Goal: Task Accomplishment & Management: Manage account settings

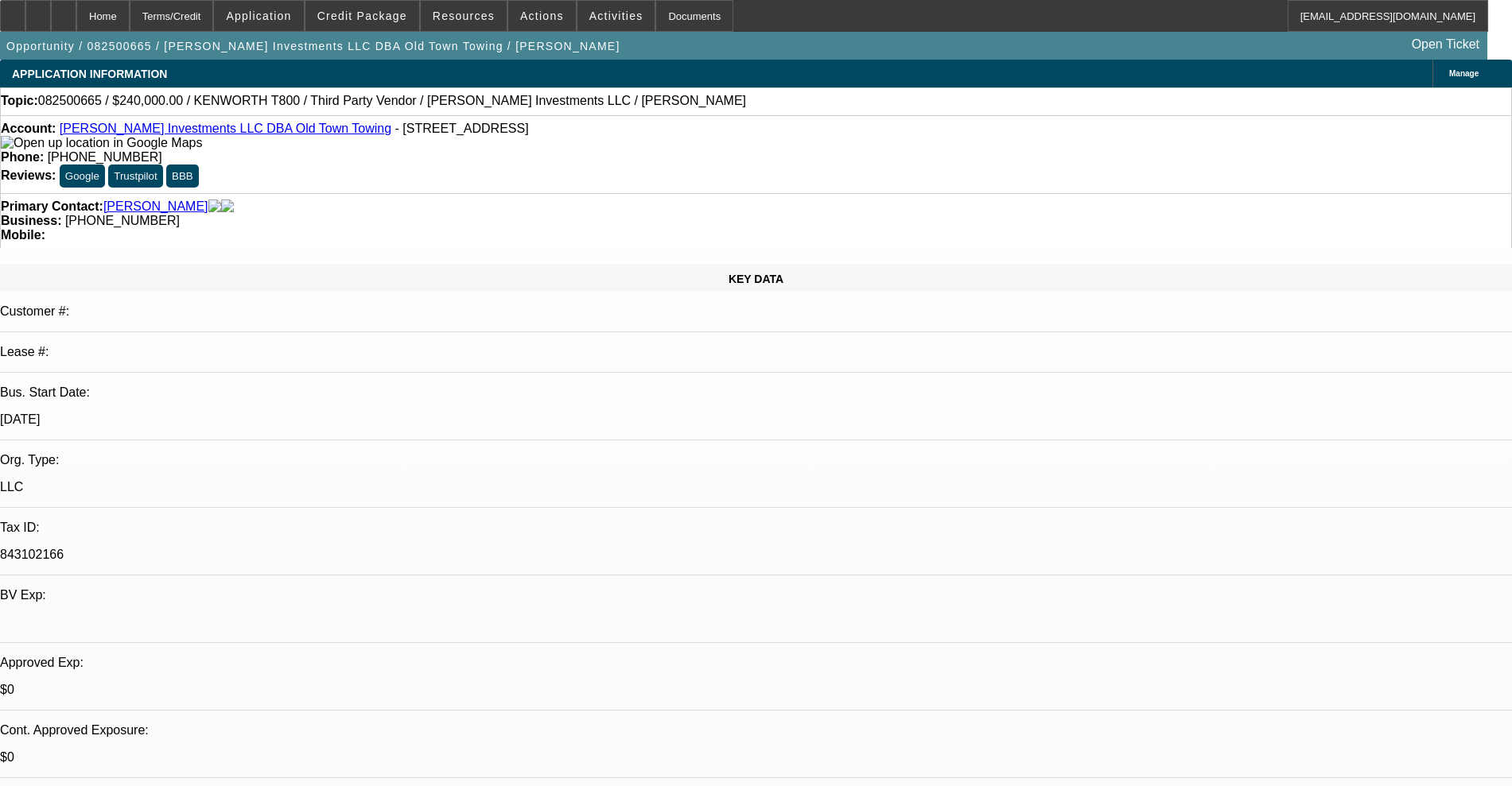
select select "0"
select select "2"
select select "0.1"
select select "4"
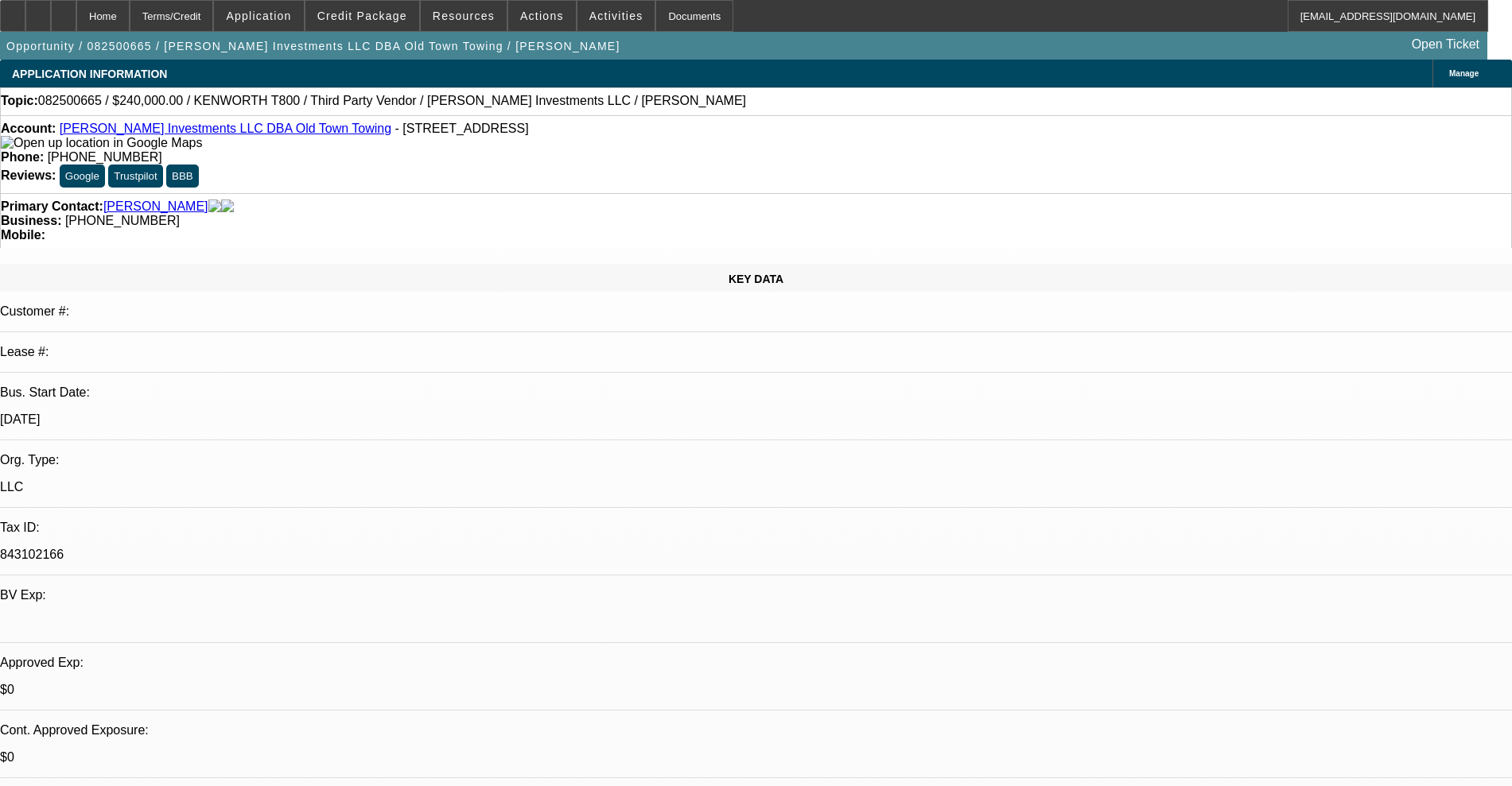
select select "0"
select select "2"
select select "0.1"
select select "4"
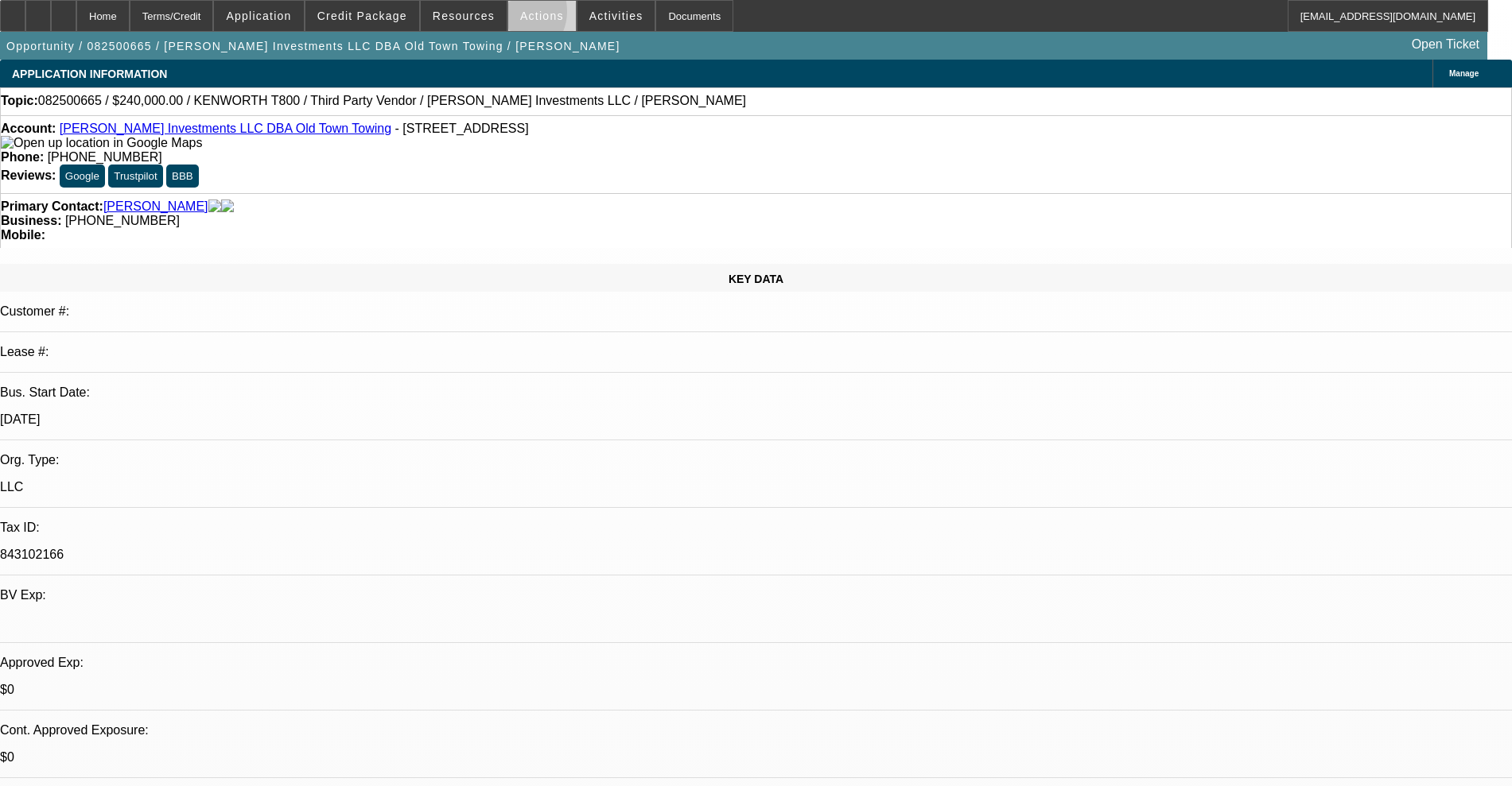
click at [508, 15] on span at bounding box center [541, 16] width 68 height 38
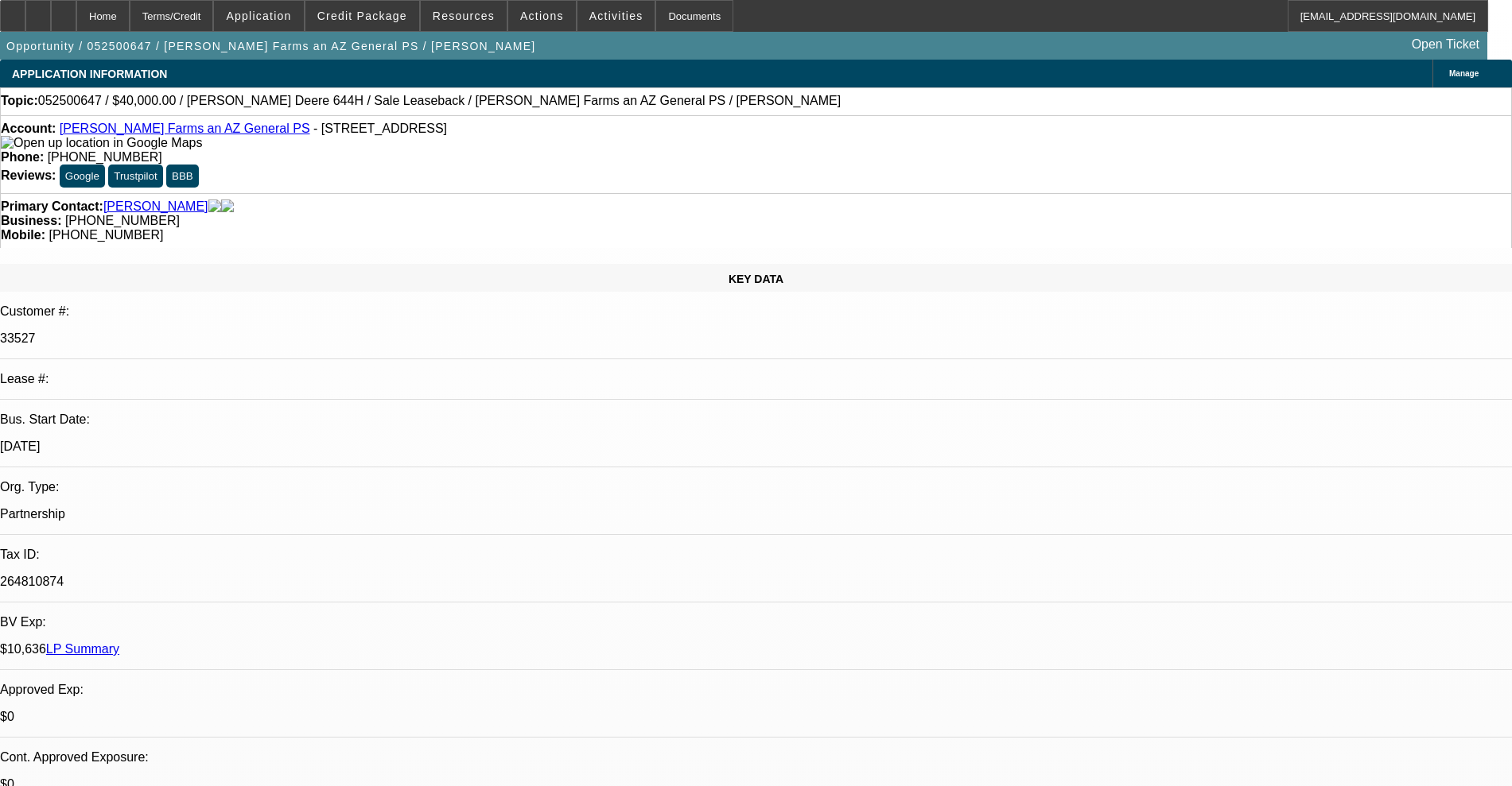
select select "0"
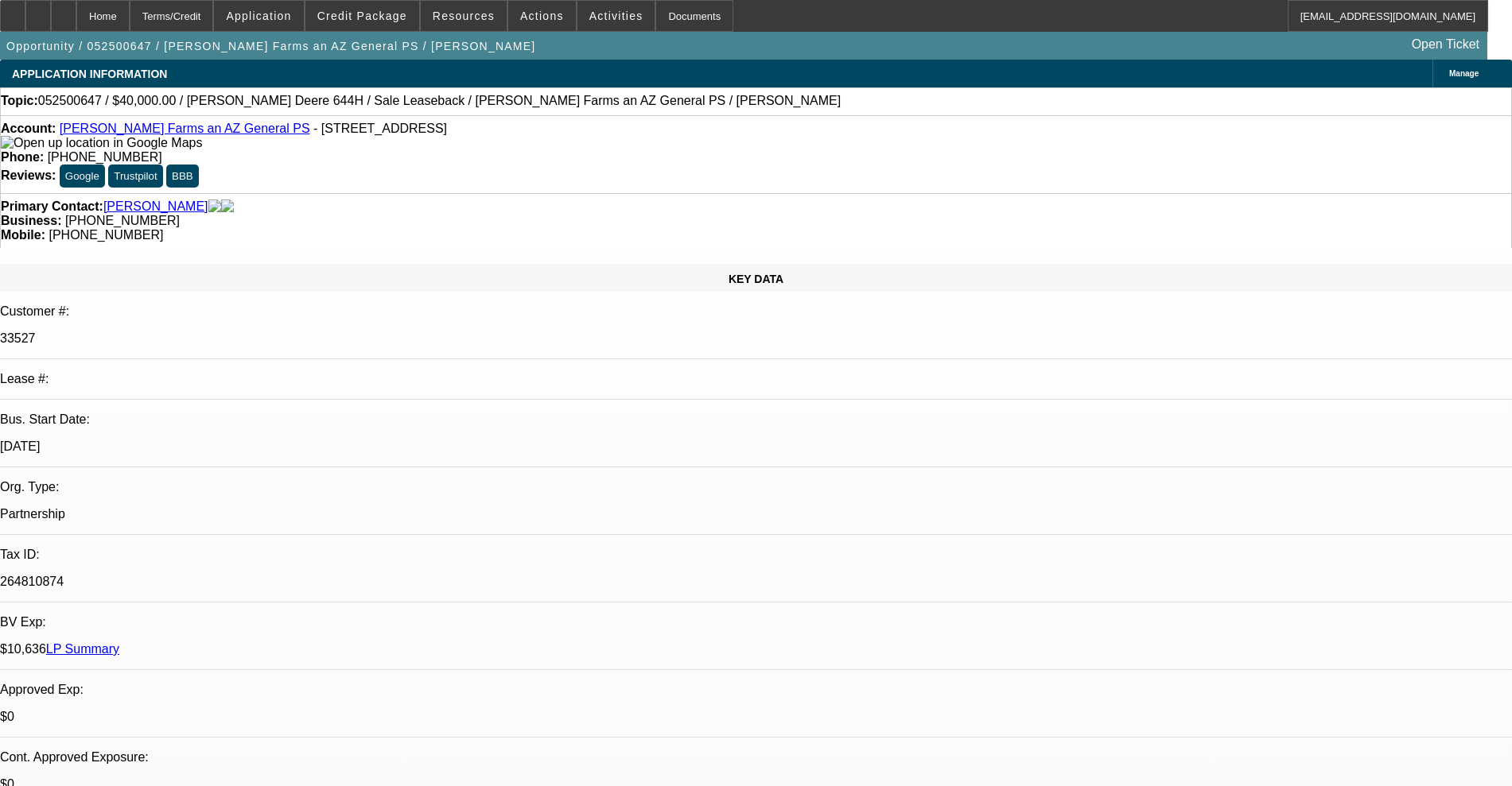
select select "0"
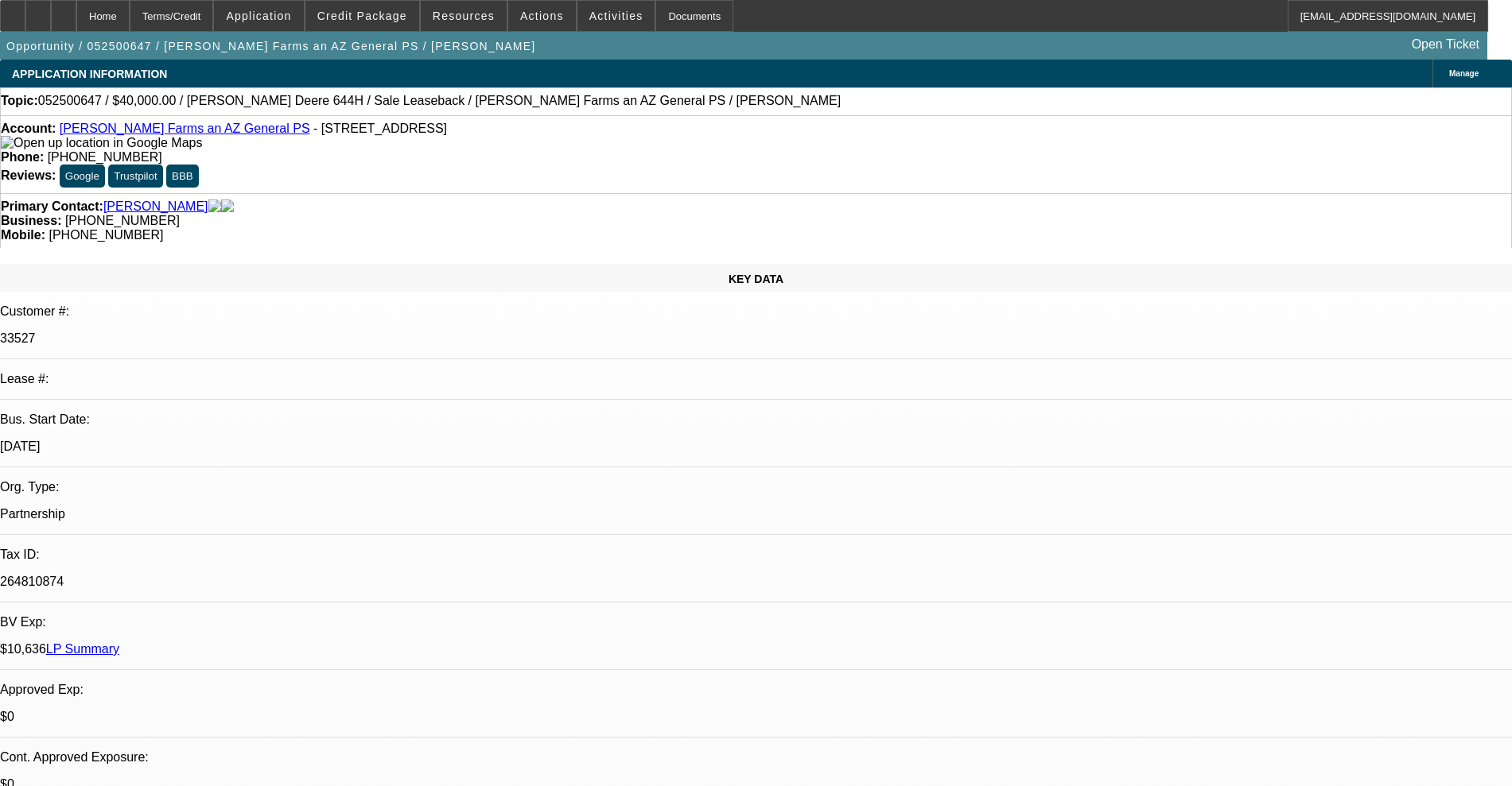
select select "0"
select select "1"
select select "6"
select select "1"
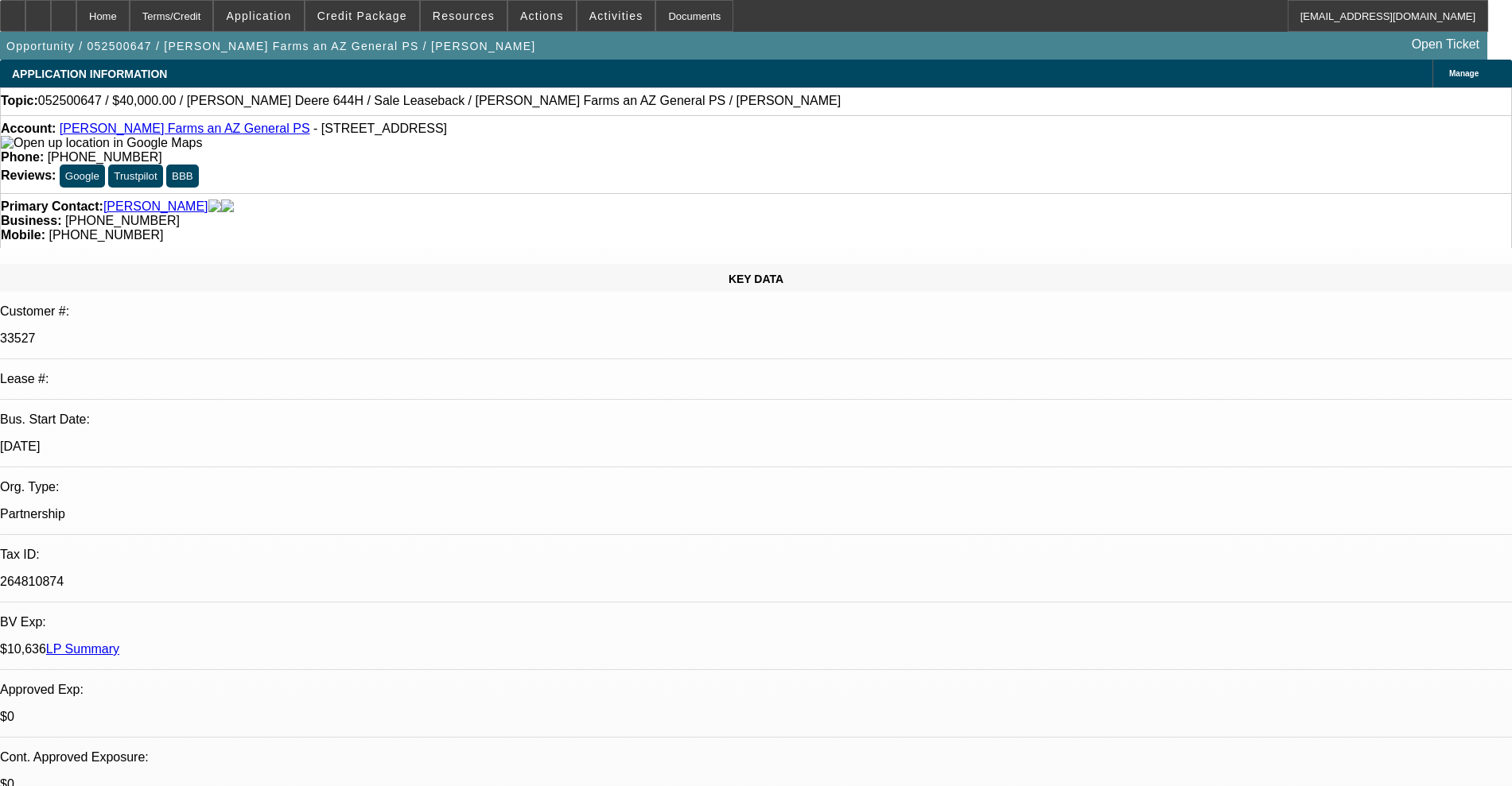
select select "6"
select select "2"
select select "6"
select select "2"
select select "6"
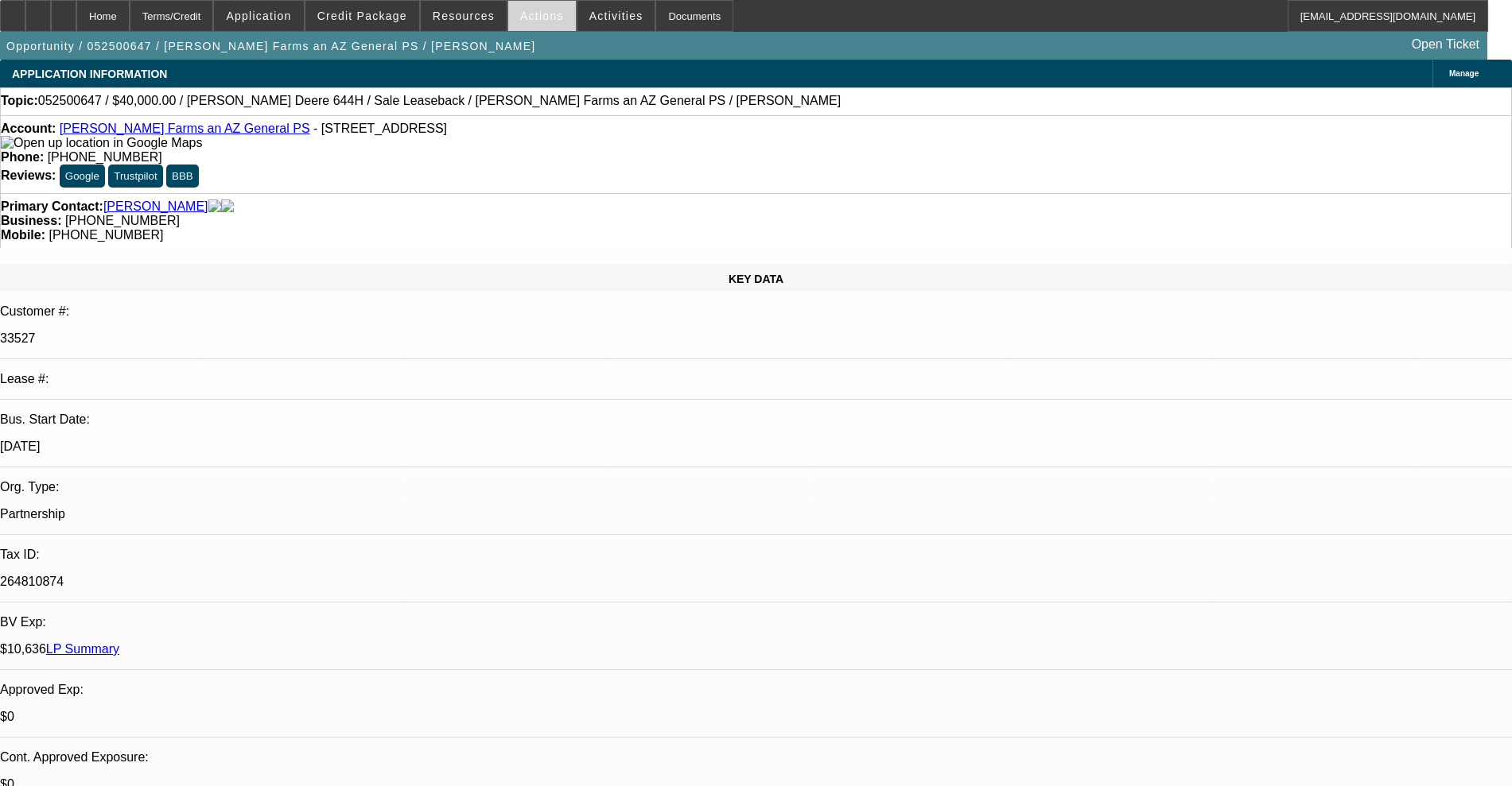
click at [550, 18] on span at bounding box center [541, 16] width 68 height 38
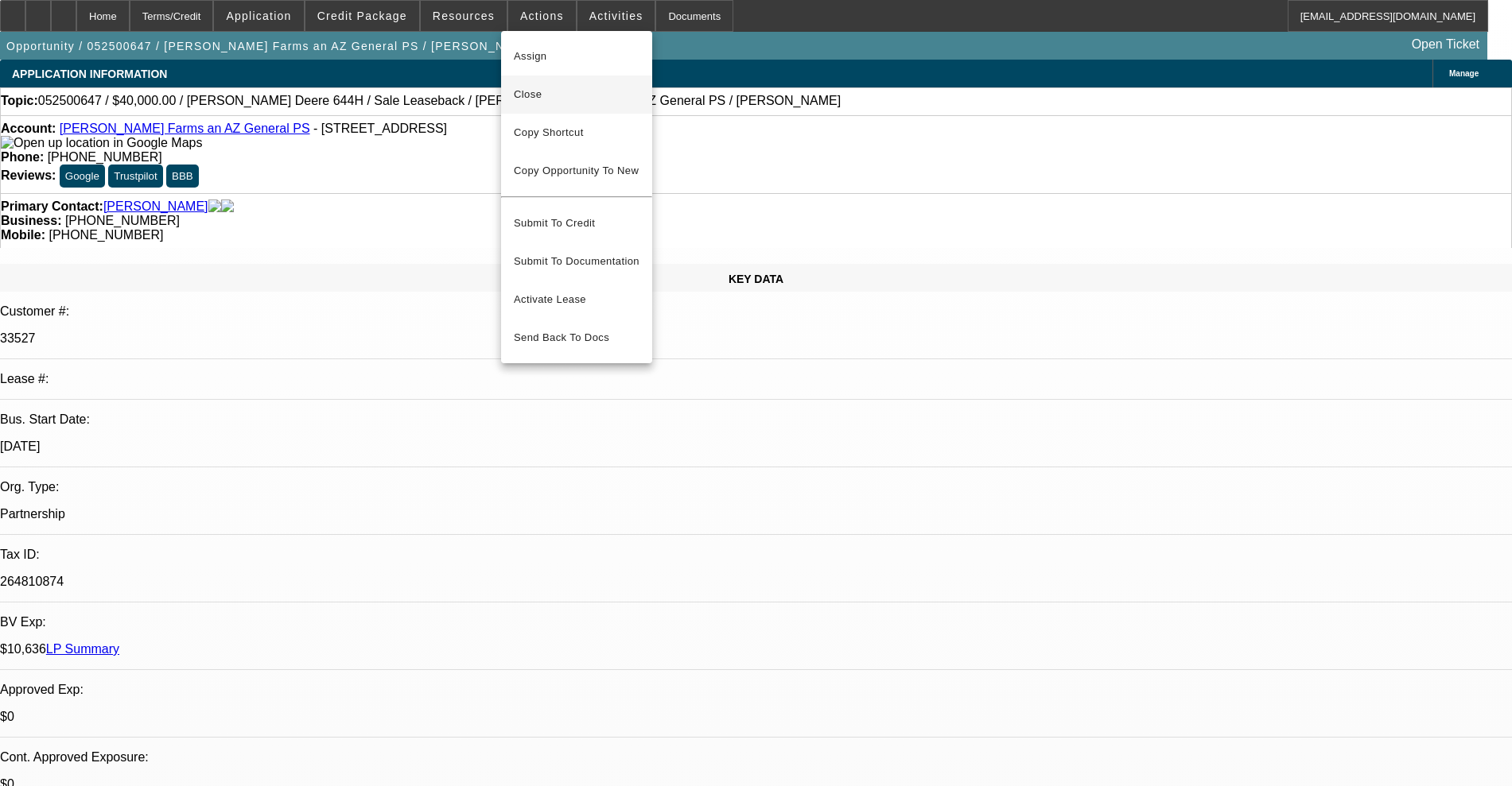
click at [552, 82] on button "Close" at bounding box center [577, 95] width 151 height 38
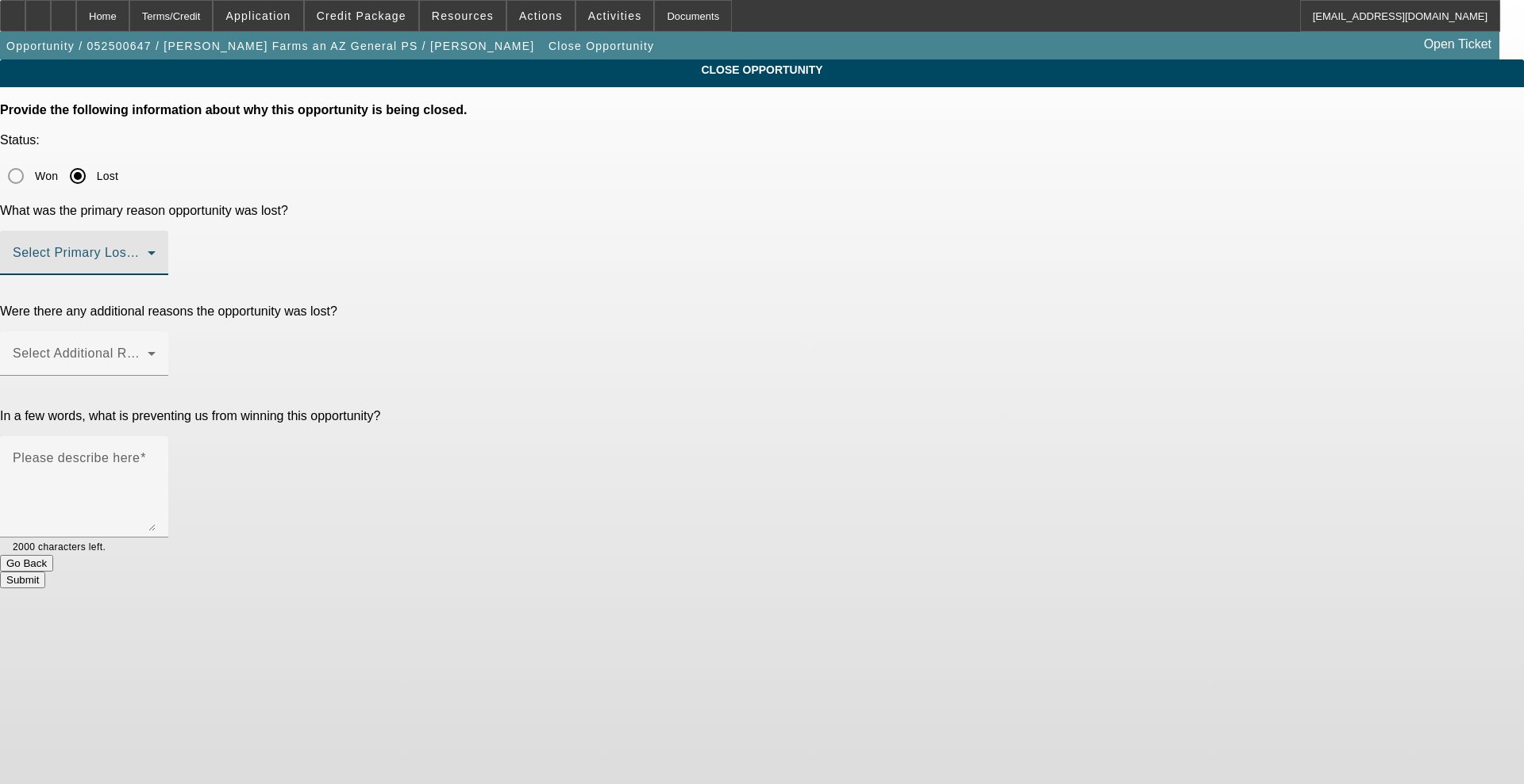
click at [148, 250] on span at bounding box center [79, 259] width 135 height 19
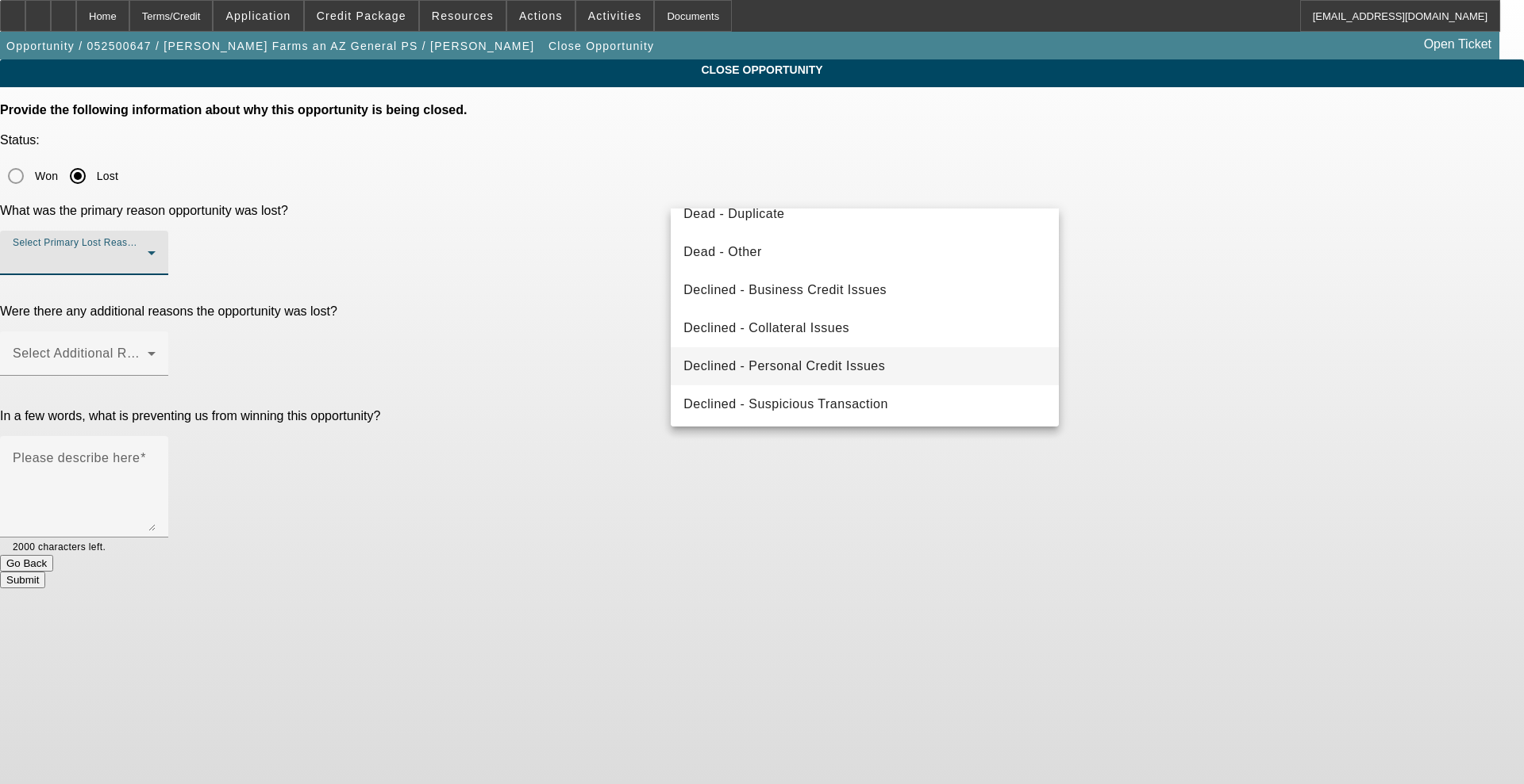
scroll to position [214, 0]
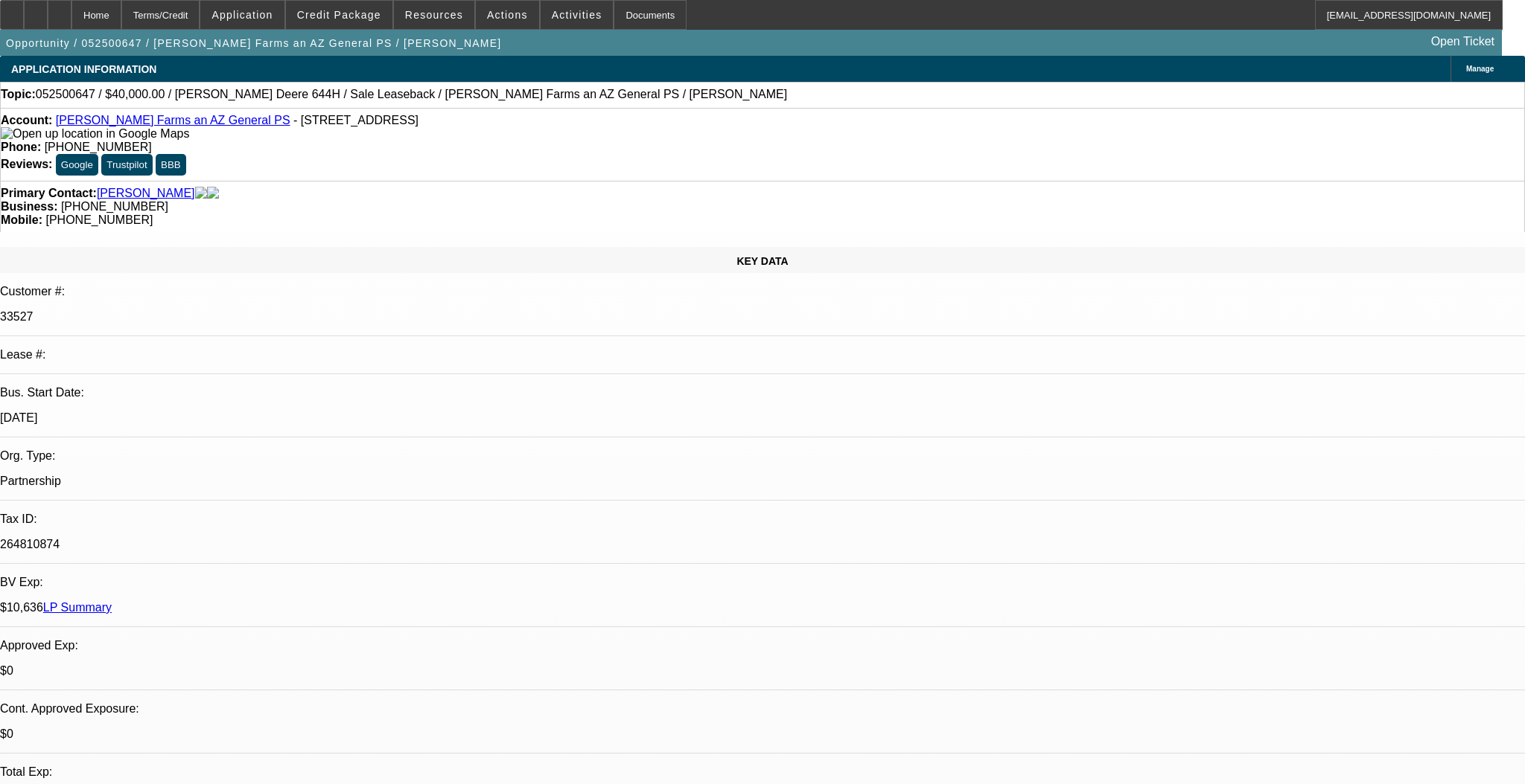
select select "0"
select select "6"
select select "0"
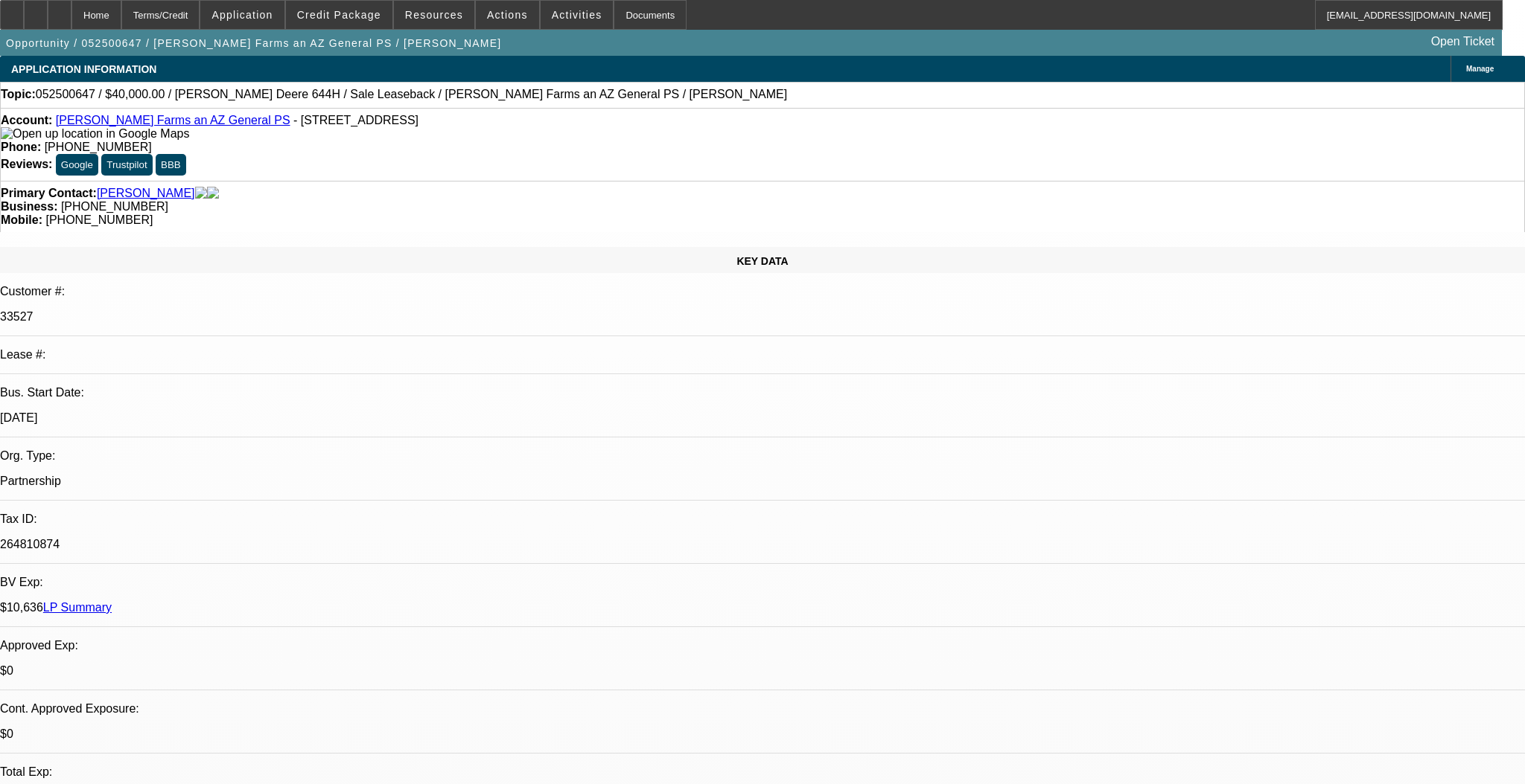
select select "0"
select select "6"
select select "0"
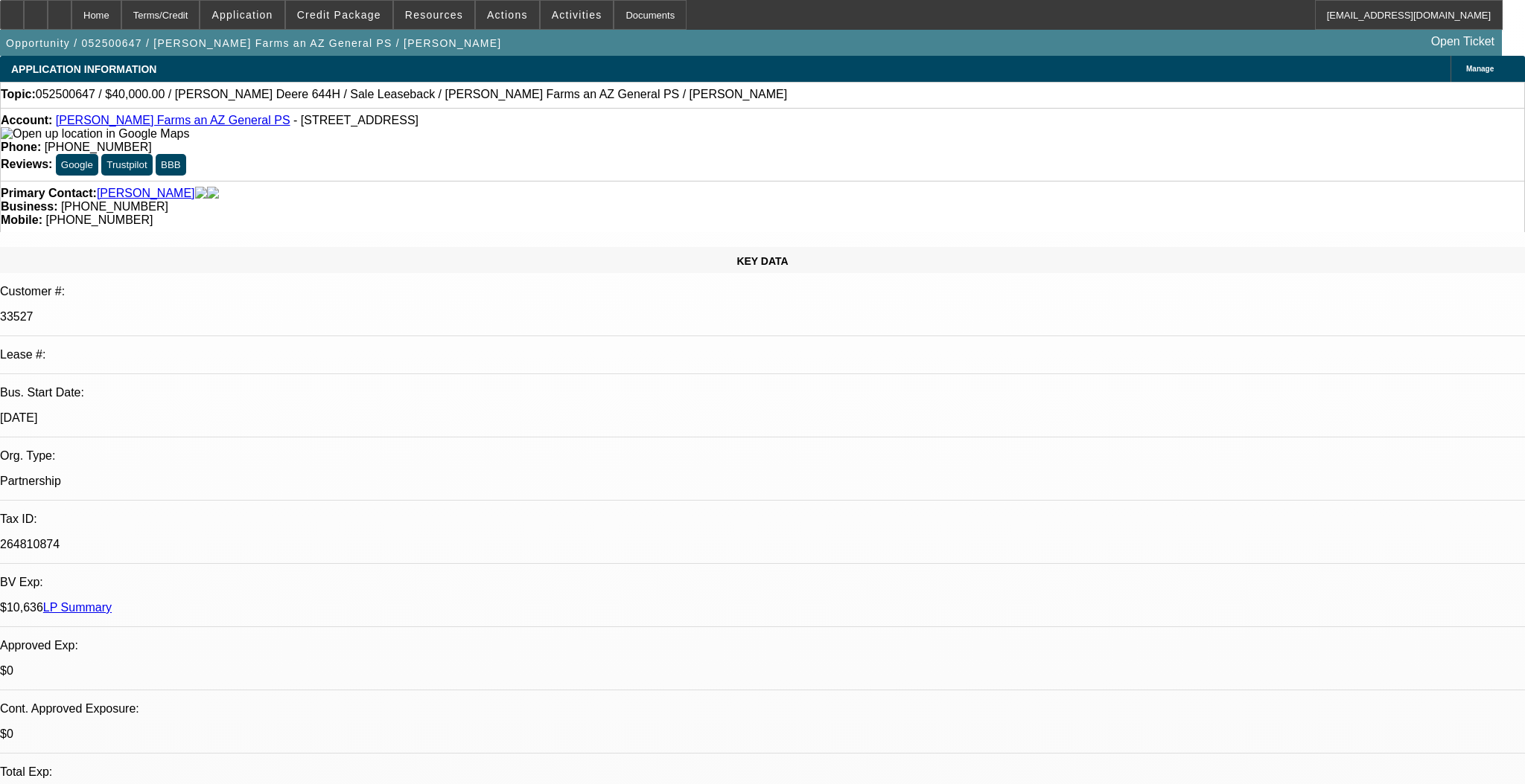
select select "2"
select select "0"
select select "6"
select select "0"
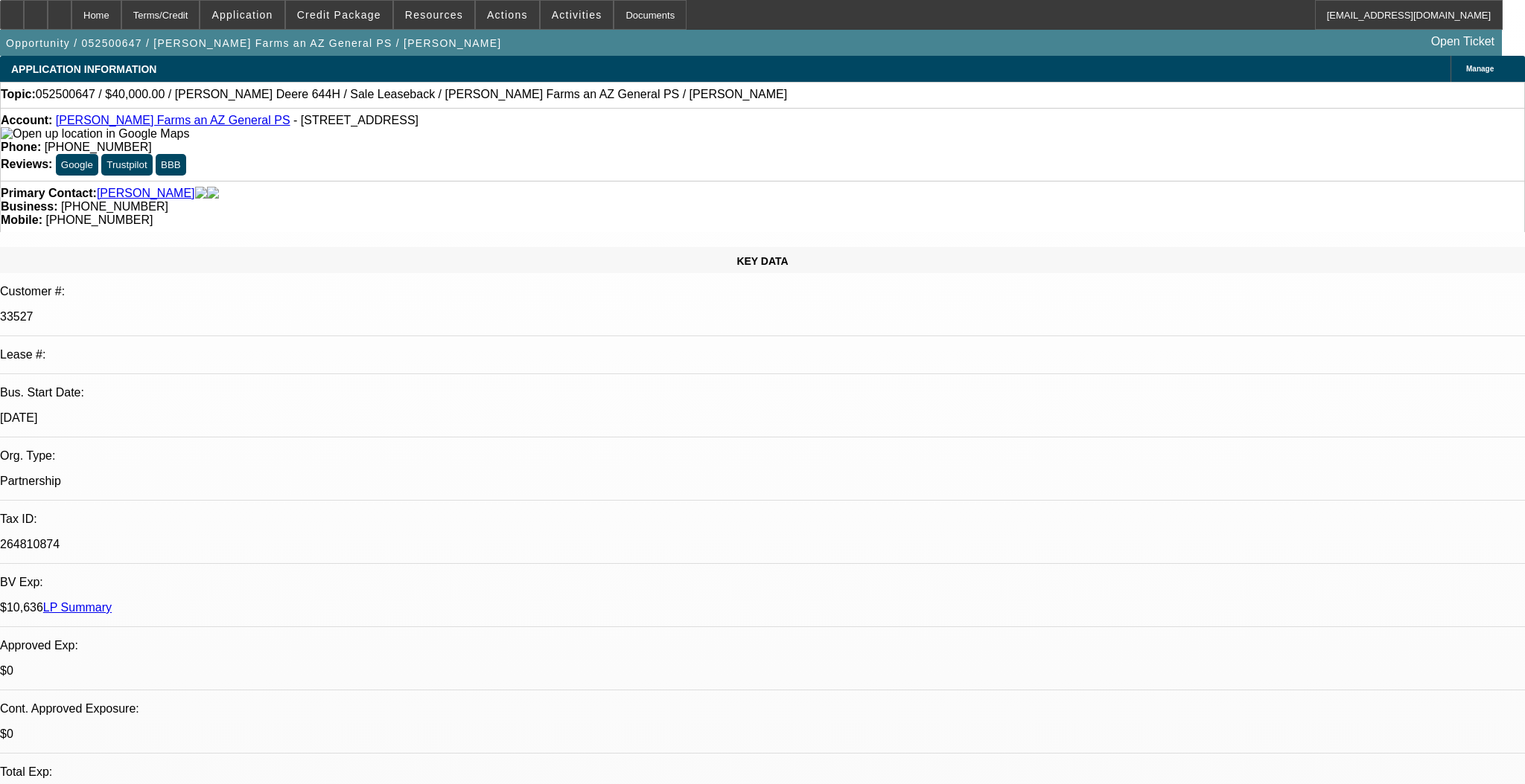
select select "2"
select select "0"
select select "6"
select select "0"
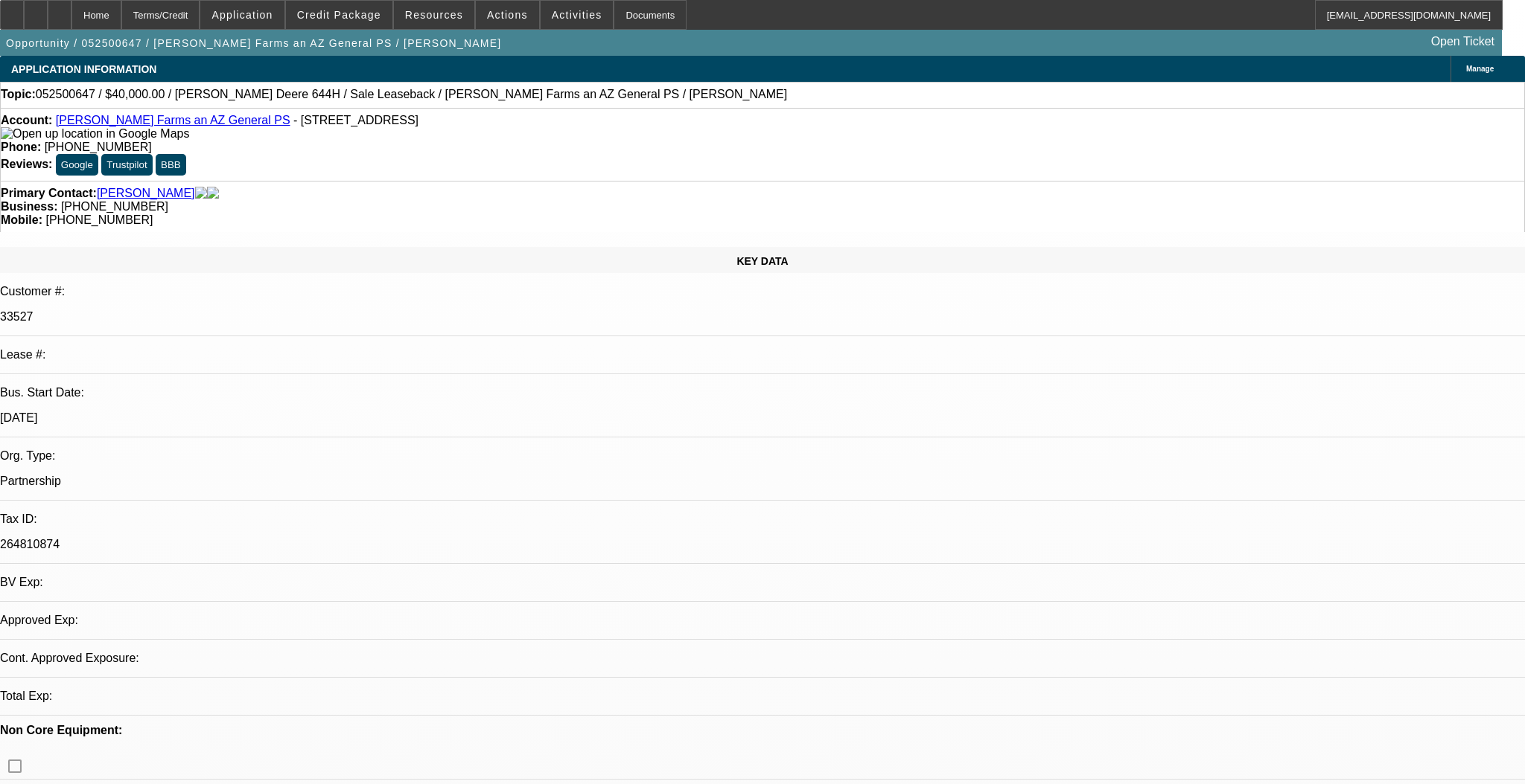
select select "0"
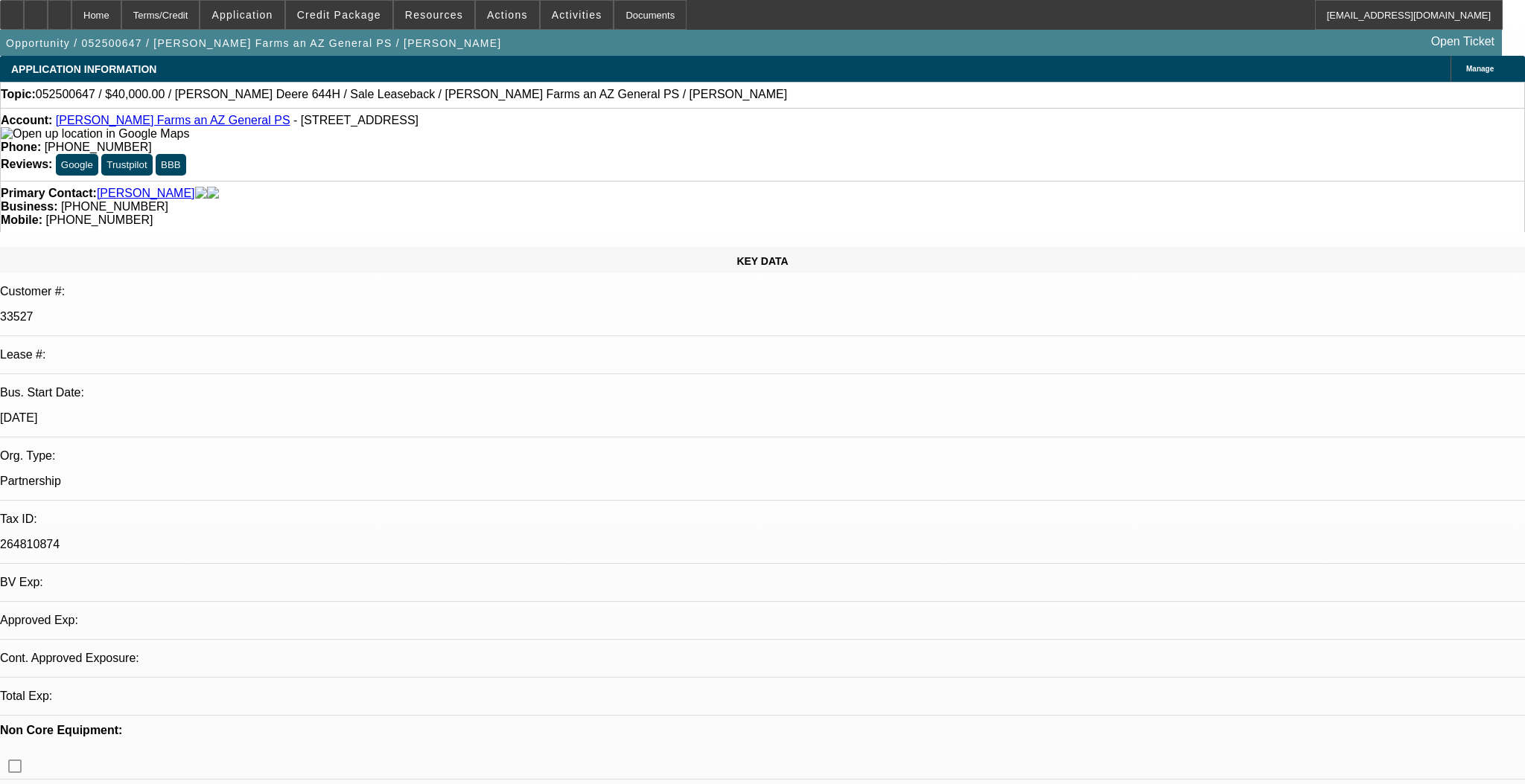
select select "0"
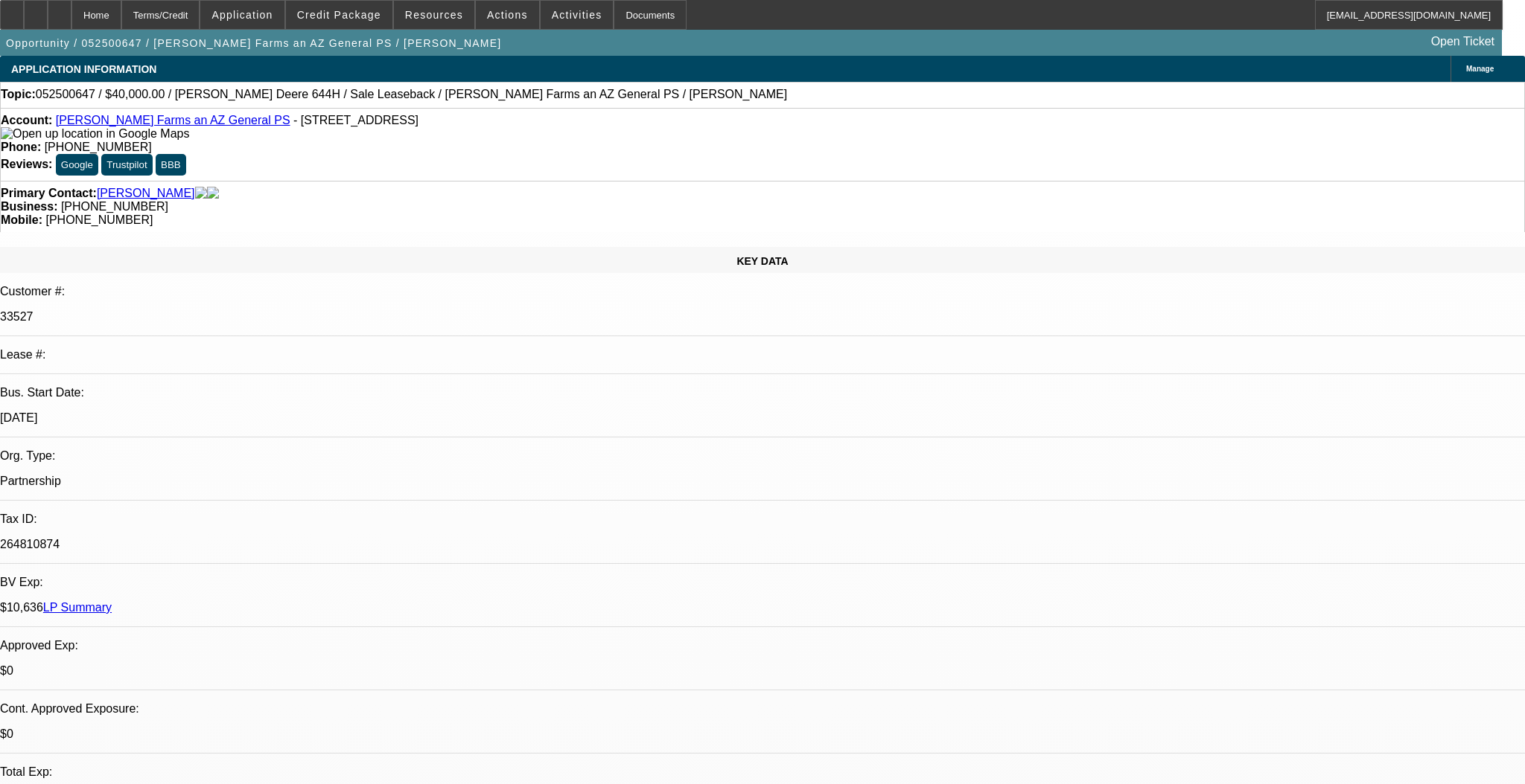
select select "1"
select select "6"
select select "1"
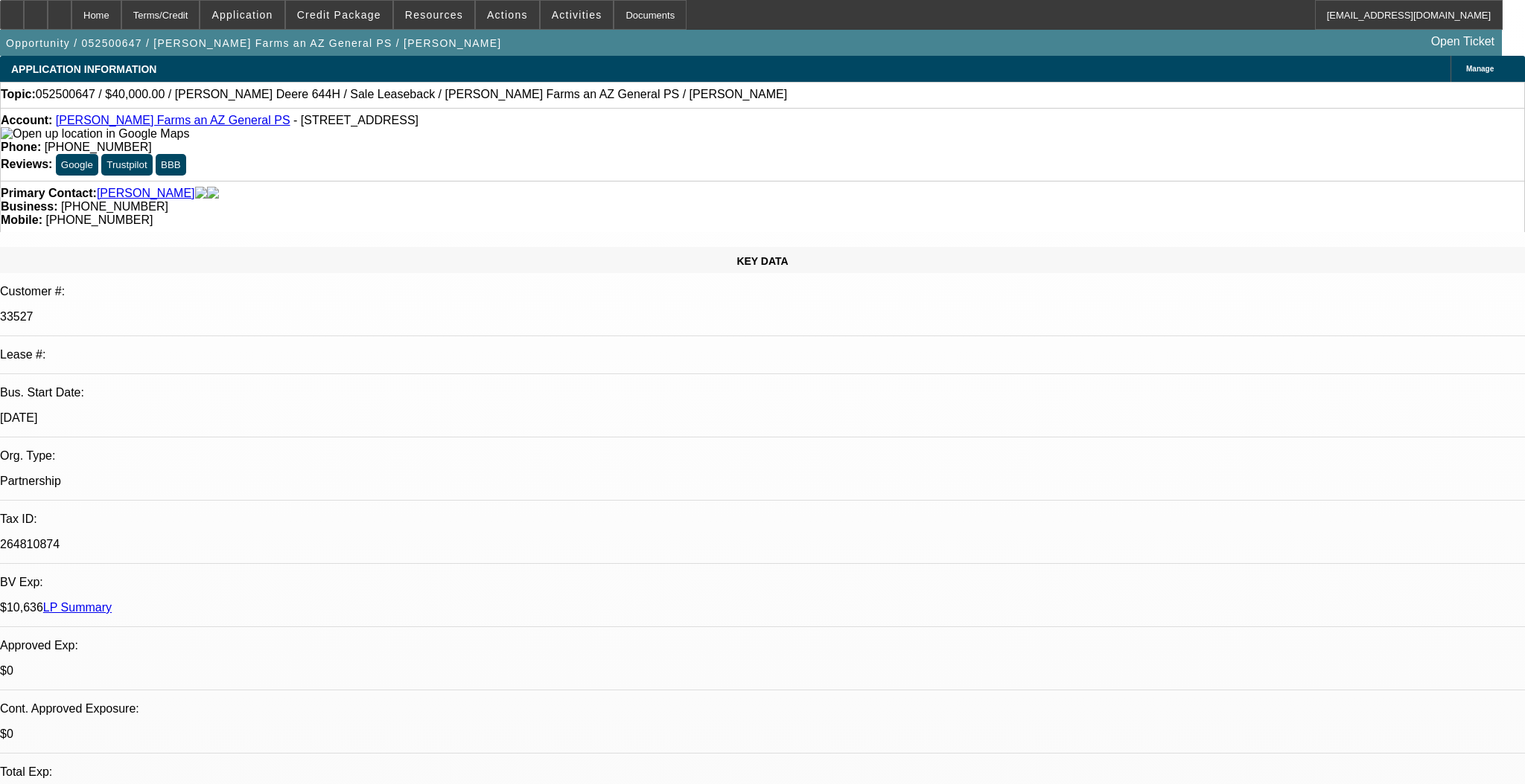
select select "6"
select select "1"
select select "2"
select select "6"
select select "1"
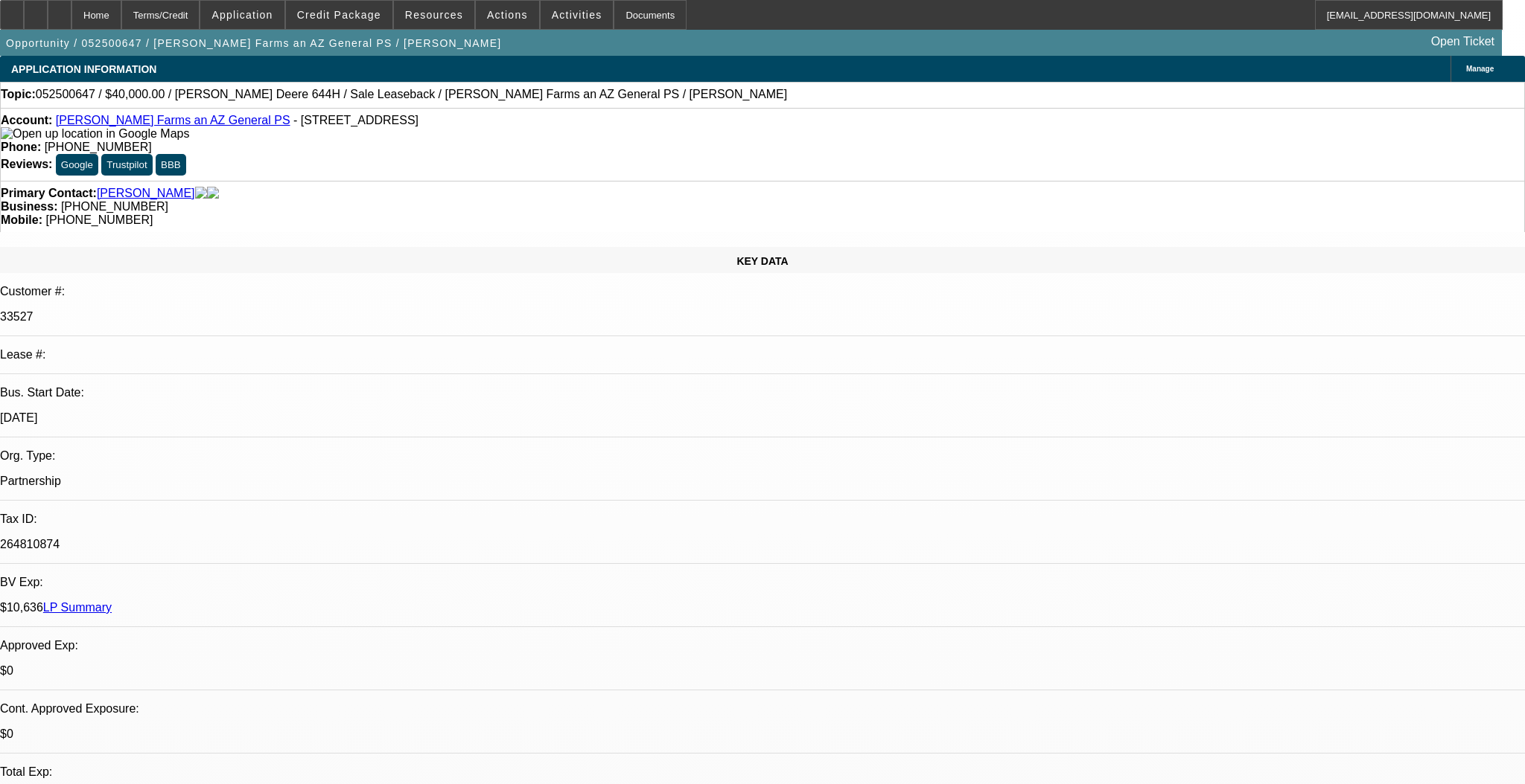
select select "2"
select select "6"
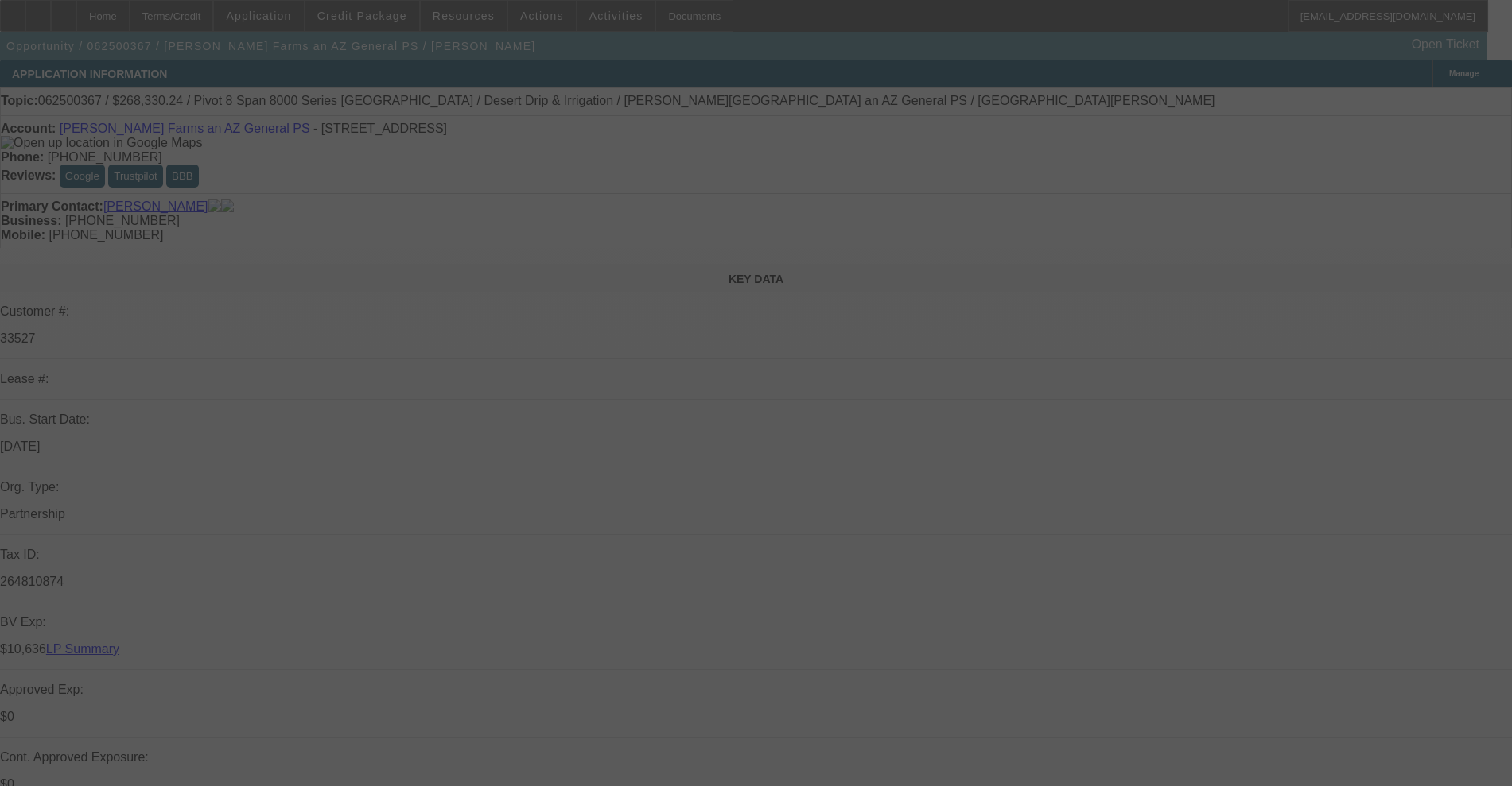
select select "0"
select select "0.1"
select select "4"
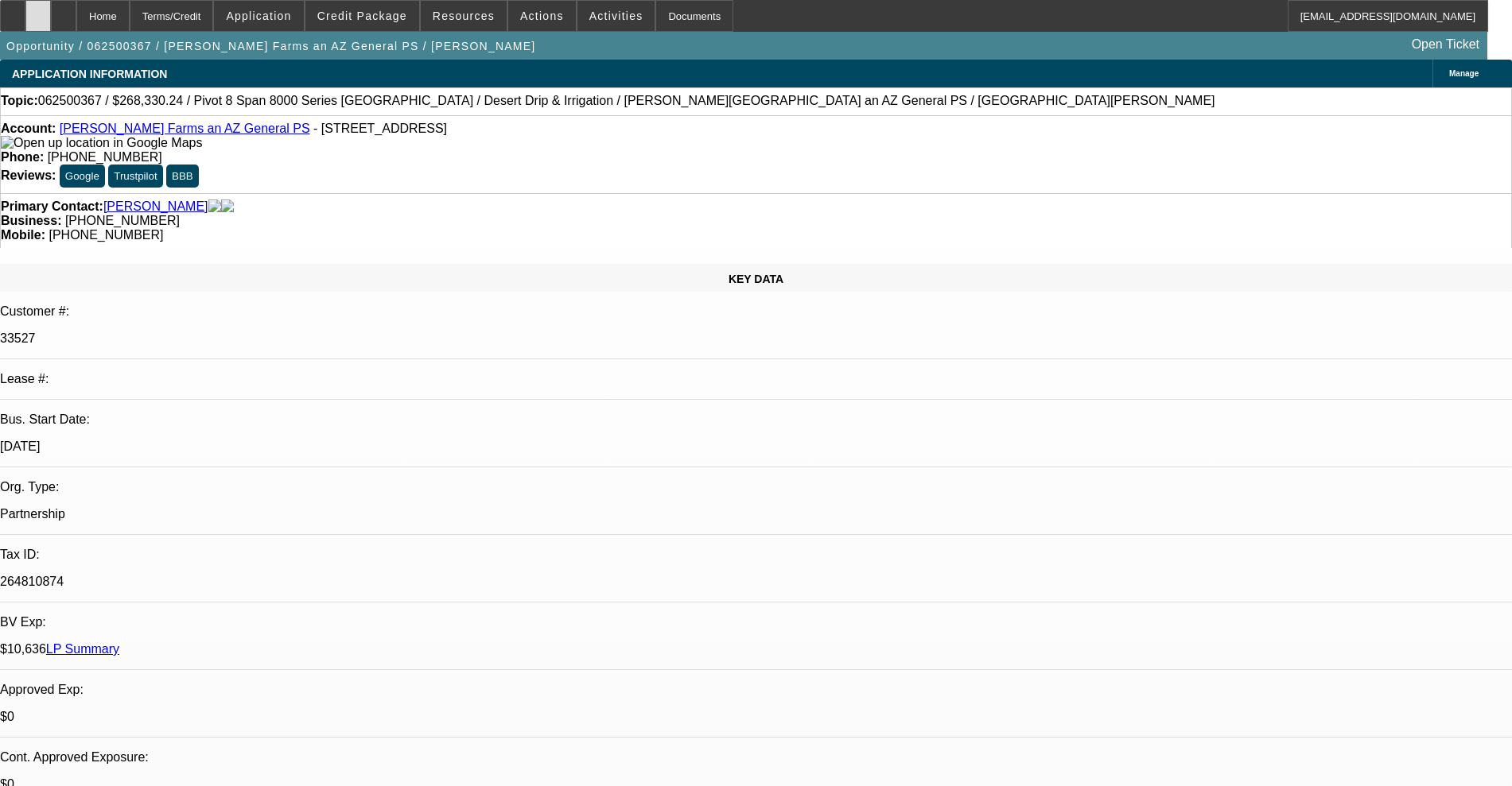
click at [51, 9] on div at bounding box center [38, 15] width 26 height 32
click at [51, 23] on div at bounding box center [38, 15] width 26 height 32
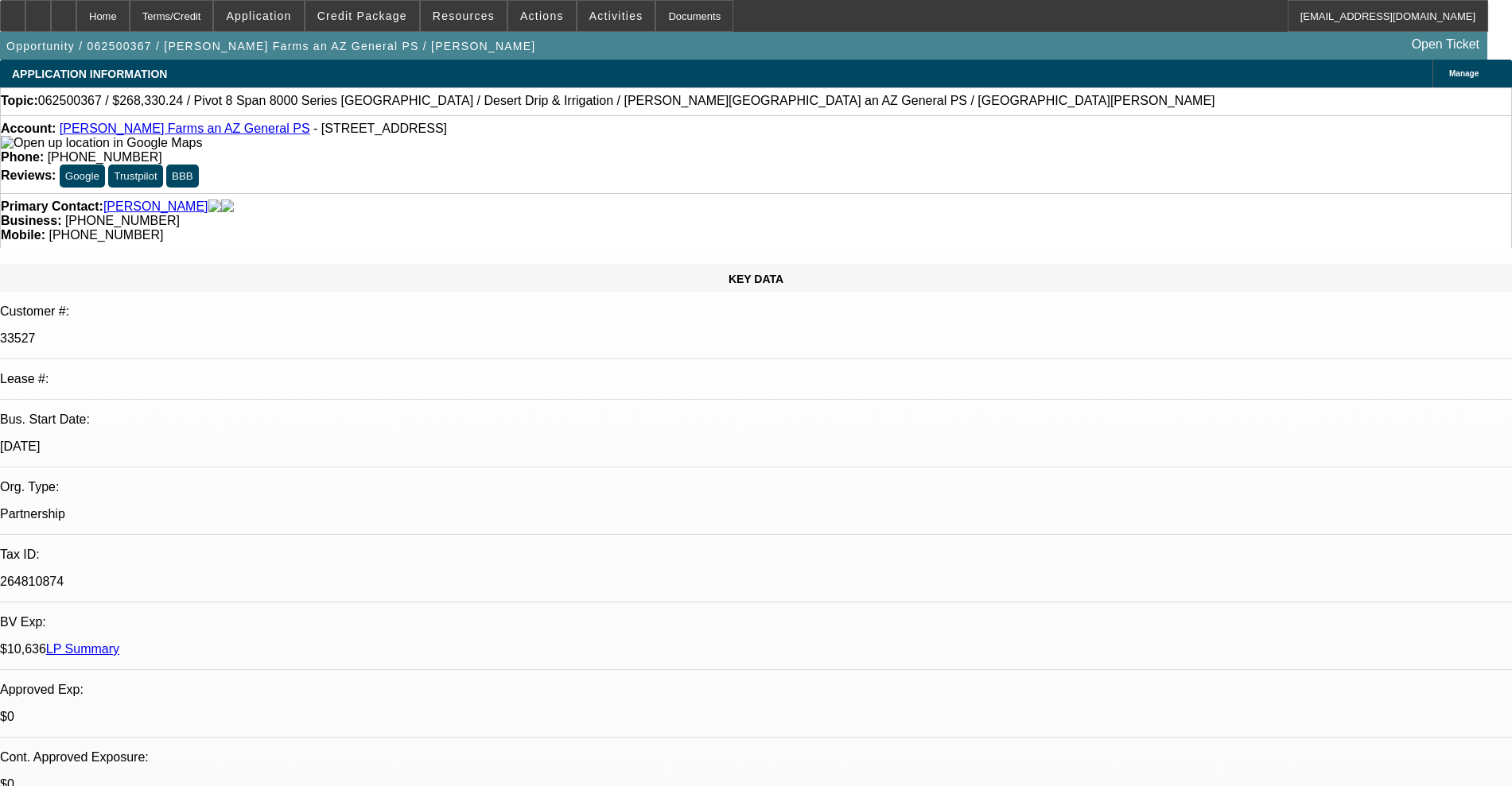
scroll to position [99, 0]
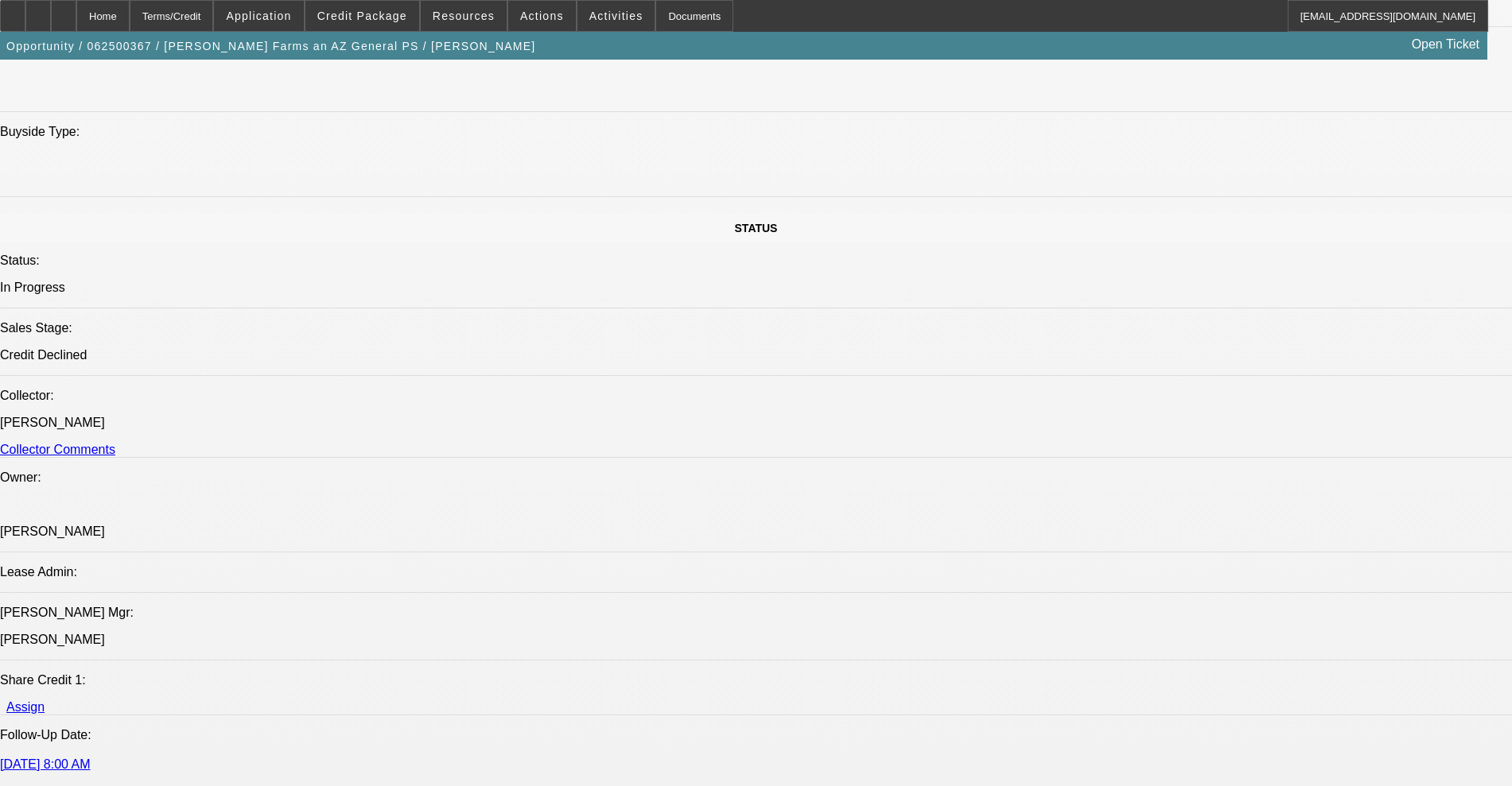
scroll to position [1590, 0]
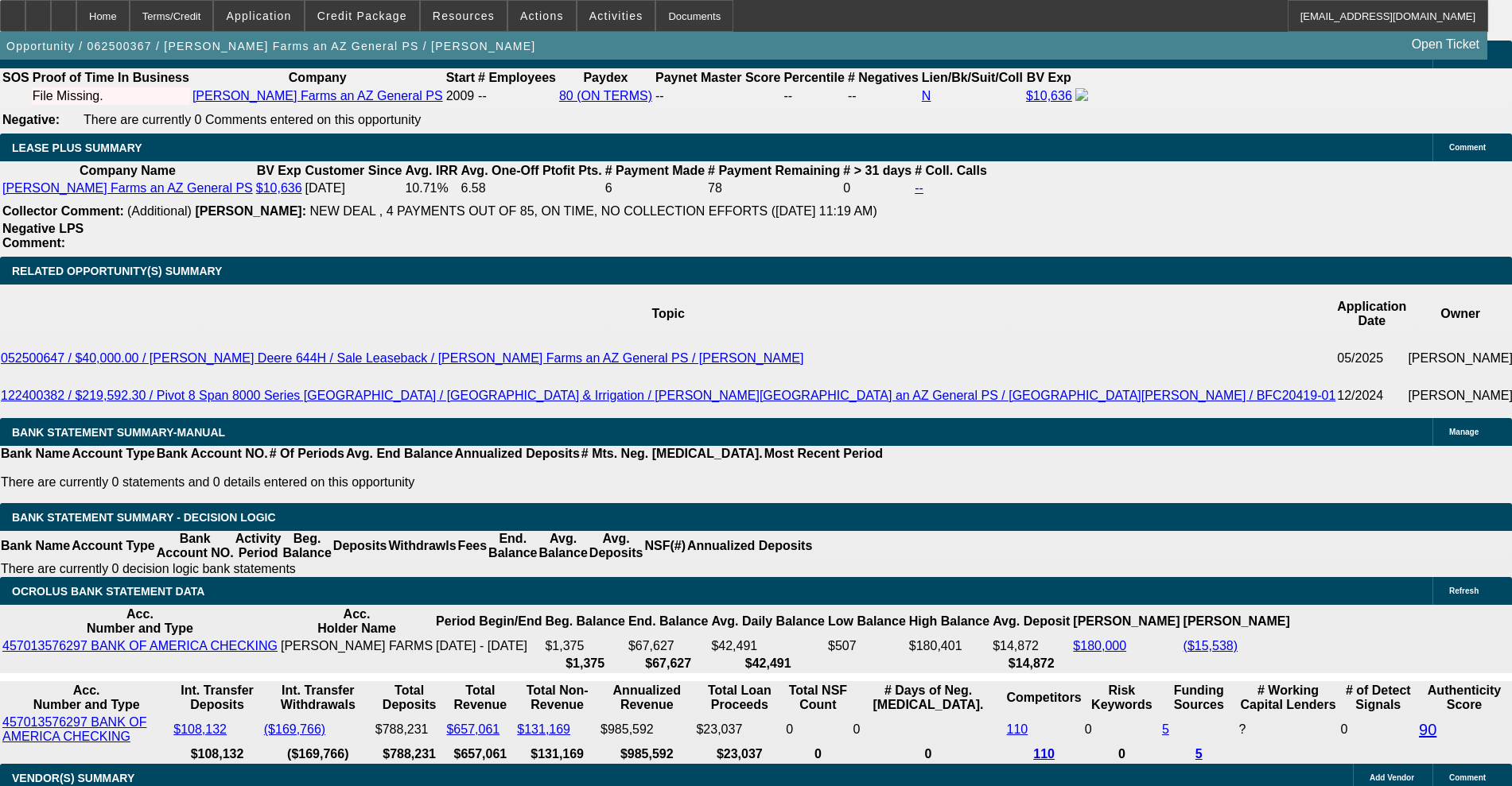
scroll to position [2485, 0]
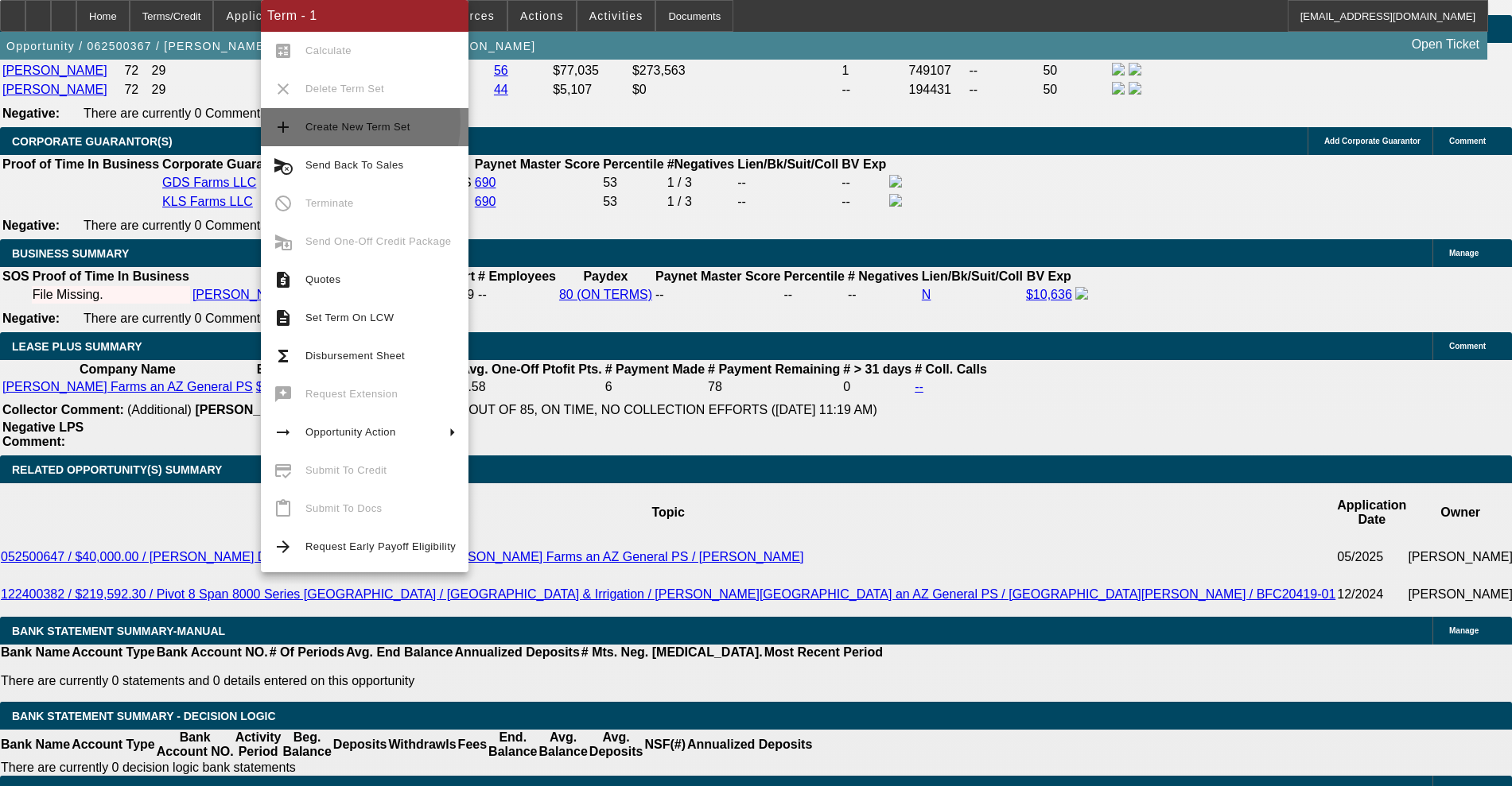
click at [331, 121] on span "Create New Term Set" at bounding box center [358, 126] width 105 height 11
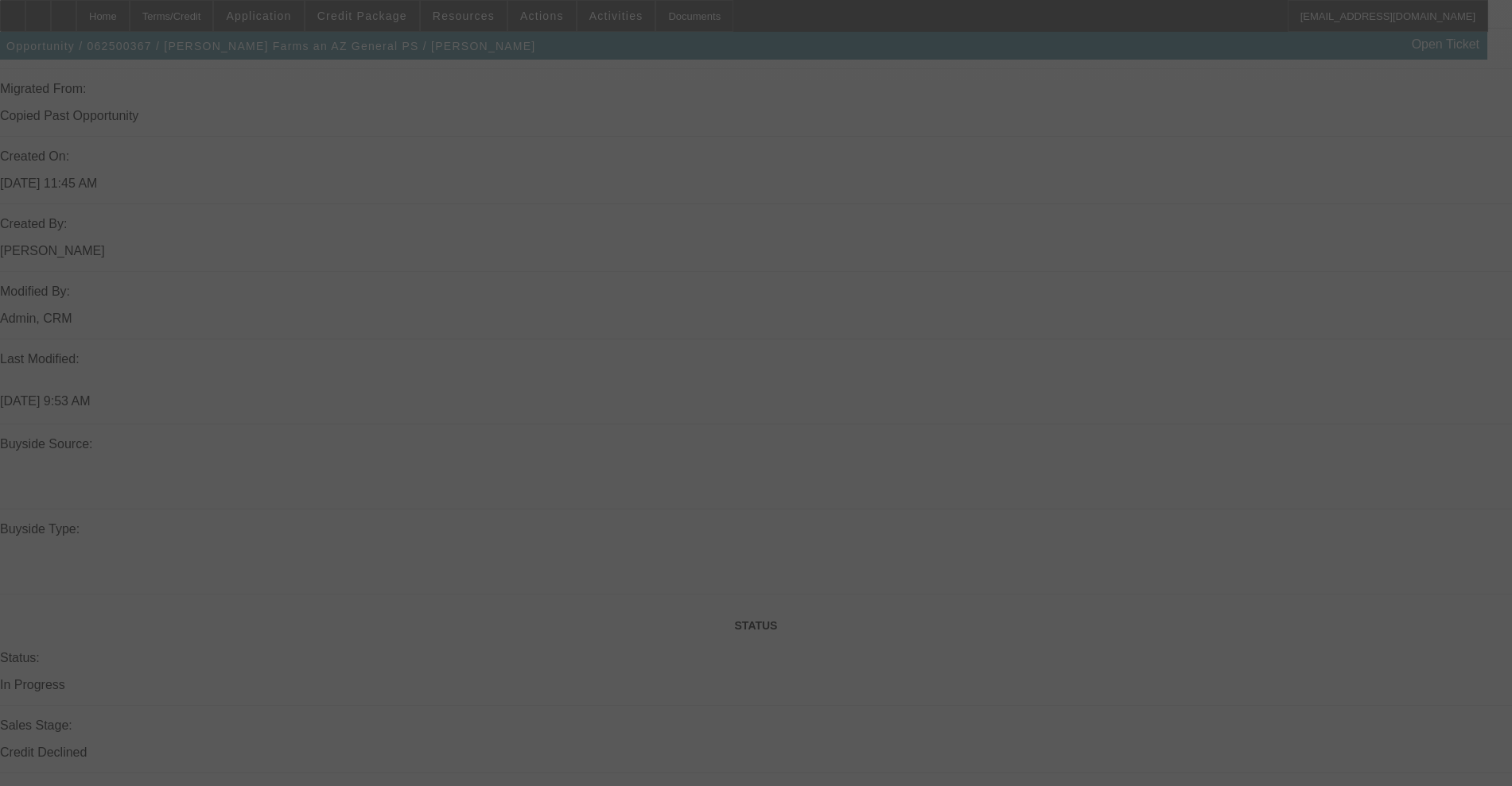
scroll to position [1192, 0]
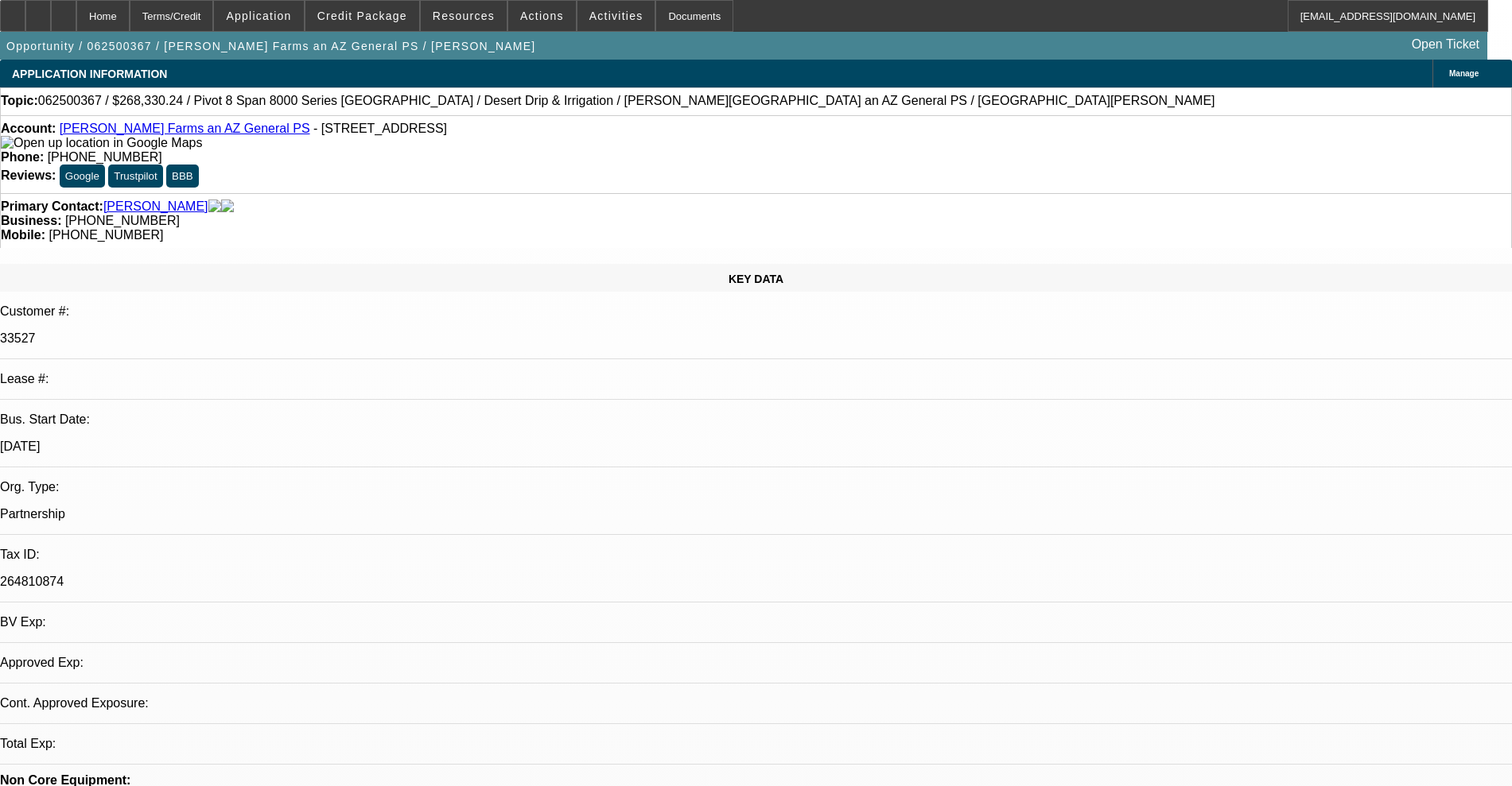
select select "0"
select select "0.1"
select select "4"
select select "0"
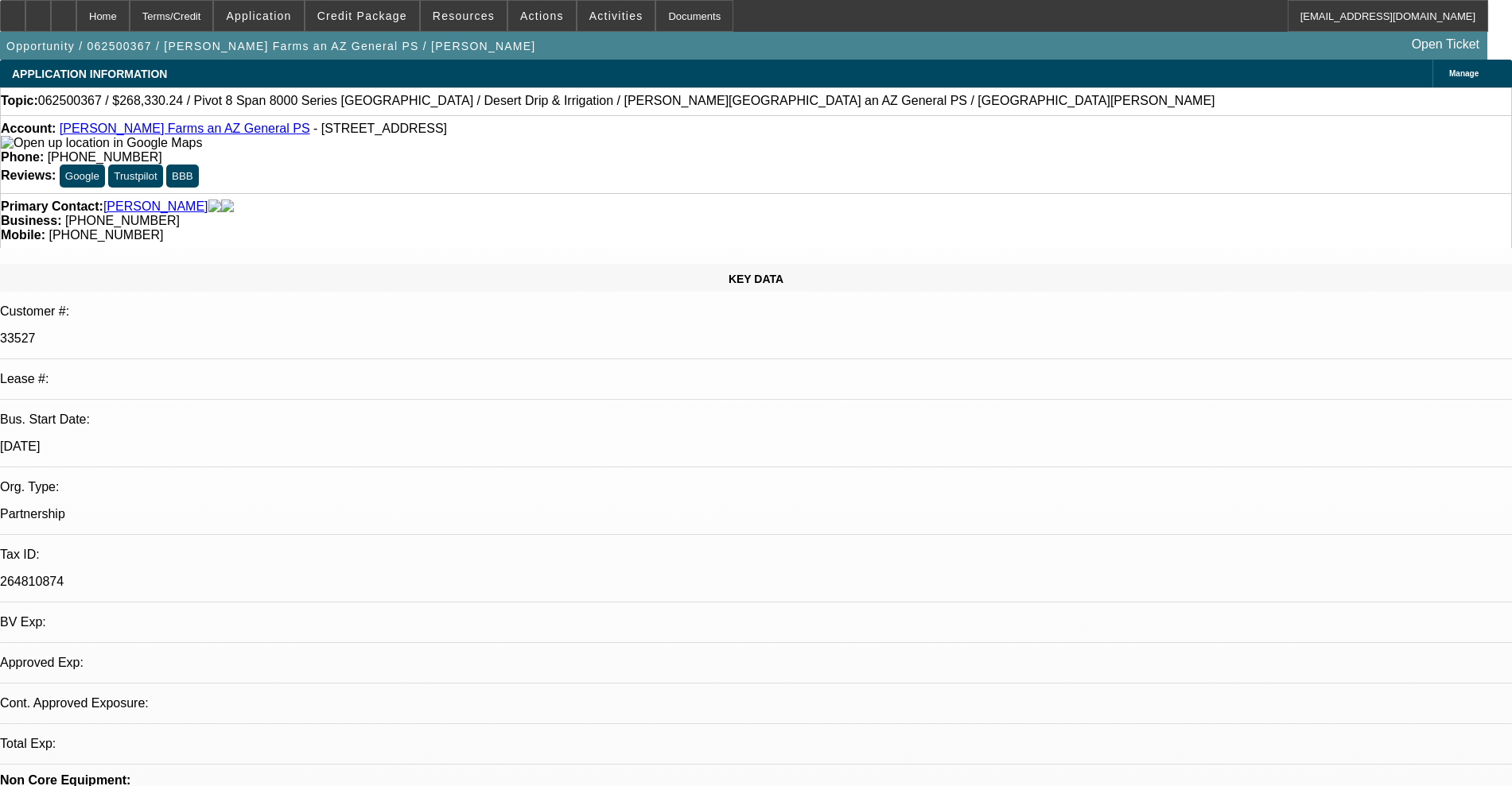
select select "0"
select select "0.1"
select select "4"
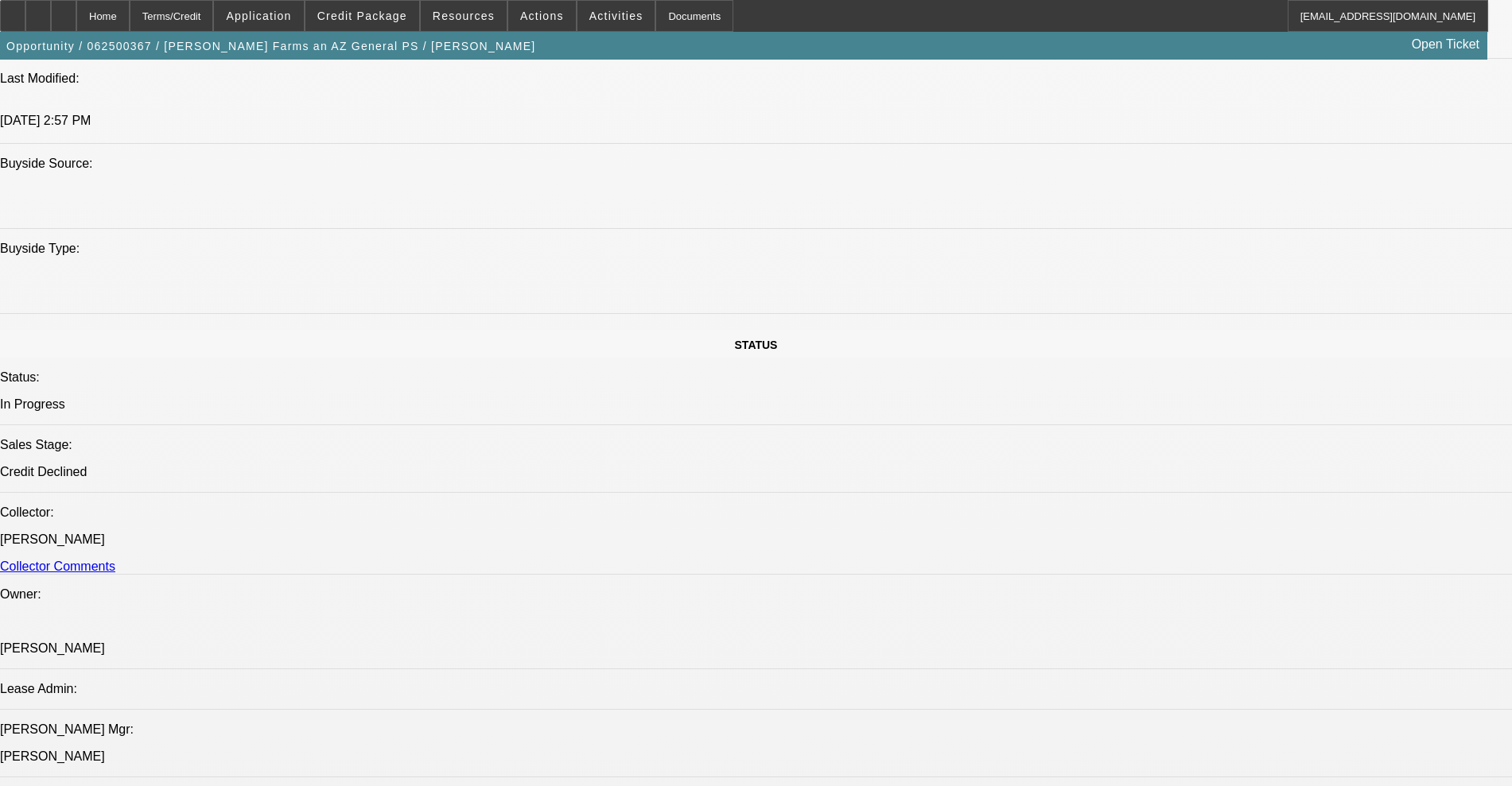
scroll to position [1690, 0]
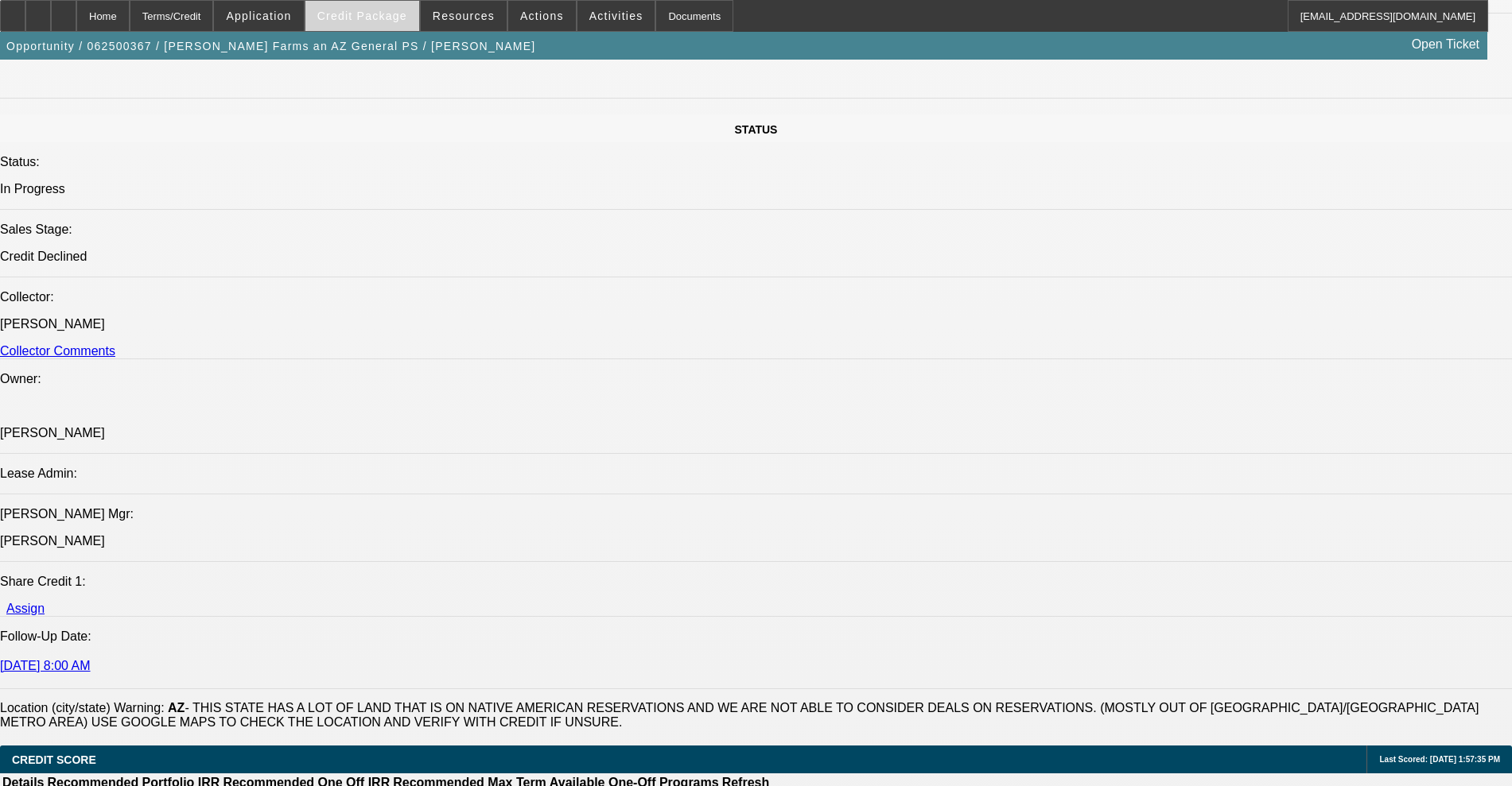
click at [376, 16] on span "Credit Package" at bounding box center [362, 15] width 90 height 12
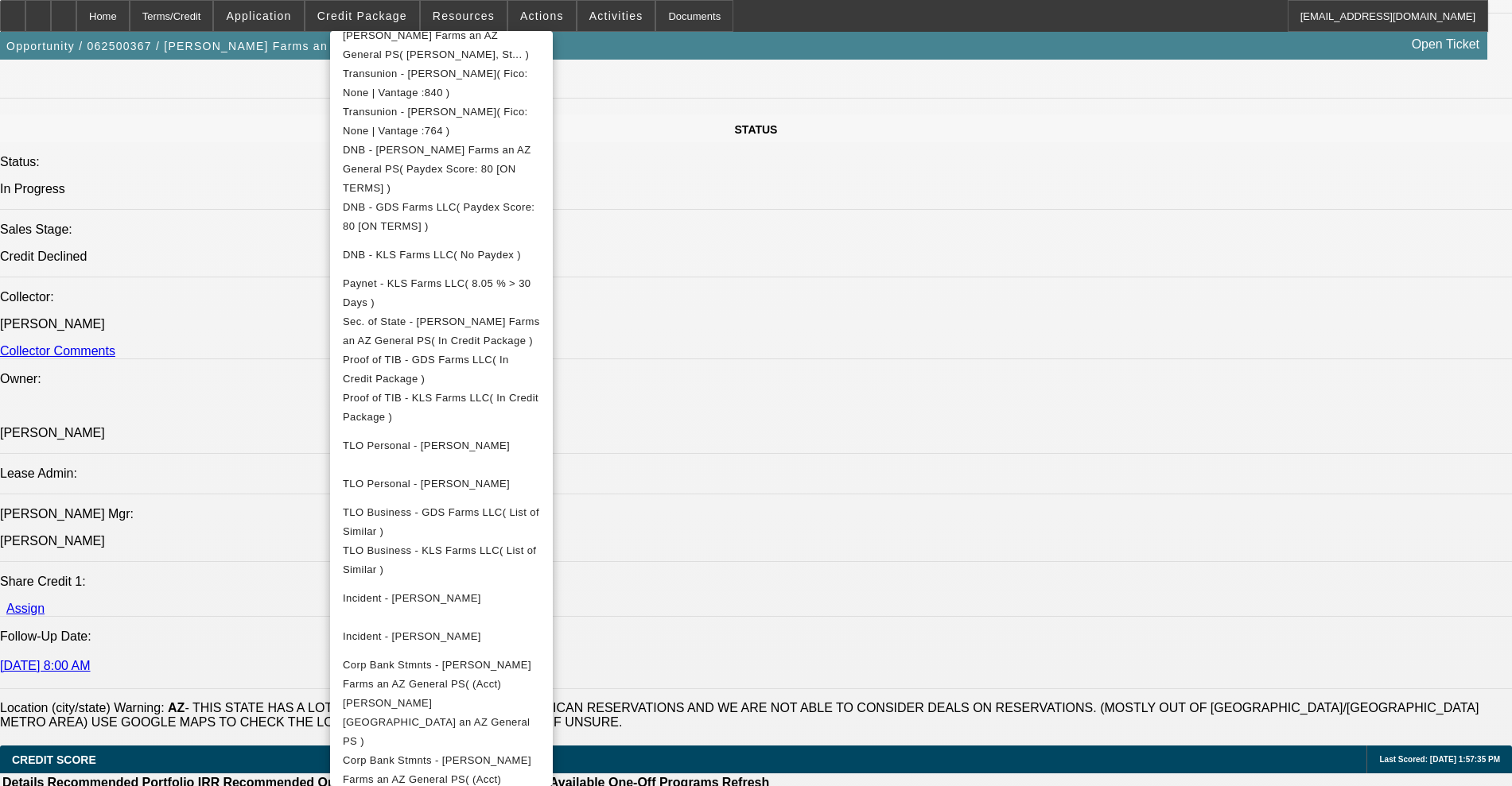
scroll to position [752, 0]
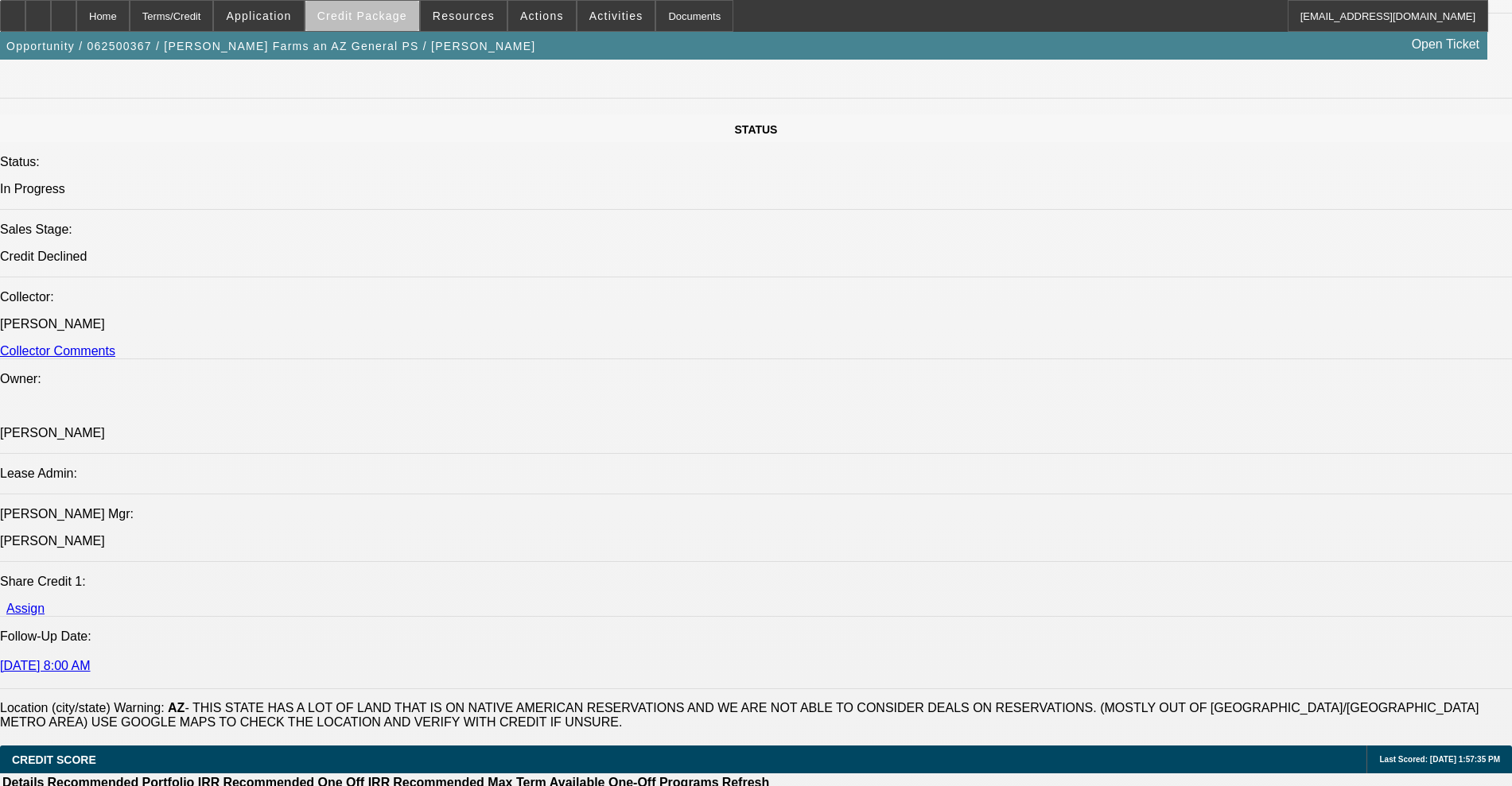
click at [387, 26] on span at bounding box center [362, 16] width 114 height 38
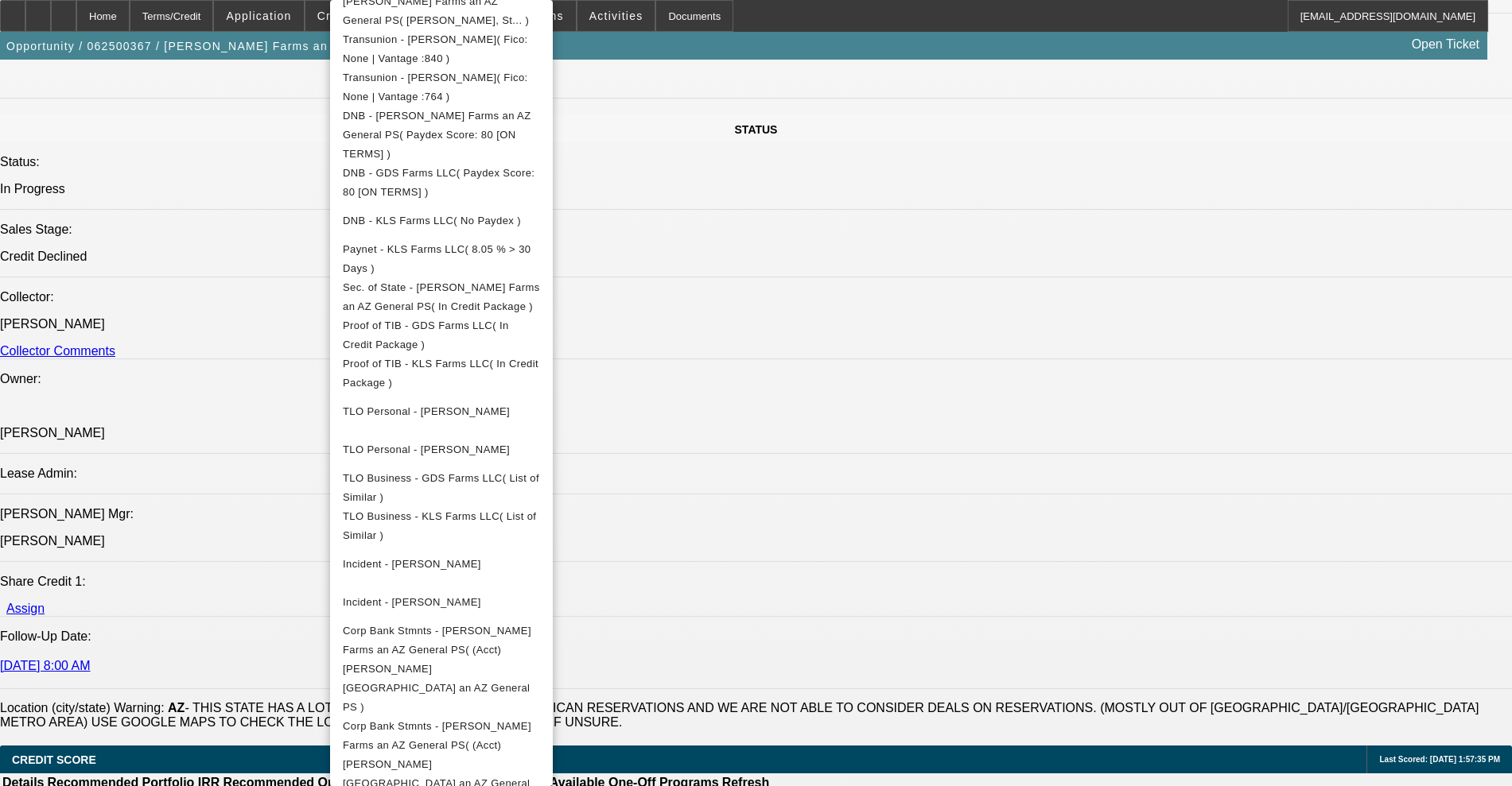
scroll to position [720, 0]
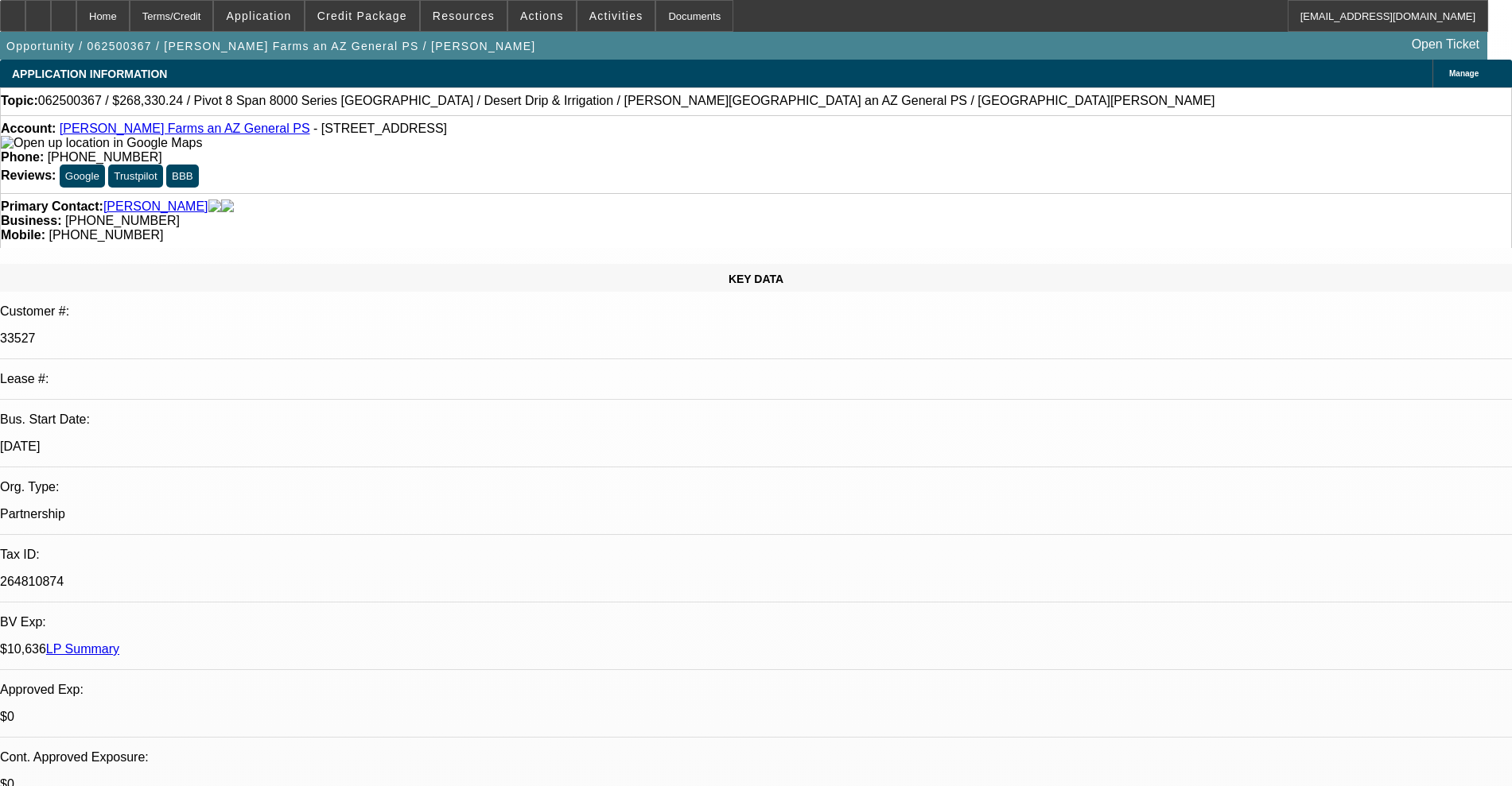
scroll to position [199, 0]
drag, startPoint x: 1200, startPoint y: 646, endPoint x: 1072, endPoint y: 597, distance: 137.1
copy ul "Current profit and loss statement Current balance sheet Current debt schedule C…"
click at [589, 16] on span "Activities" at bounding box center [616, 15] width 55 height 12
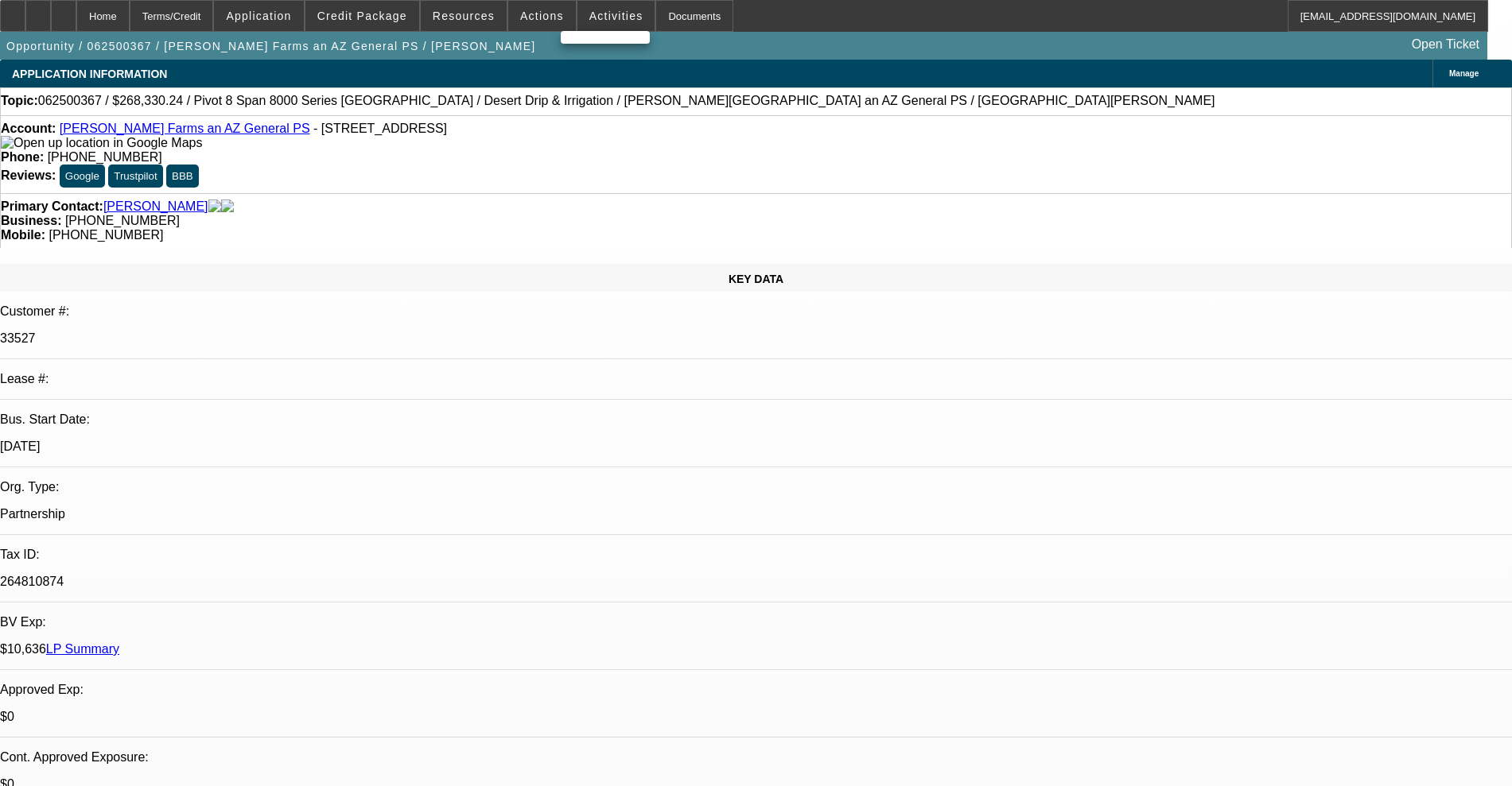
click at [533, 26] on div at bounding box center [756, 393] width 1512 height 786
click at [531, 25] on span at bounding box center [541, 16] width 68 height 38
click at [581, 11] on div at bounding box center [756, 393] width 1512 height 786
click at [589, 11] on span "Activities" at bounding box center [616, 15] width 55 height 12
click at [574, 76] on div at bounding box center [756, 393] width 1512 height 786
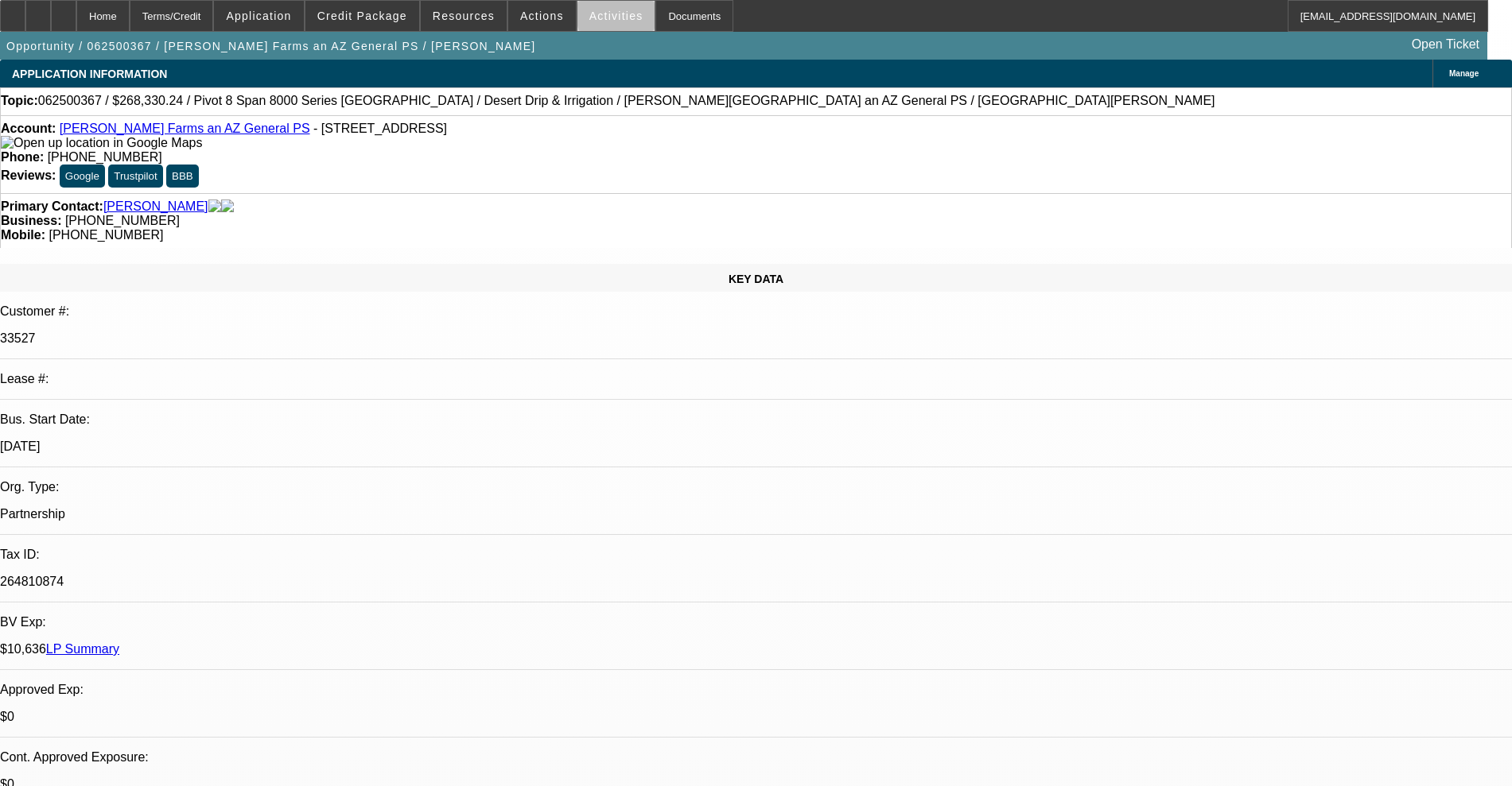
click at [606, 17] on span "Activities" at bounding box center [616, 15] width 55 height 12
click at [606, 17] on div at bounding box center [756, 393] width 1512 height 786
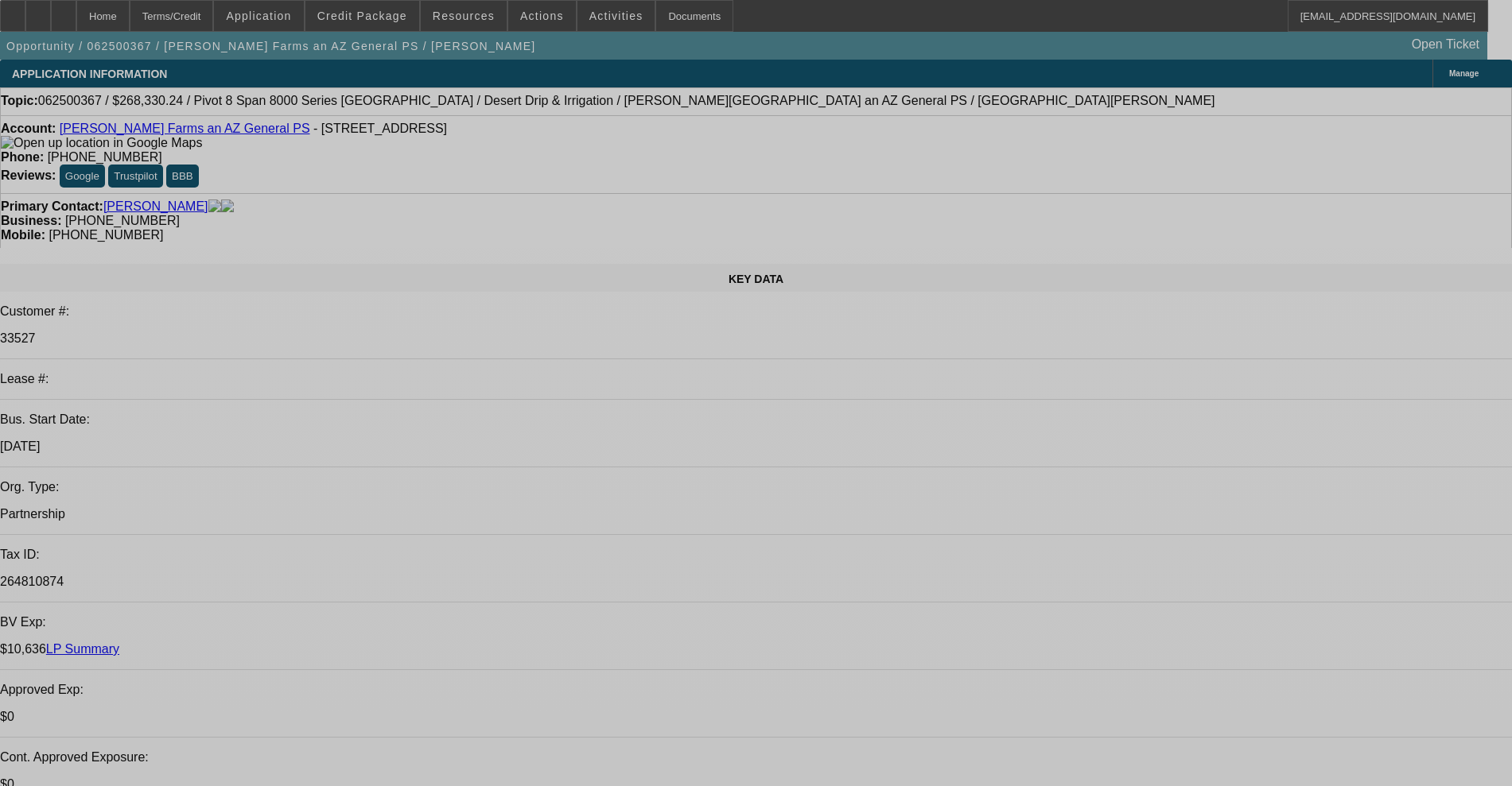
select select "0"
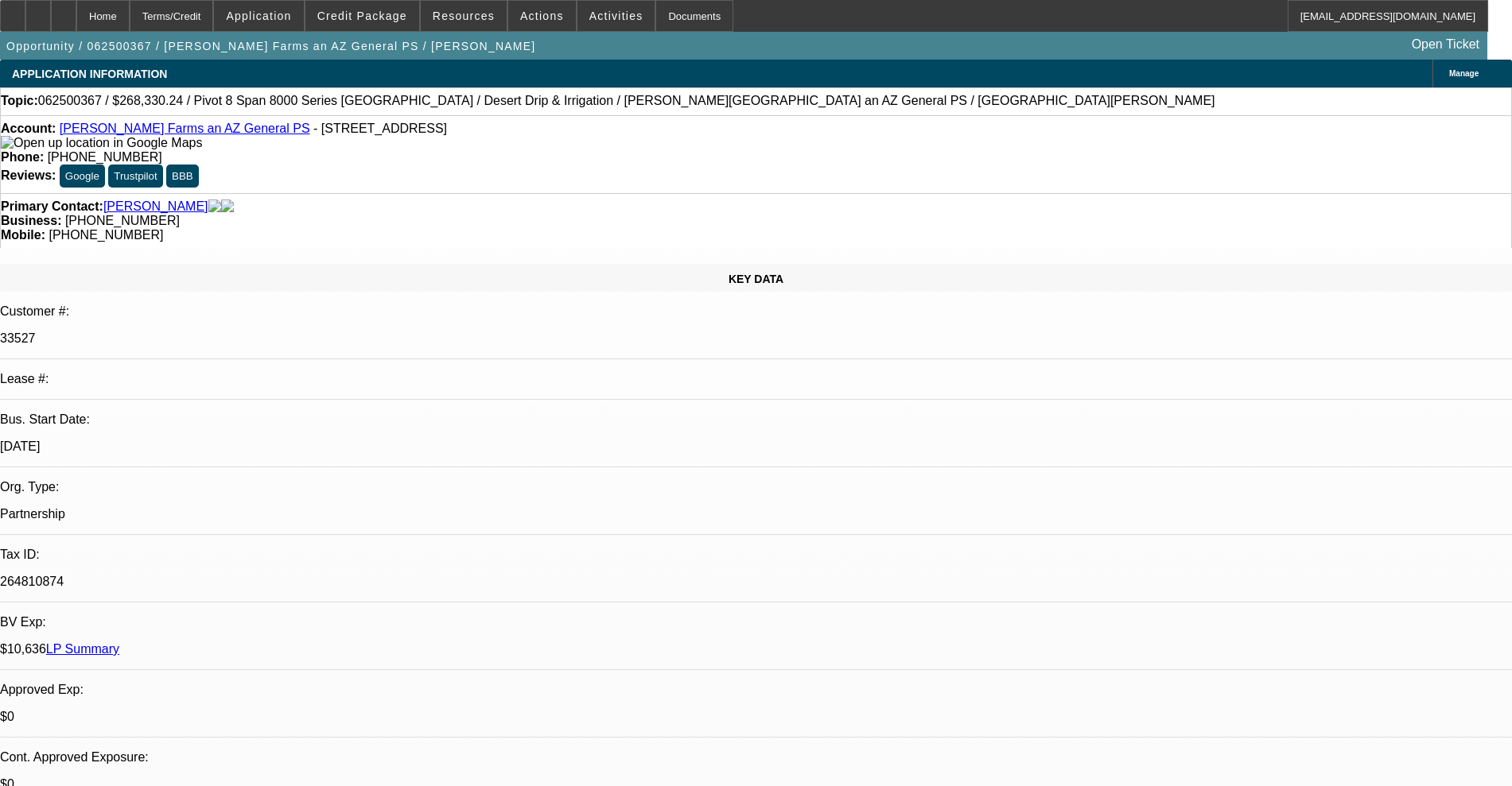
select select "0"
select select "0.1"
select select "4"
select select "0"
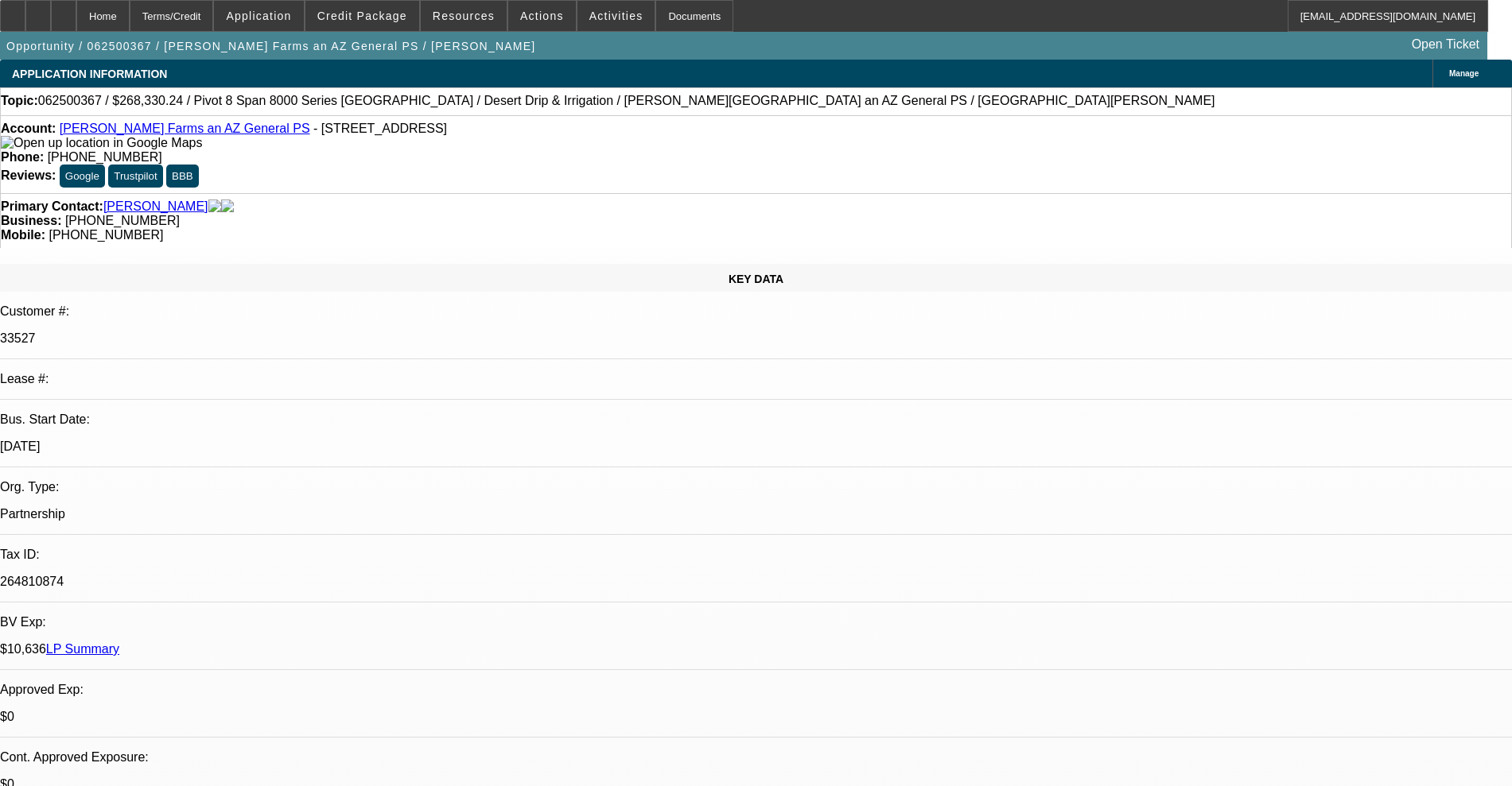
select select "0.1"
select select "4"
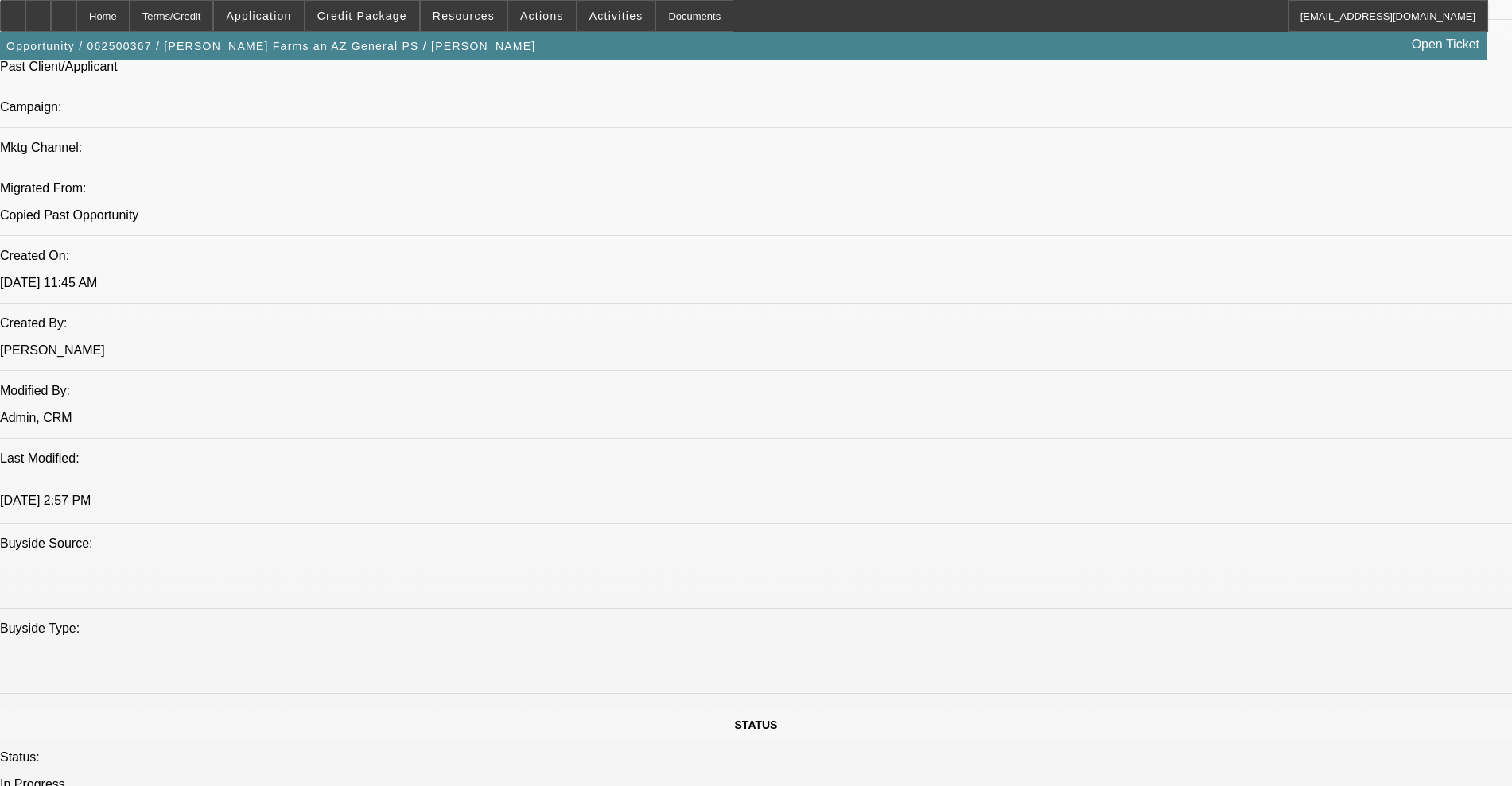
scroll to position [1093, 0]
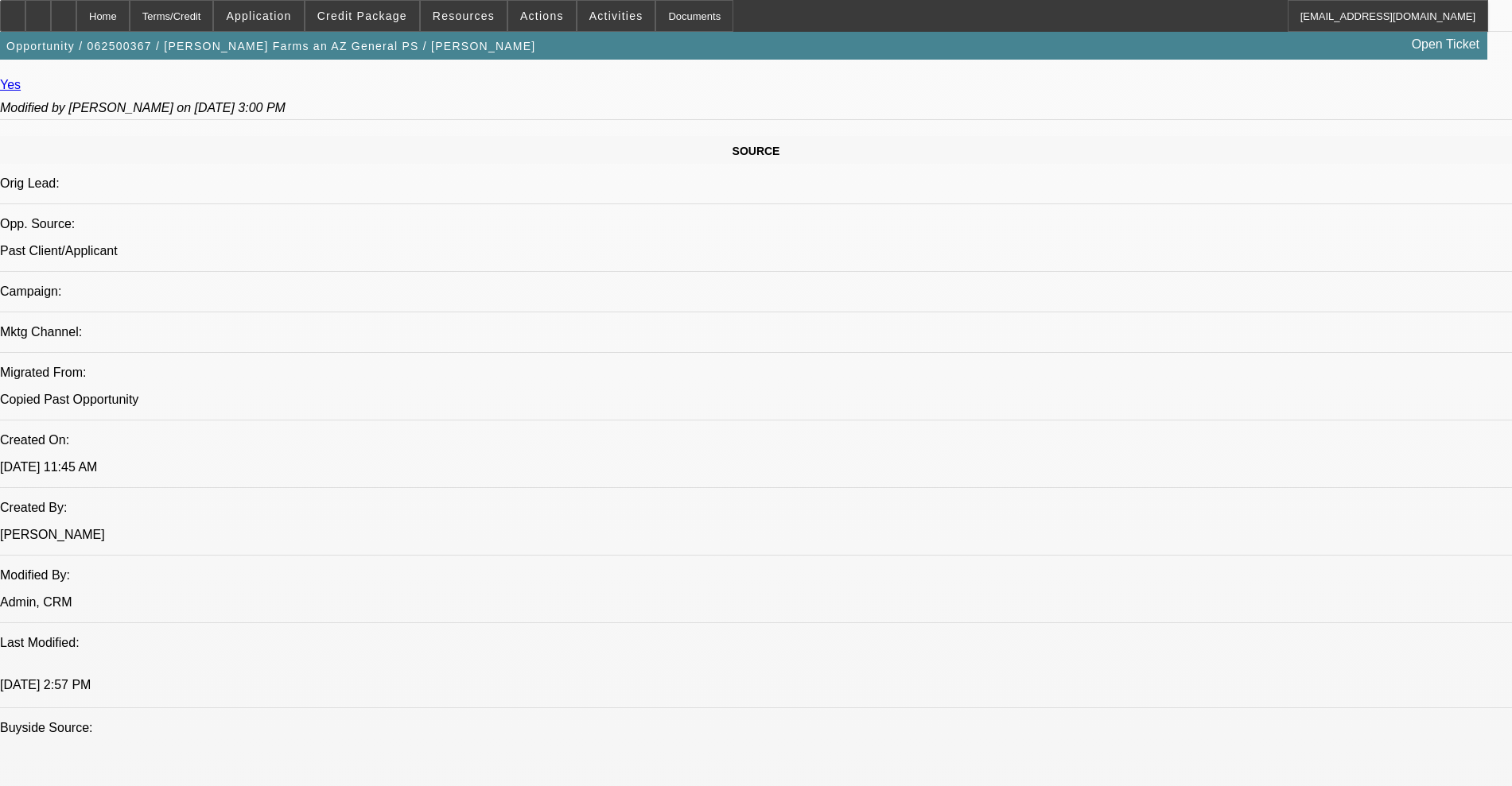
scroll to position [895, 0]
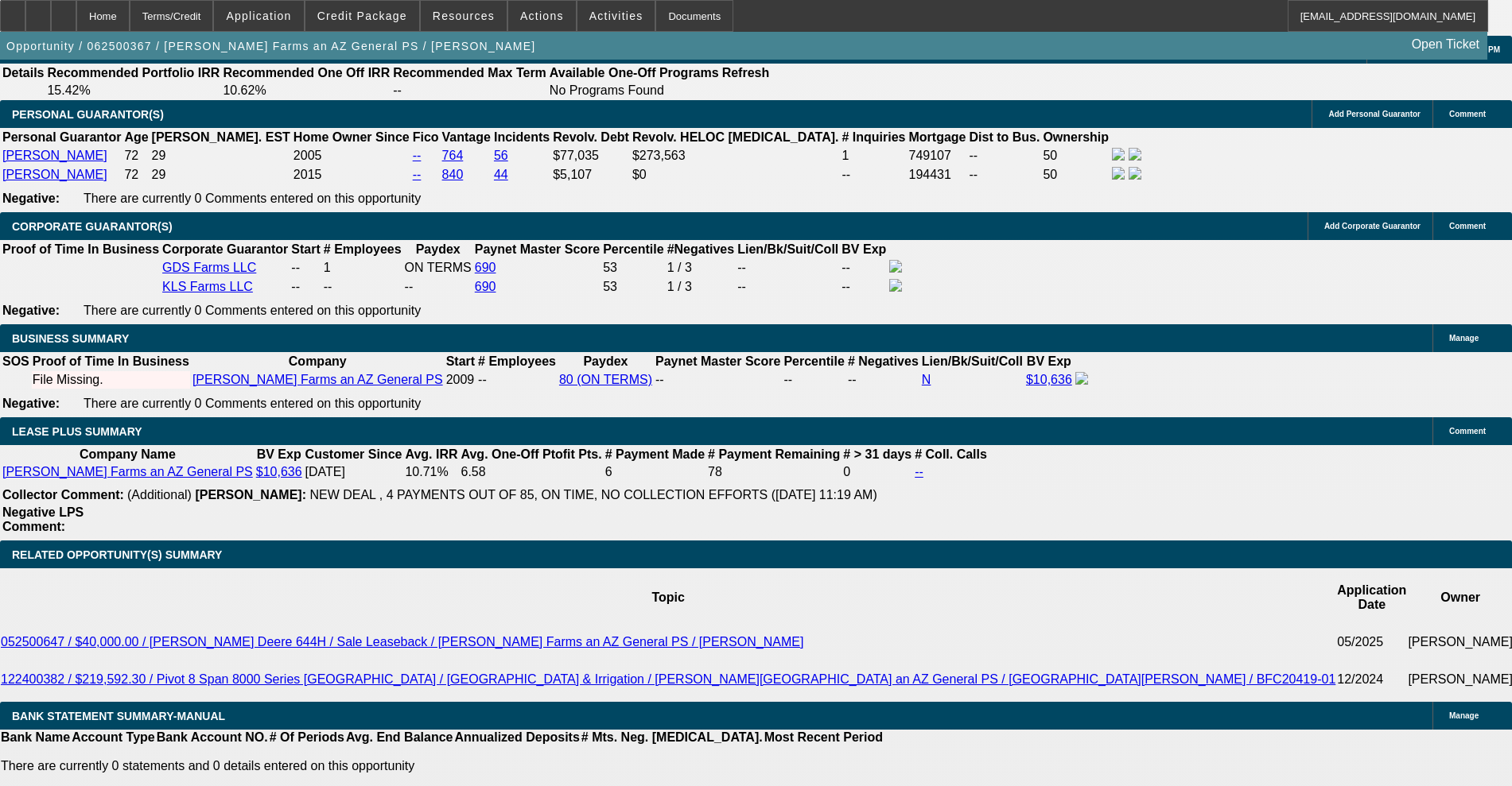
scroll to position [2485, 0]
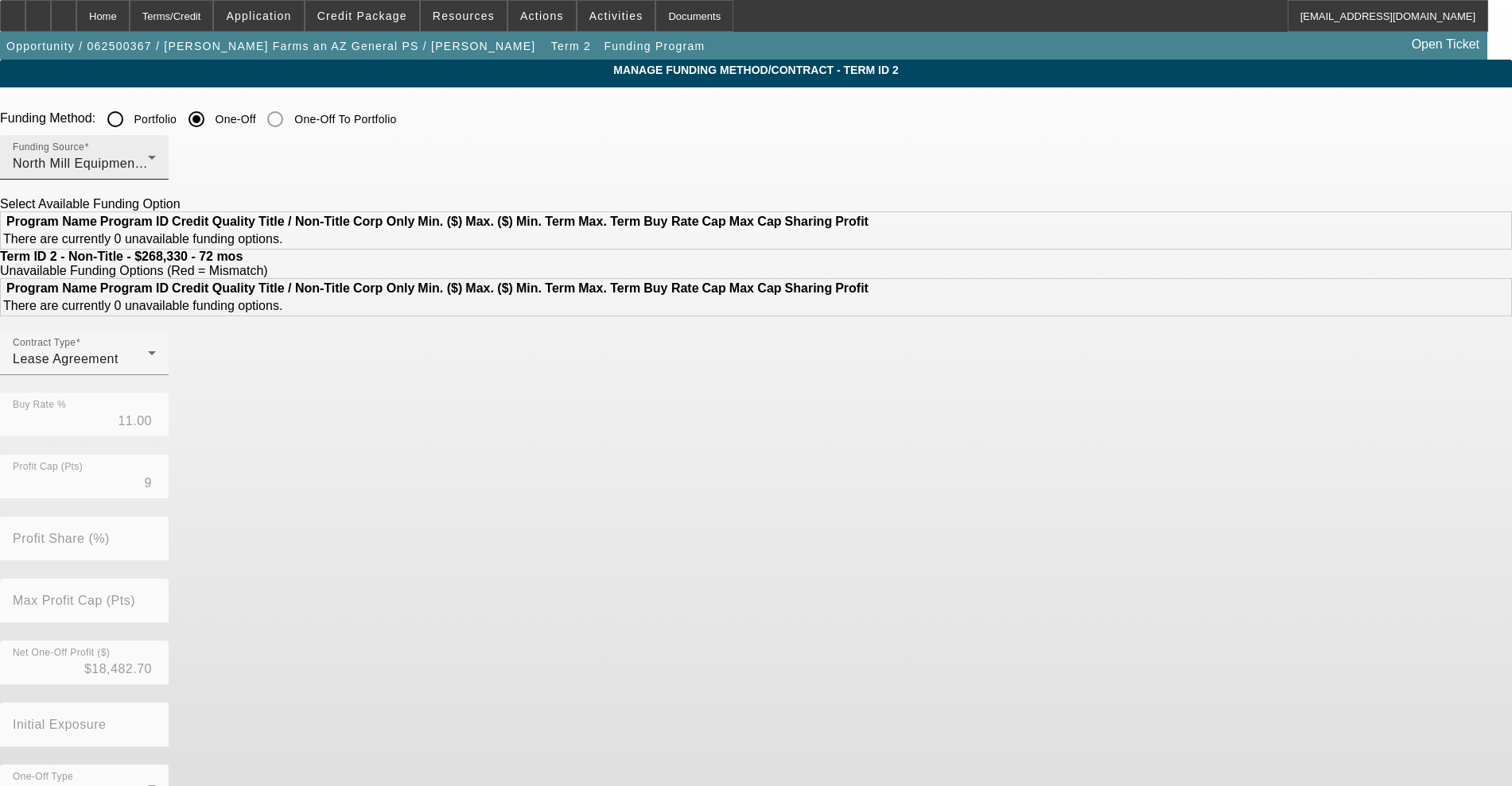
click at [148, 167] on div "North Mill Equipment Finance LLC" at bounding box center [79, 164] width 135 height 19
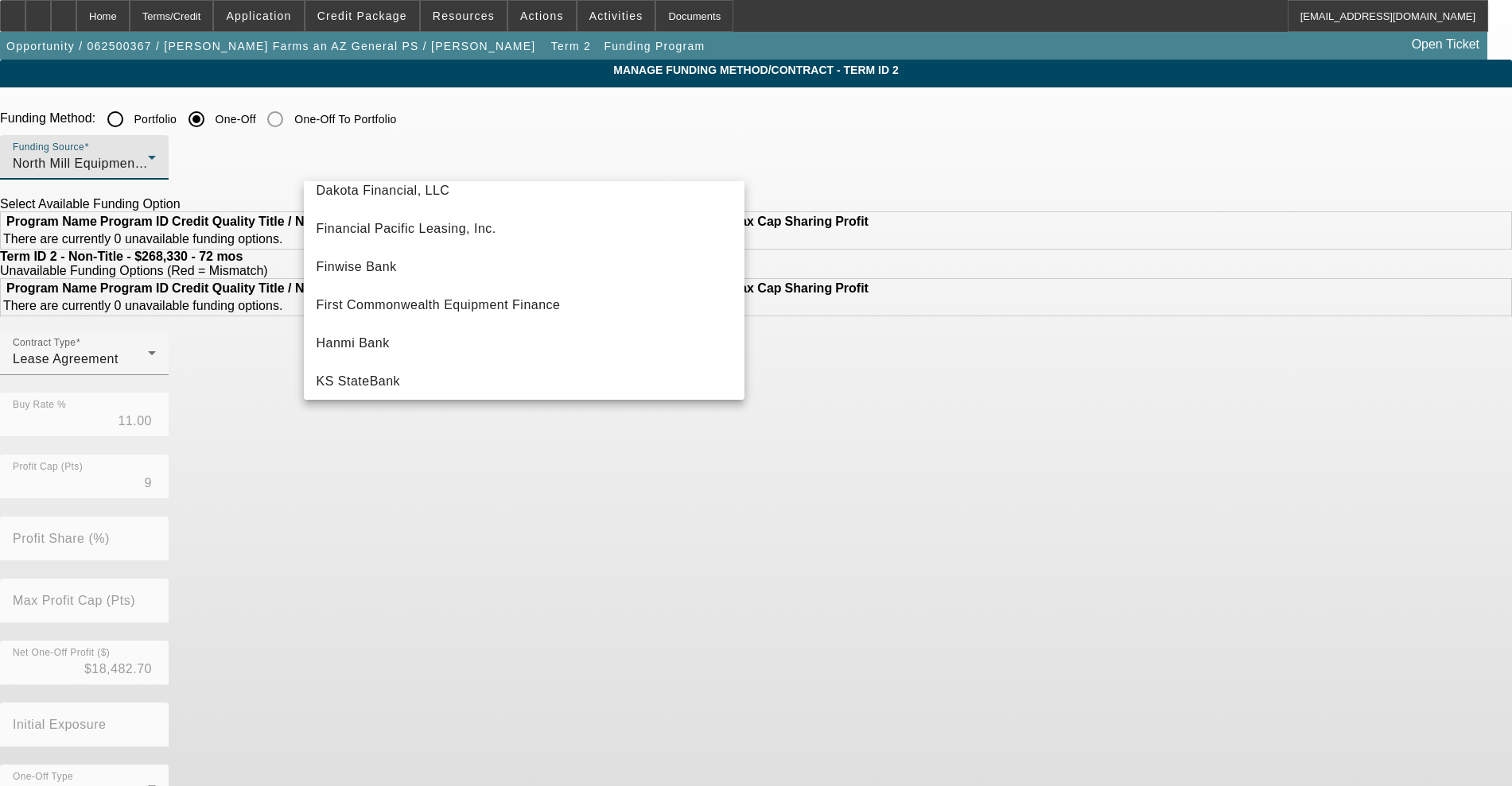
scroll to position [123, 0]
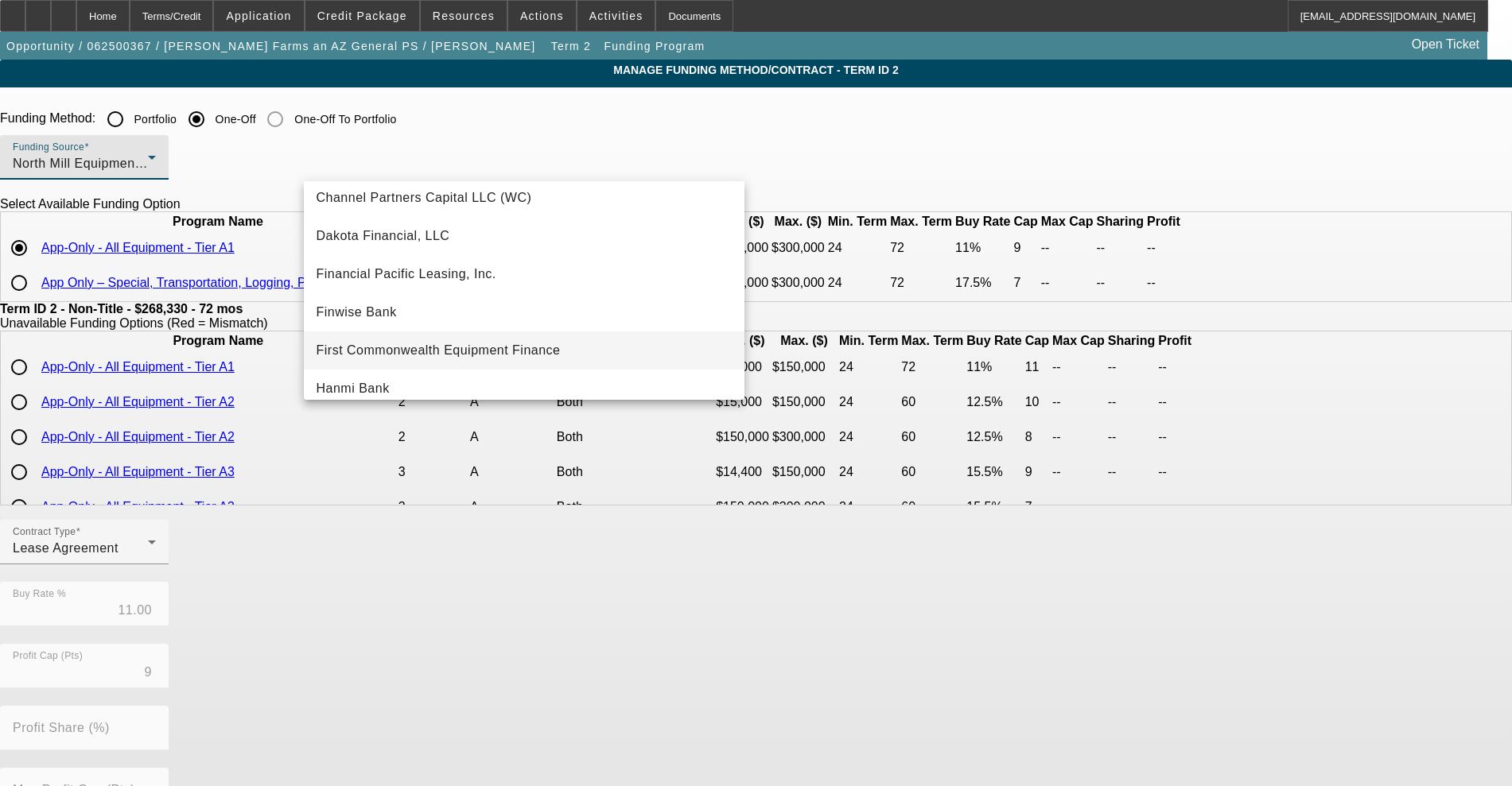
click at [489, 357] on span "First Commonwealth Equipment Finance" at bounding box center [438, 351] width 244 height 19
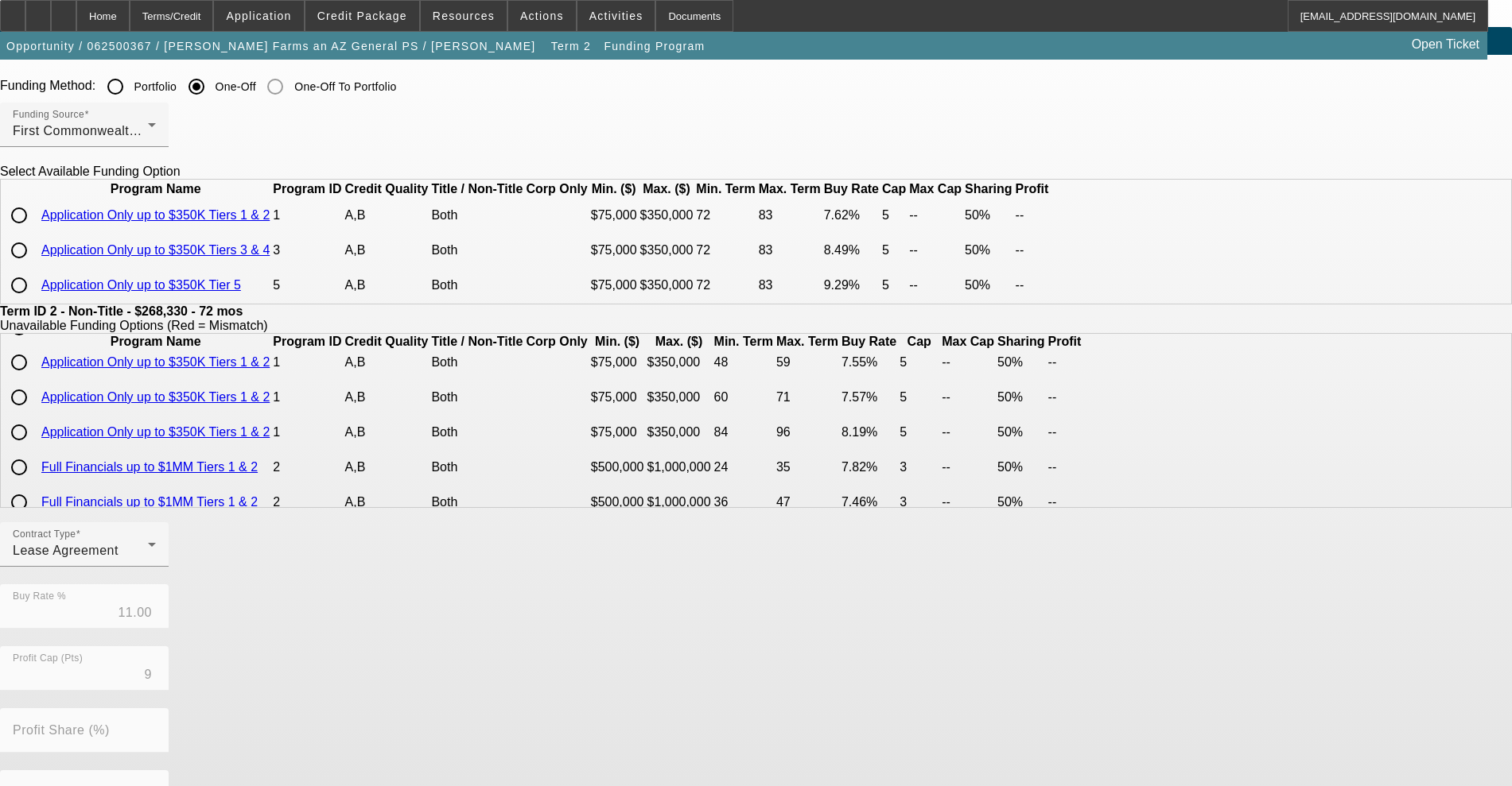
scroll to position [0, 0]
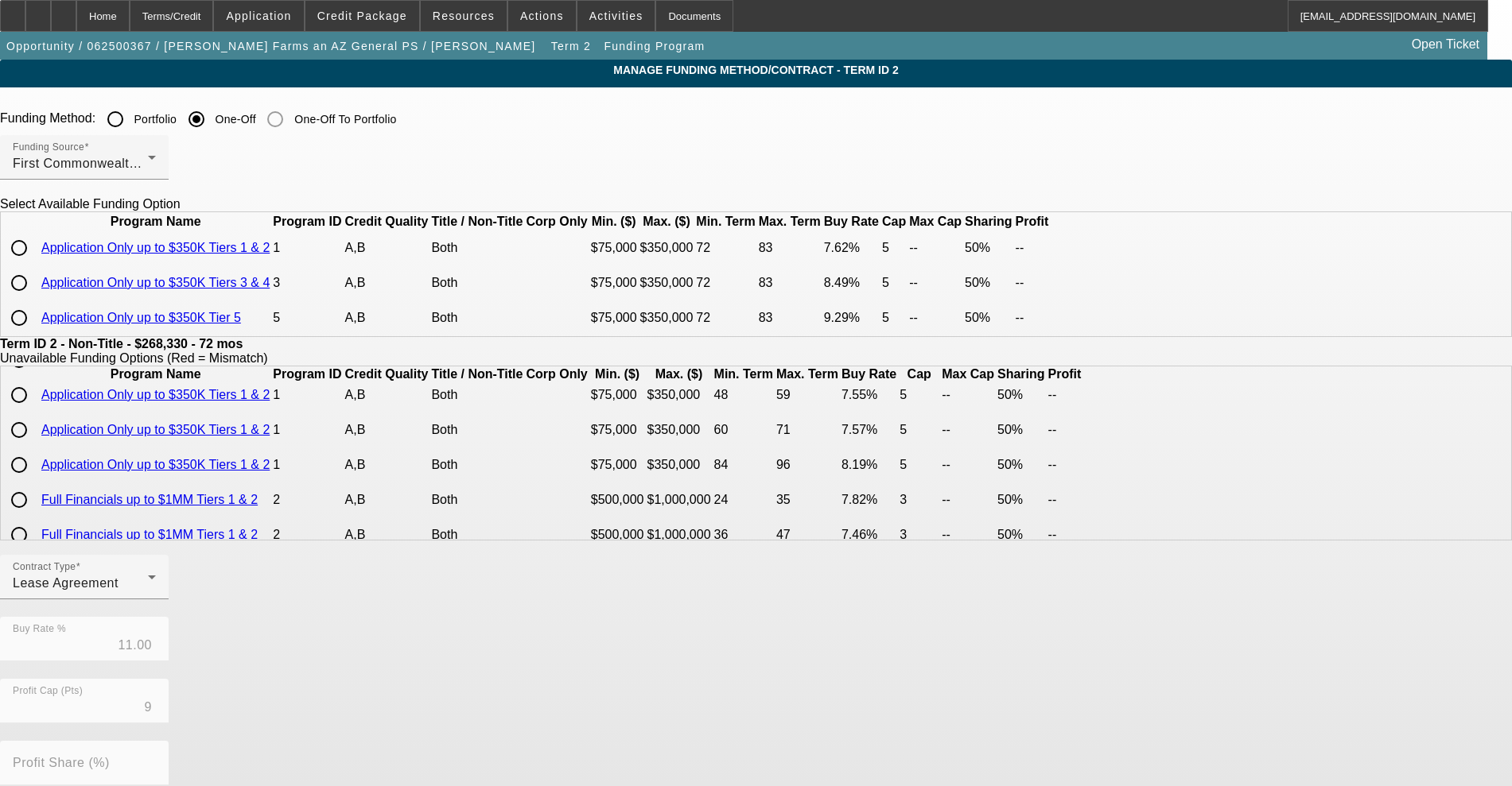
click at [35, 299] on input "radio" at bounding box center [18, 282] width 32 height 32
radio input "true"
type input "8.49"
type input "5"
type input "50.00"
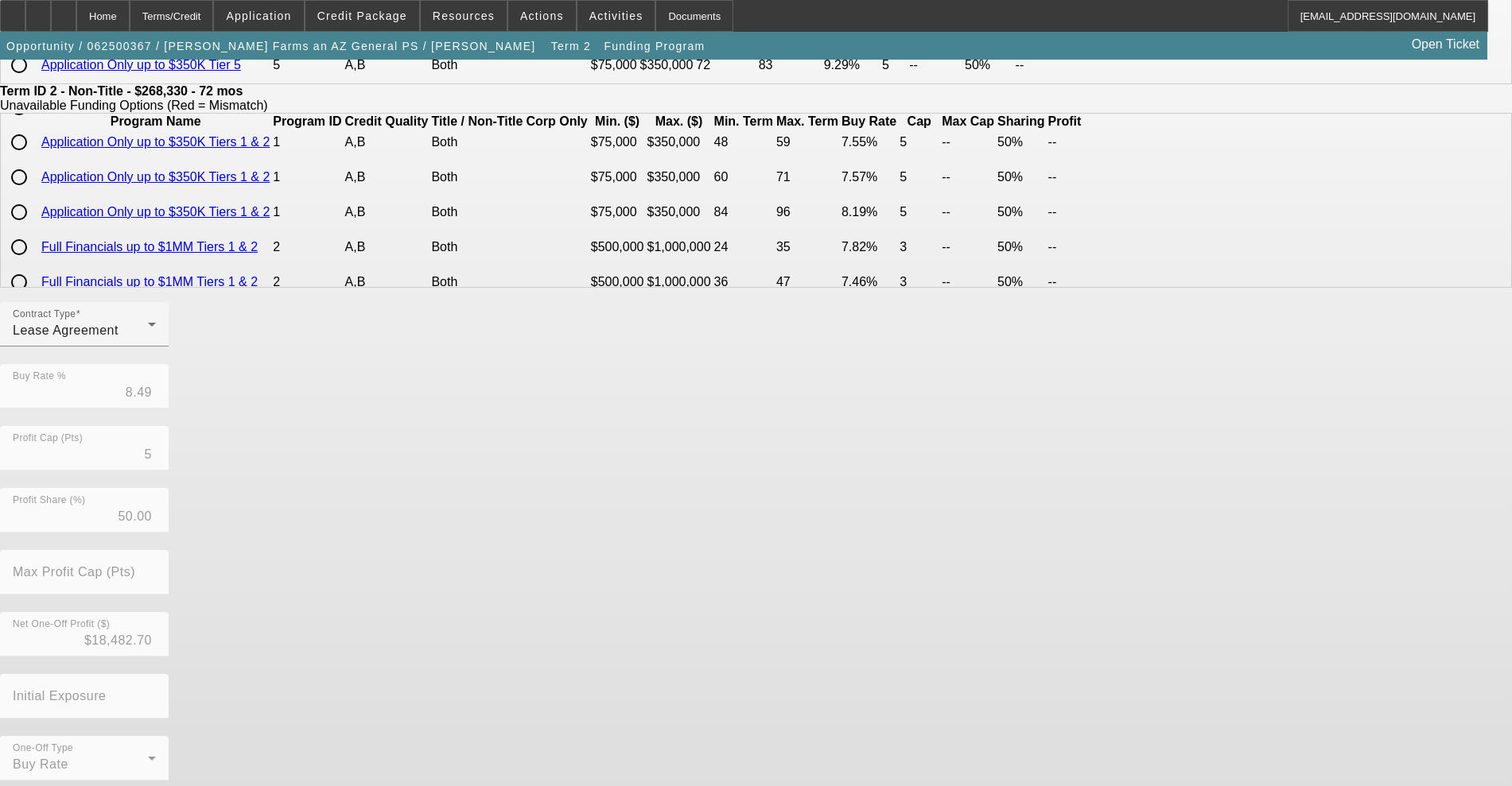
scroll to position [301, 0]
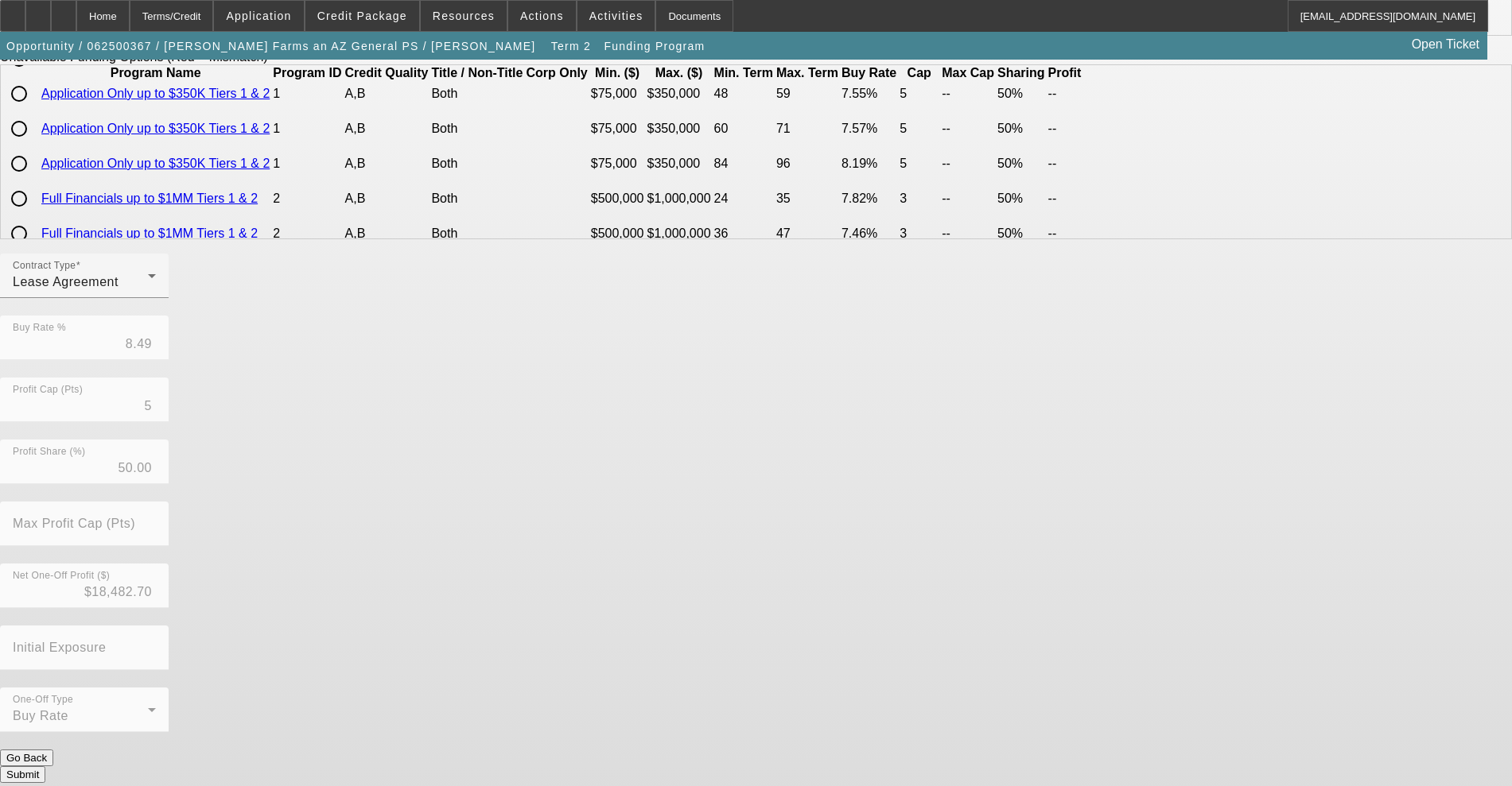
click at [45, 767] on button "Submit" at bounding box center [22, 775] width 45 height 16
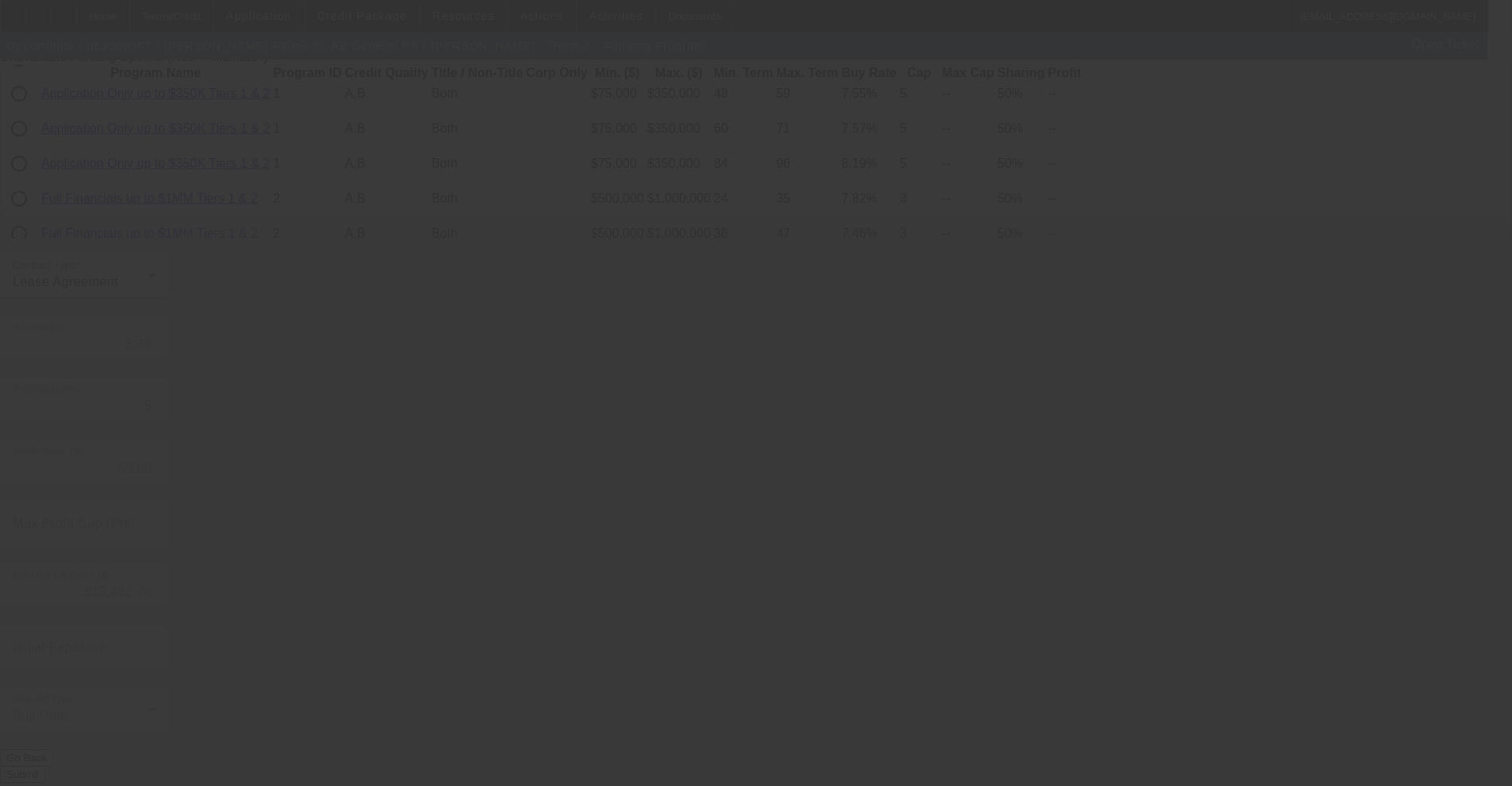
type input "11.00"
type input "9"
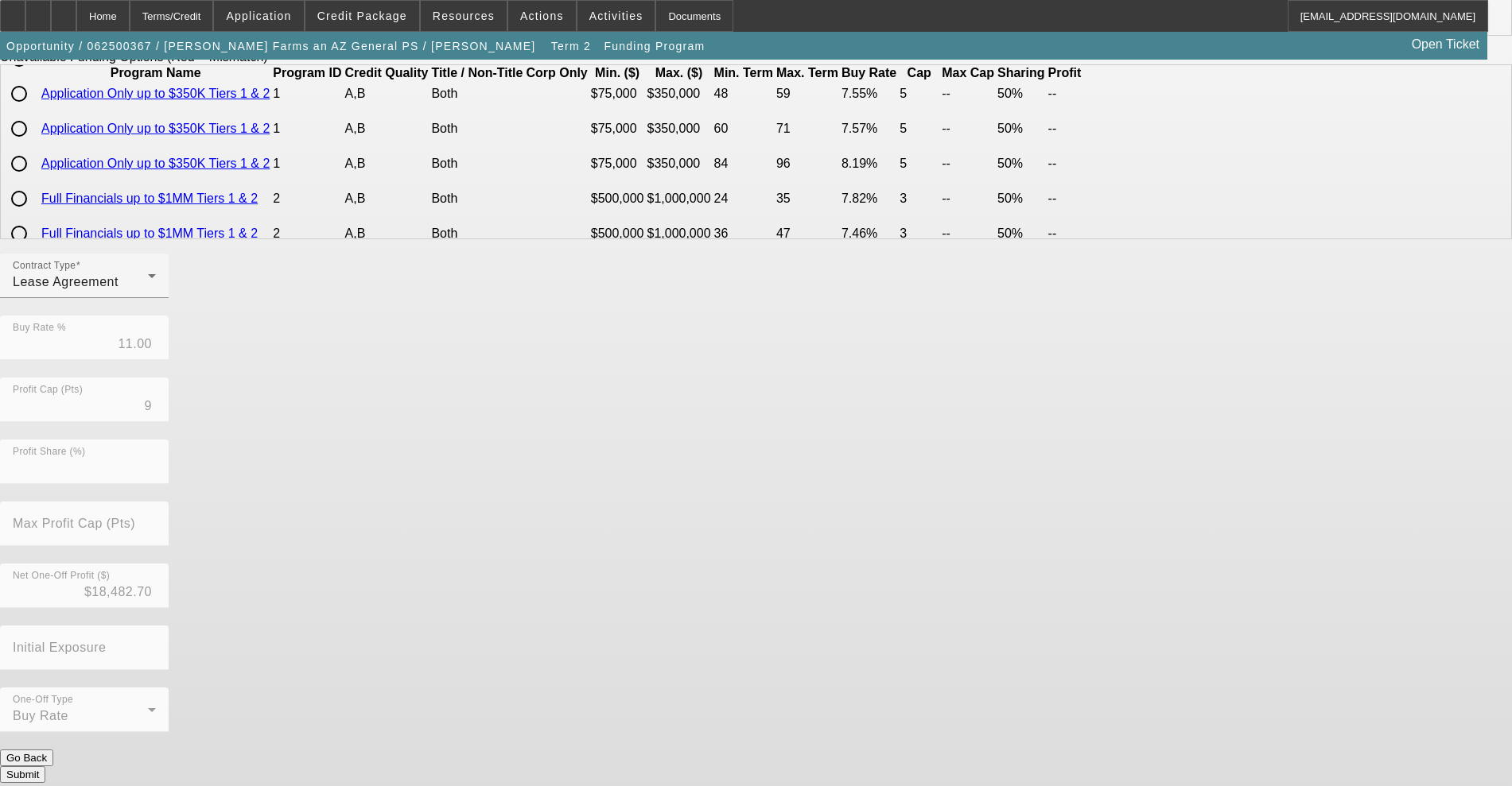
scroll to position [0, 0]
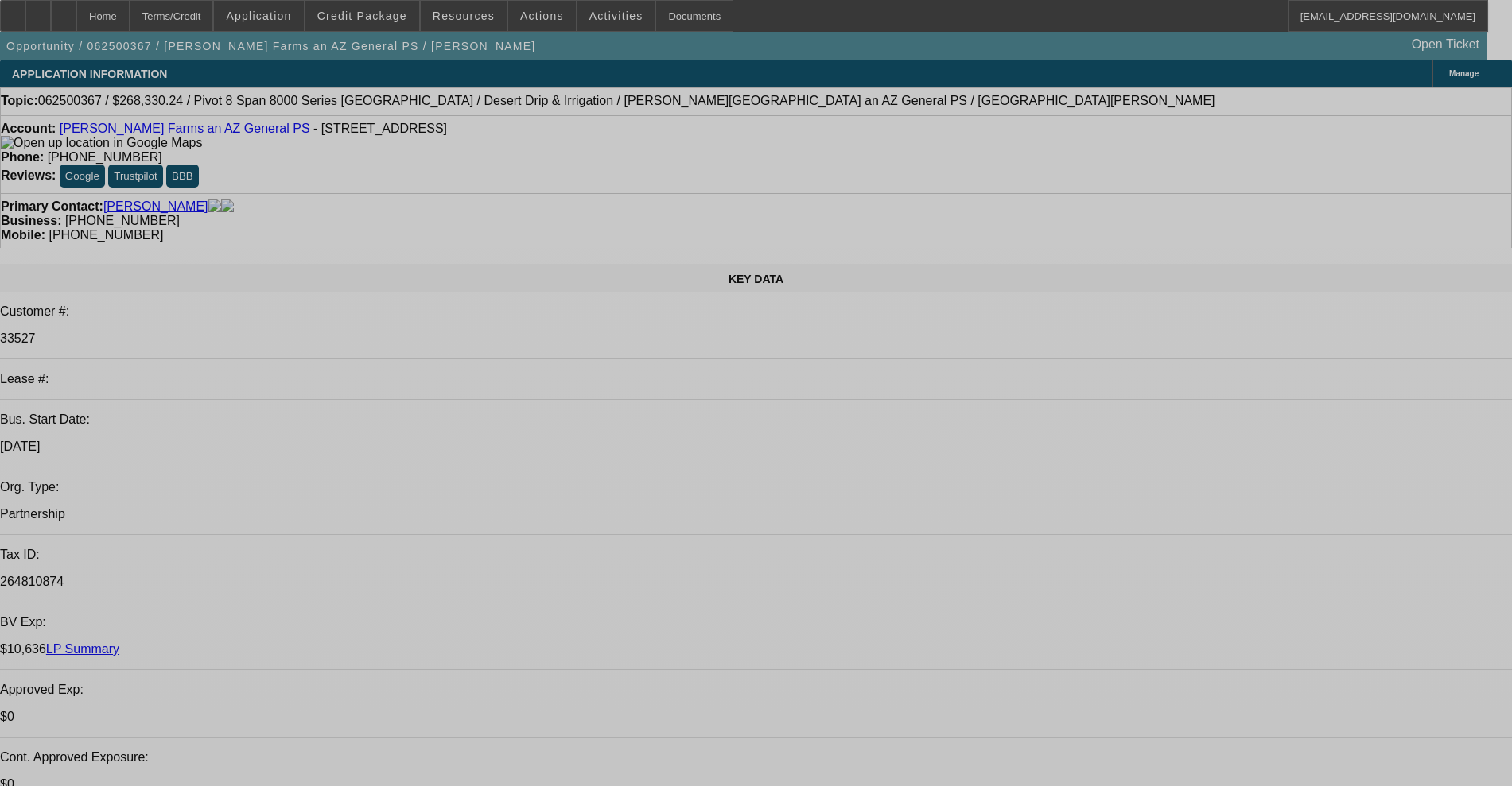
select select "0"
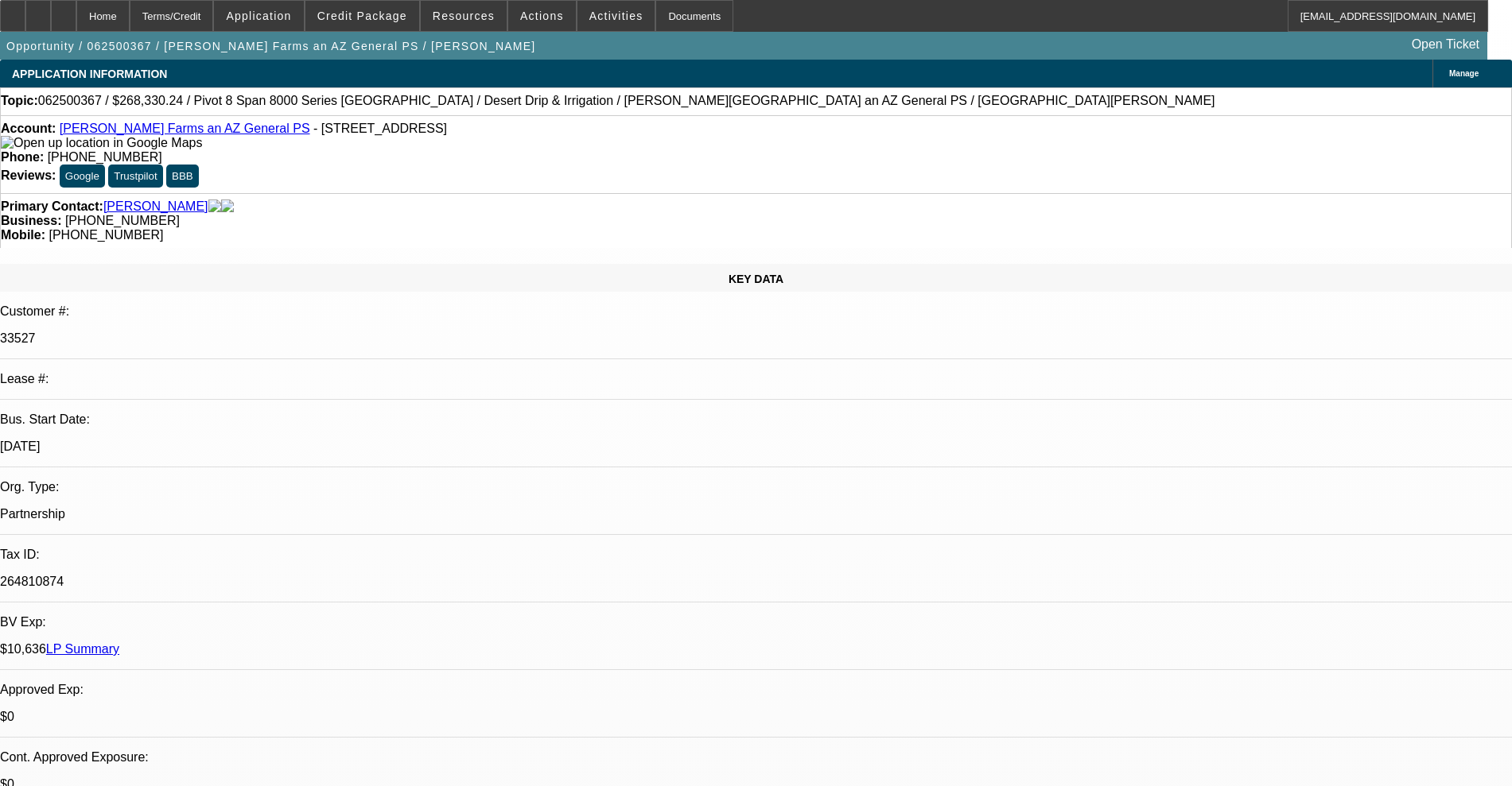
select select "0"
select select "0.1"
select select "4"
select select "0"
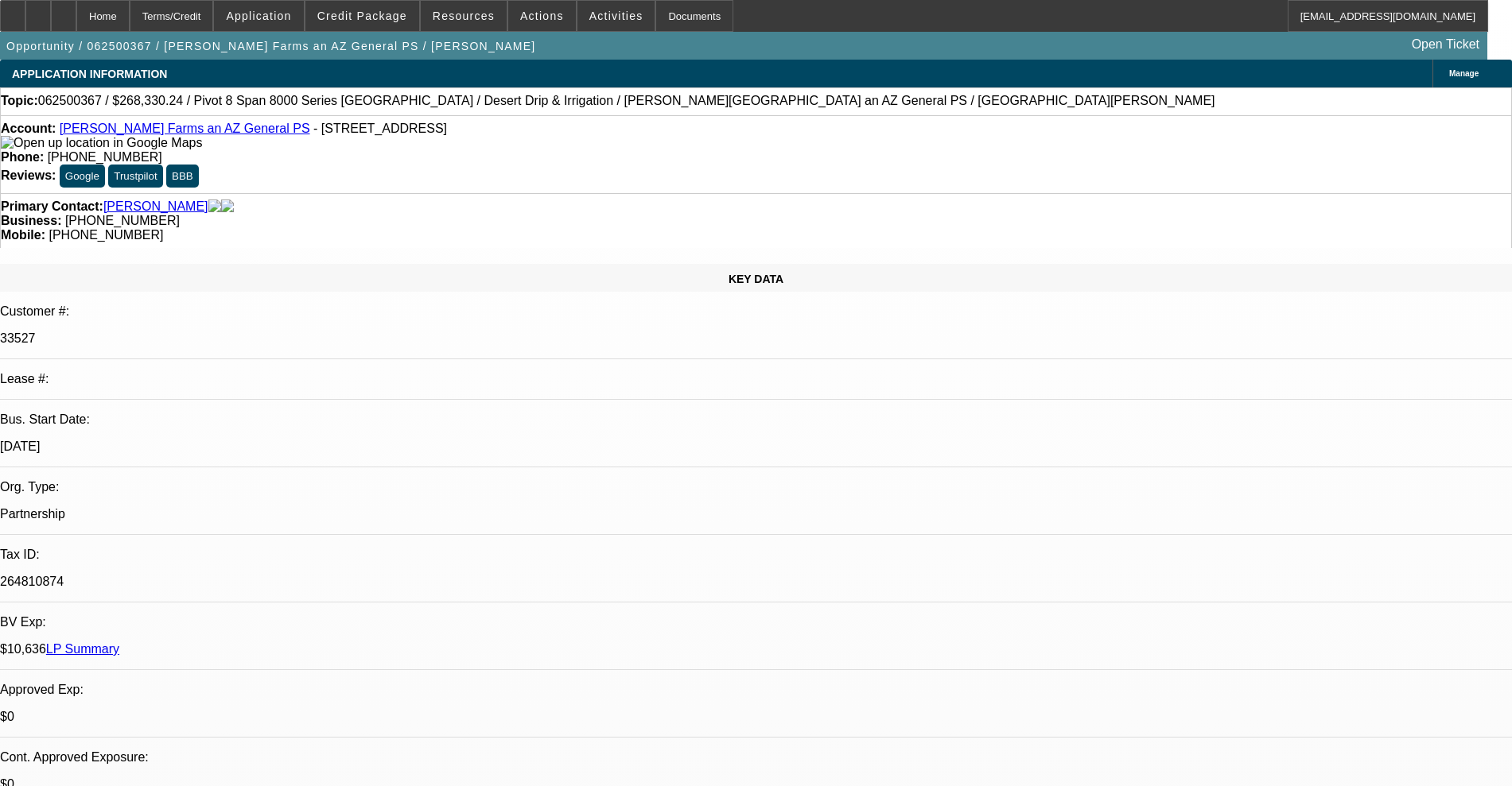
select select "0.1"
select select "4"
click at [373, 11] on span "Credit Package" at bounding box center [362, 15] width 90 height 12
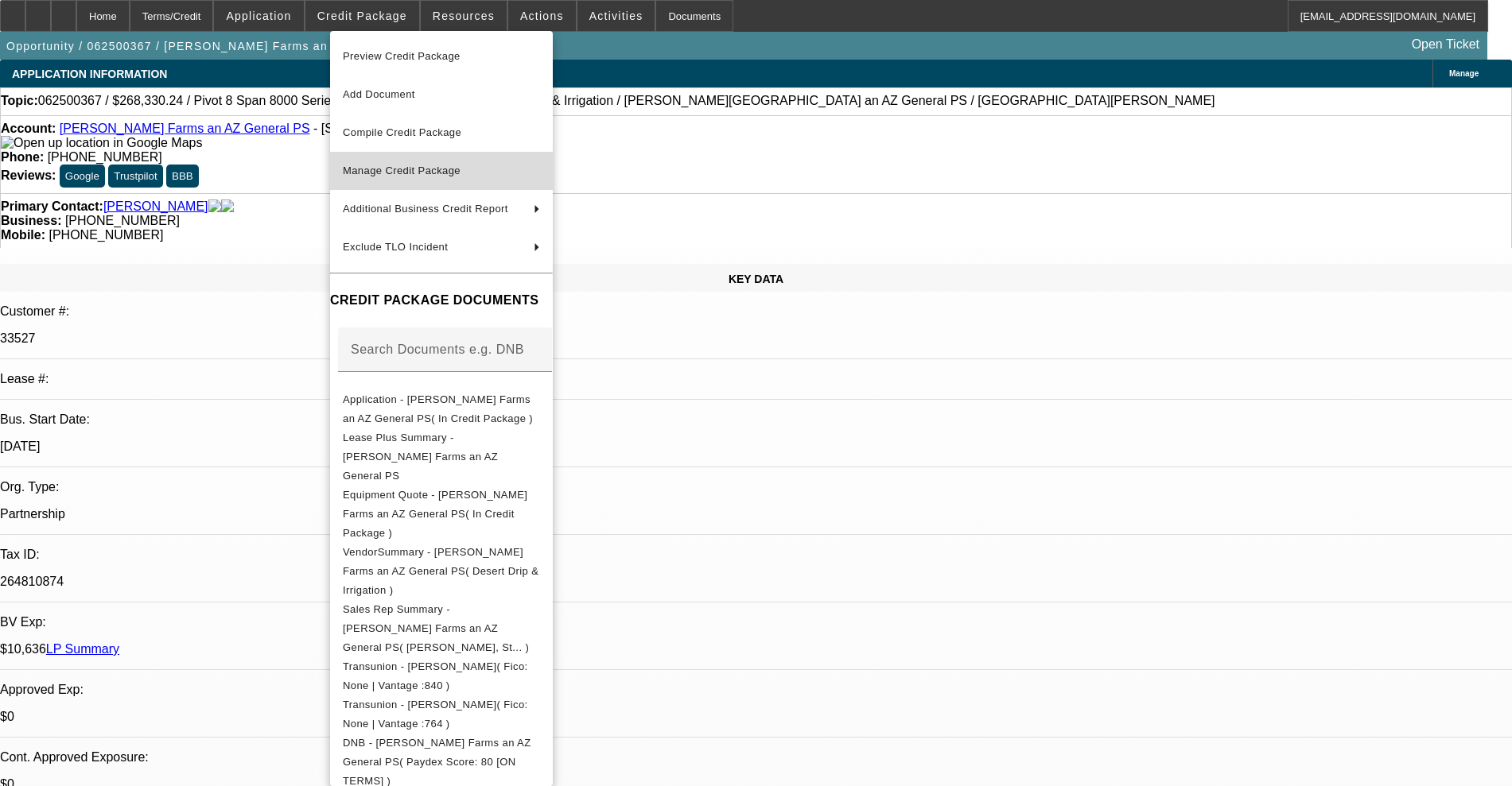
click at [459, 173] on span "Manage Credit Package" at bounding box center [401, 170] width 118 height 11
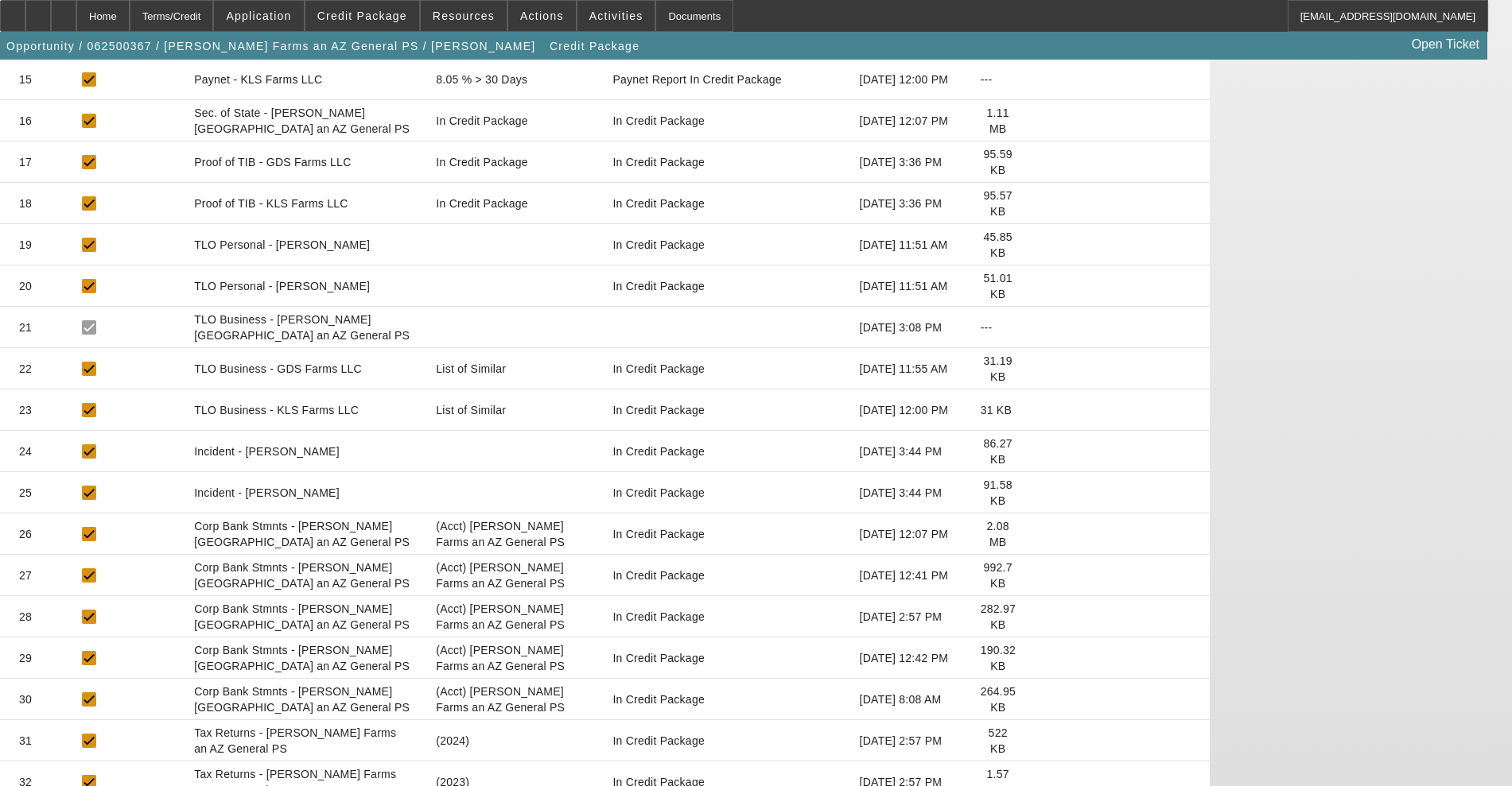
scroll to position [947, 0]
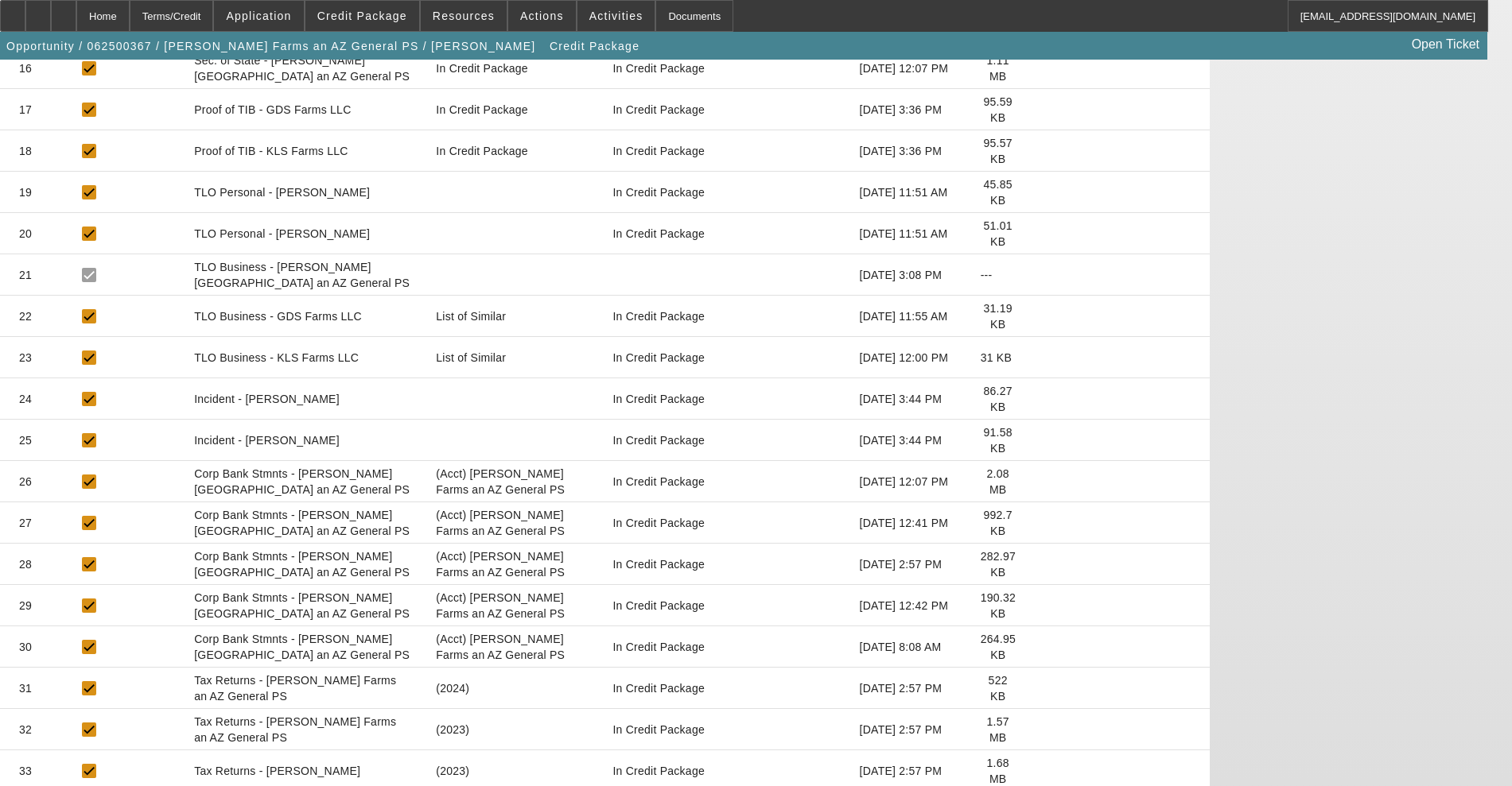
click at [1041, 730] on icon at bounding box center [1041, 730] width 0 height 0
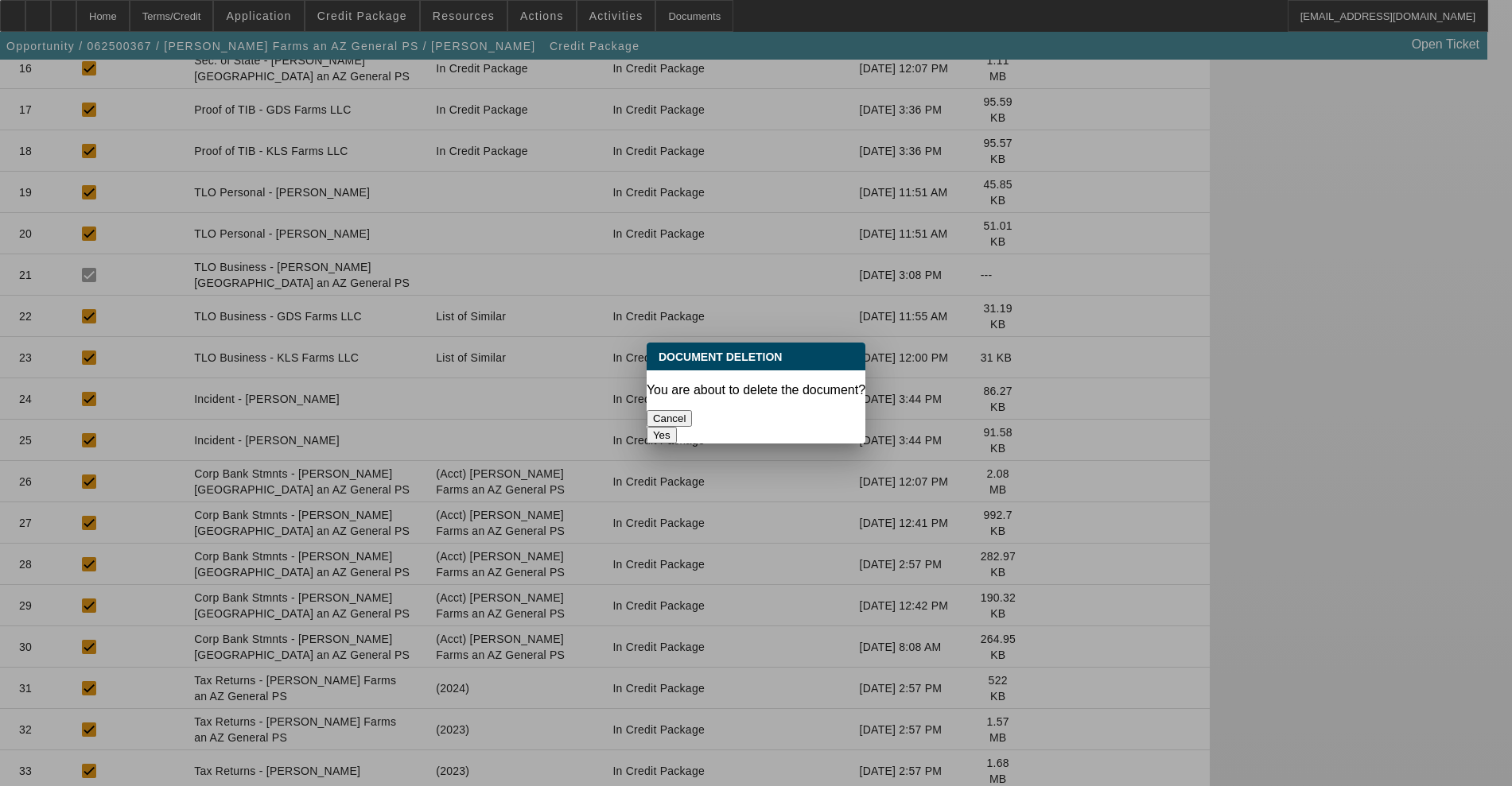
scroll to position [0, 0]
click at [677, 427] on button "Yes" at bounding box center [662, 435] width 31 height 16
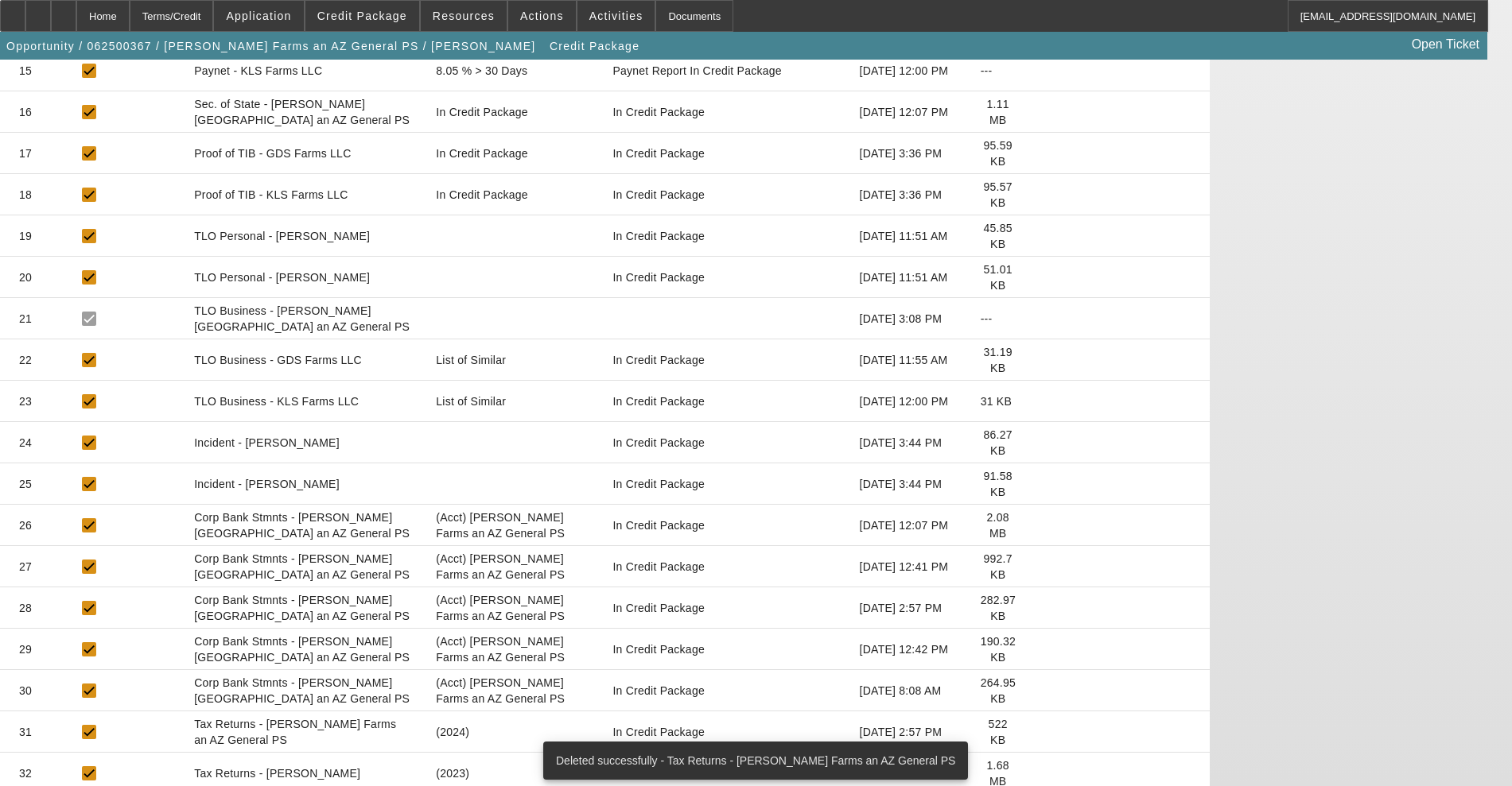
scroll to position [906, 0]
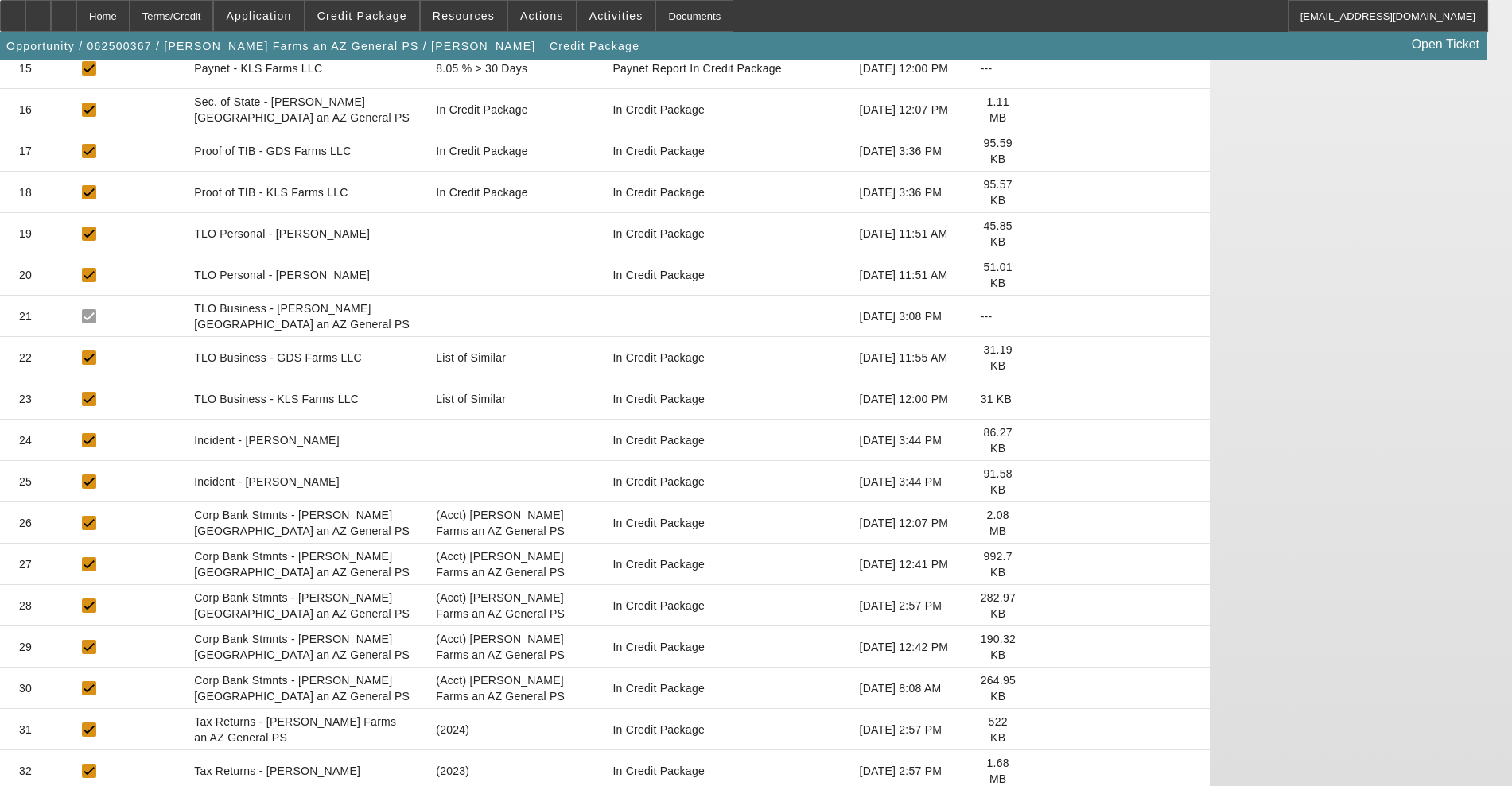
click at [1041, 772] on icon at bounding box center [1041, 772] width 0 height 0
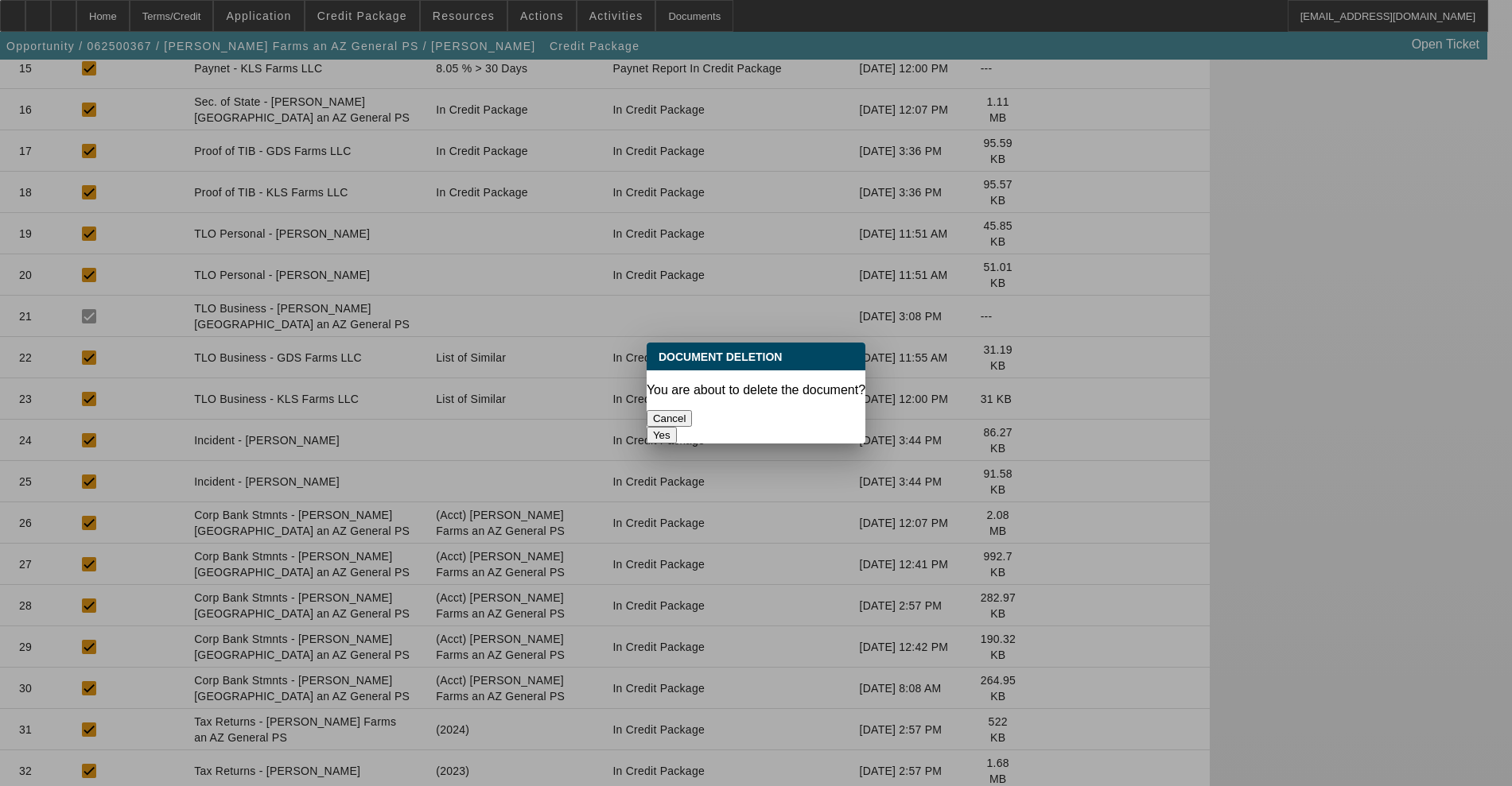
scroll to position [0, 0]
click at [677, 427] on button "Yes" at bounding box center [662, 435] width 31 height 16
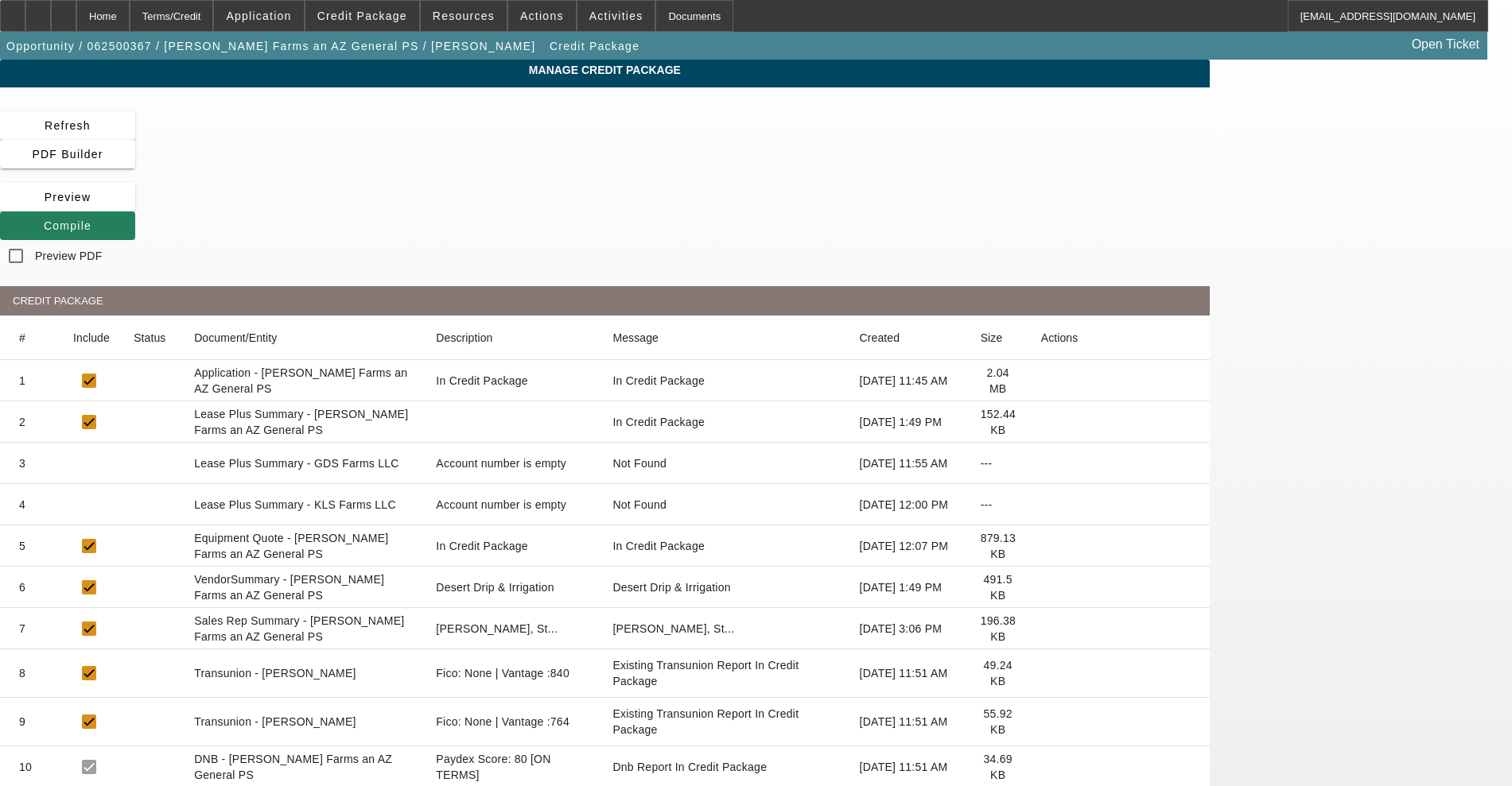
click at [92, 220] on span "Compile" at bounding box center [68, 226] width 48 height 12
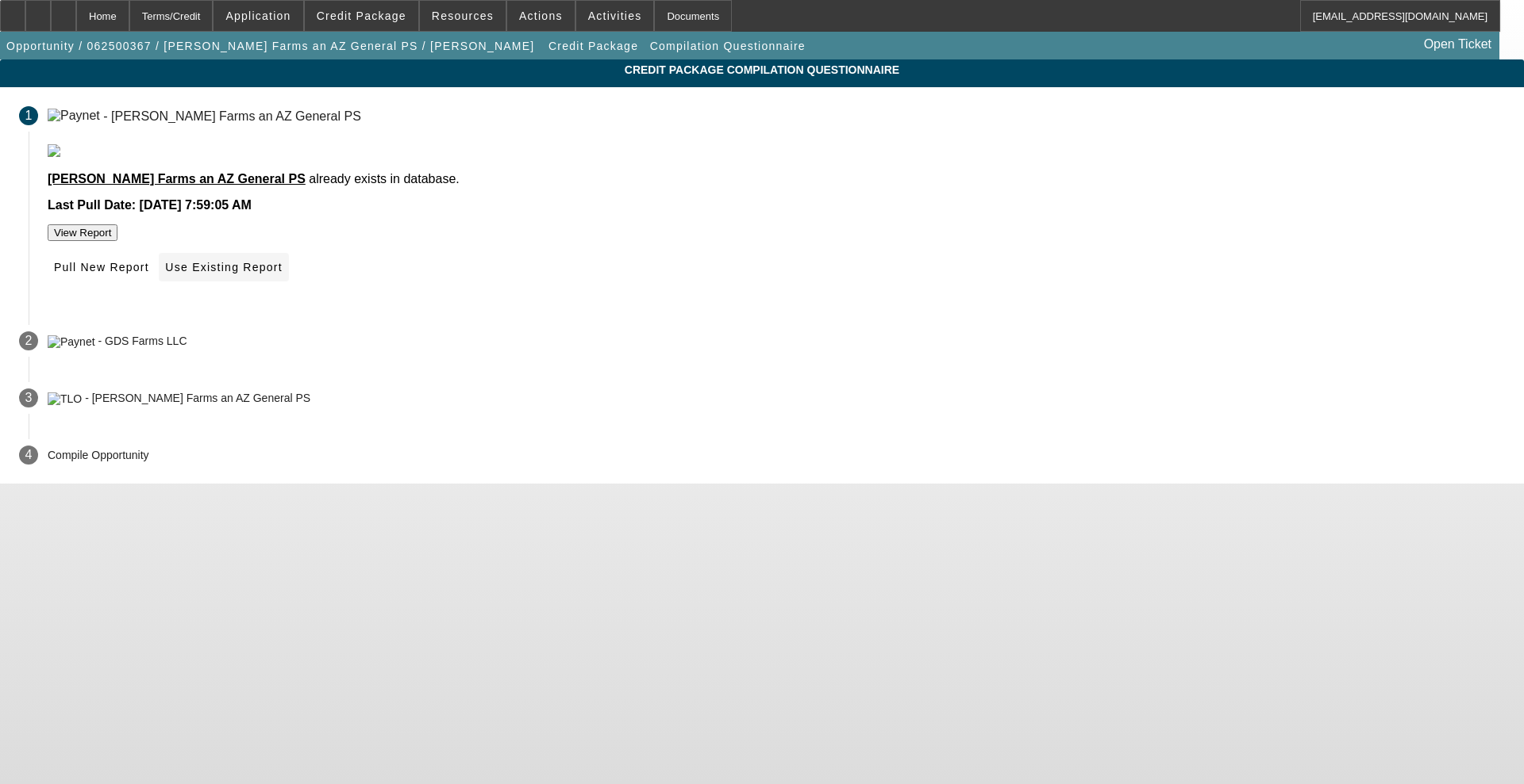
click at [282, 274] on span "Use Existing Report" at bounding box center [223, 267] width 116 height 12
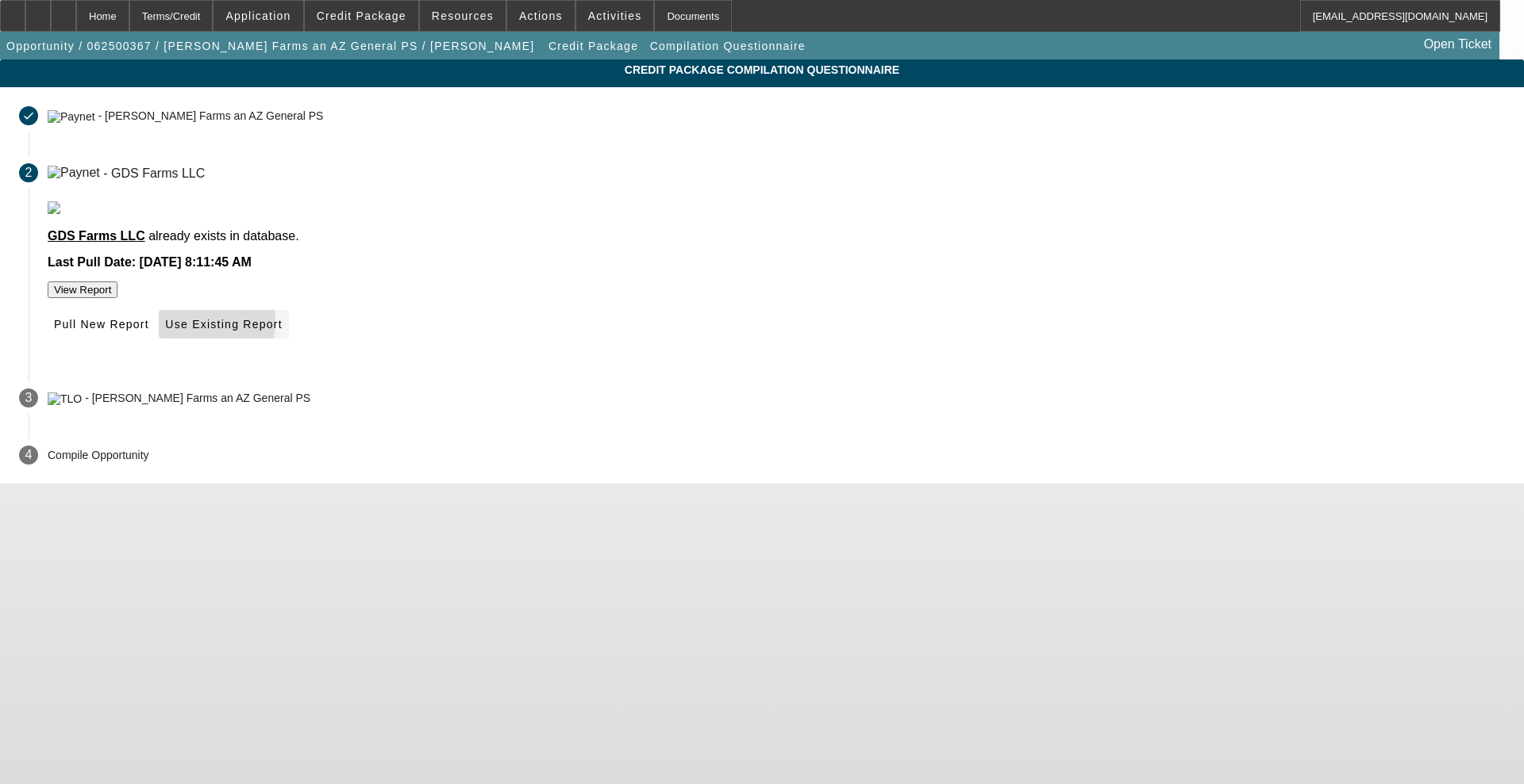
click at [282, 331] on span "Use Existing Report" at bounding box center [223, 323] width 116 height 12
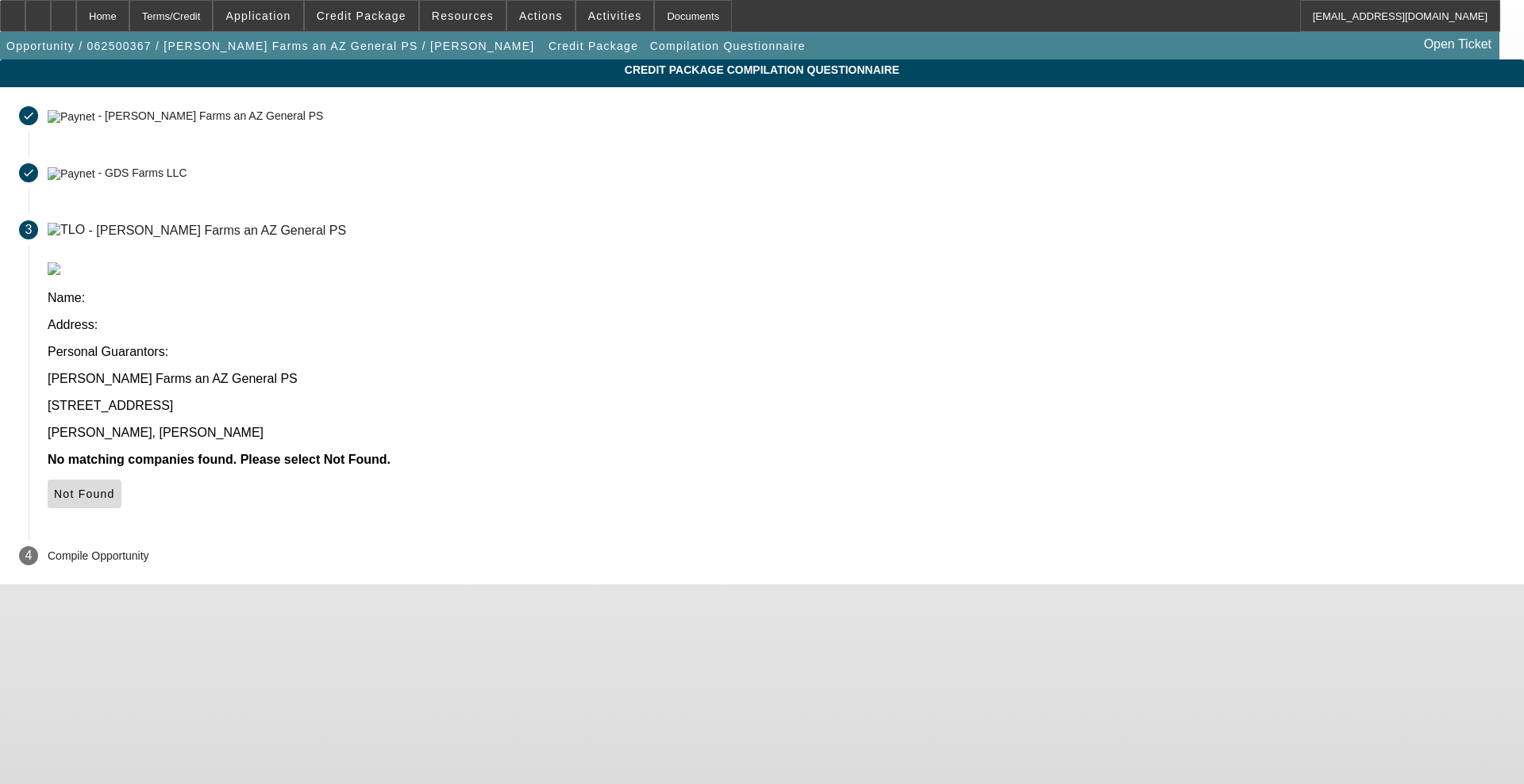
click at [115, 487] on span "Not Found" at bounding box center [85, 493] width 61 height 12
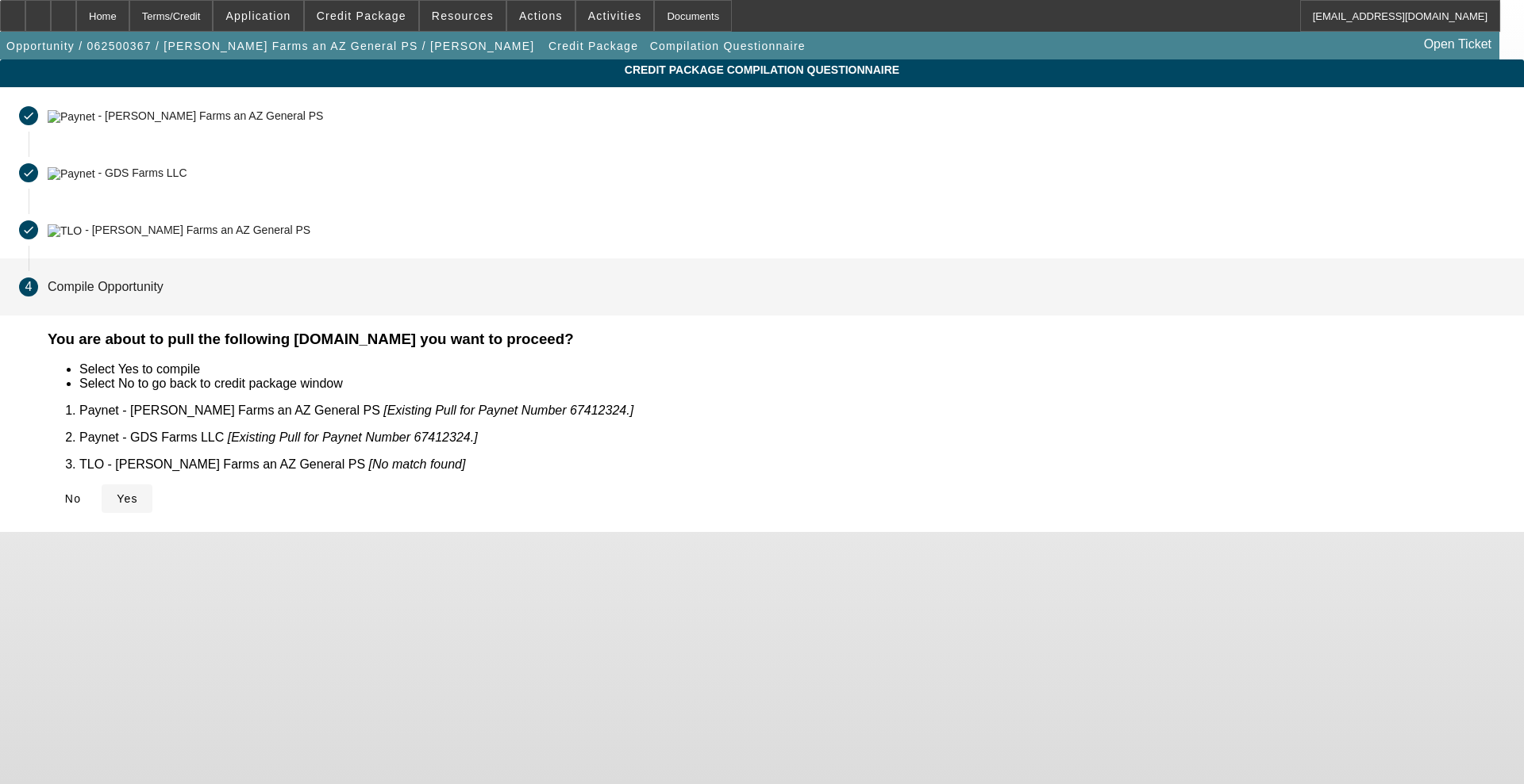
click at [153, 485] on span at bounding box center [126, 499] width 51 height 38
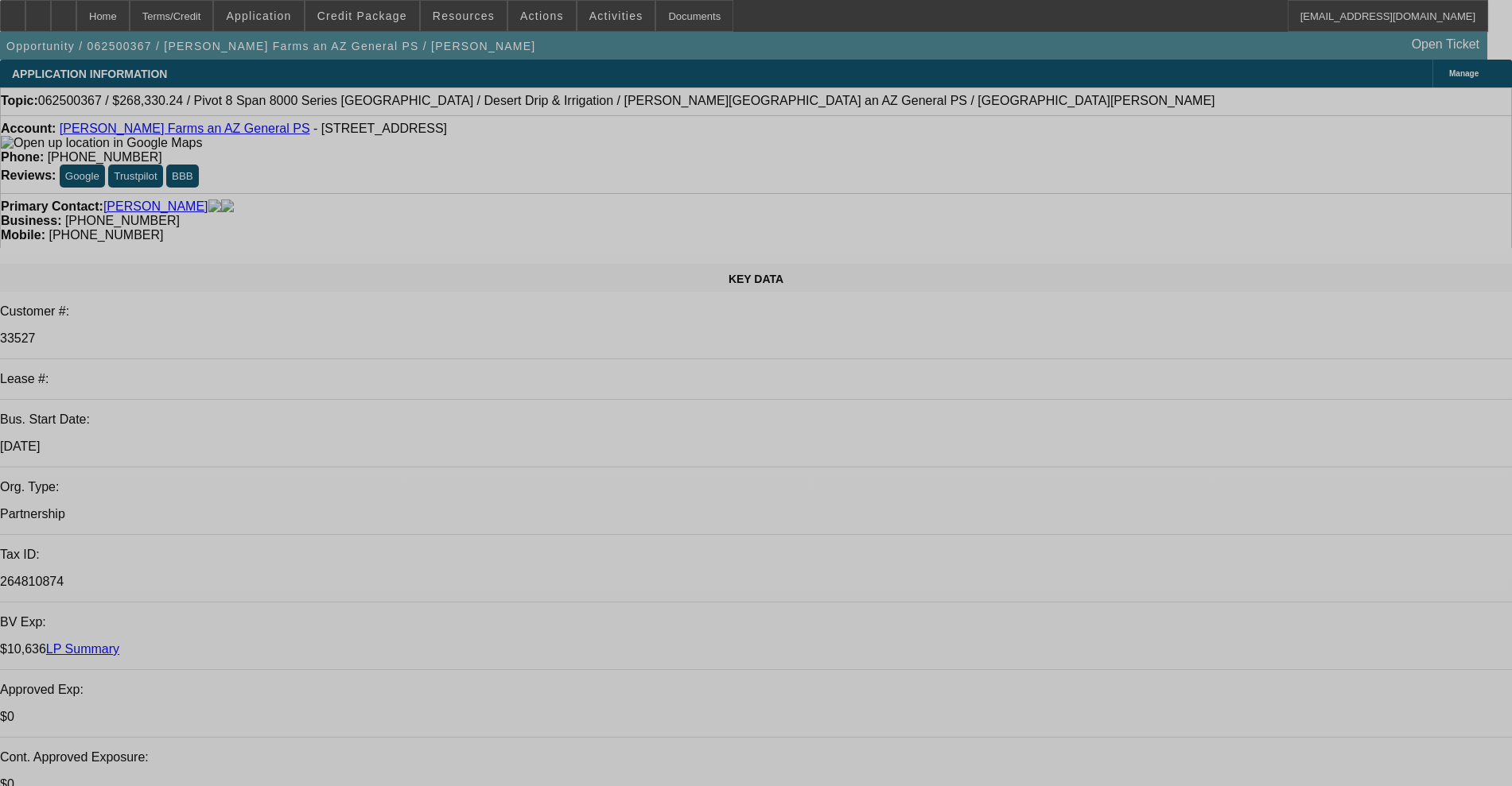
select select "0"
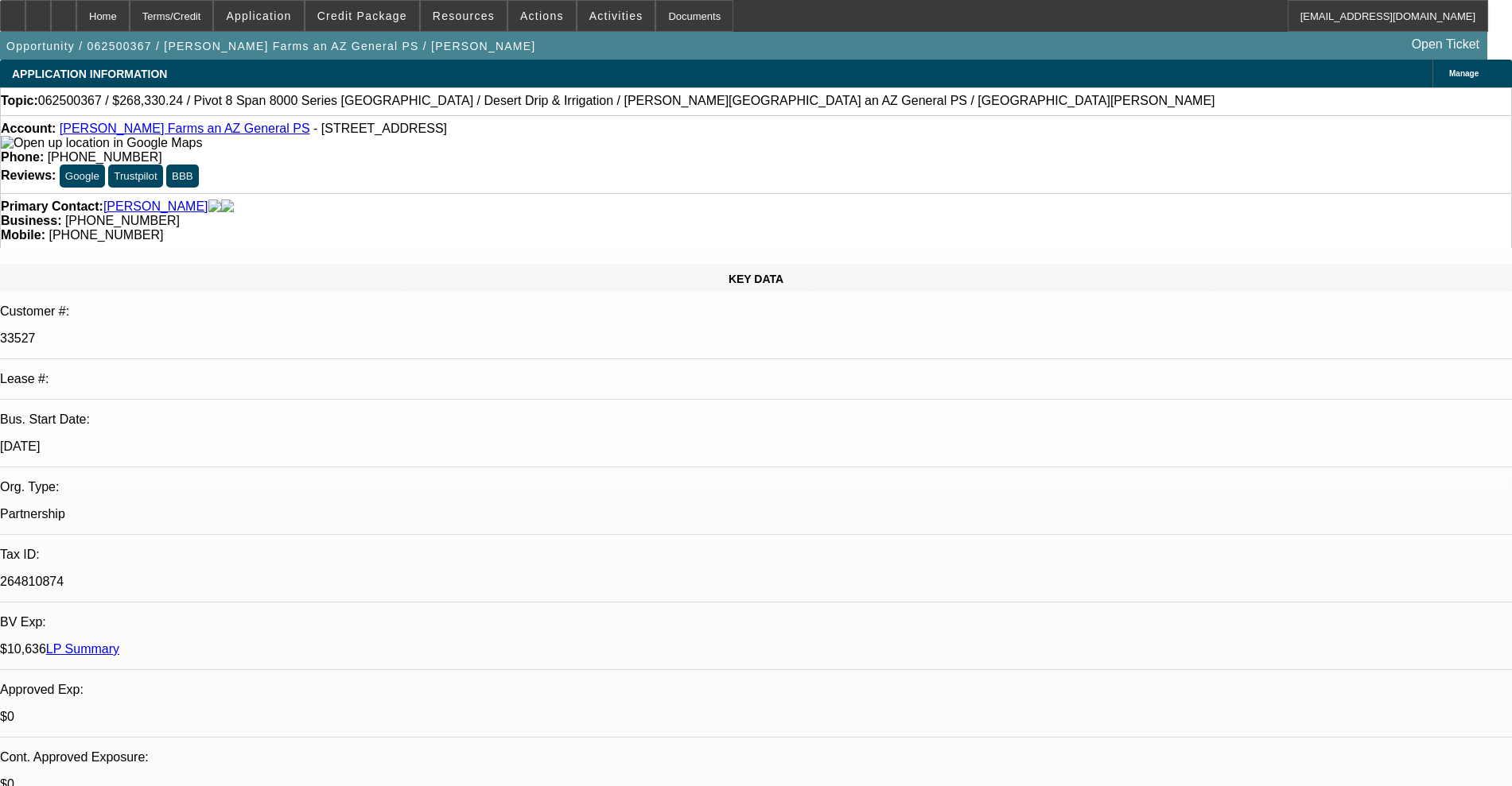
select select "0.1"
select select "4"
select select "0"
select select "0.1"
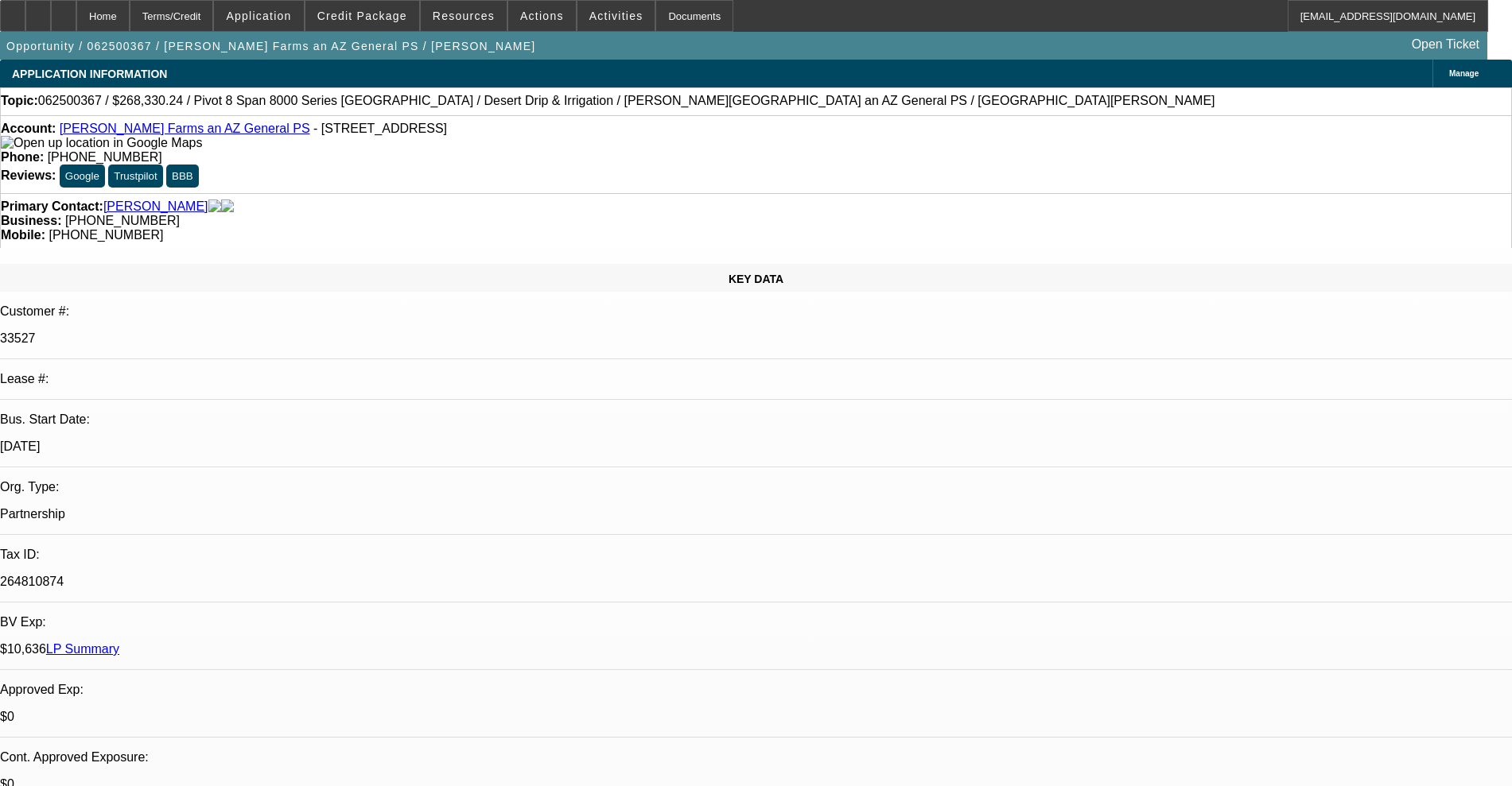
select select "4"
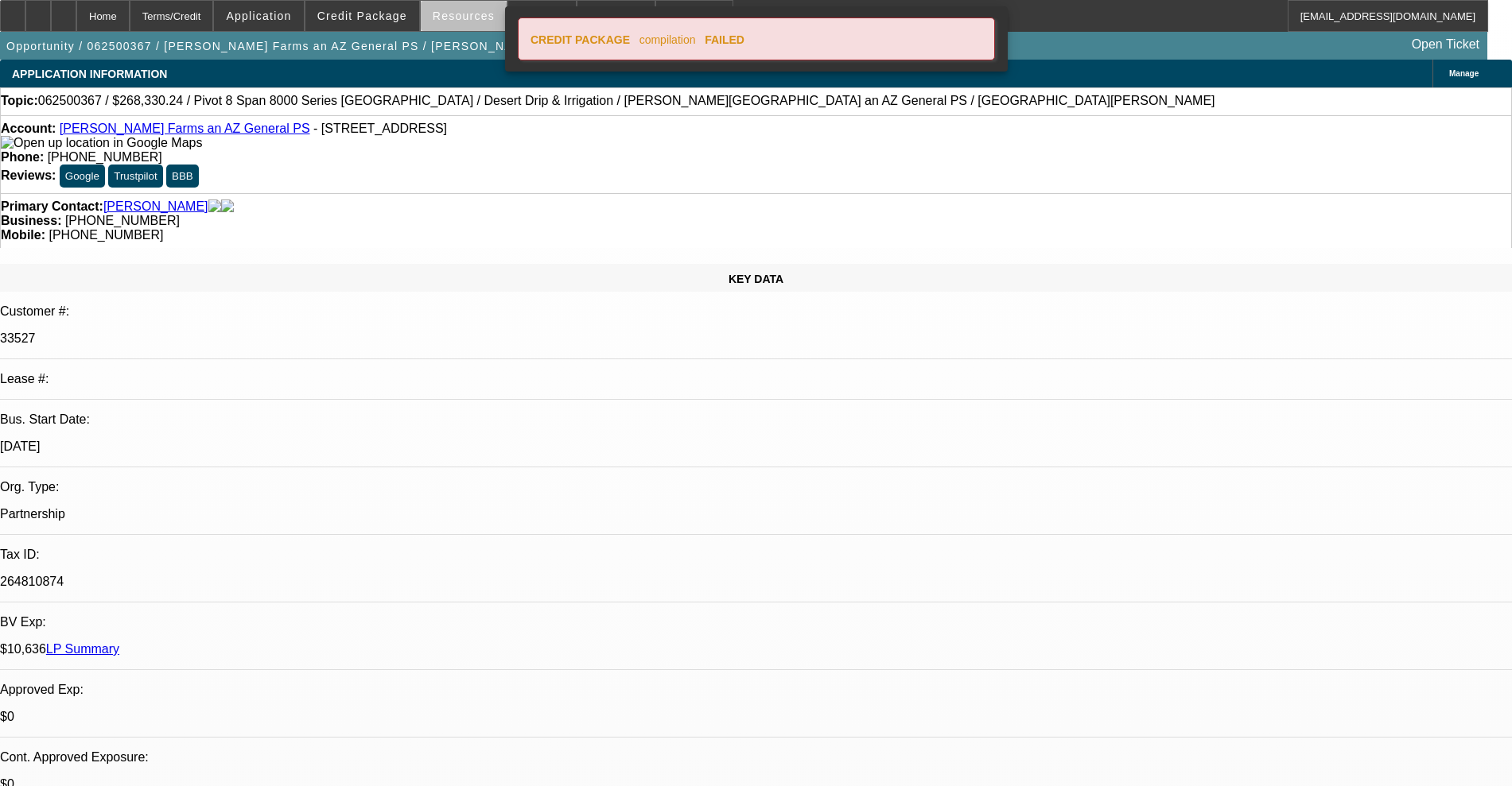
click at [488, 25] on span at bounding box center [464, 16] width 86 height 38
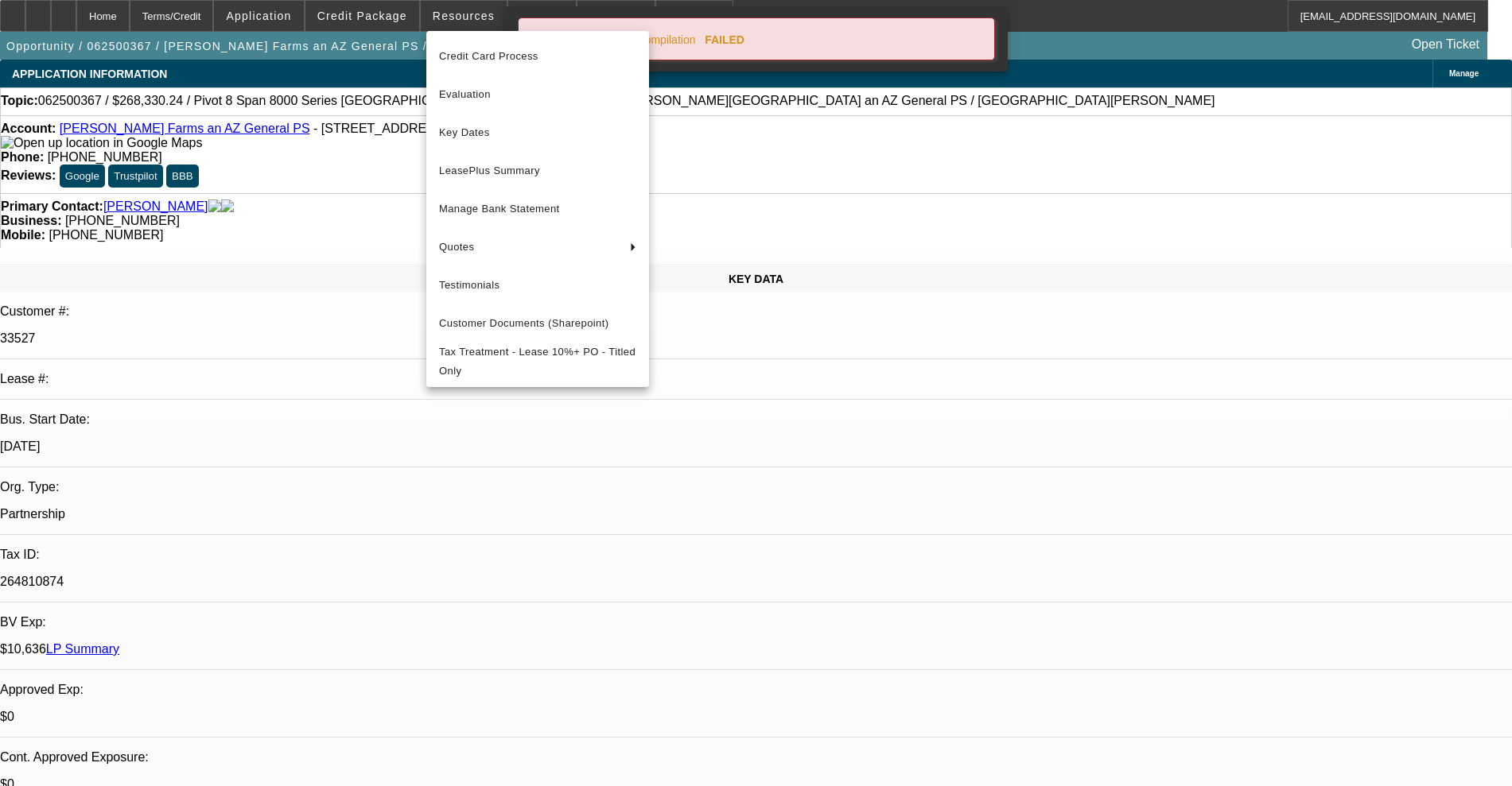
click at [394, 18] on div at bounding box center [756, 393] width 1512 height 786
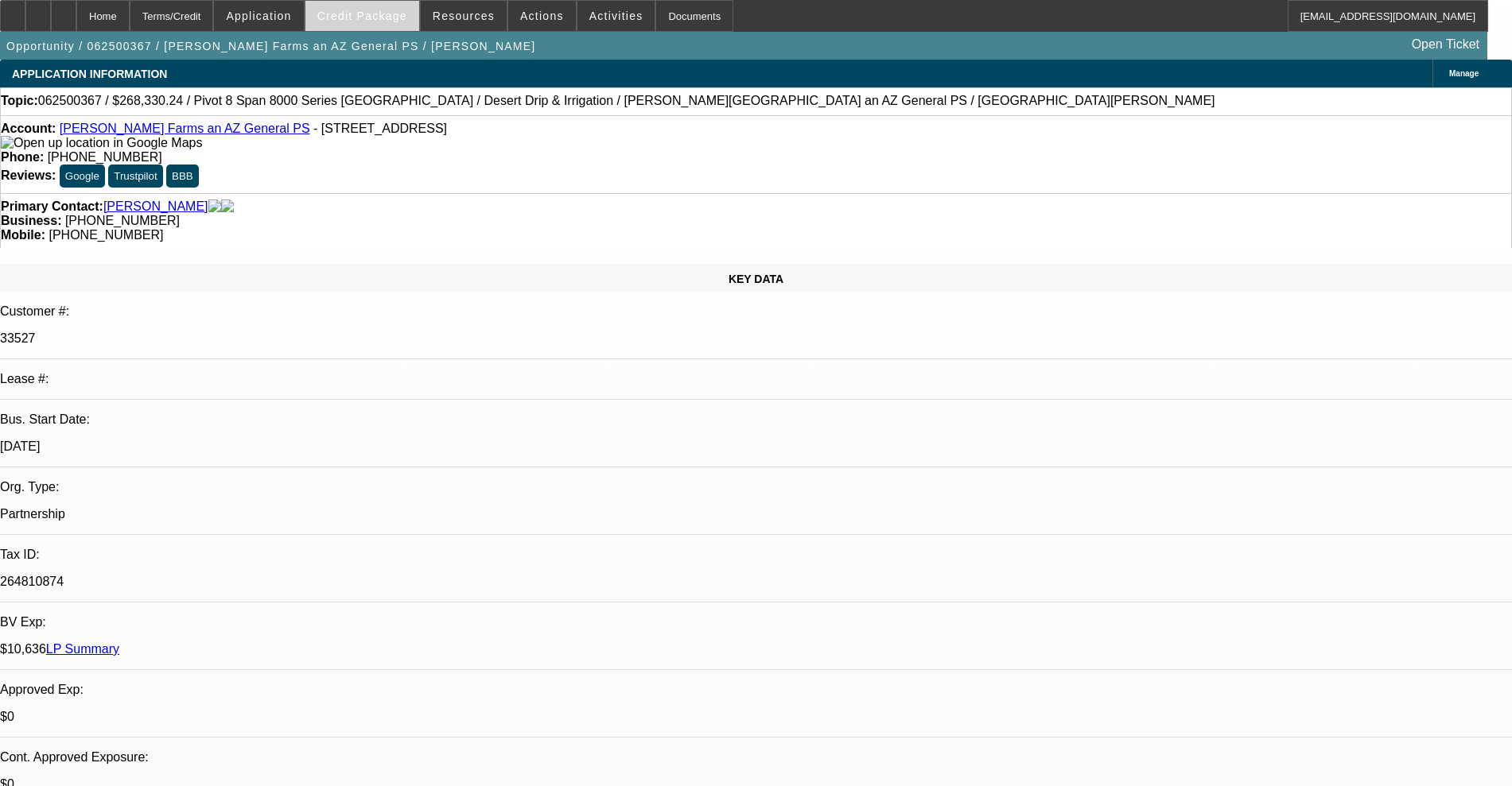
click at [383, 16] on span "Credit Package" at bounding box center [362, 15] width 90 height 12
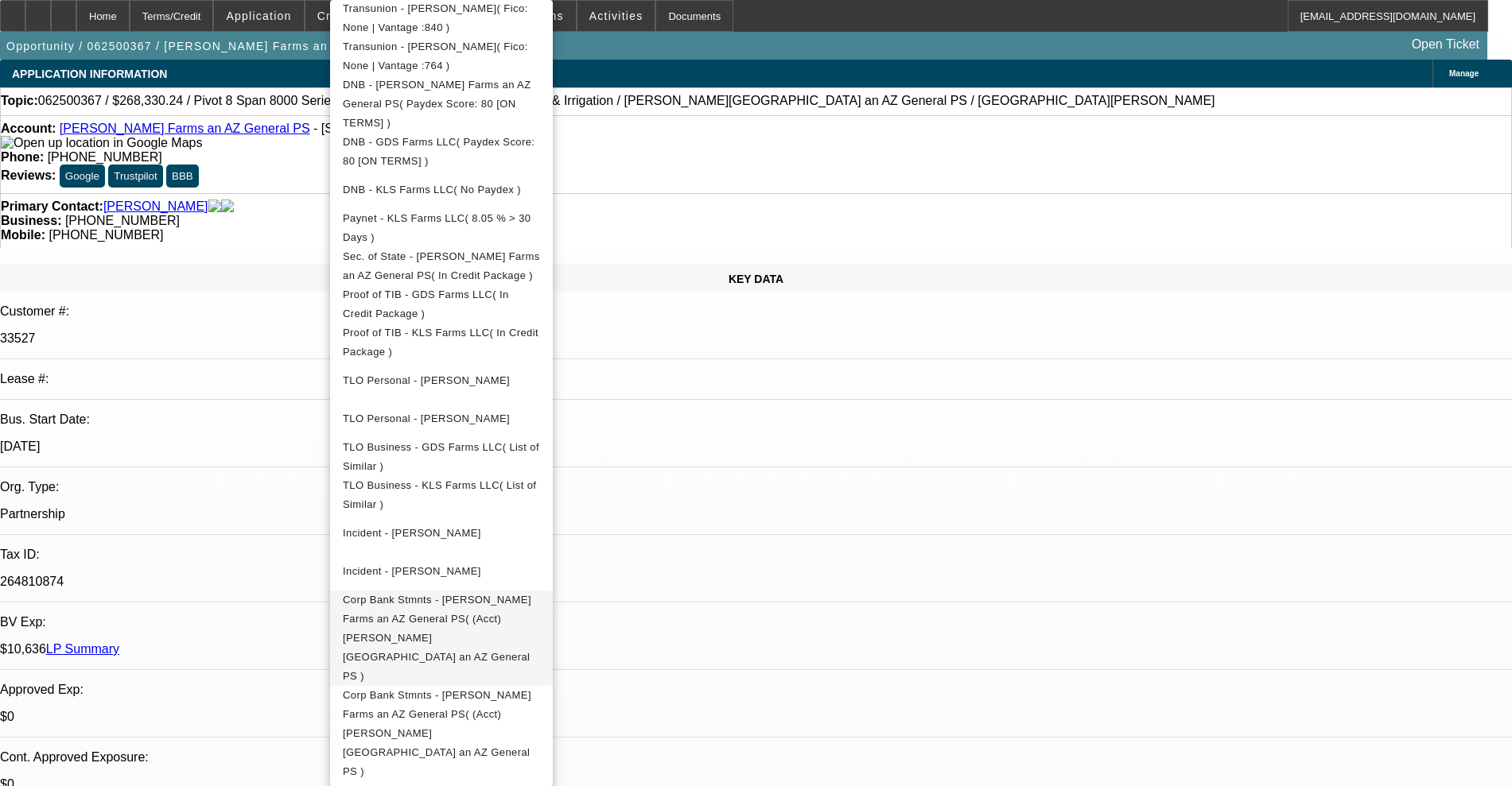
scroll to position [644, 0]
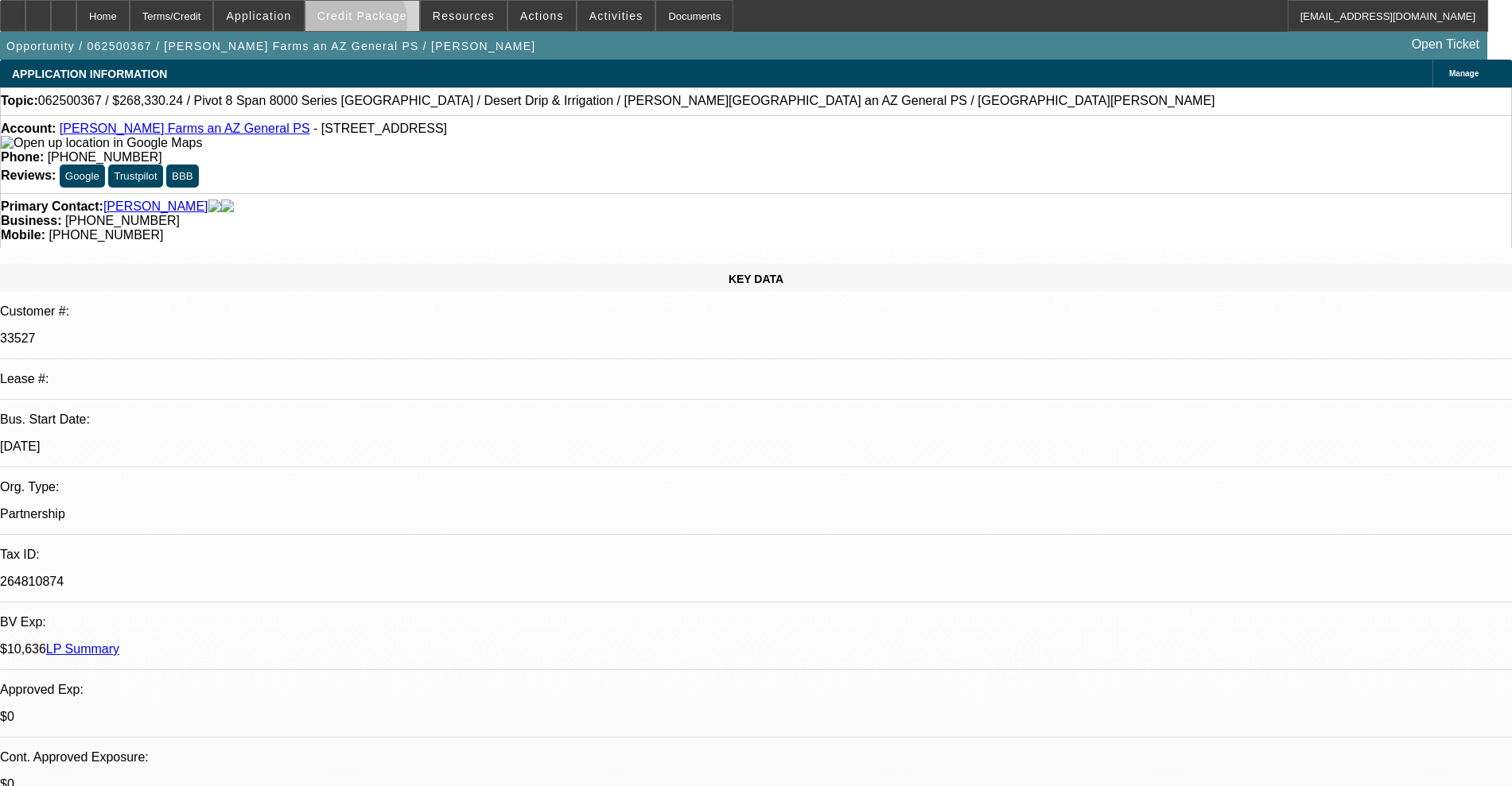
click at [380, 26] on span at bounding box center [362, 16] width 114 height 38
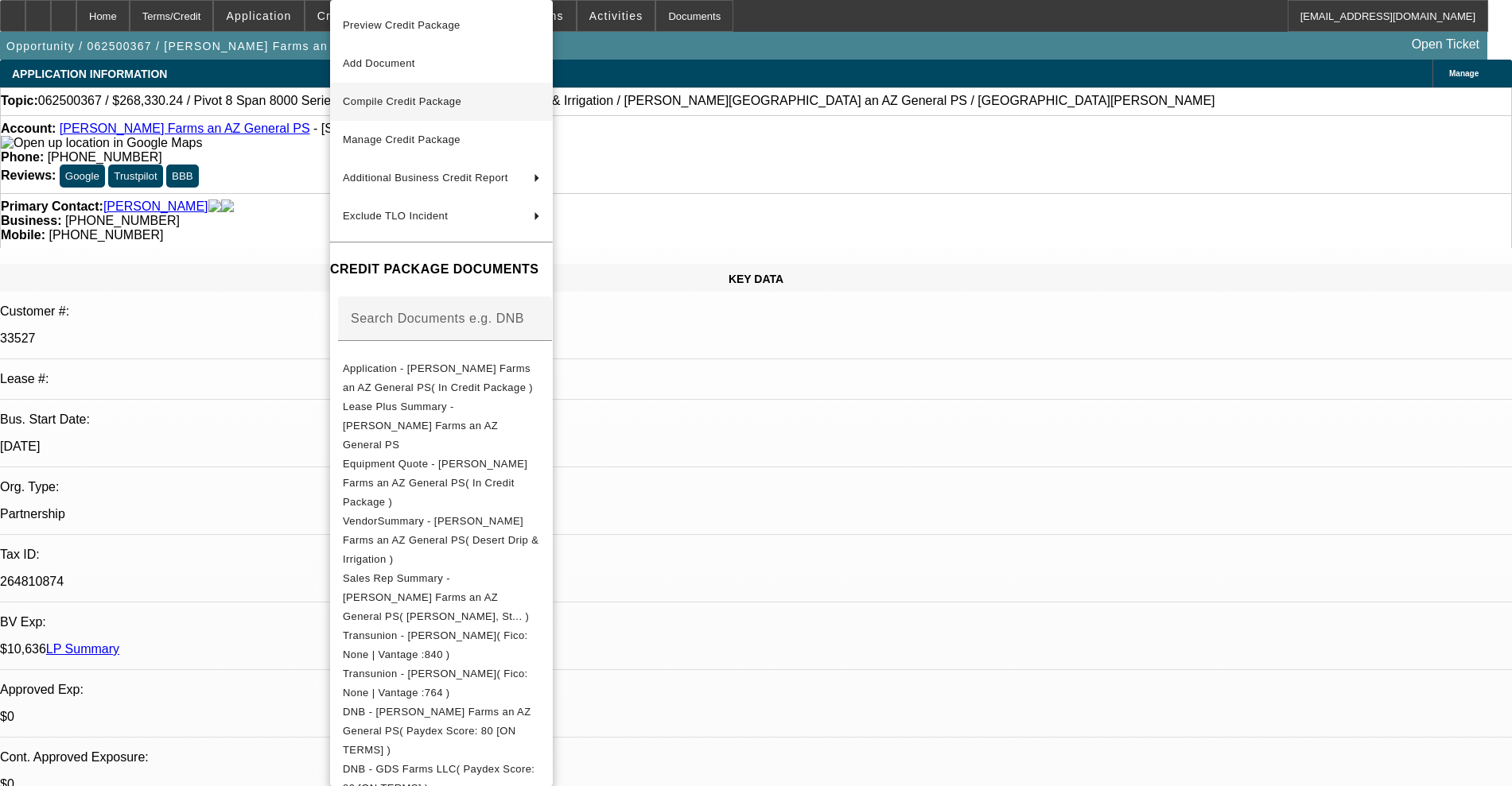
click at [426, 97] on span "Compile Credit Package" at bounding box center [402, 101] width 119 height 11
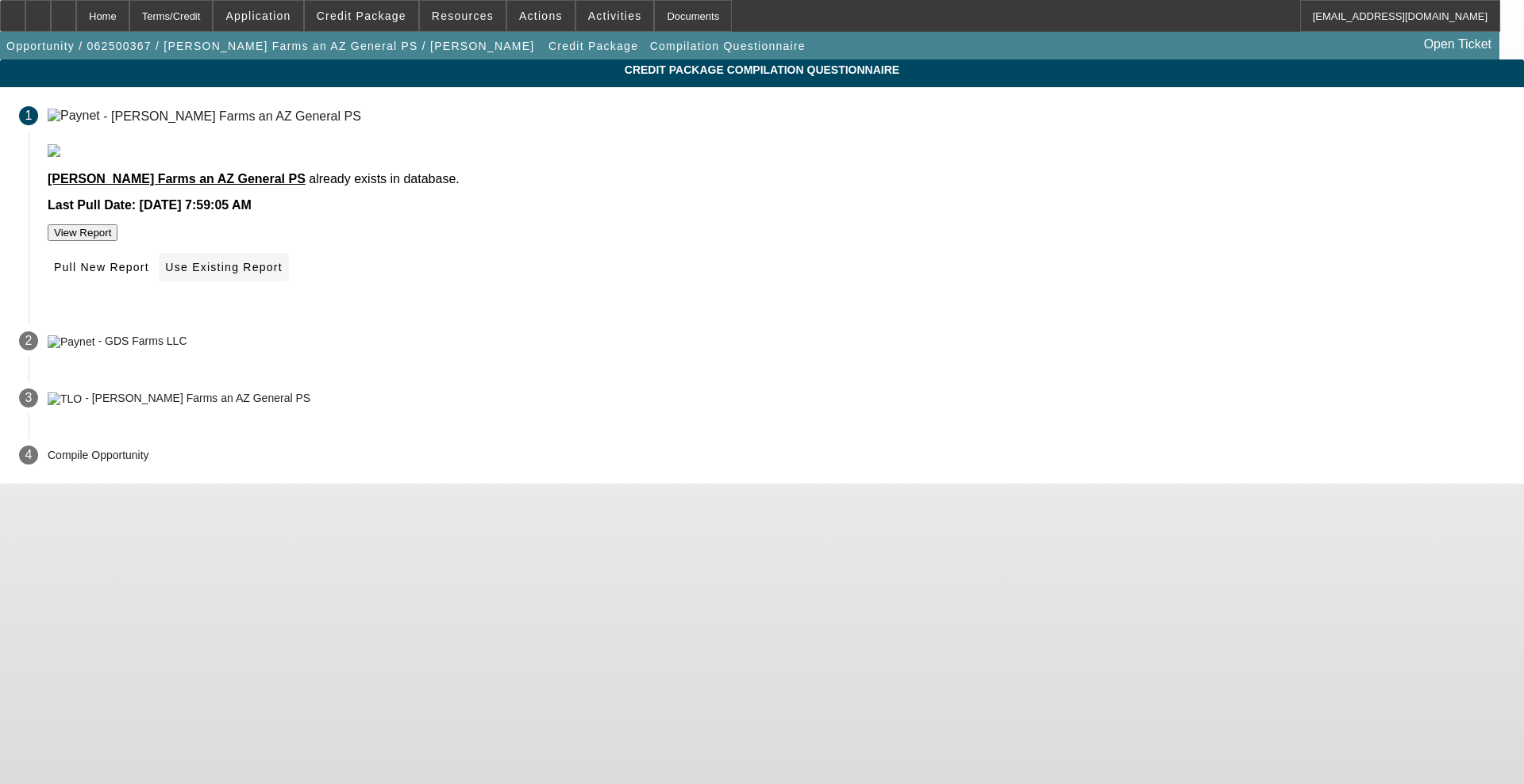
click at [288, 286] on span at bounding box center [223, 267] width 130 height 38
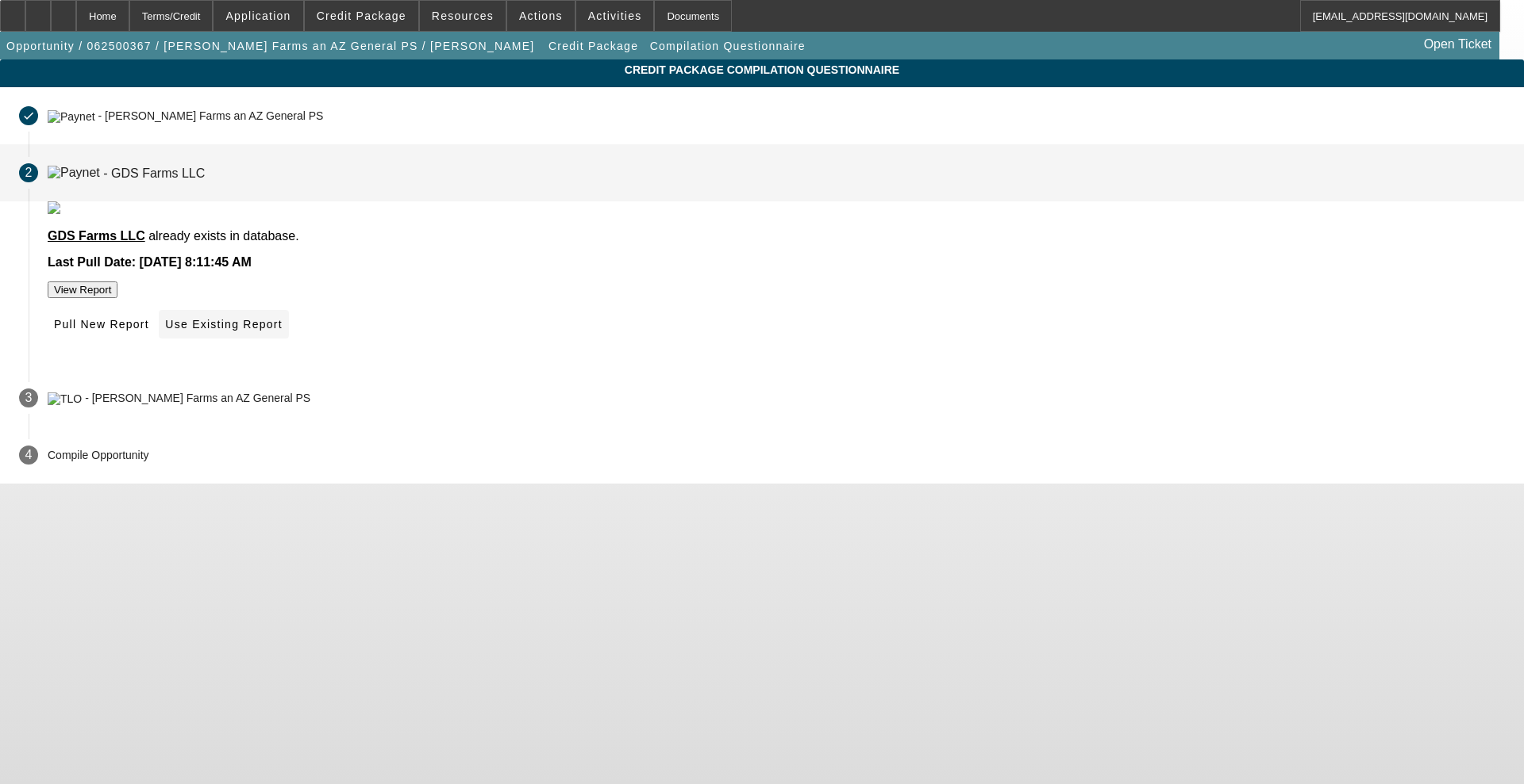
click at [288, 343] on span at bounding box center [223, 324] width 130 height 38
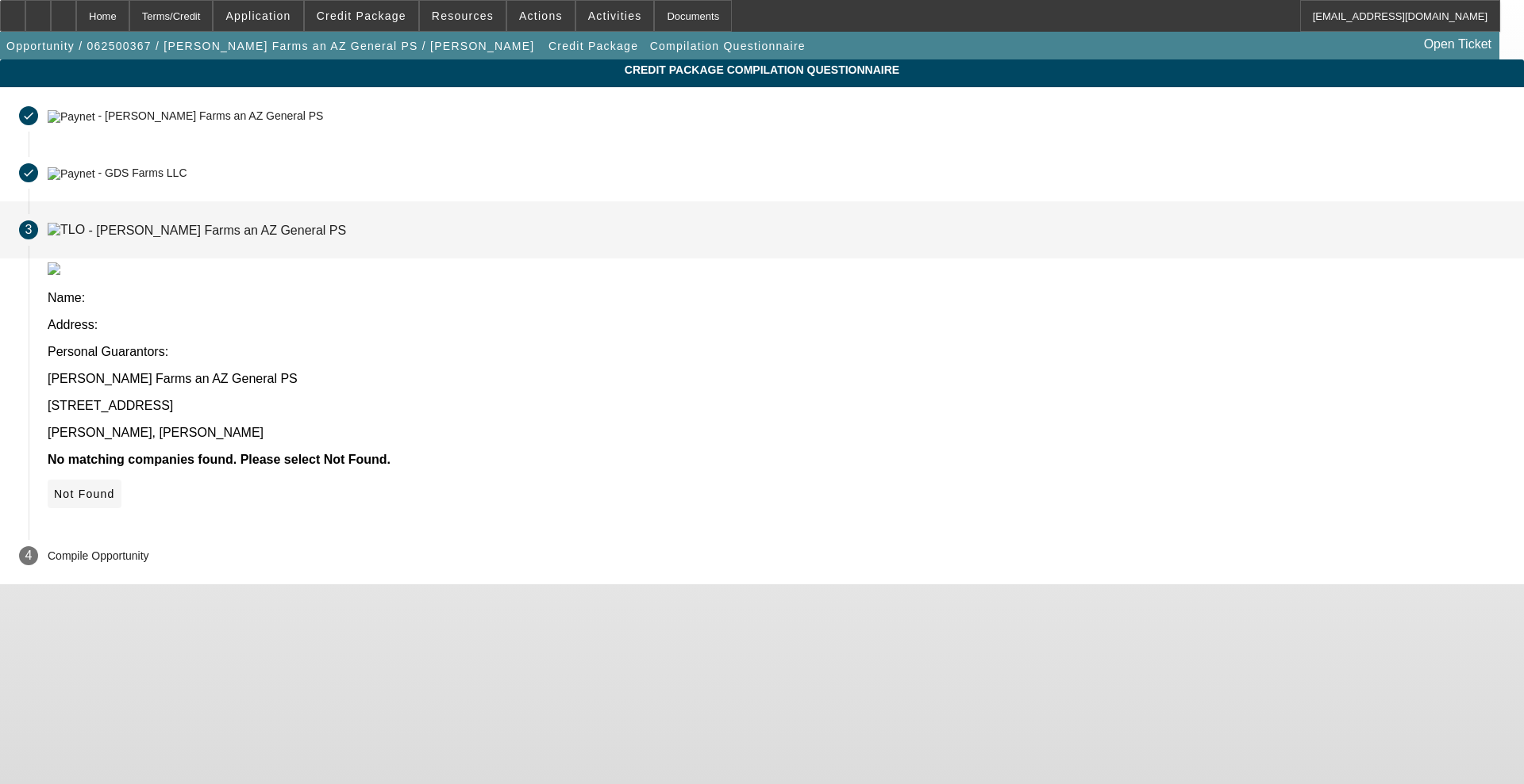
click at [121, 475] on span at bounding box center [84, 494] width 73 height 38
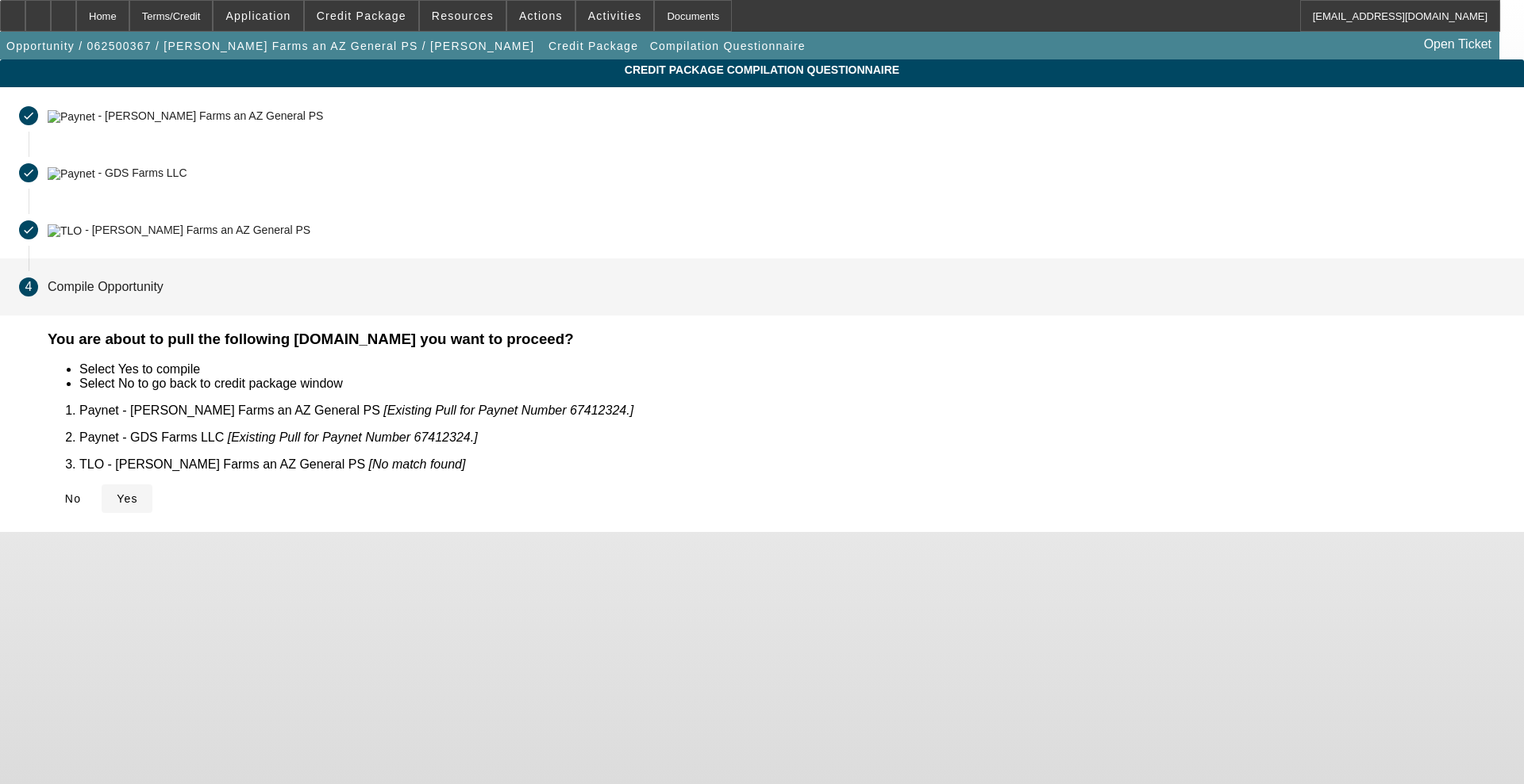
click at [116, 492] on icon at bounding box center [116, 498] width 0 height 12
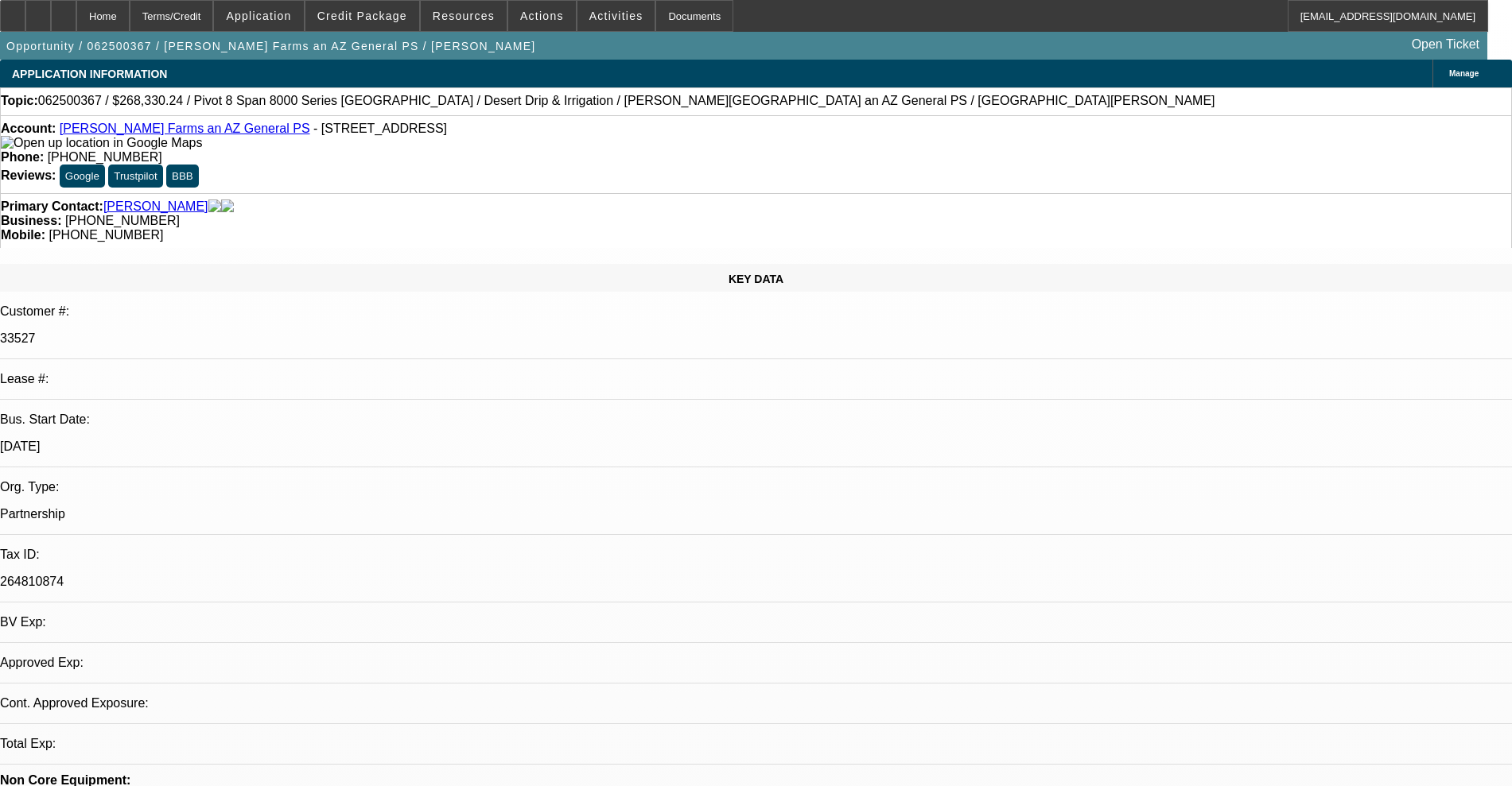
select select "0"
select select "0.1"
select select "4"
select select "0"
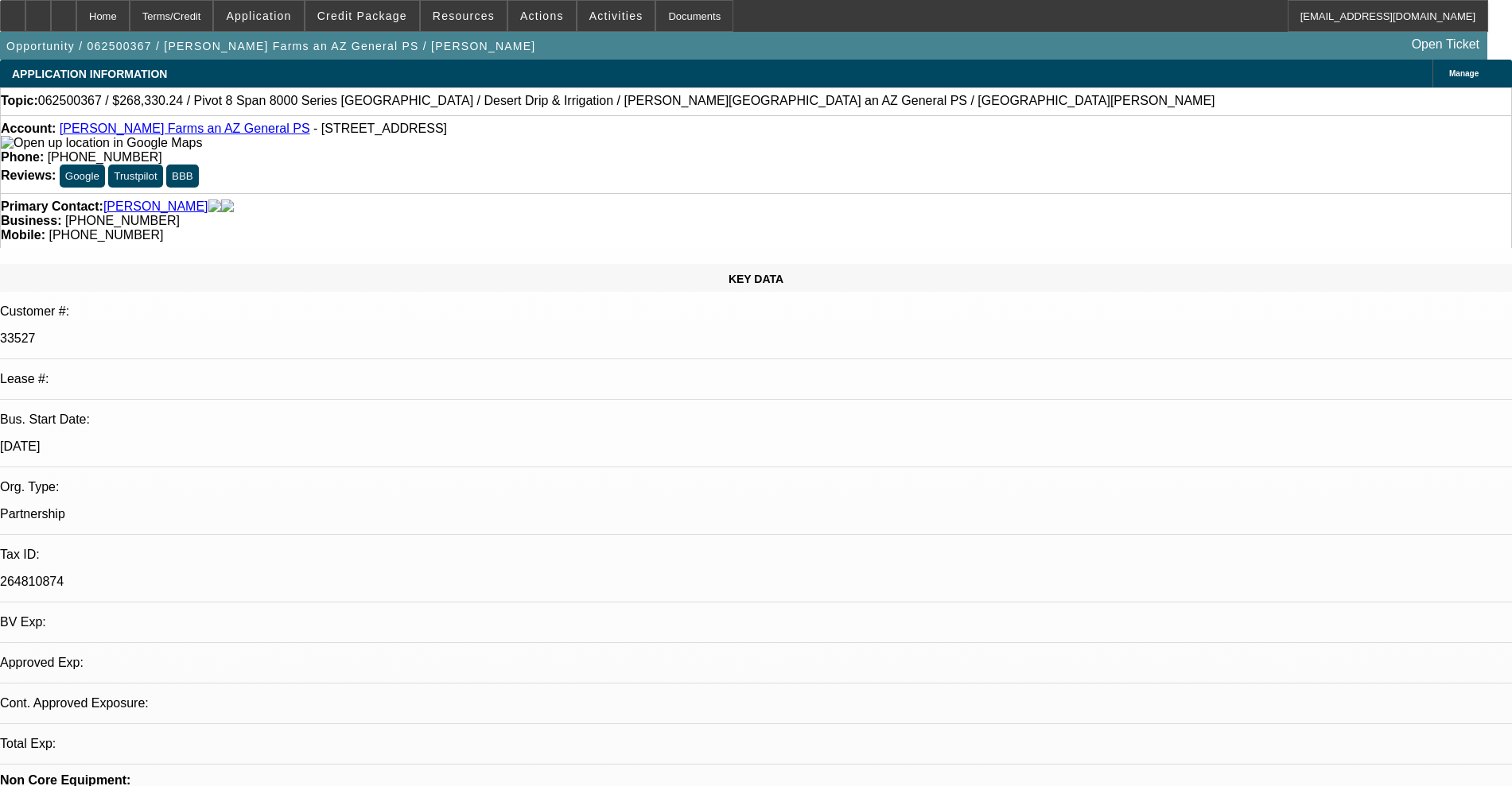
select select "0"
select select "0.1"
select select "4"
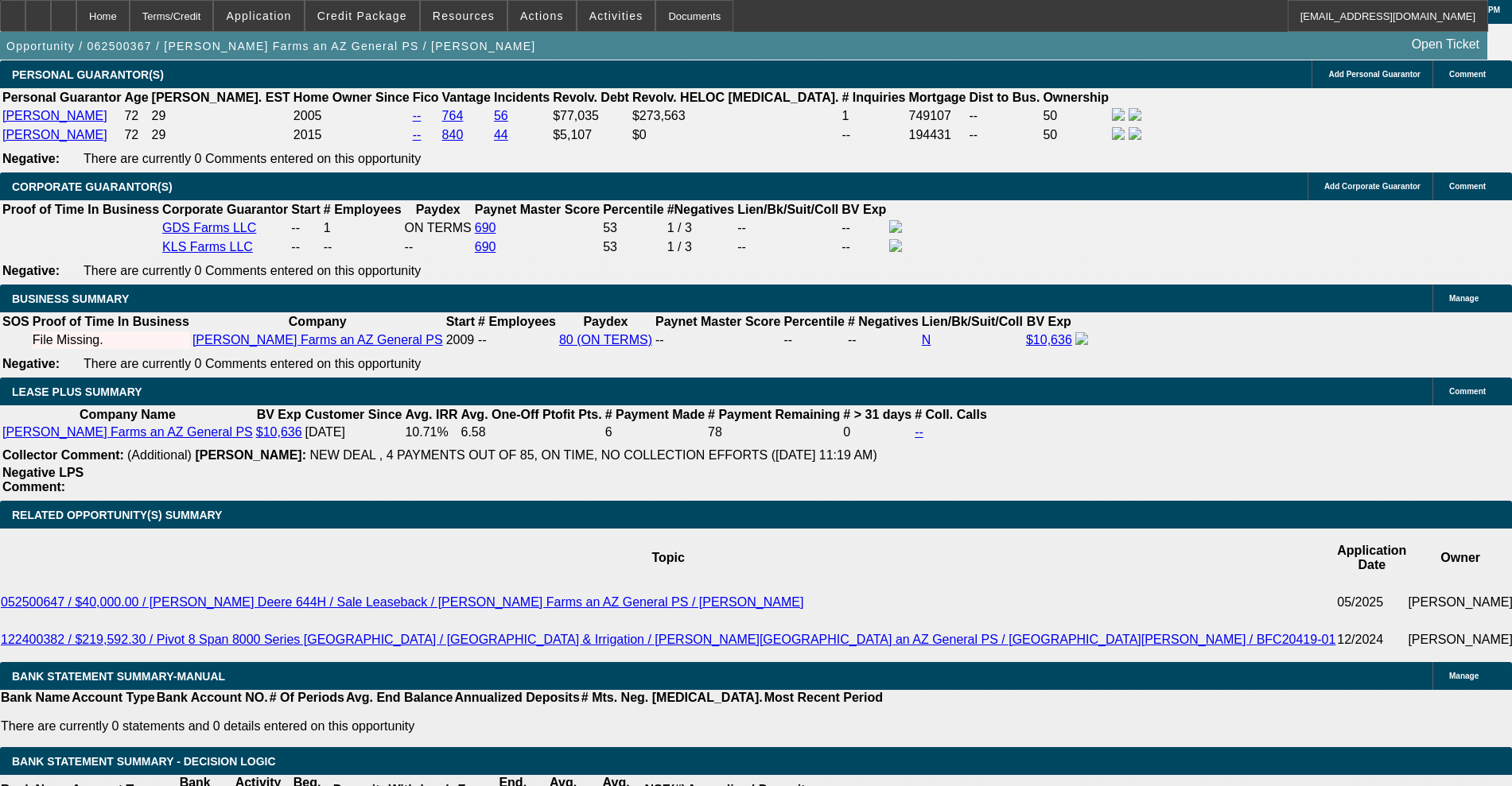
scroll to position [2485, 0]
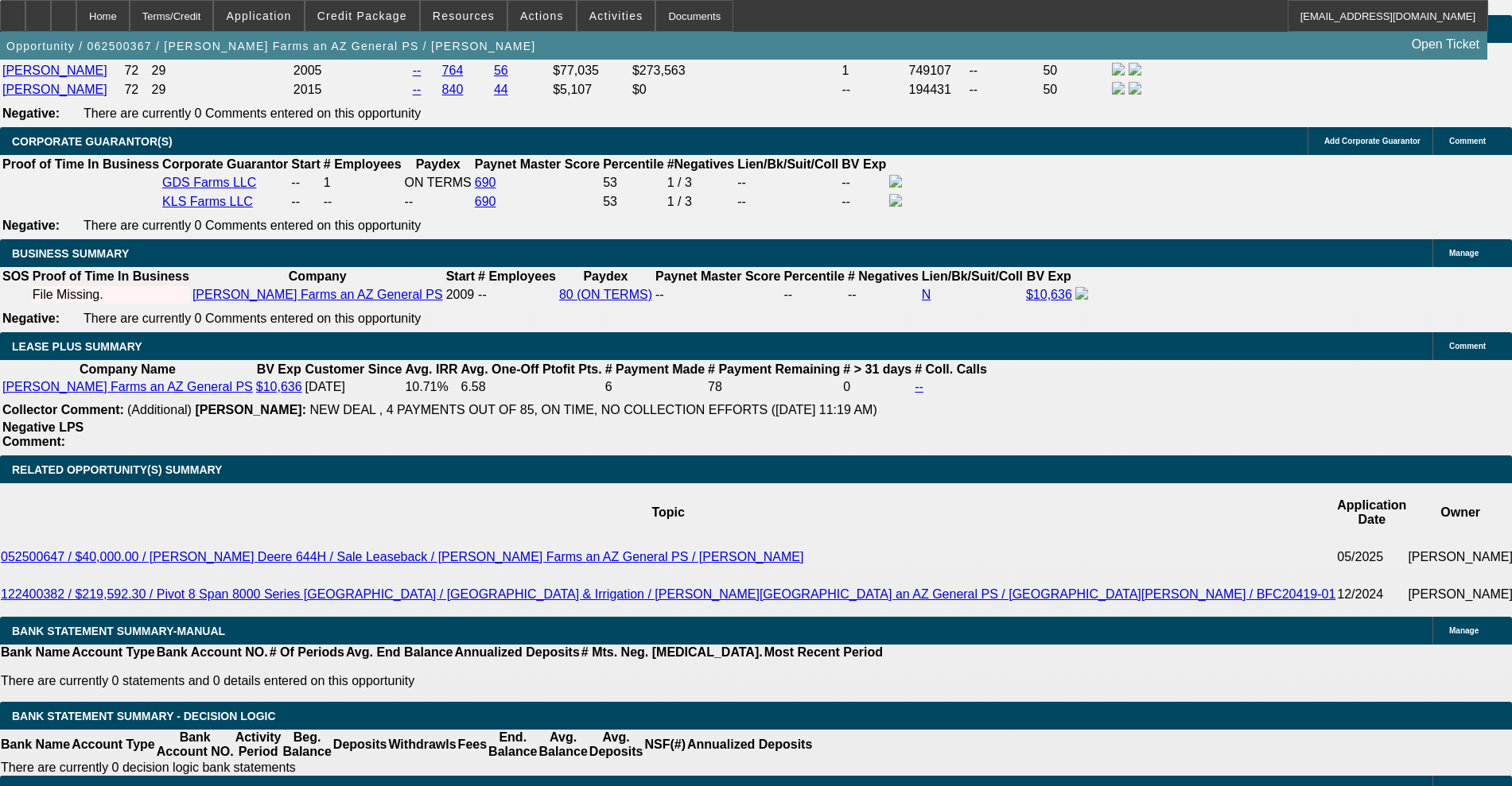
type input "8"
type input "UNKNOWN"
type input "84"
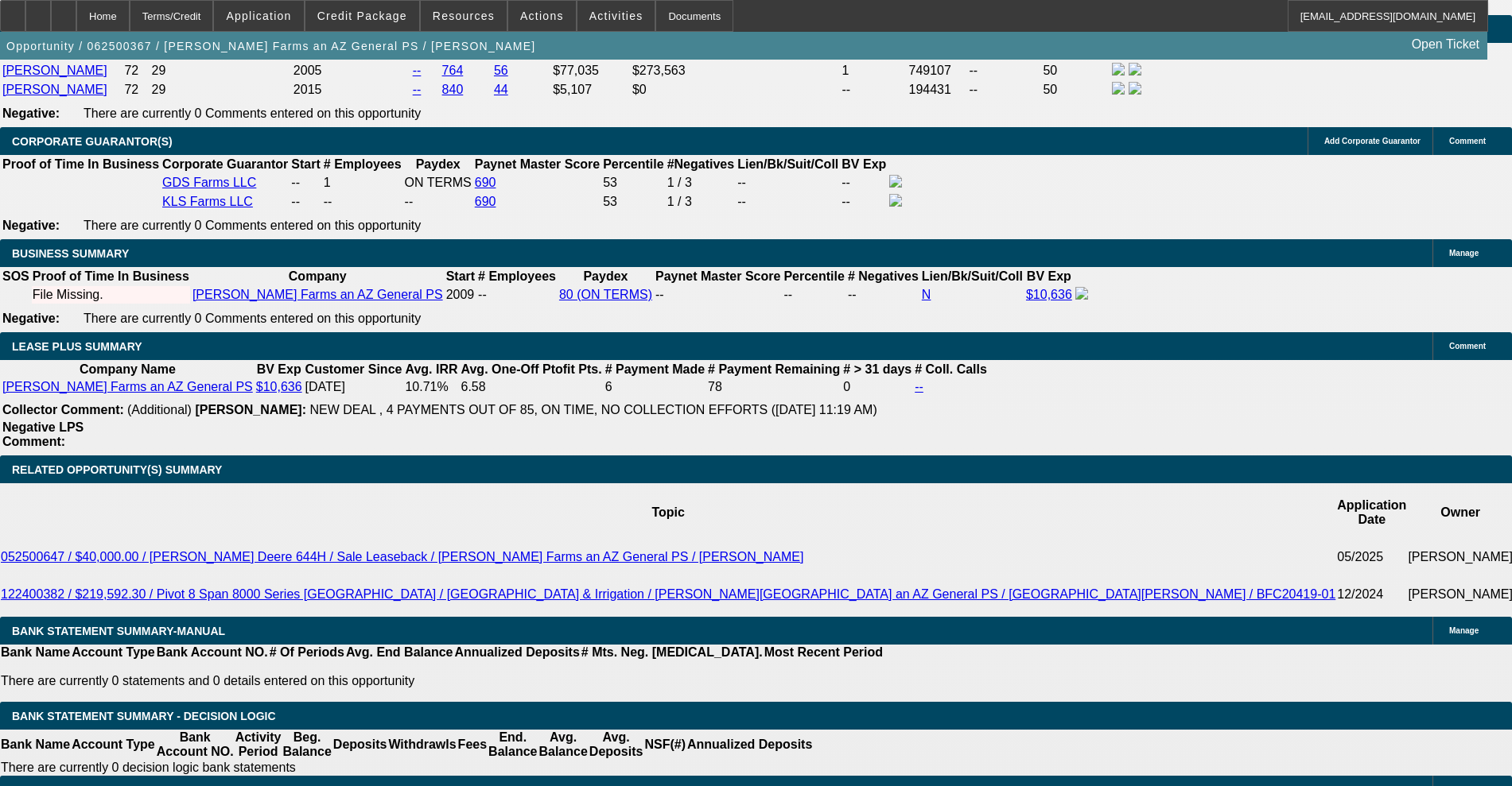
type input "$4,585.87"
type input "84"
drag, startPoint x: 345, startPoint y: 588, endPoint x: 422, endPoint y: 583, distance: 77.2
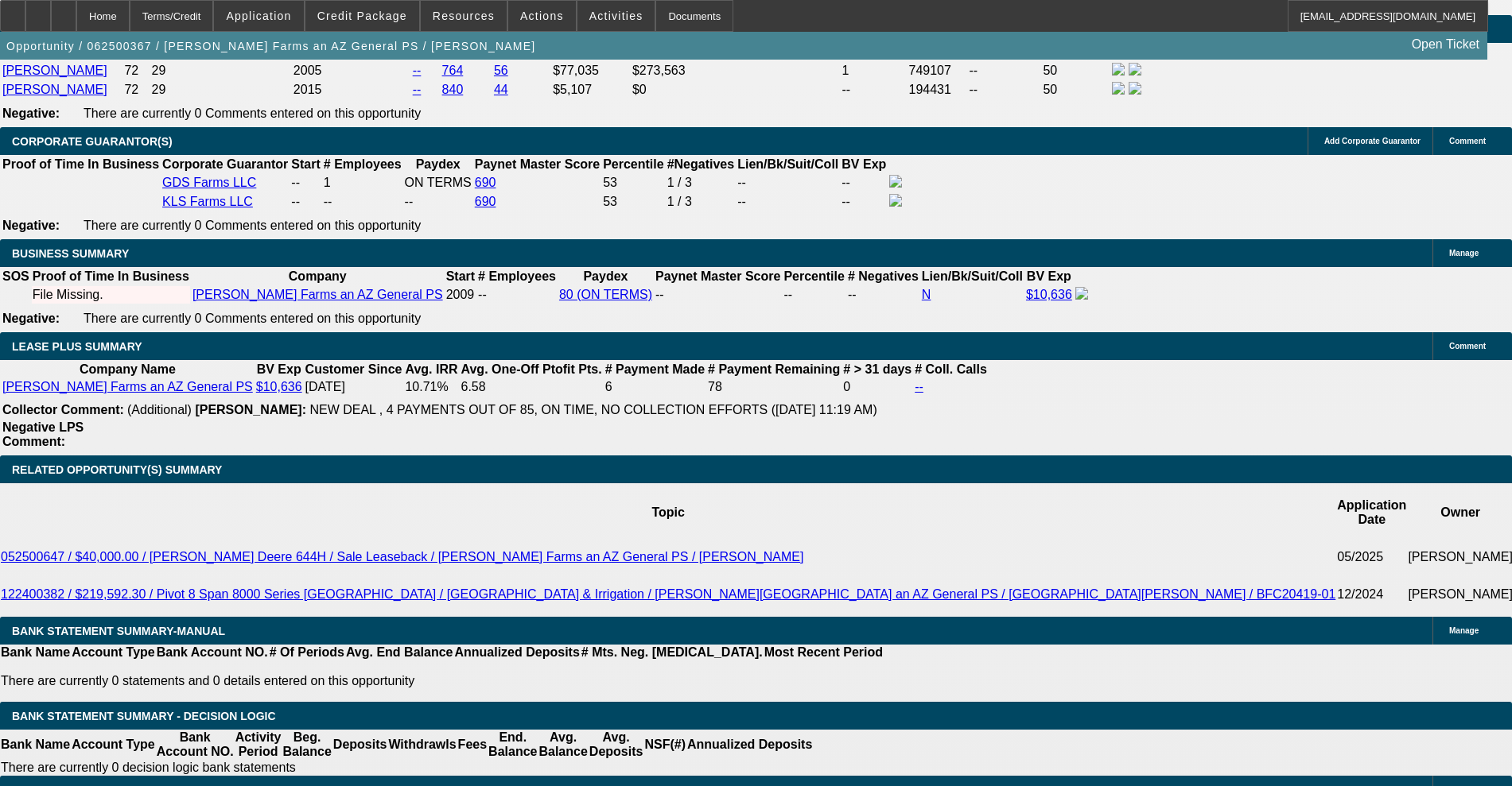
type input "8"
type input "$4,182.25"
type input "8.7"
type input "$4,276.44"
type input "8.7"
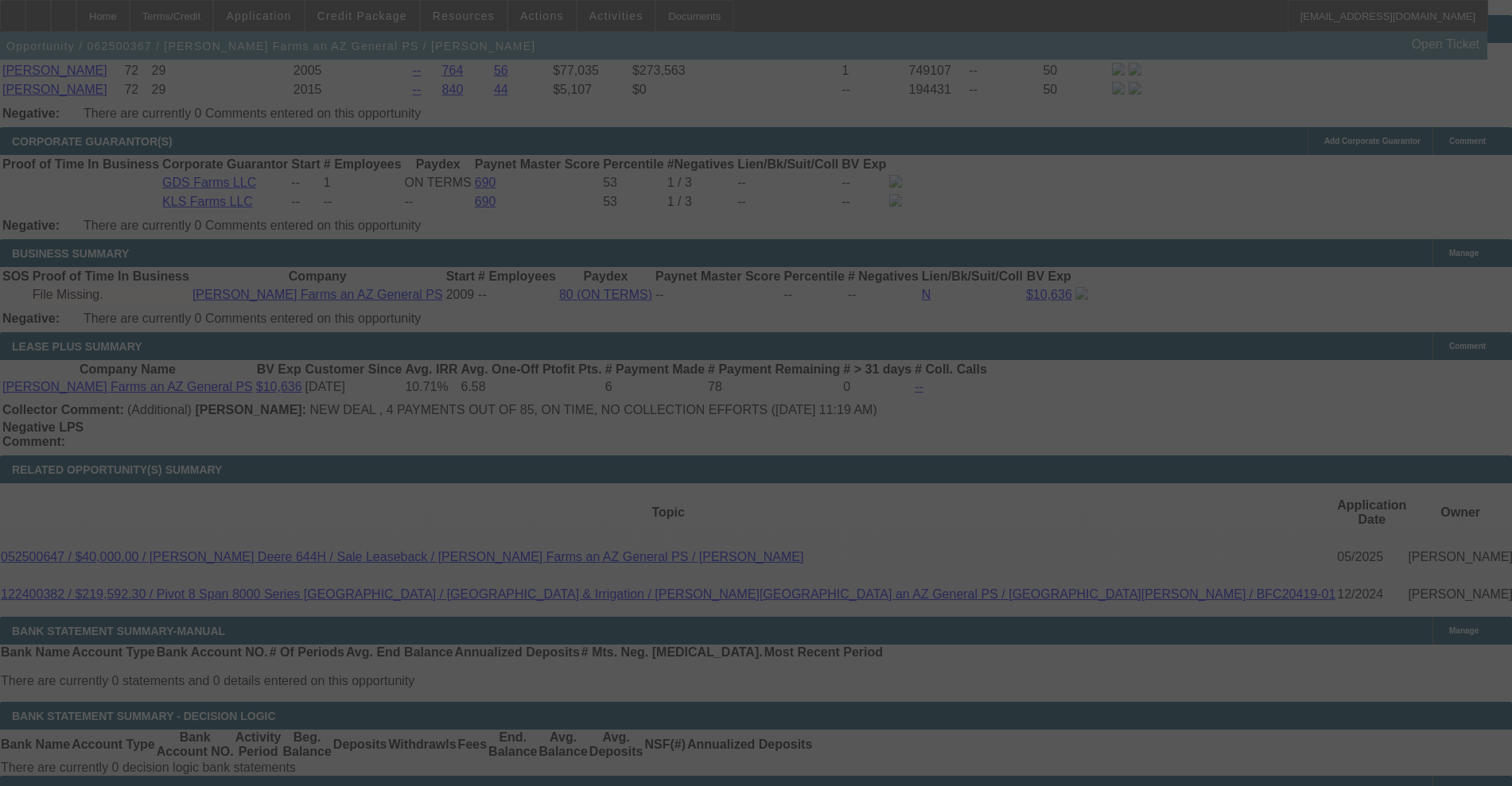
select select "0"
select select "0.1"
select select "4"
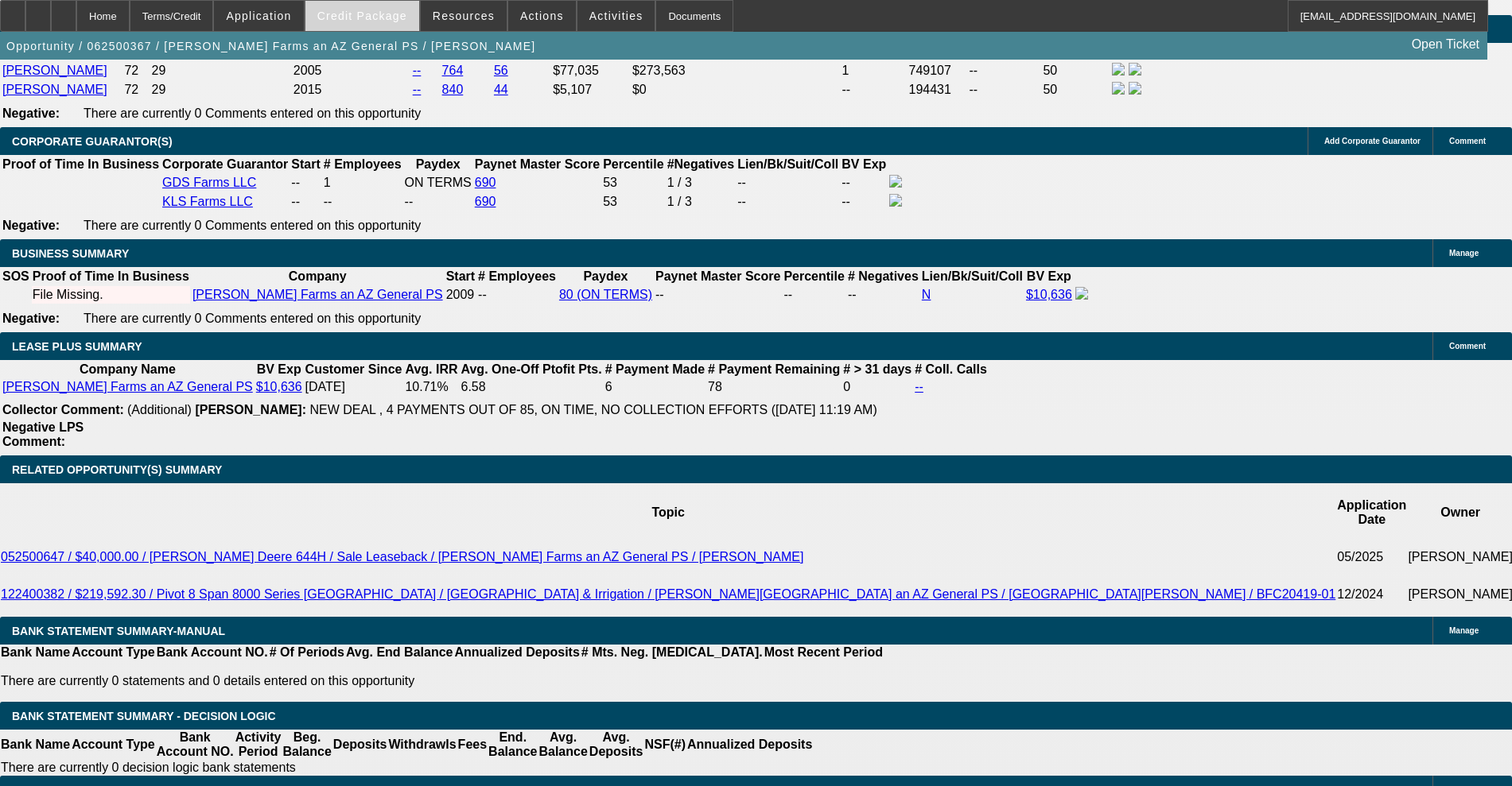
click at [397, 7] on span at bounding box center [362, 16] width 114 height 38
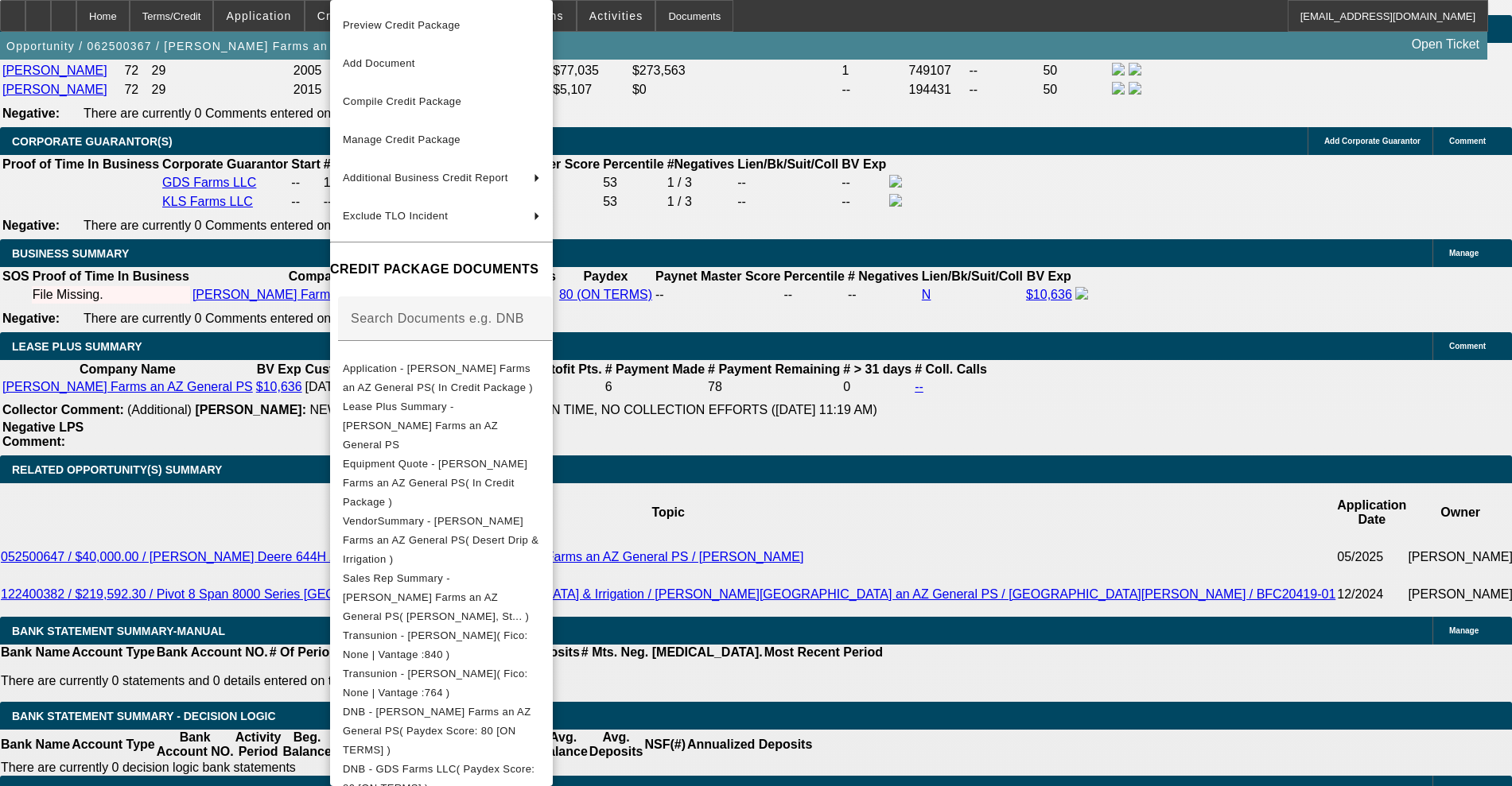
click at [1150, 246] on div at bounding box center [756, 393] width 1512 height 786
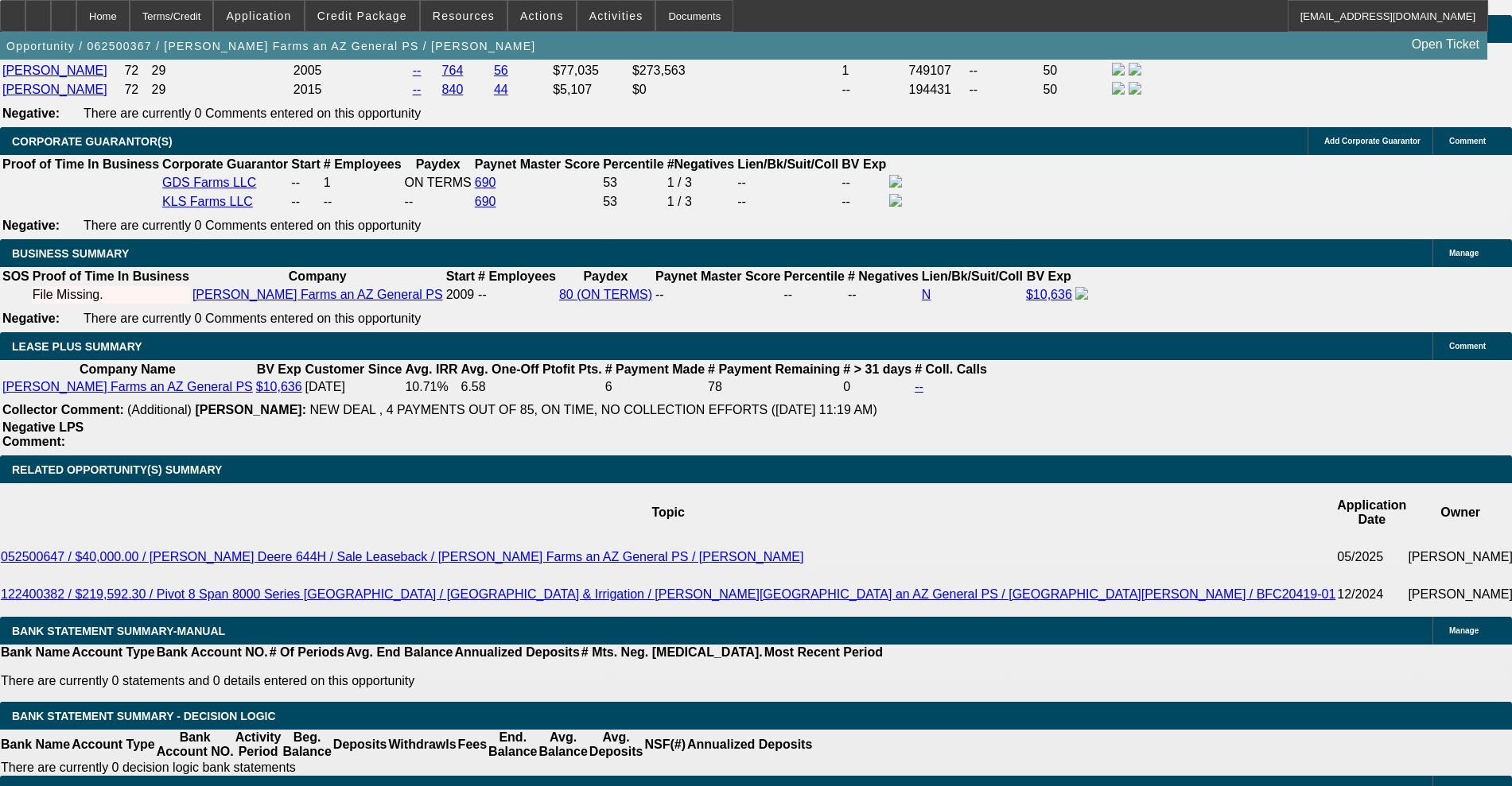
scroll to position [211, 0]
click at [352, 16] on span "Credit Package" at bounding box center [362, 15] width 90 height 12
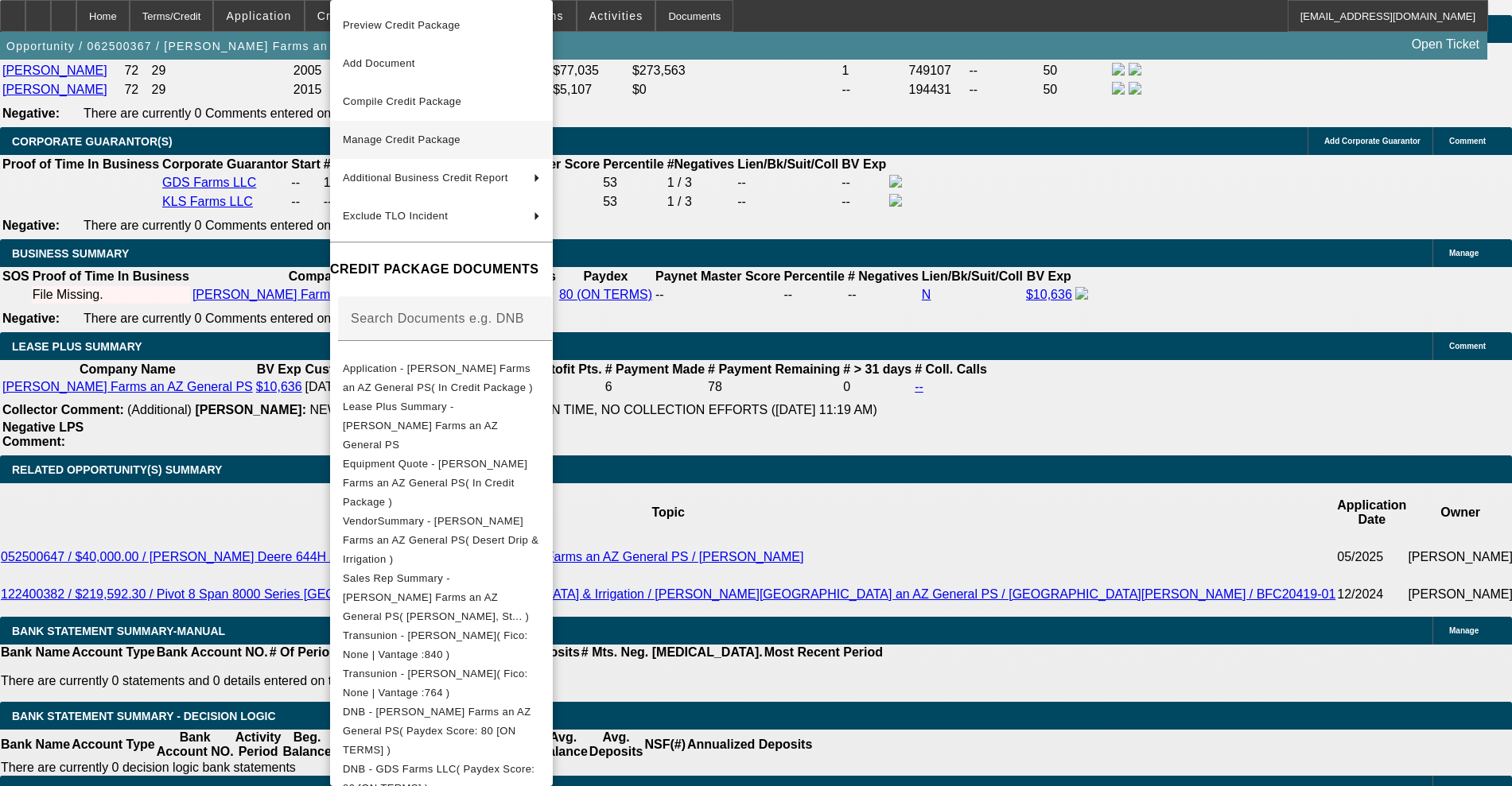
click at [437, 135] on span "Manage Credit Package" at bounding box center [401, 140] width 118 height 11
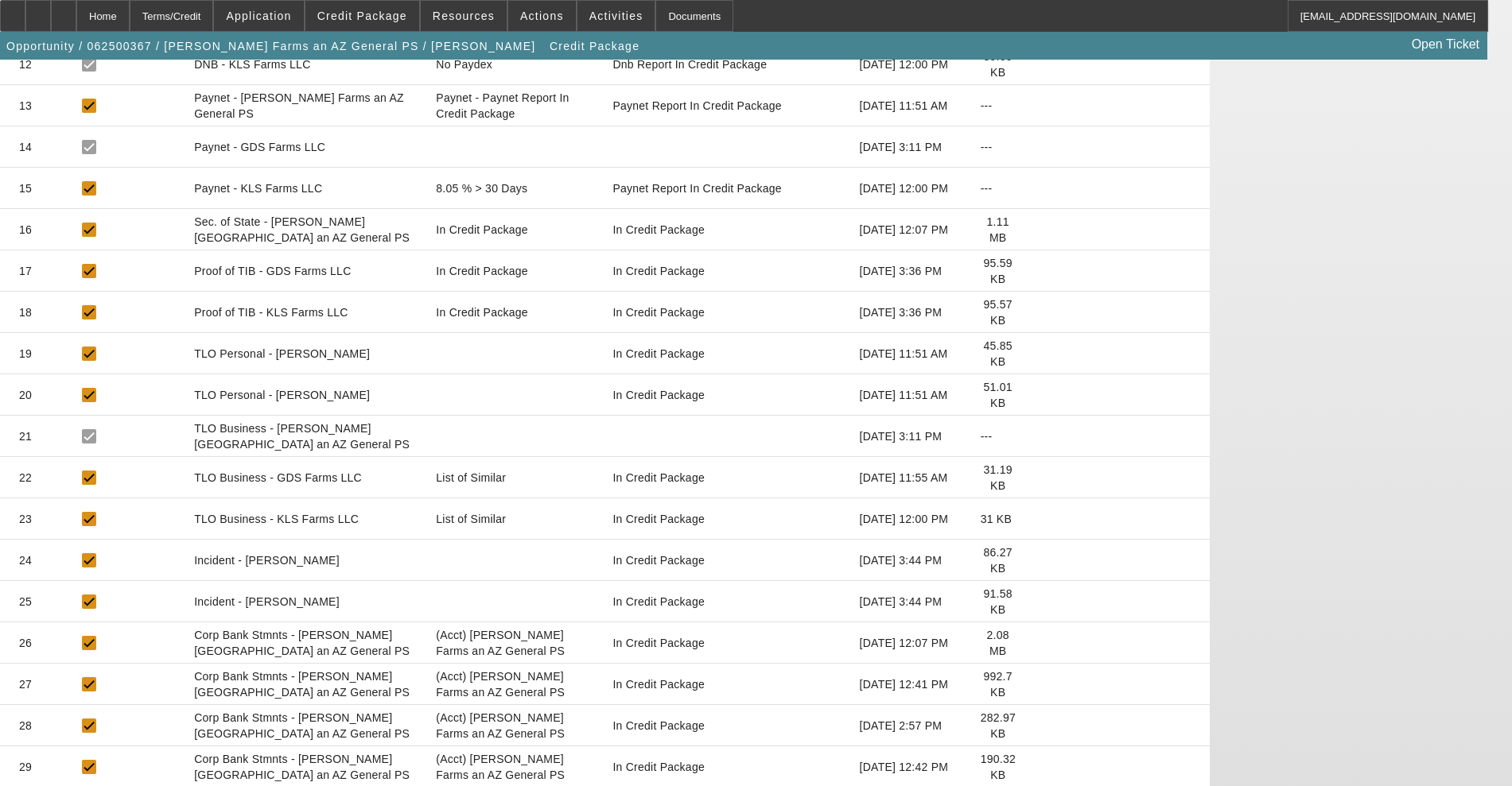
scroll to position [864, 0]
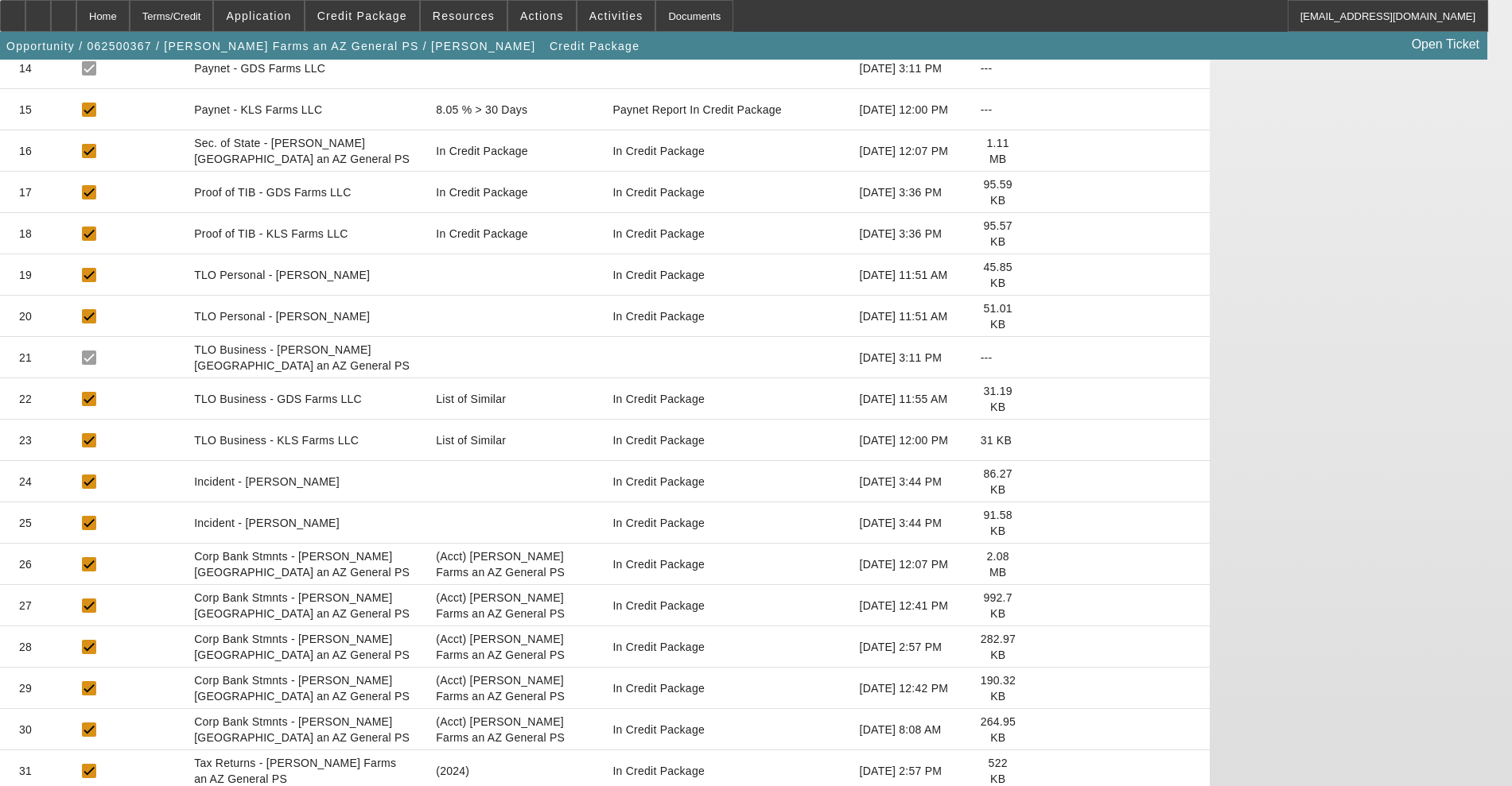
click at [1041, 772] on icon at bounding box center [1041, 772] width 0 height 0
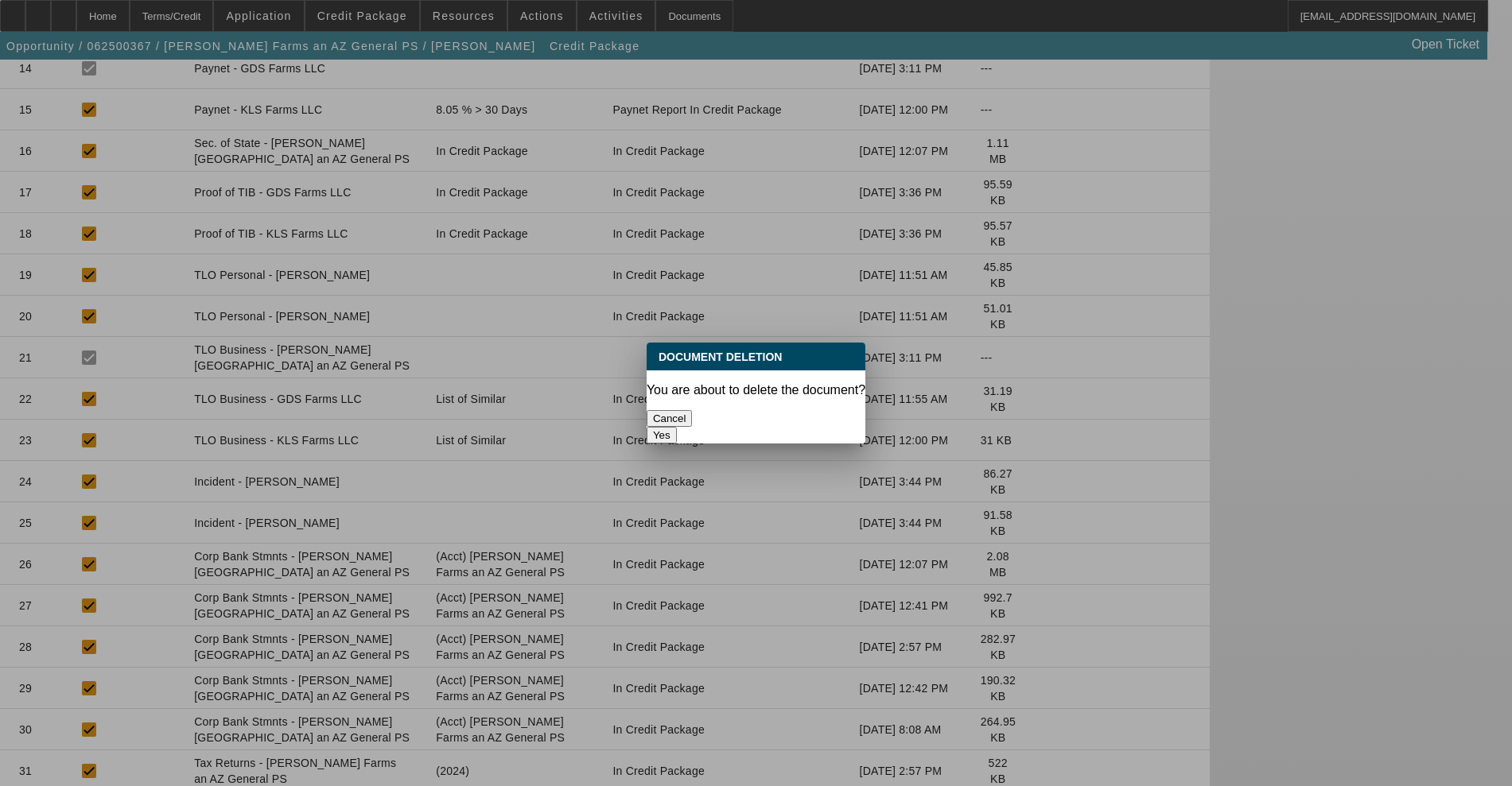
scroll to position [0, 0]
click at [677, 427] on button "Yes" at bounding box center [662, 435] width 31 height 16
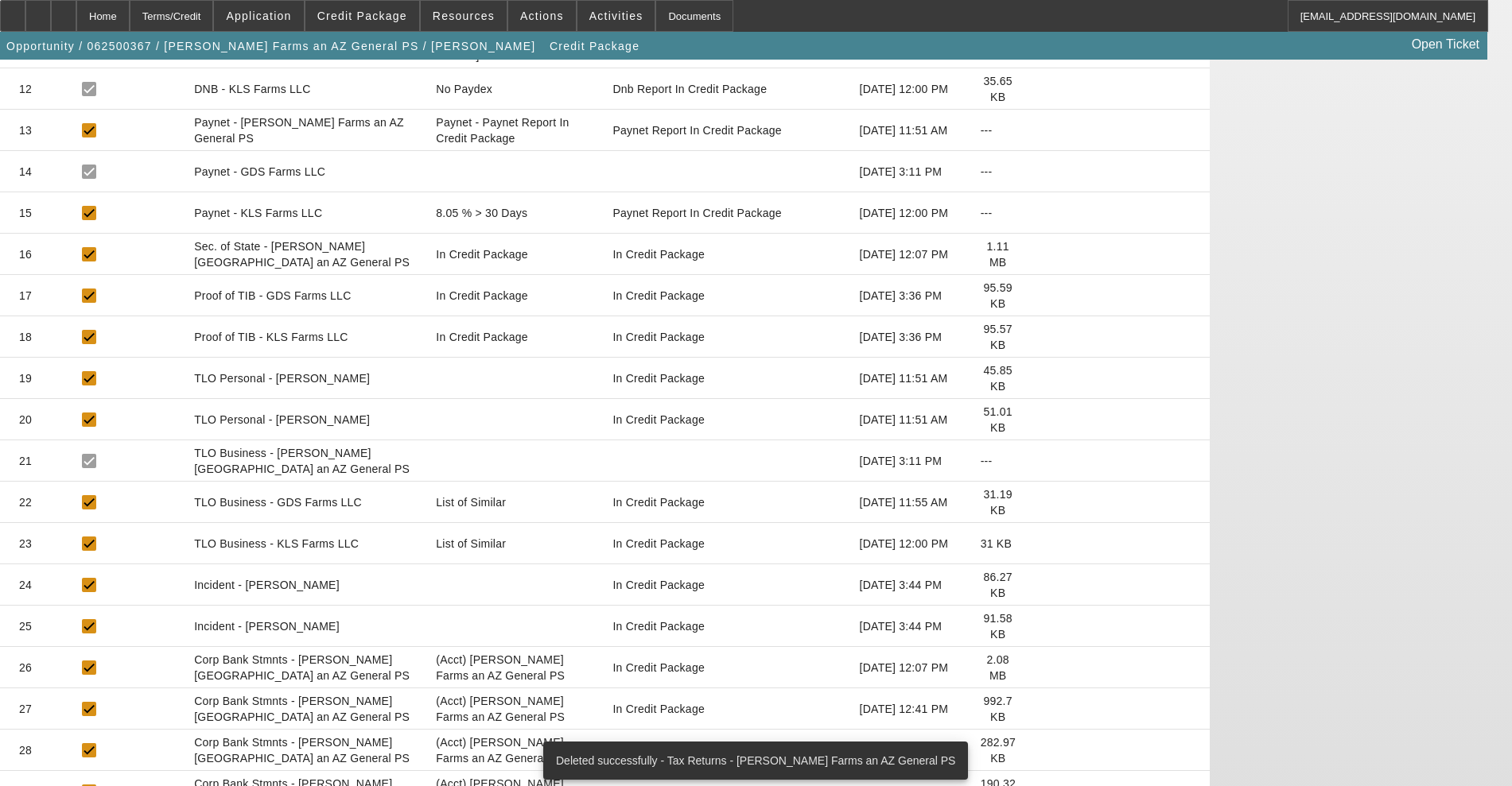
scroll to position [823, 0]
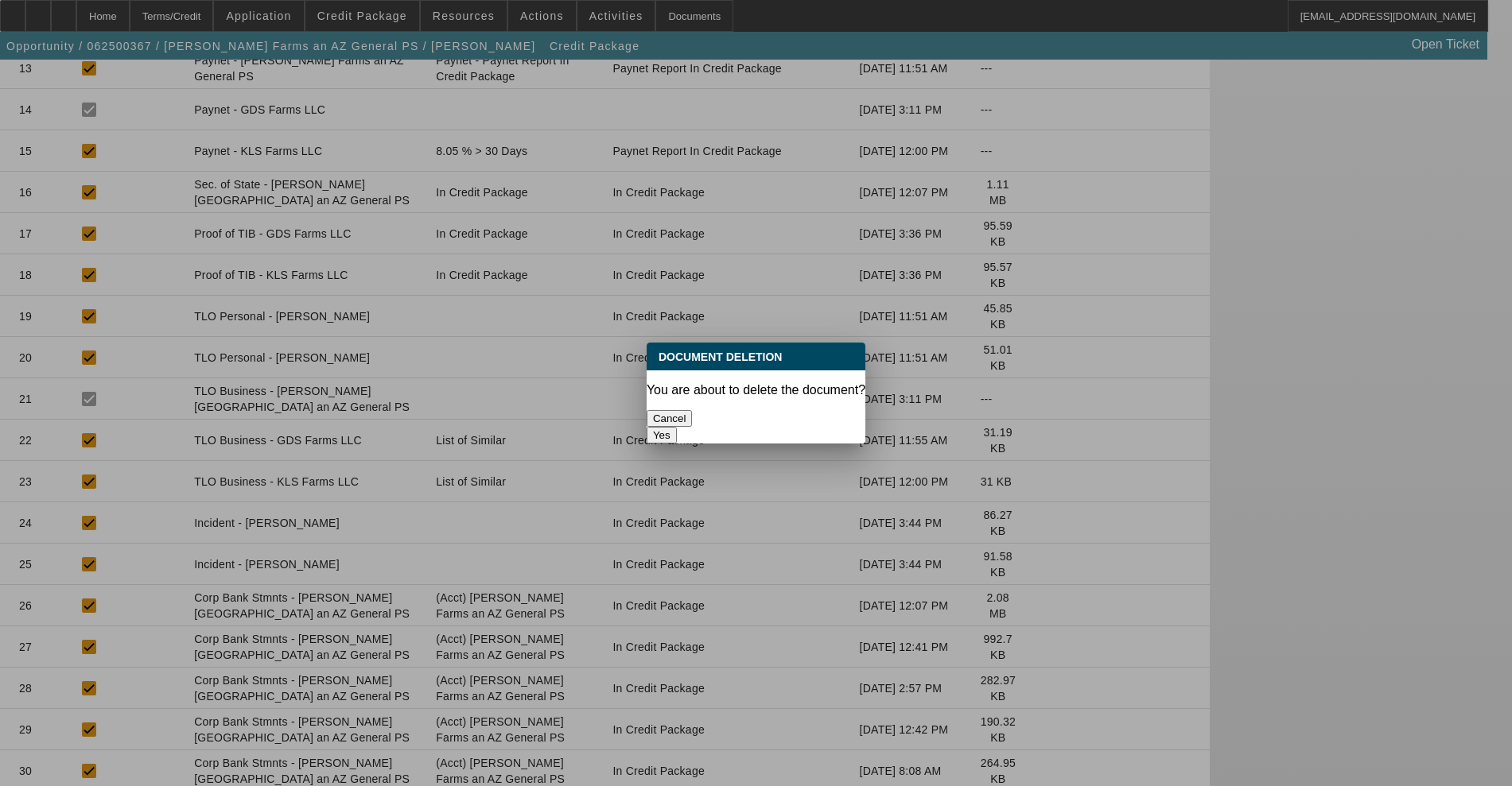
click at [677, 427] on button "Yes" at bounding box center [662, 435] width 31 height 16
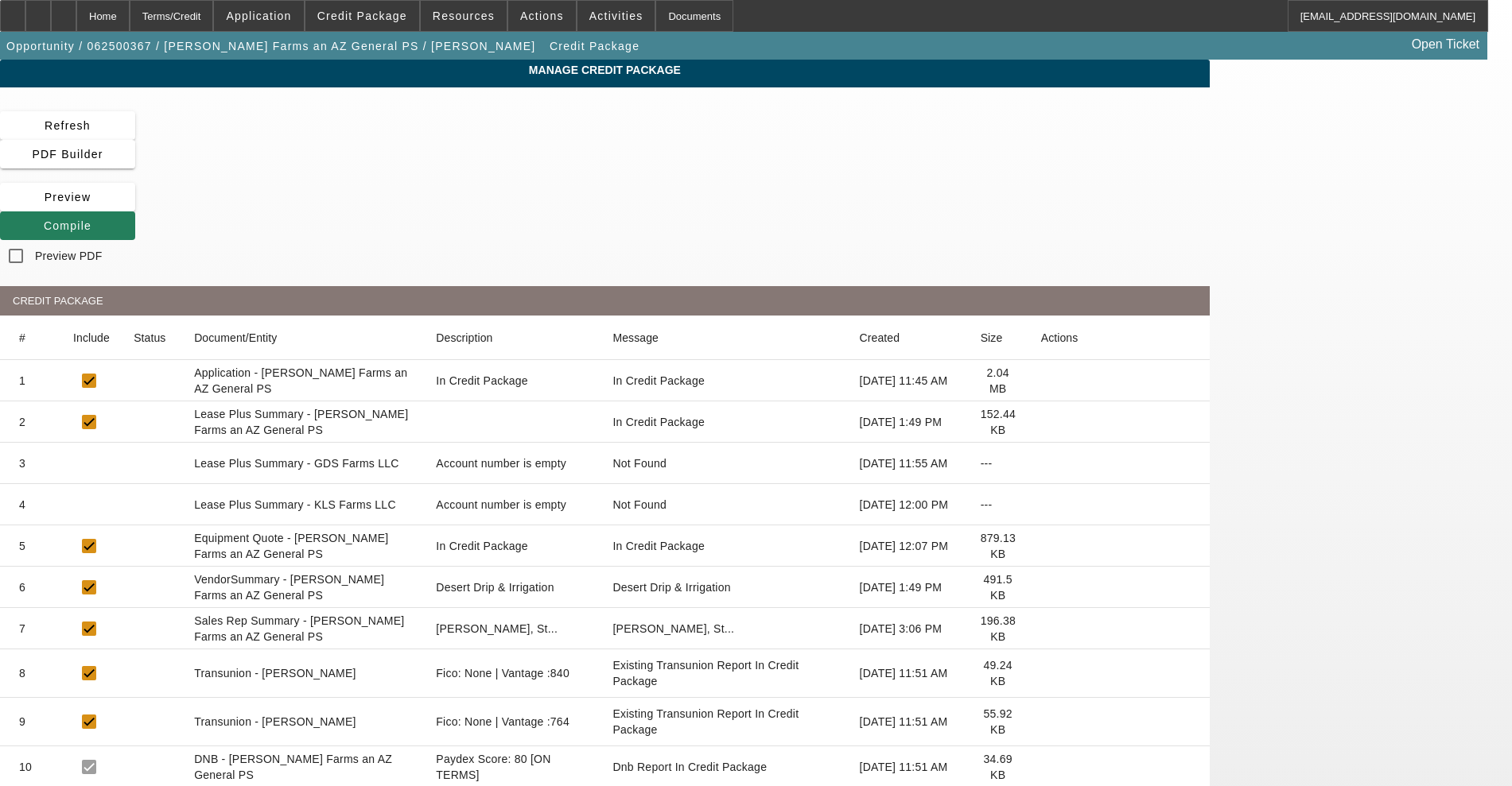
click at [135, 207] on span at bounding box center [67, 226] width 135 height 38
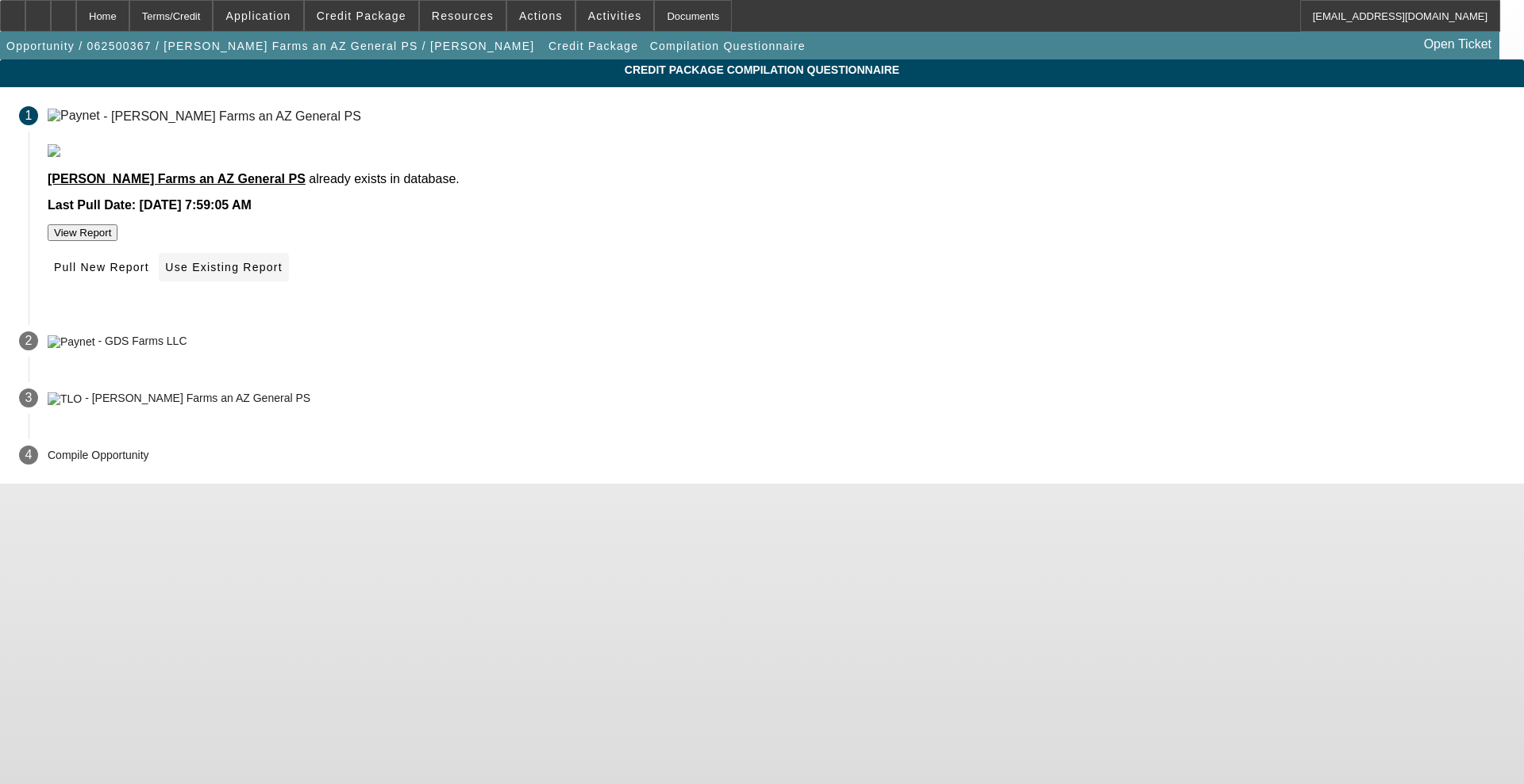
click at [282, 274] on span "Use Existing Report" at bounding box center [223, 267] width 116 height 12
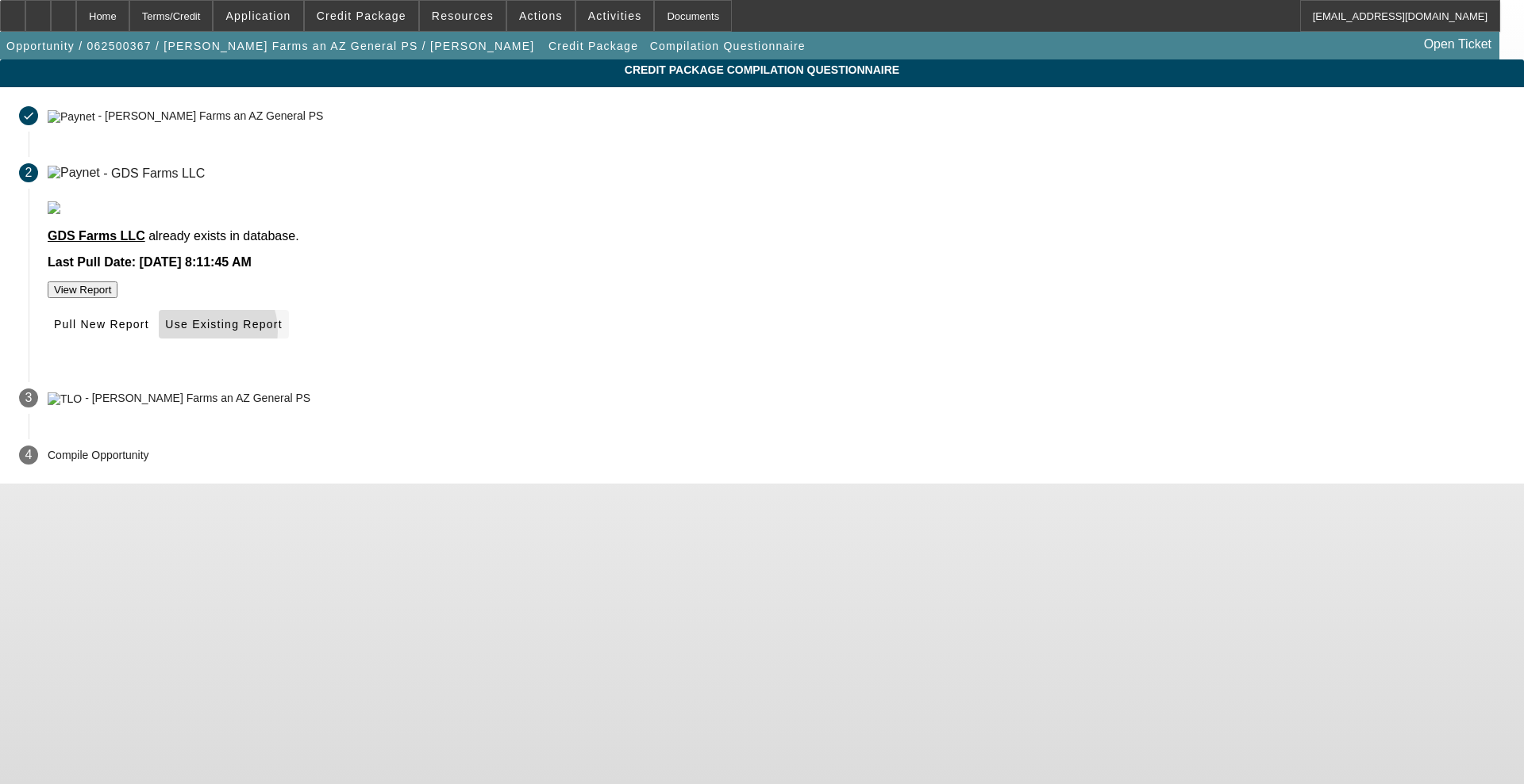
click at [288, 343] on span at bounding box center [223, 324] width 130 height 38
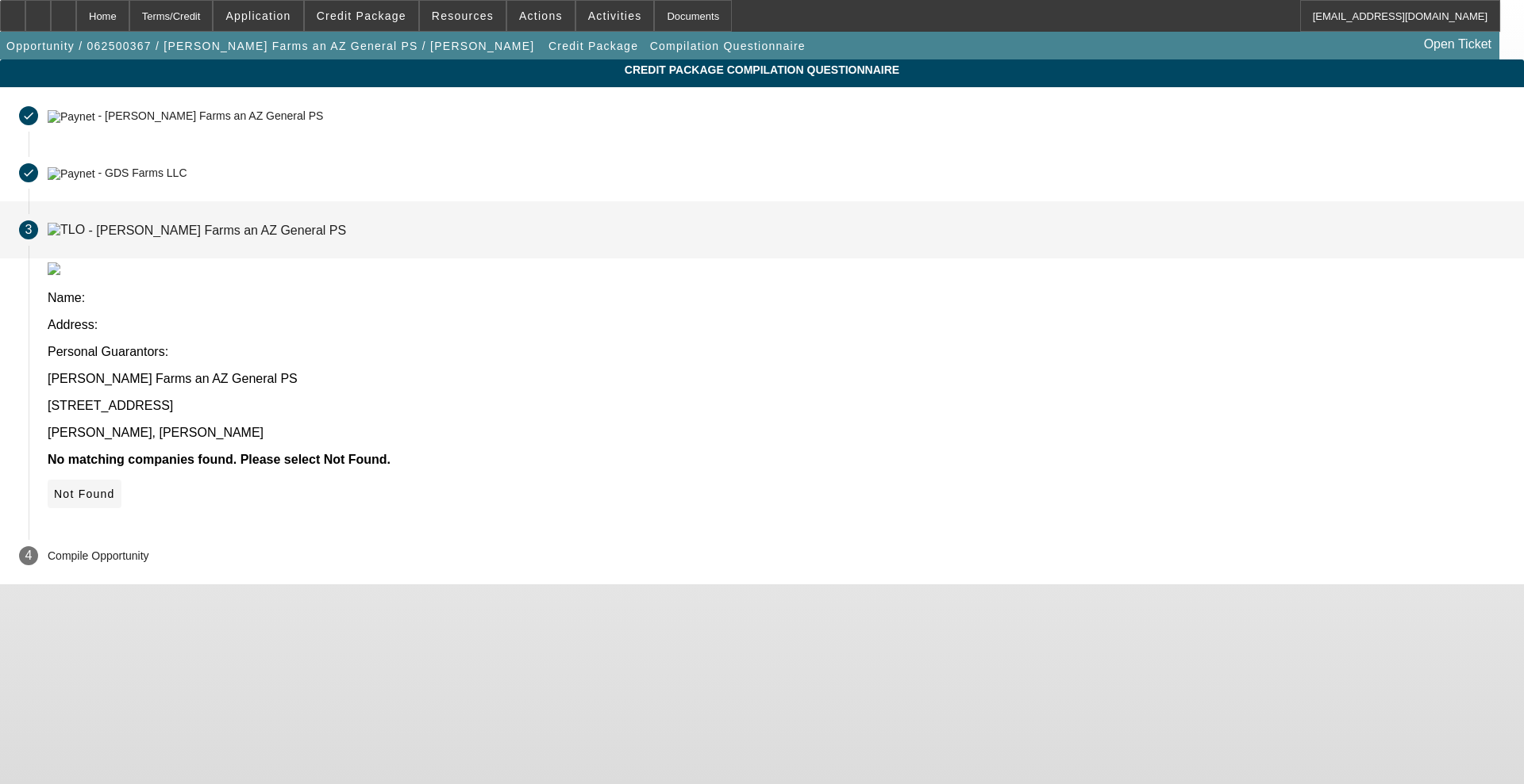
click at [115, 487] on span "Not Found" at bounding box center [85, 493] width 61 height 12
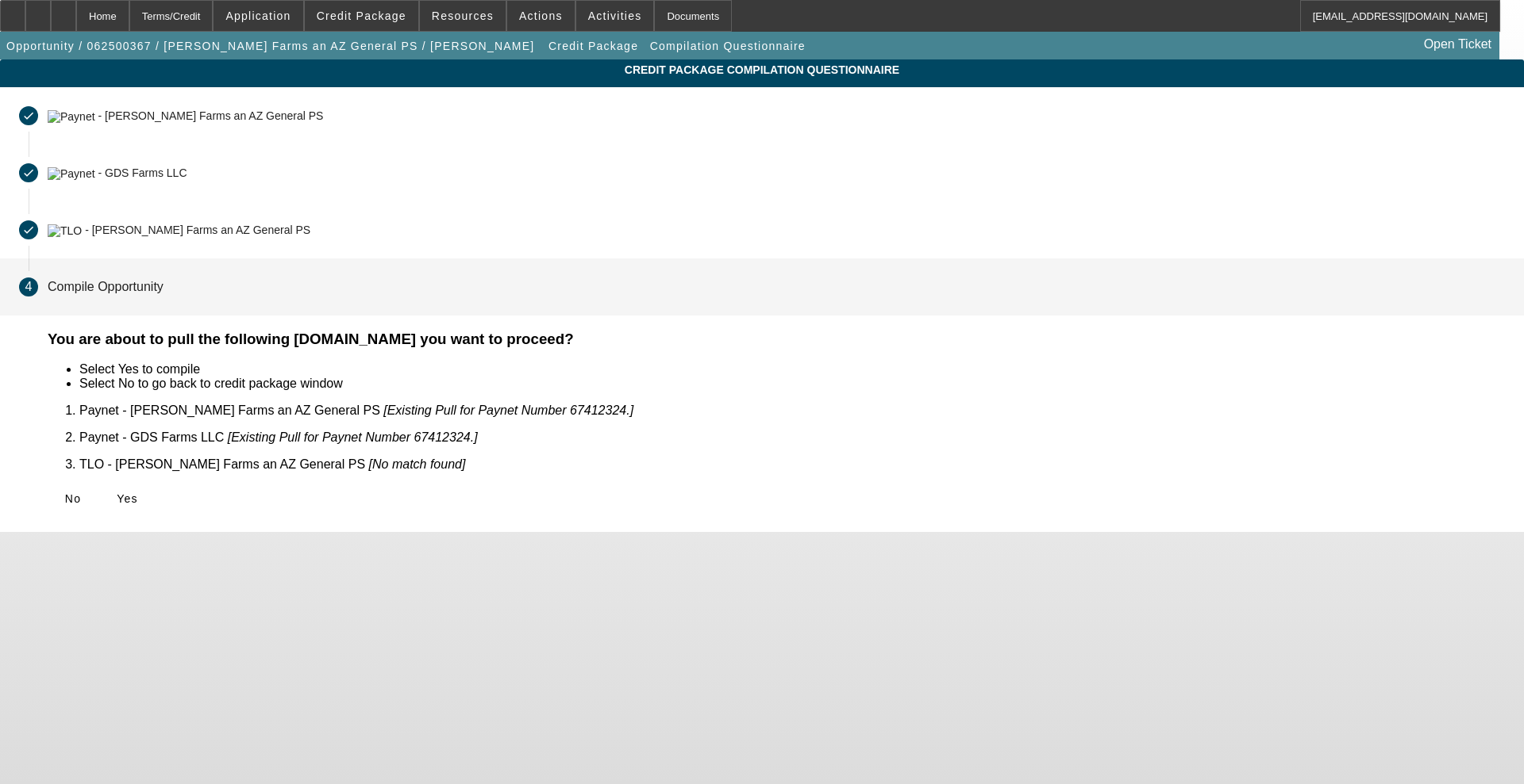
click at [138, 492] on span "Yes" at bounding box center [127, 498] width 21 height 12
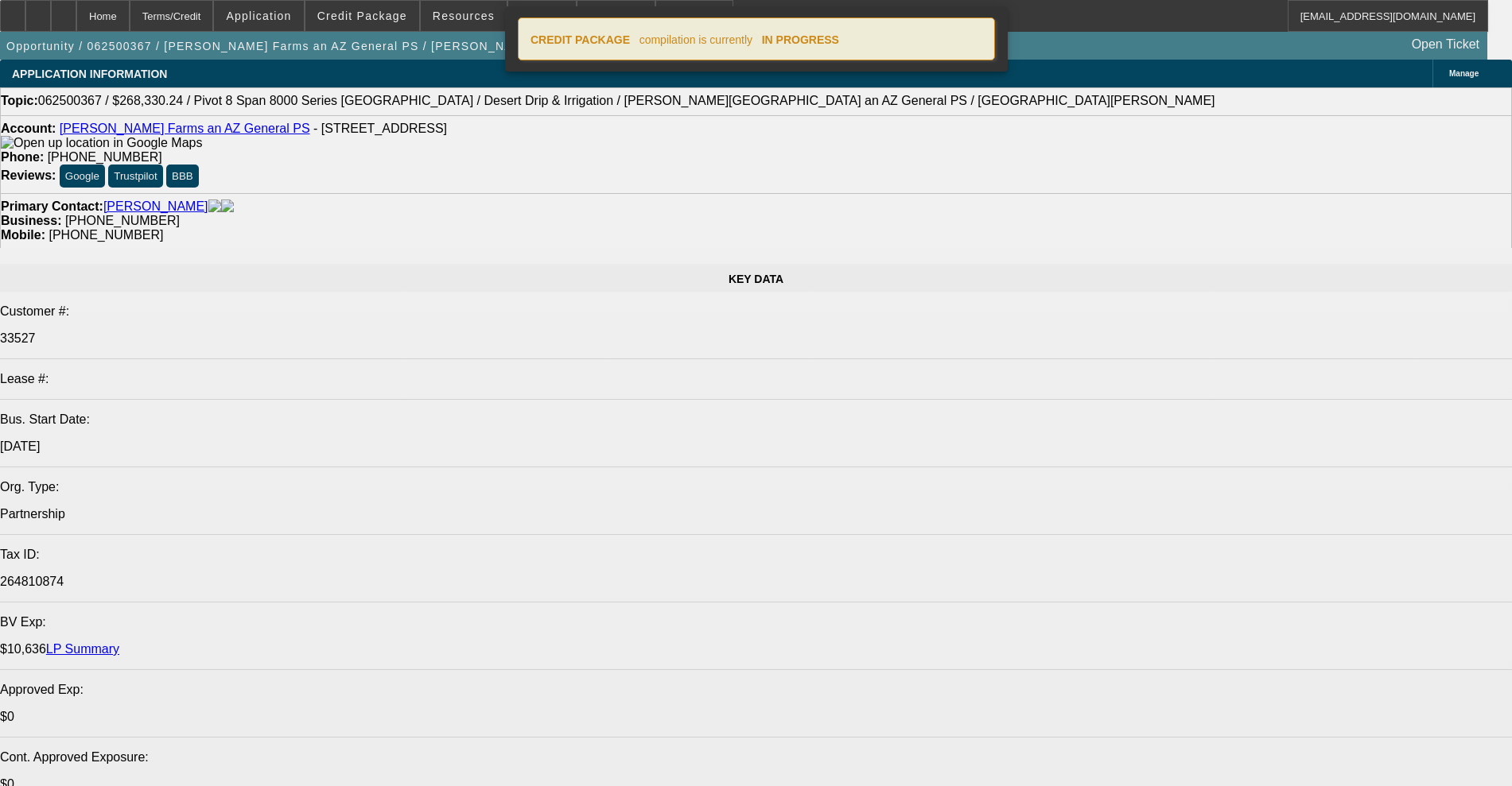
select select "0"
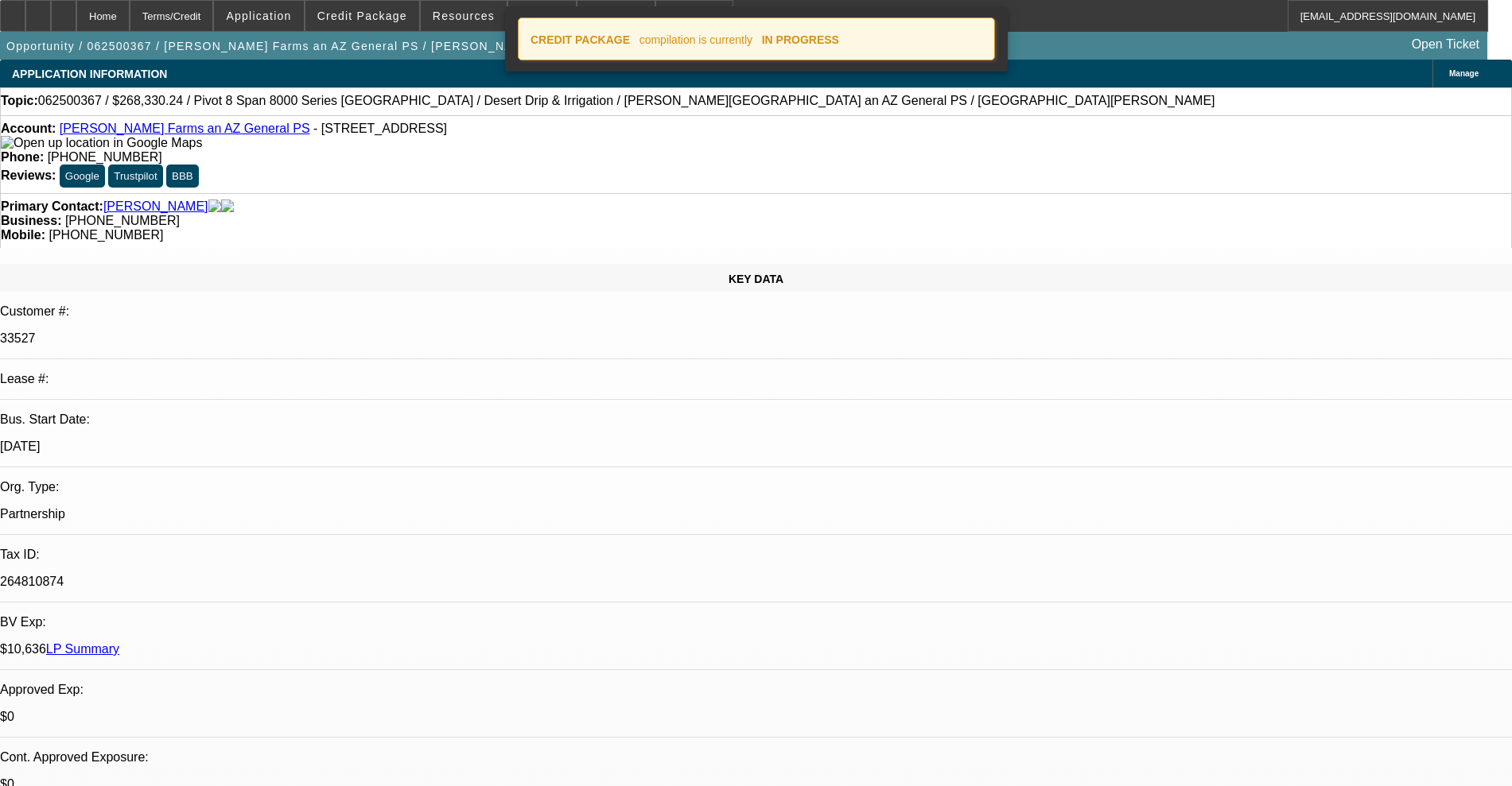
select select "0"
select select "0.1"
select select "4"
select select "0"
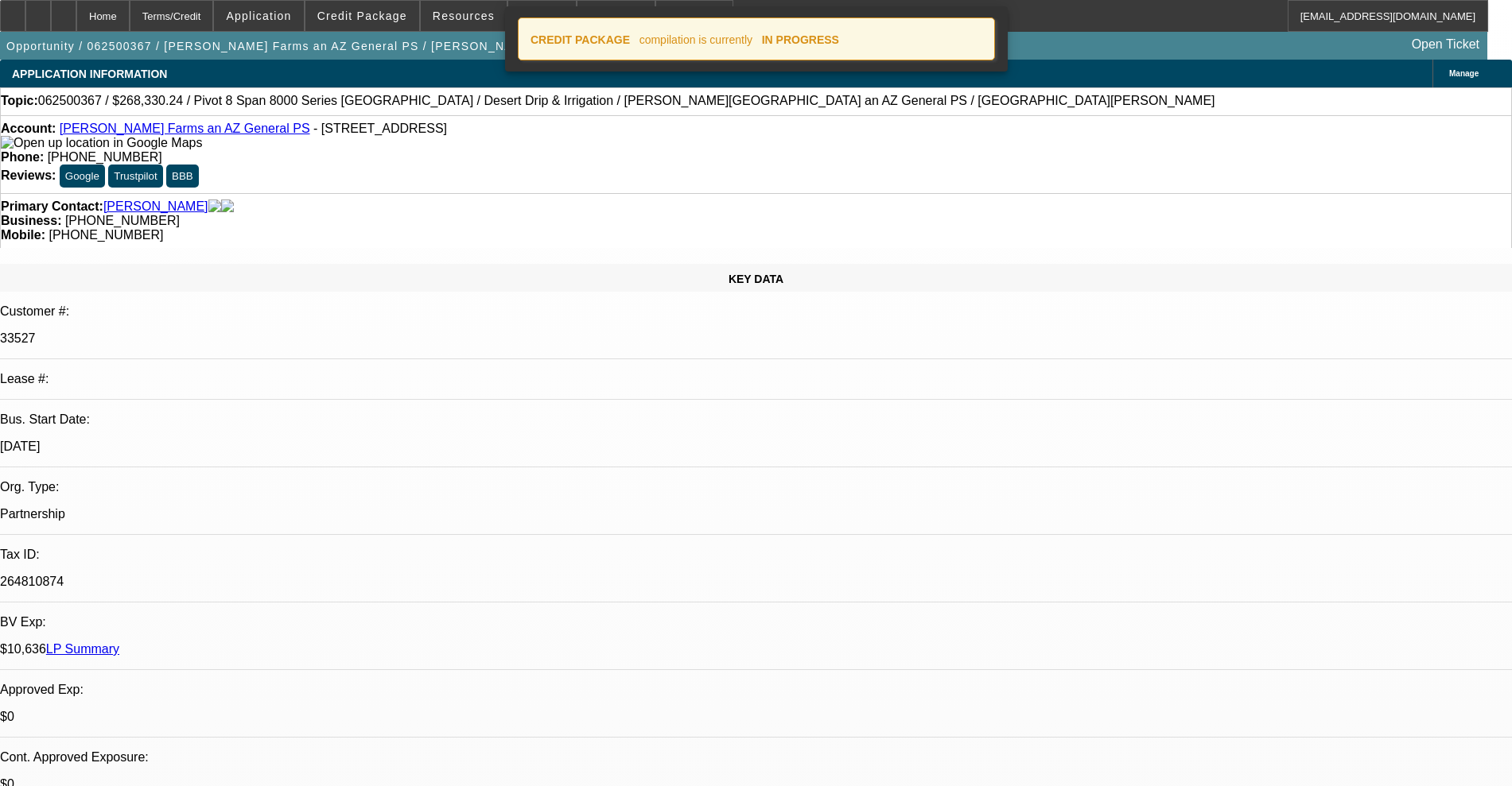
select select "0.1"
select select "4"
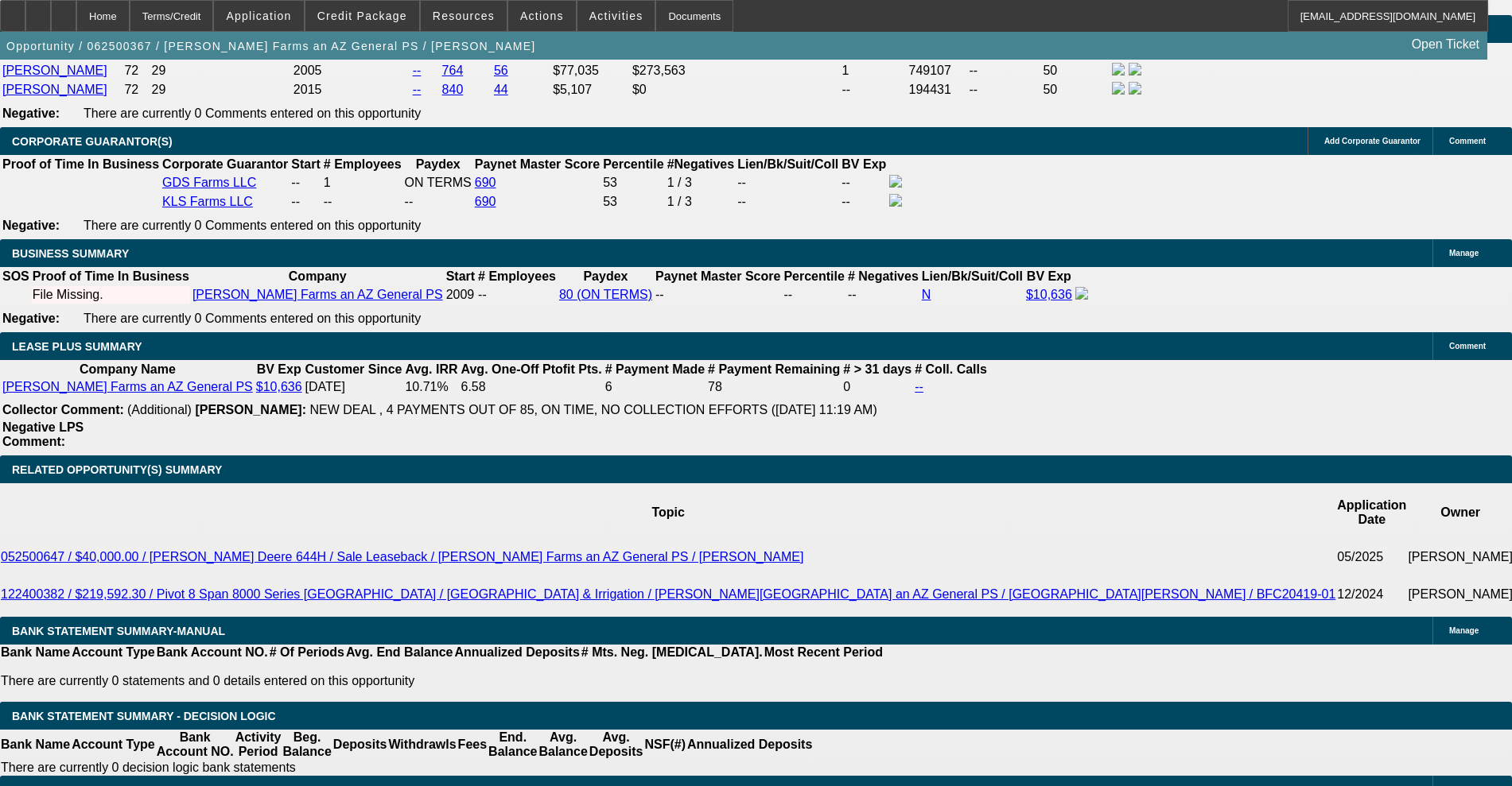
scroll to position [2386, 0]
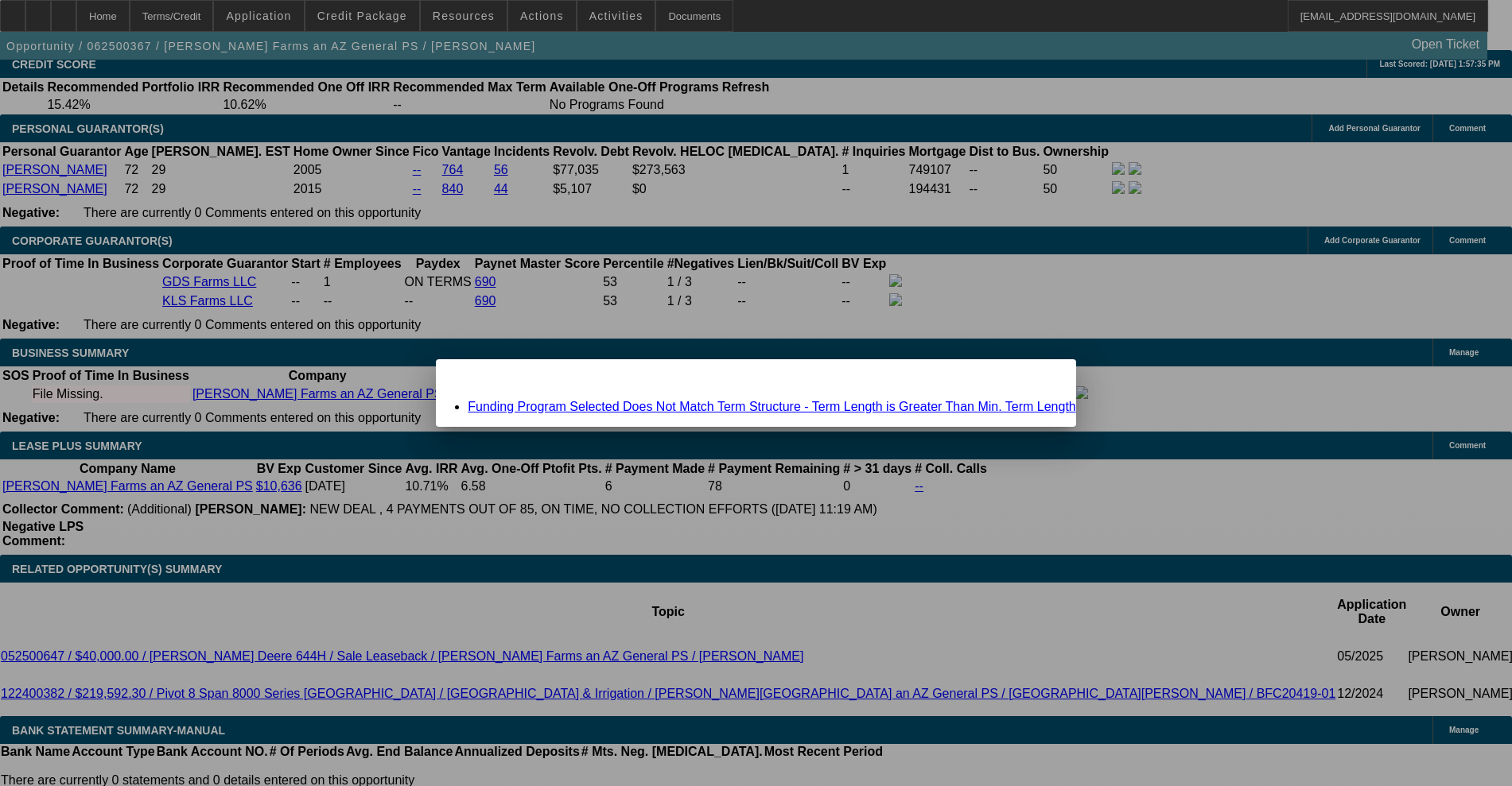
scroll to position [0, 0]
click at [703, 406] on link "Funding Program Selected Does Not Match Term Structure - Term Length is Greater…" at bounding box center [772, 406] width 608 height 13
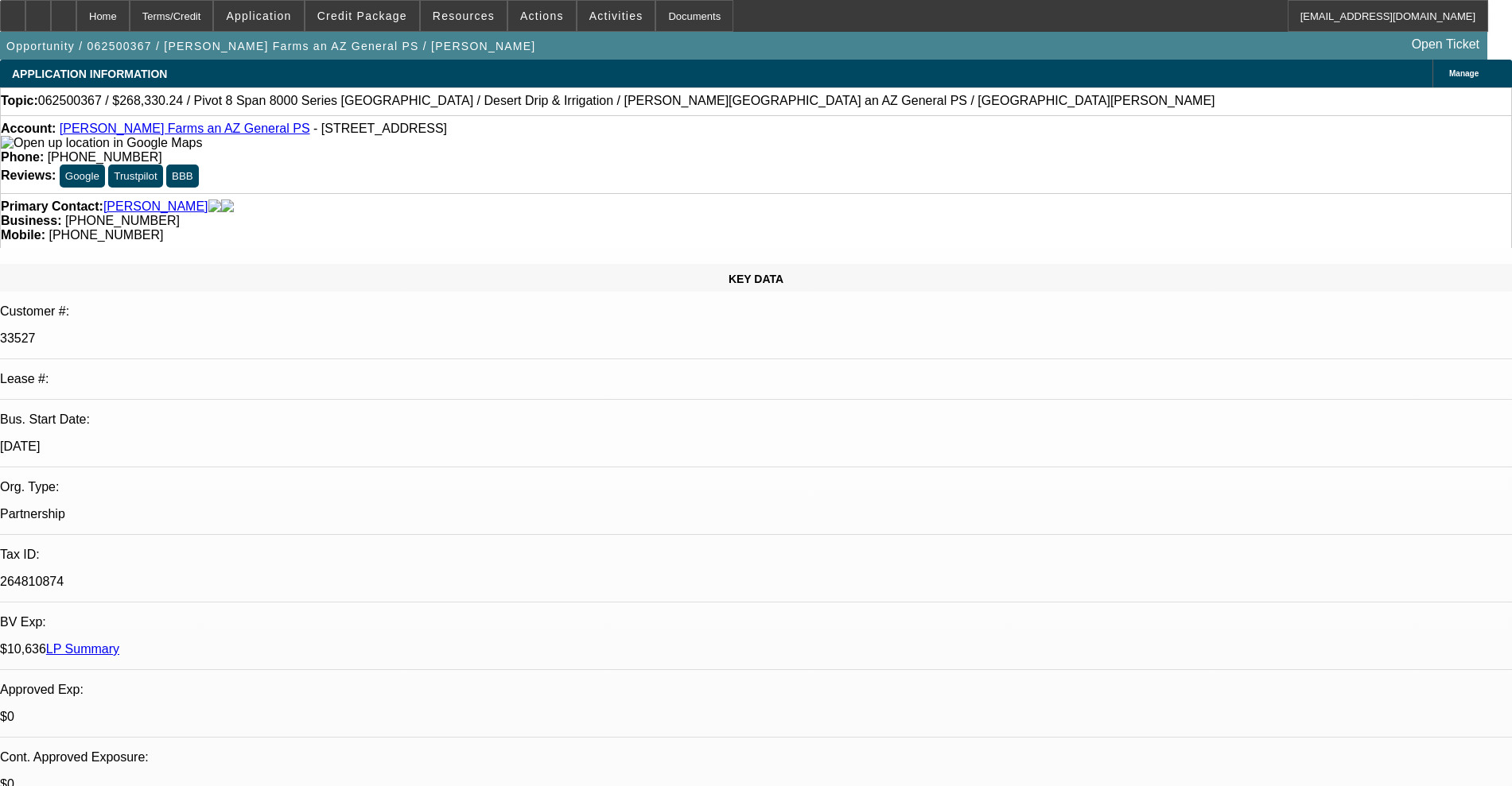
scroll to position [2386, 0]
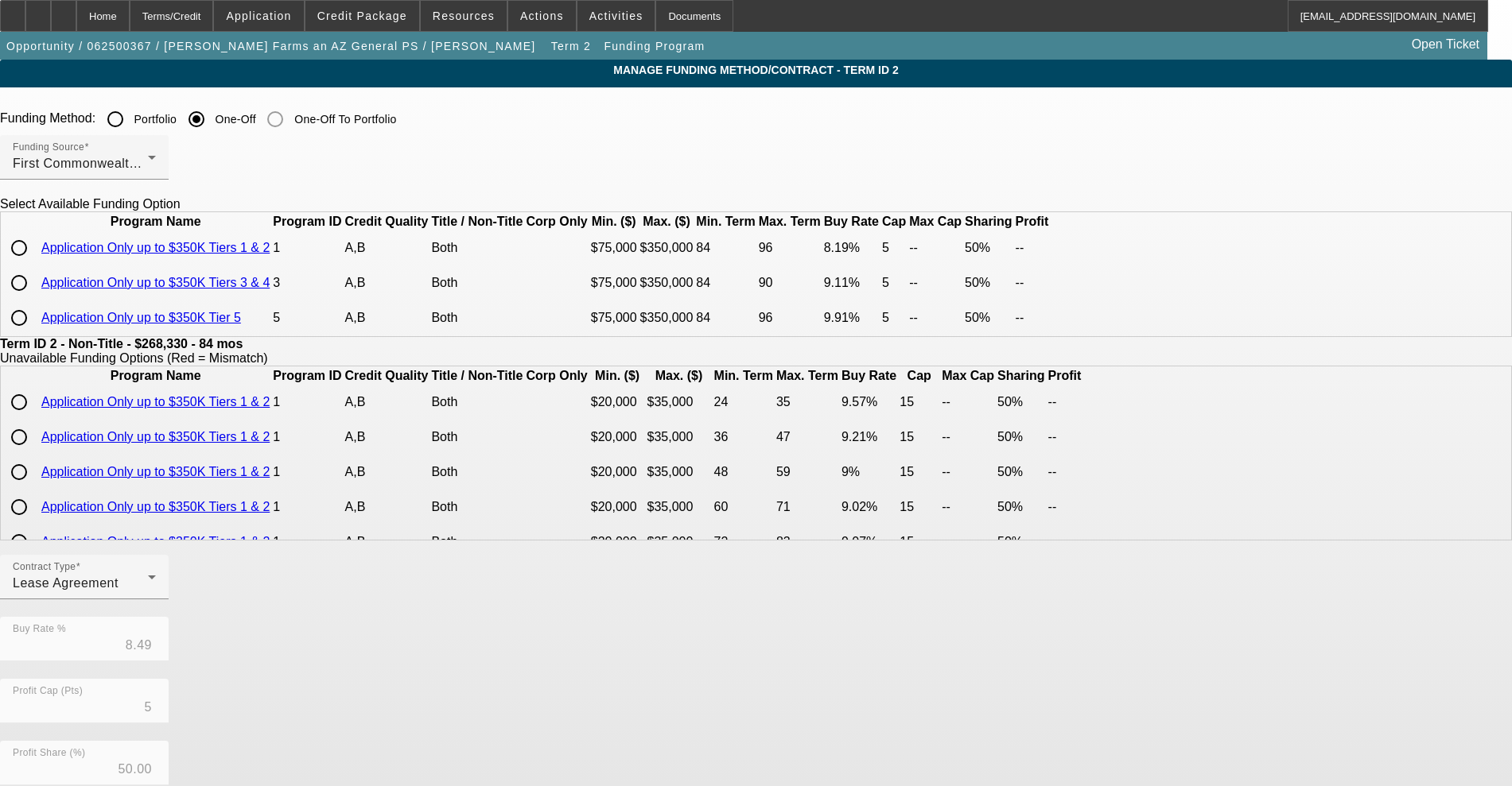
click at [35, 299] on input "radio" at bounding box center [18, 282] width 32 height 32
radio input "true"
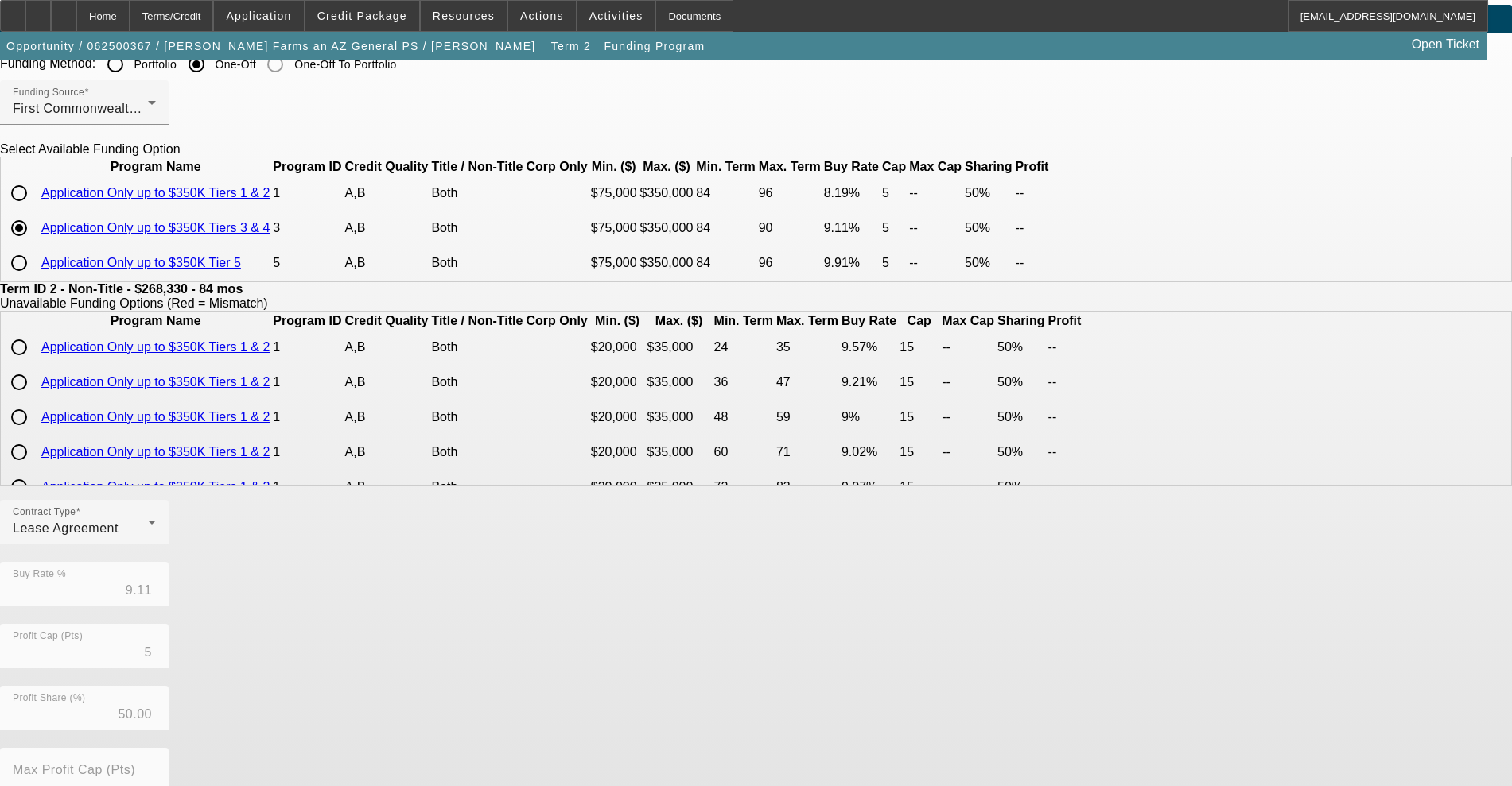
scroll to position [298, 0]
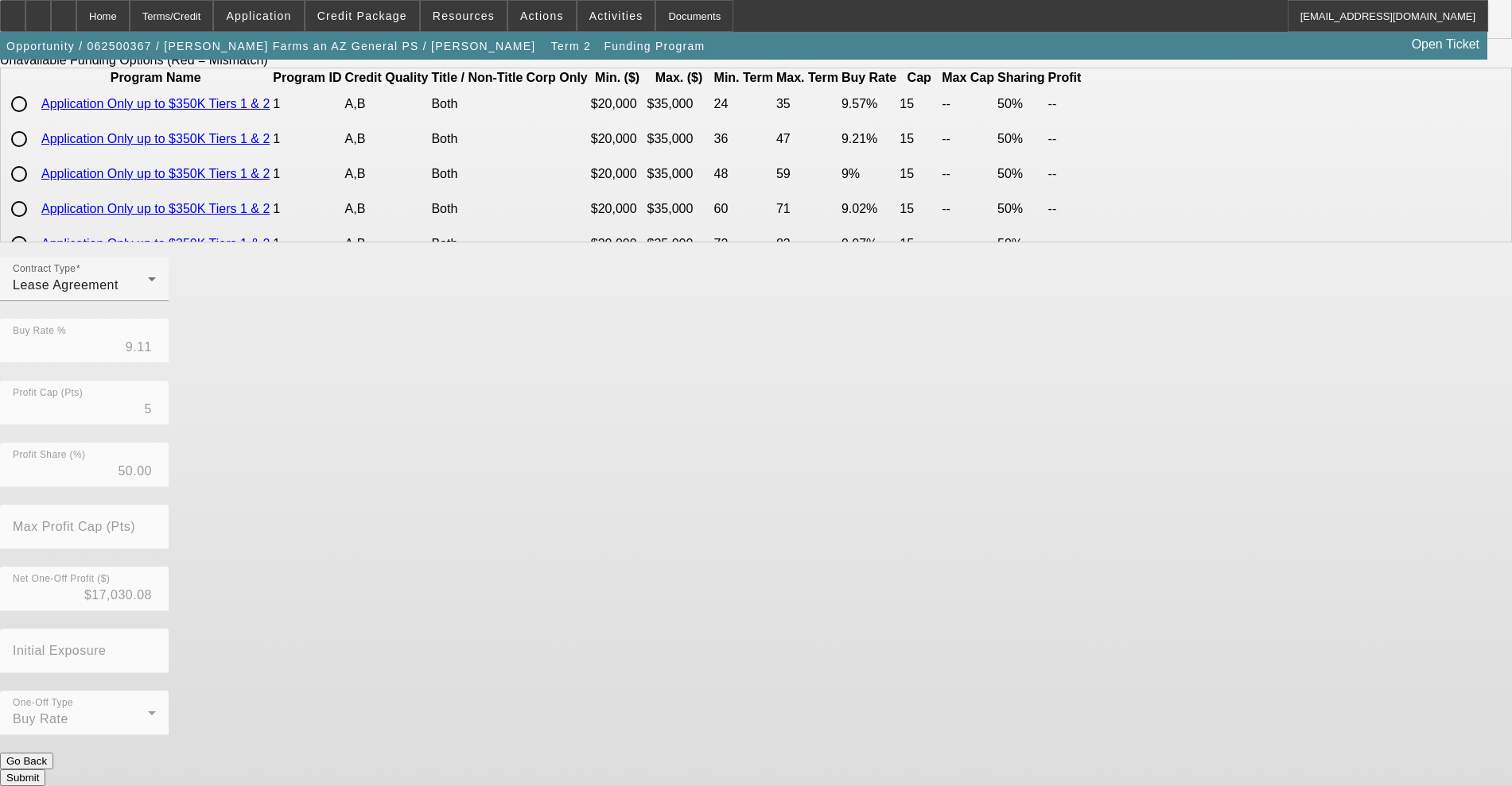
click at [45, 770] on button "Submit" at bounding box center [22, 777] width 45 height 16
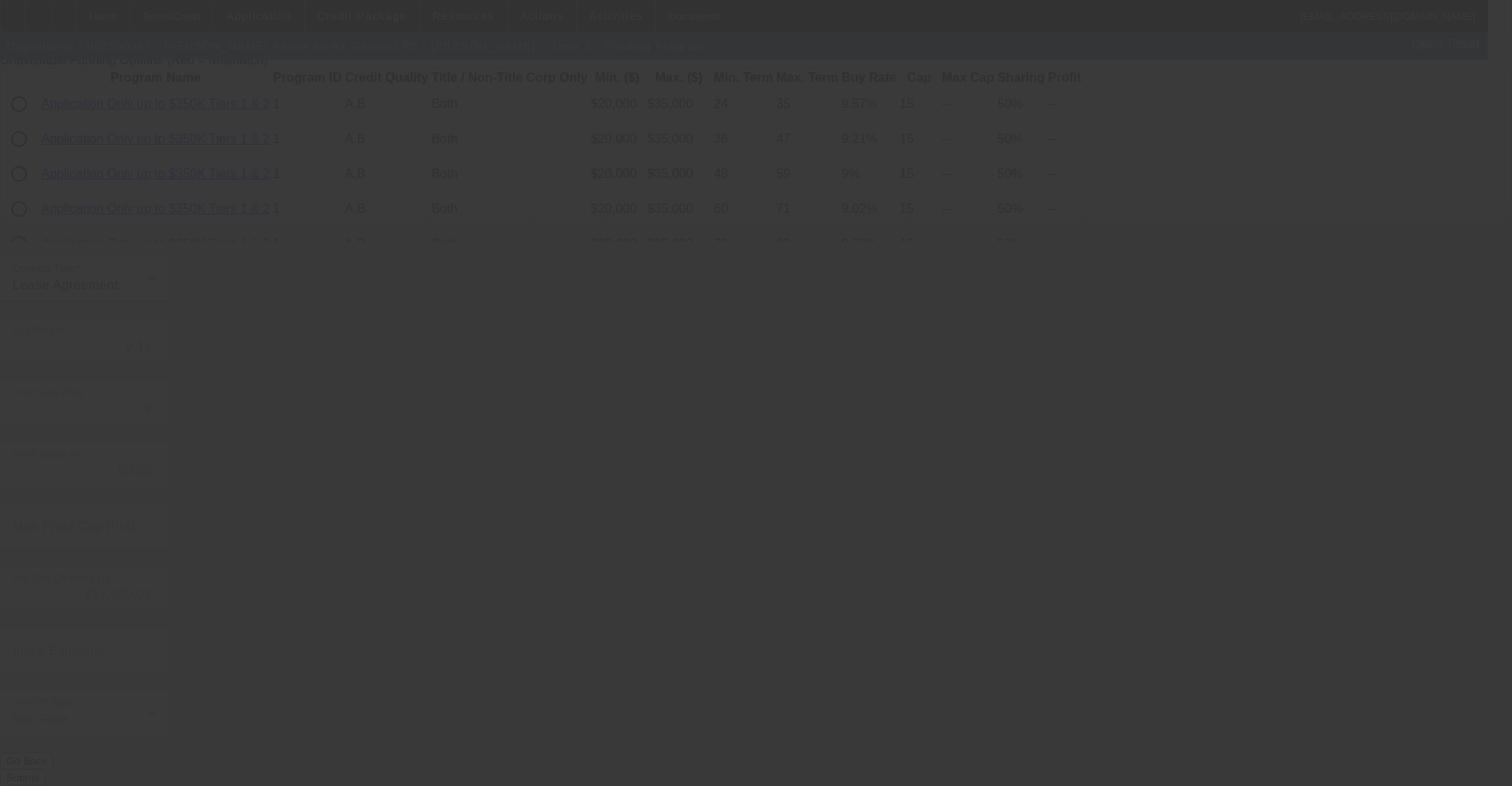
type input "8.49"
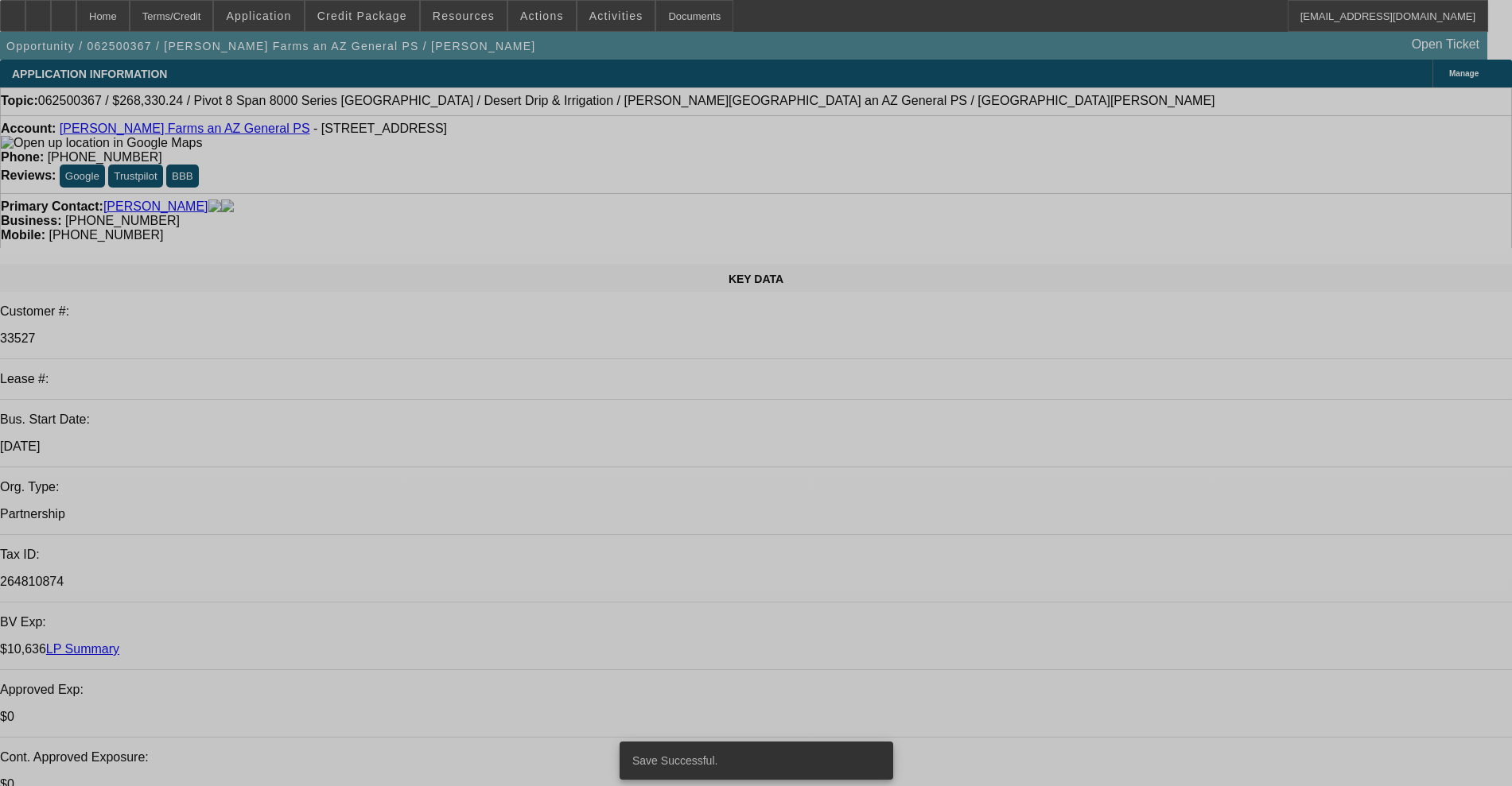
select select "0"
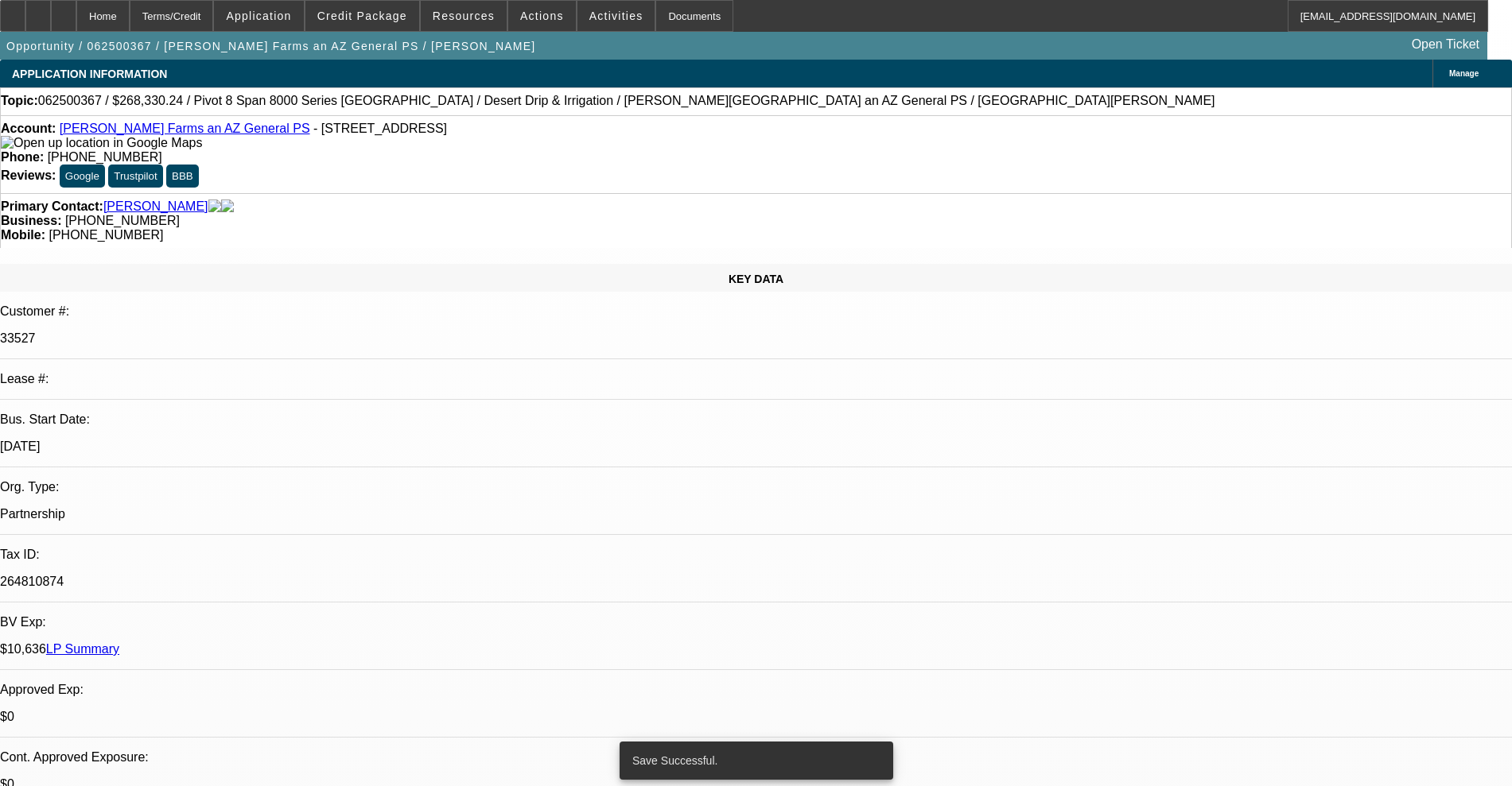
select select "0"
select select "0.1"
select select "4"
select select "0"
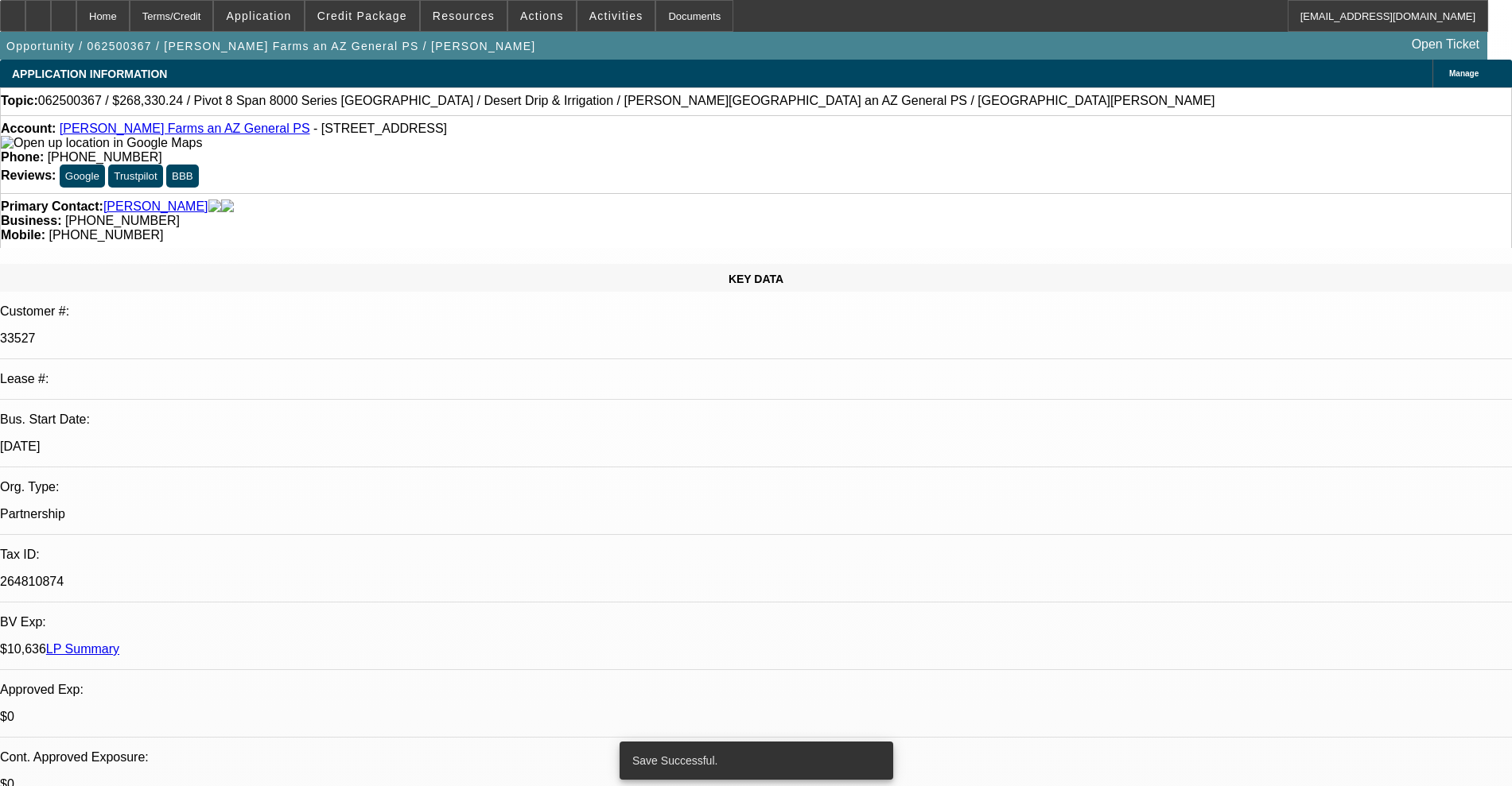
select select "0.1"
select select "4"
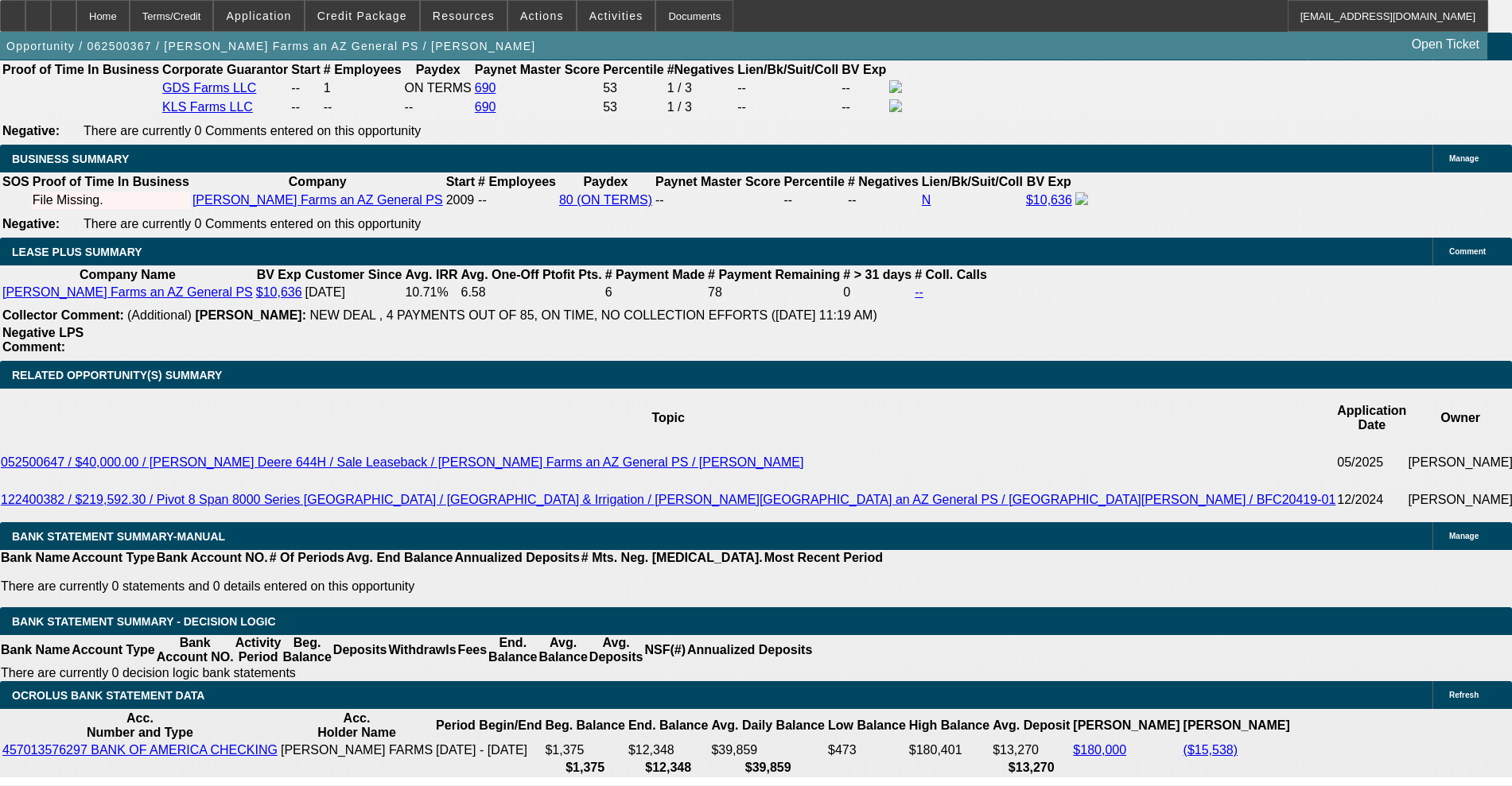
scroll to position [2684, 0]
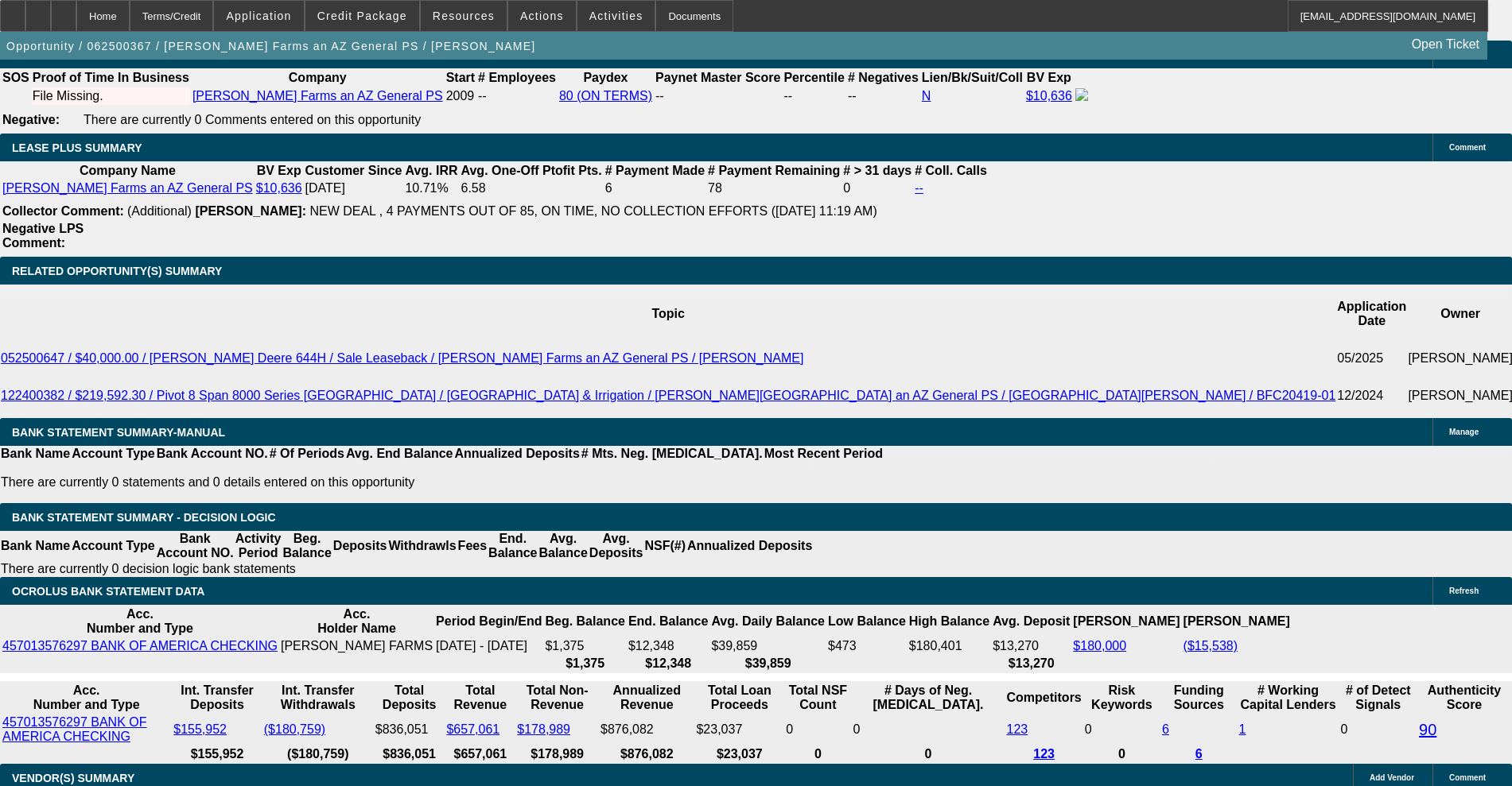
drag, startPoint x: 343, startPoint y: 393, endPoint x: 410, endPoint y: 380, distance: 68.2
type input "UNKNOWN"
type input "10."
type input "$4,454.60"
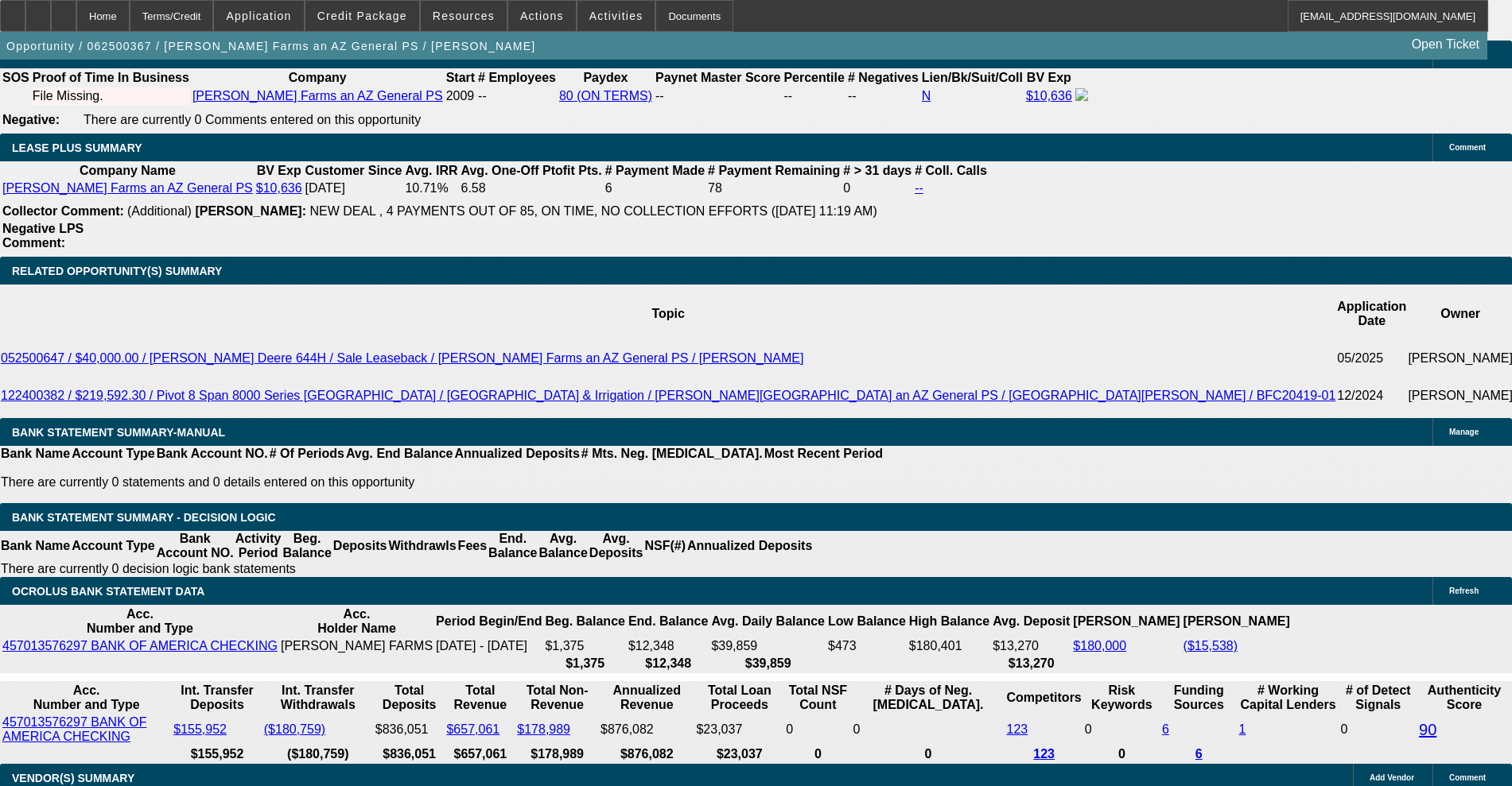
type input "10.7"
type input "$4,552.25"
type input "10.7"
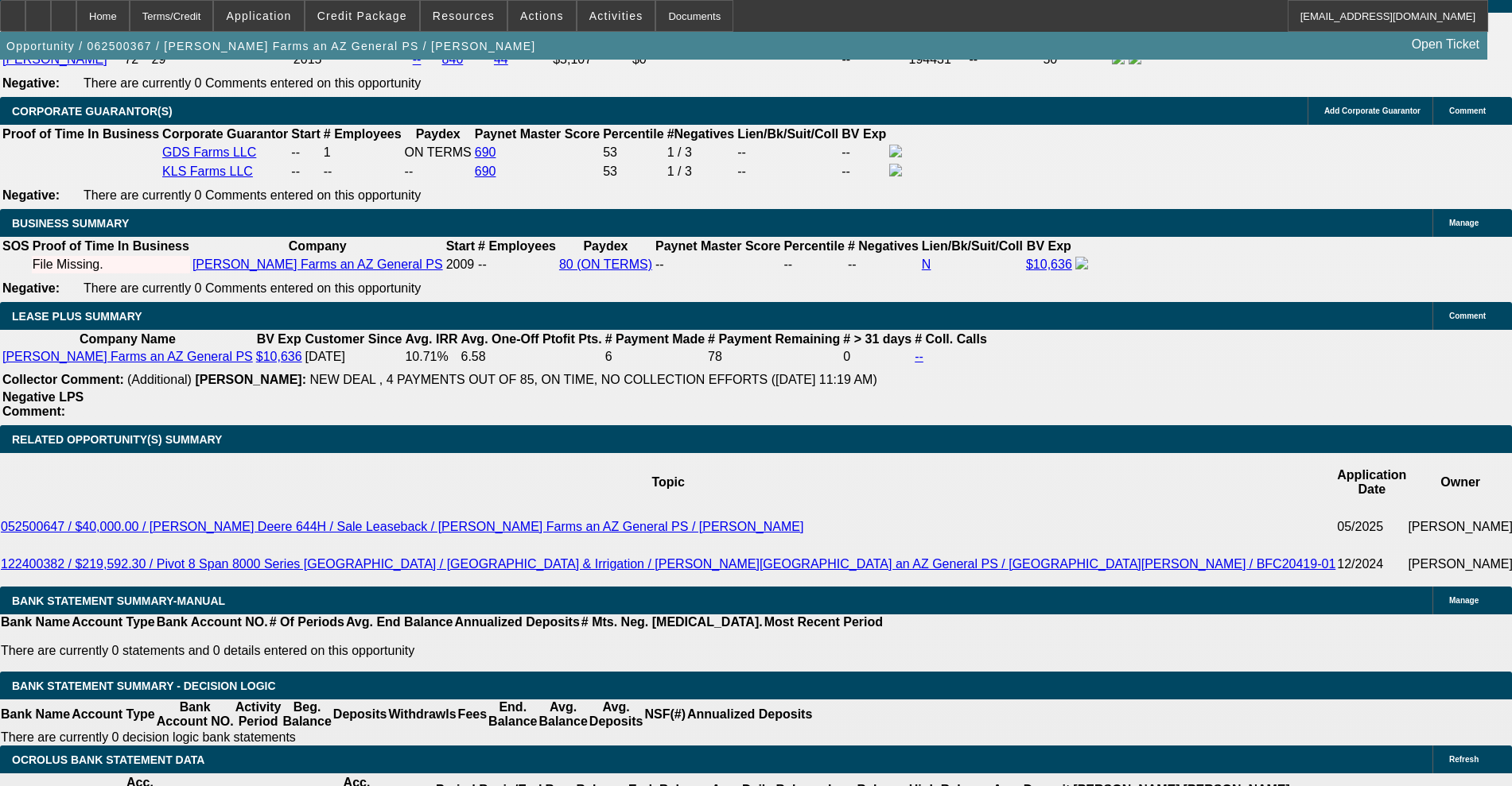
scroll to position [2485, 0]
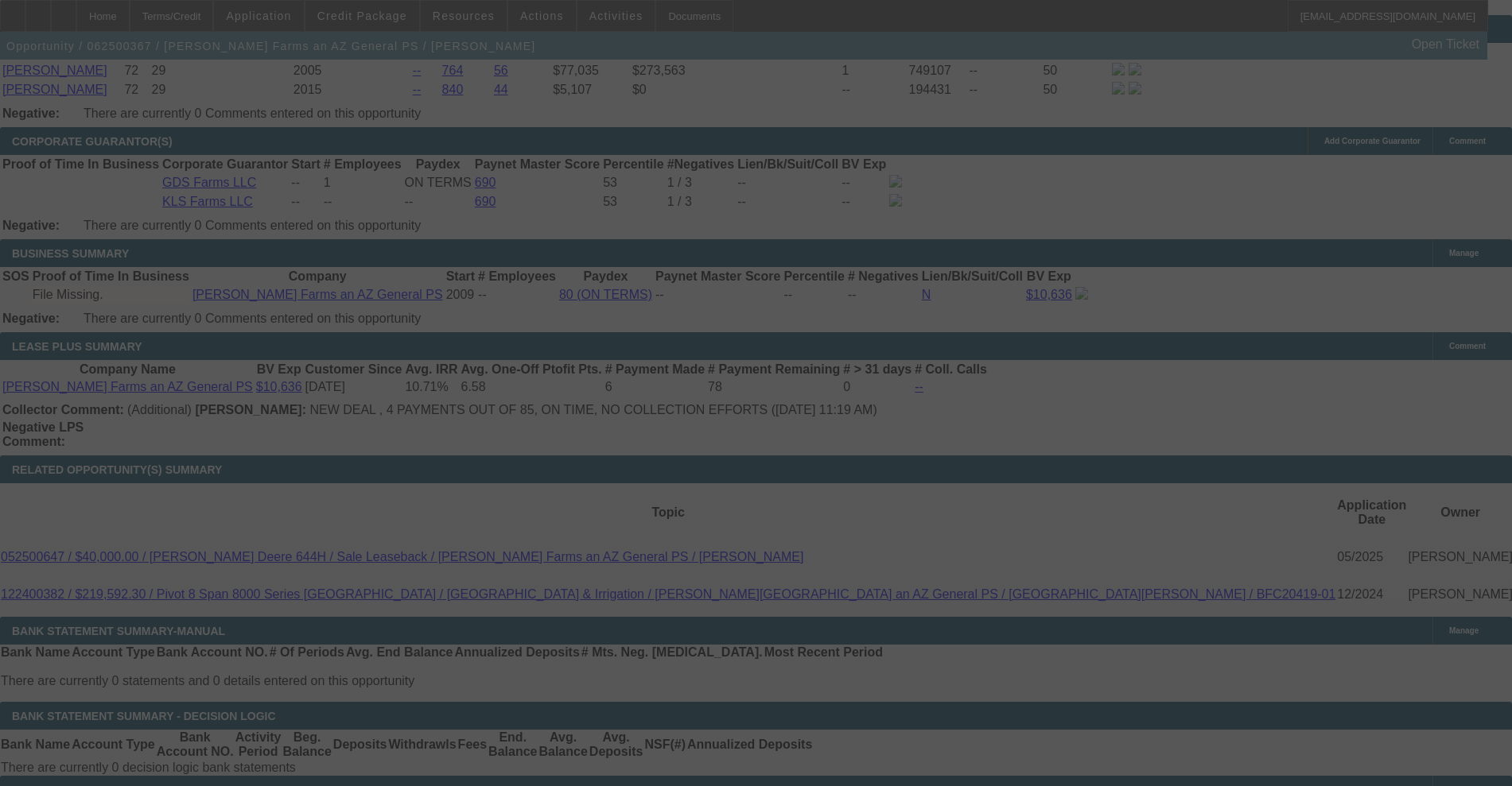
select select "0"
select select "0.1"
select select "4"
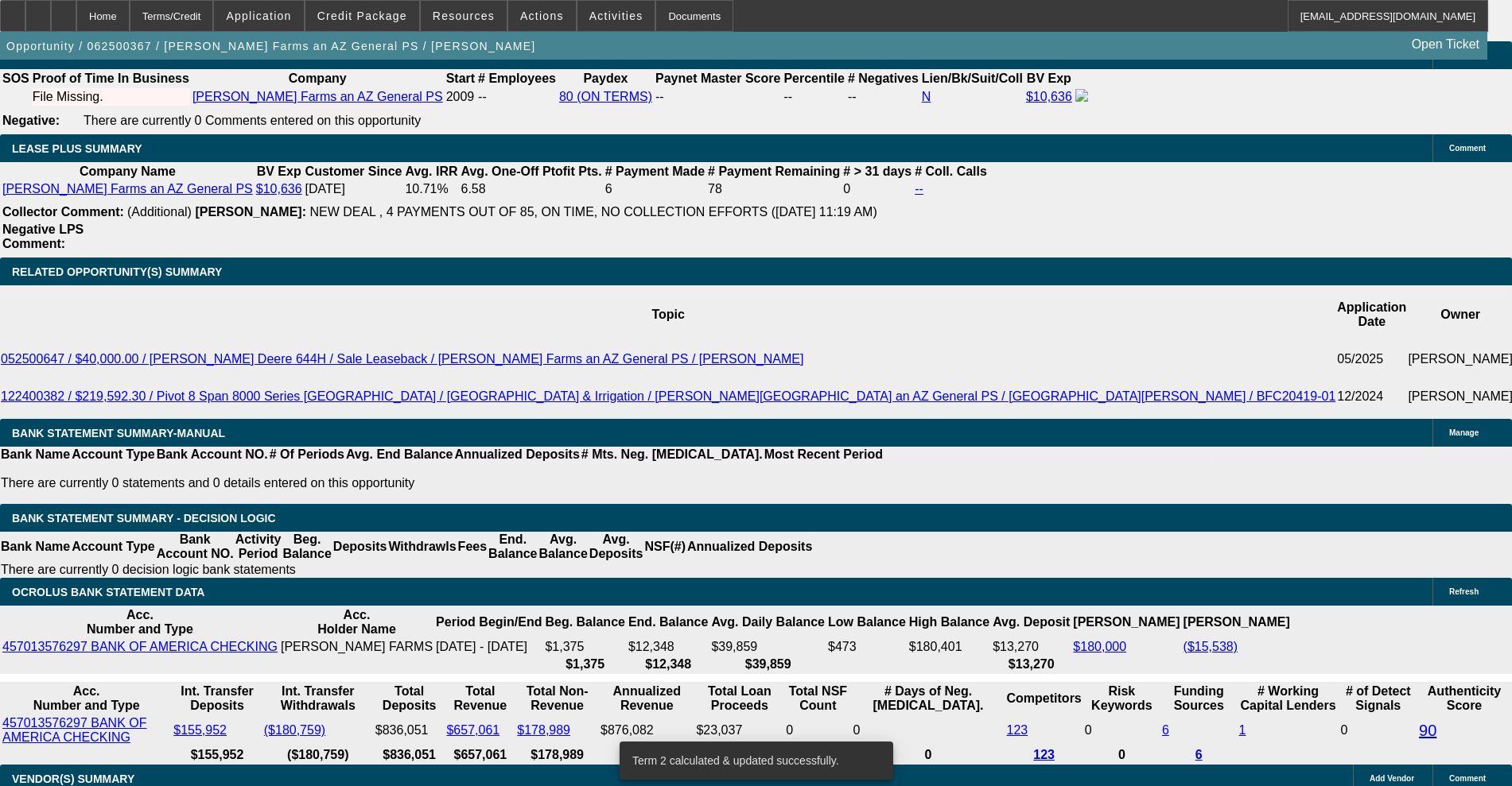
scroll to position [2684, 0]
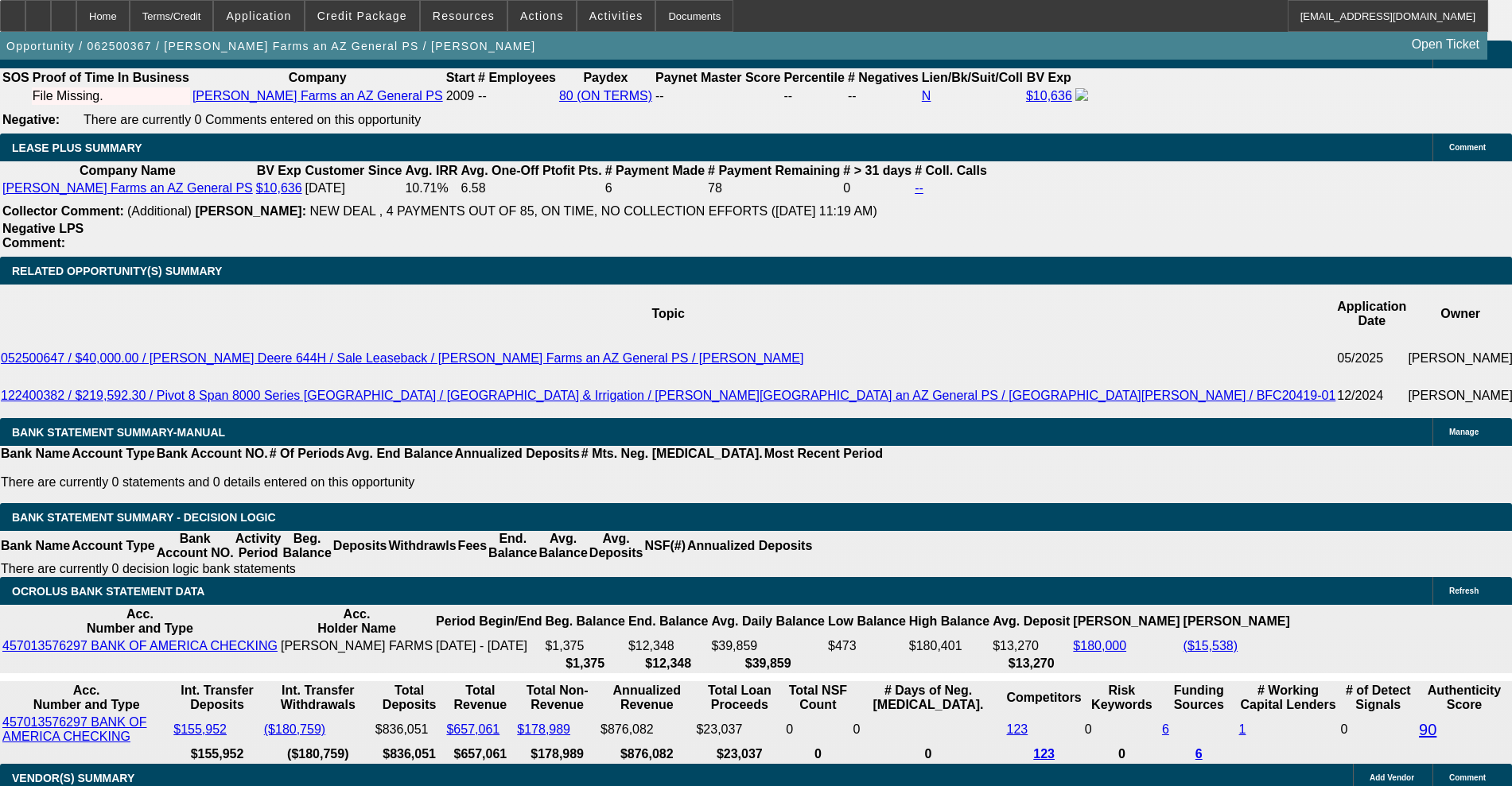
drag, startPoint x: 340, startPoint y: 387, endPoint x: 405, endPoint y: 391, distance: 65.1
type input "9"
type input "UNKNOWN"
type input "$4,317.19"
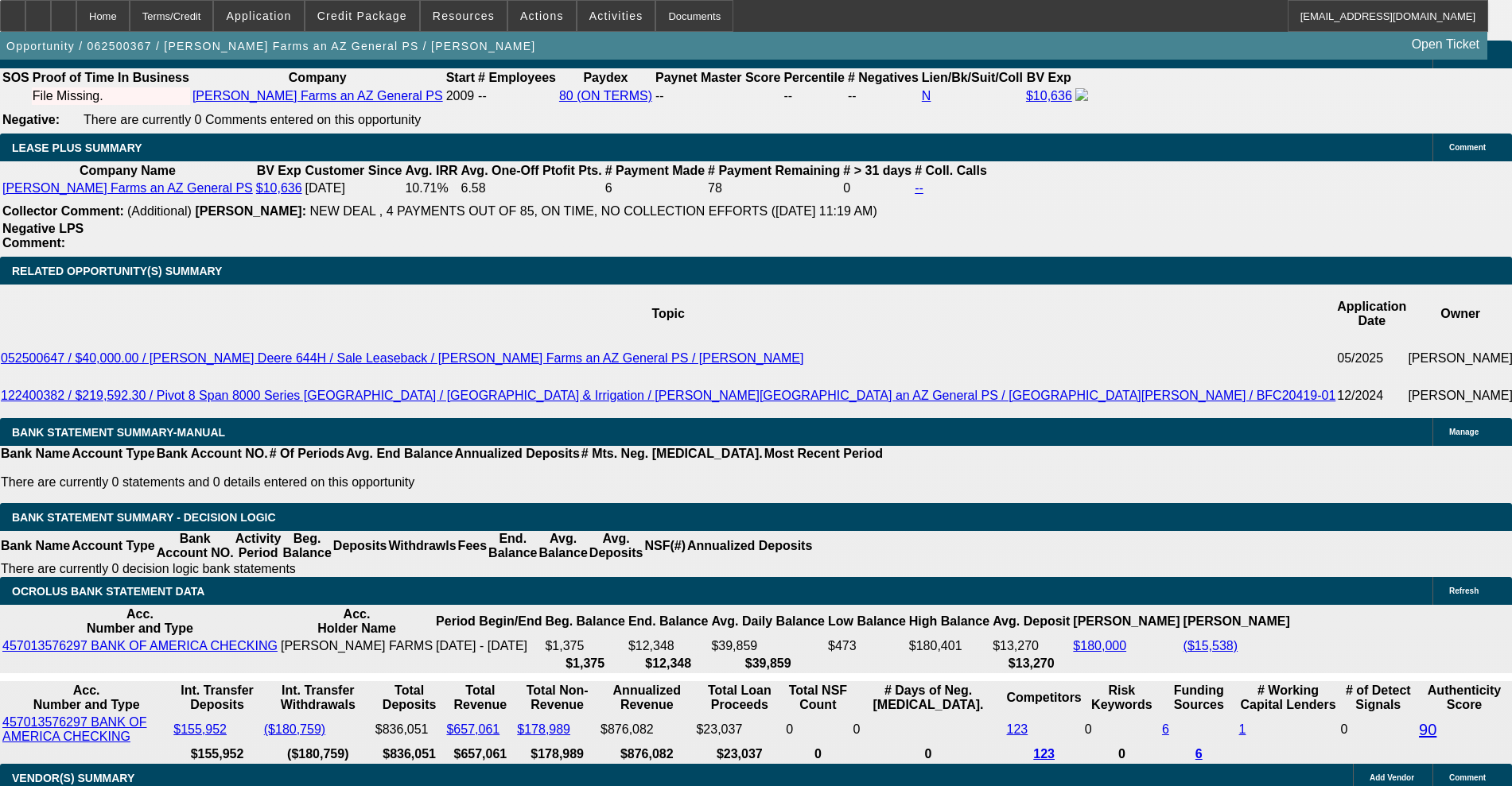
type input "9.7"
type input "$4,413.12"
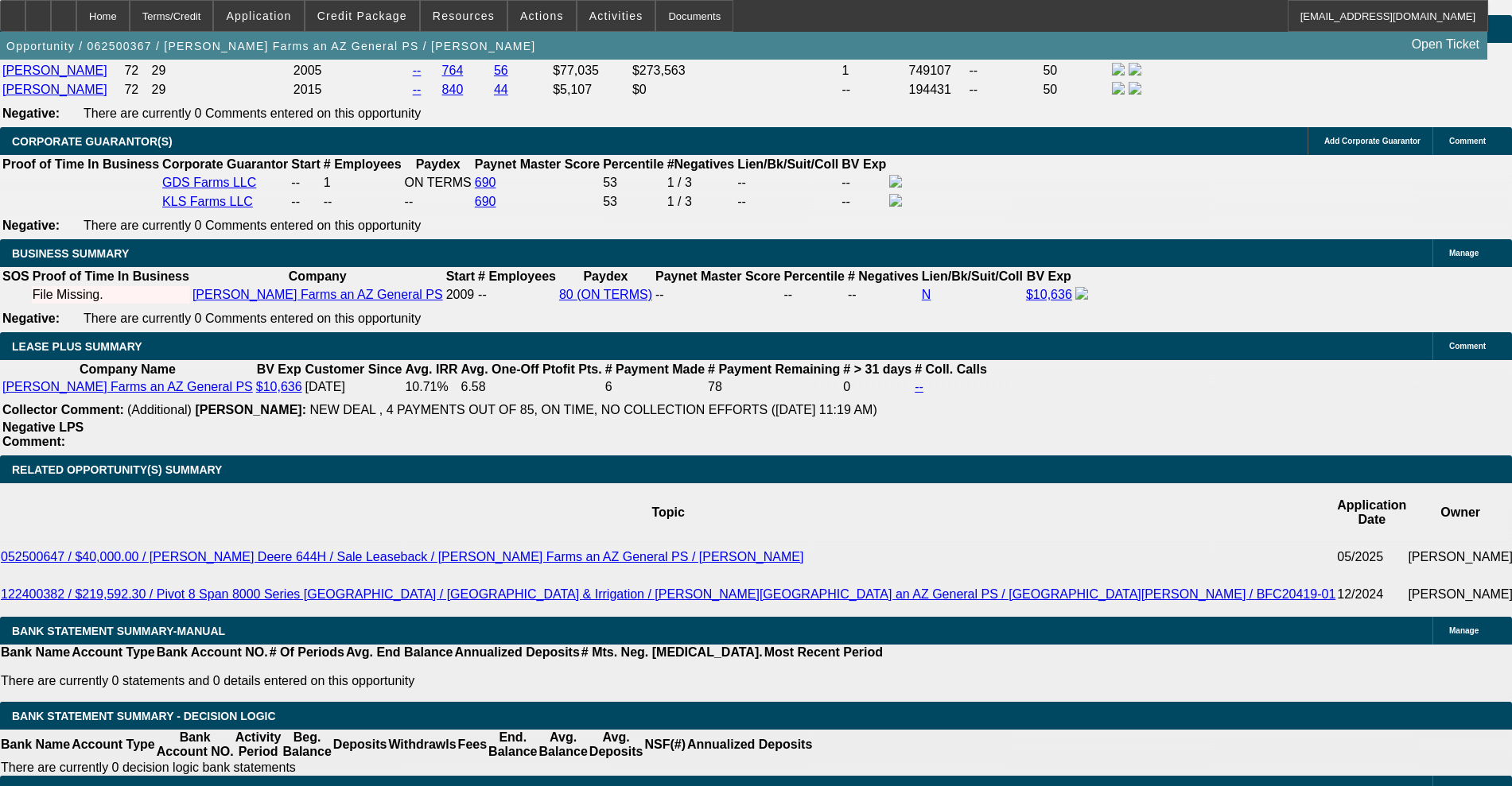
type input "9.7"
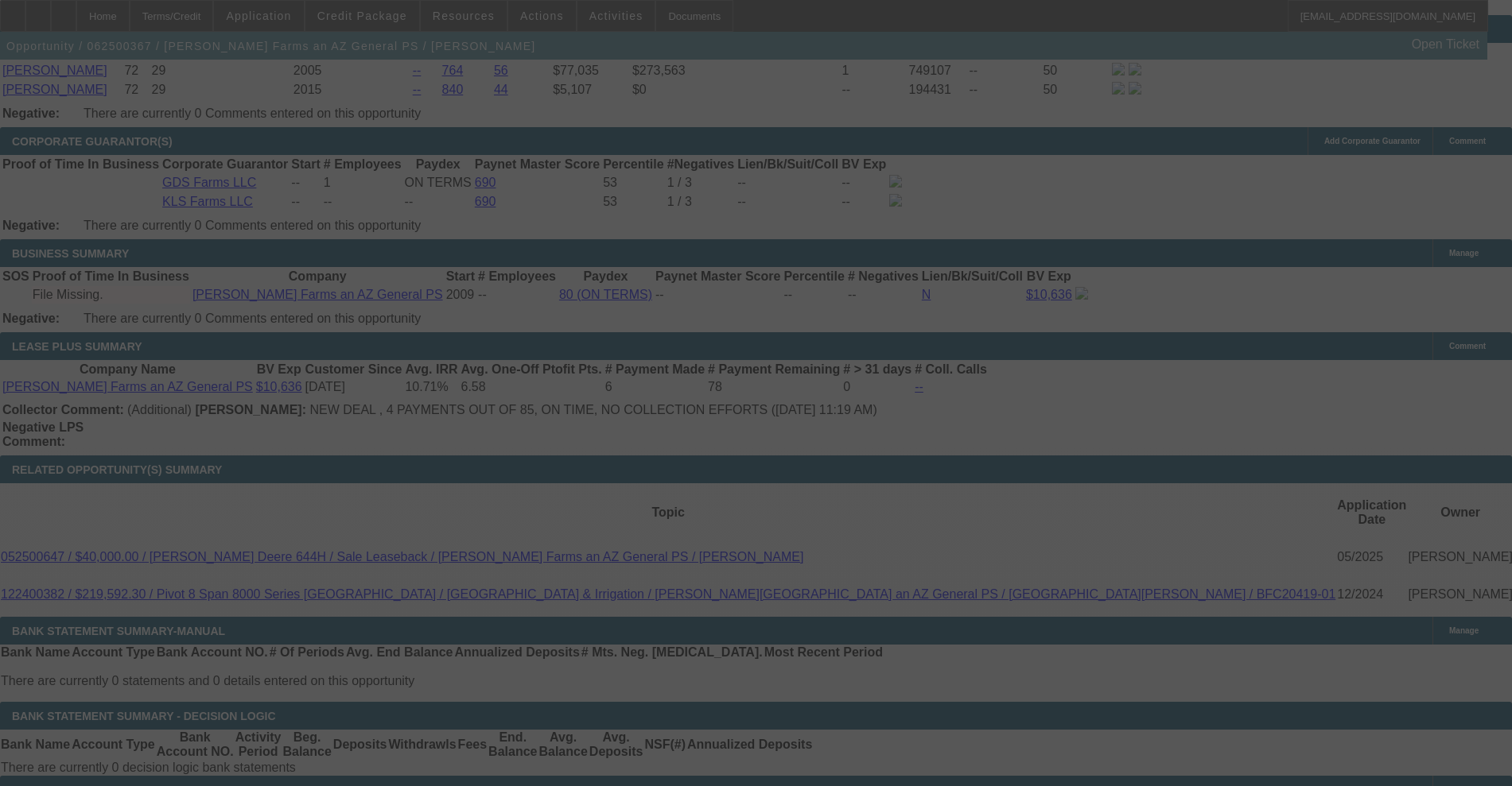
select select "0"
select select "0.1"
select select "4"
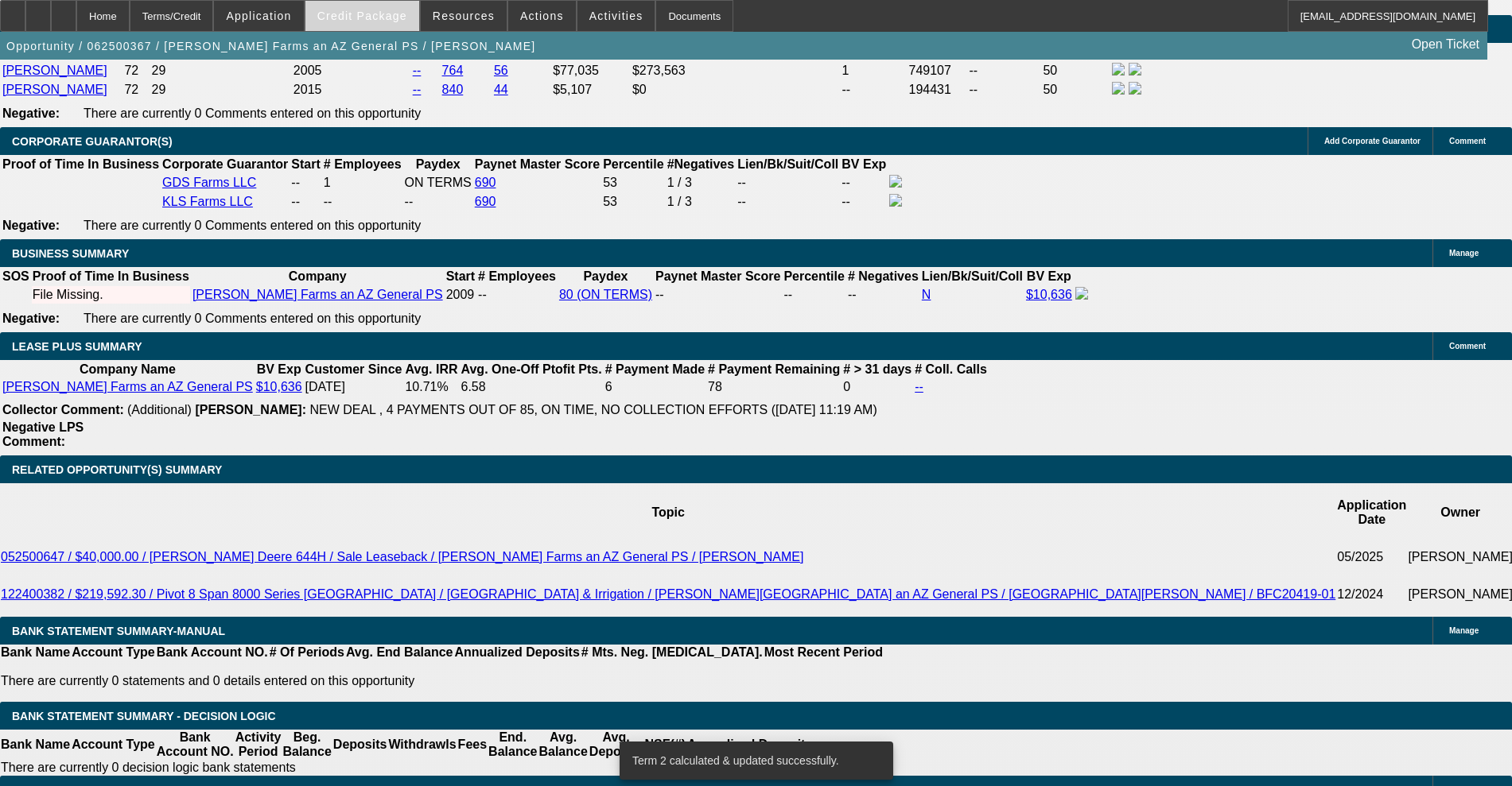
click at [383, 11] on span "Credit Package" at bounding box center [362, 15] width 90 height 12
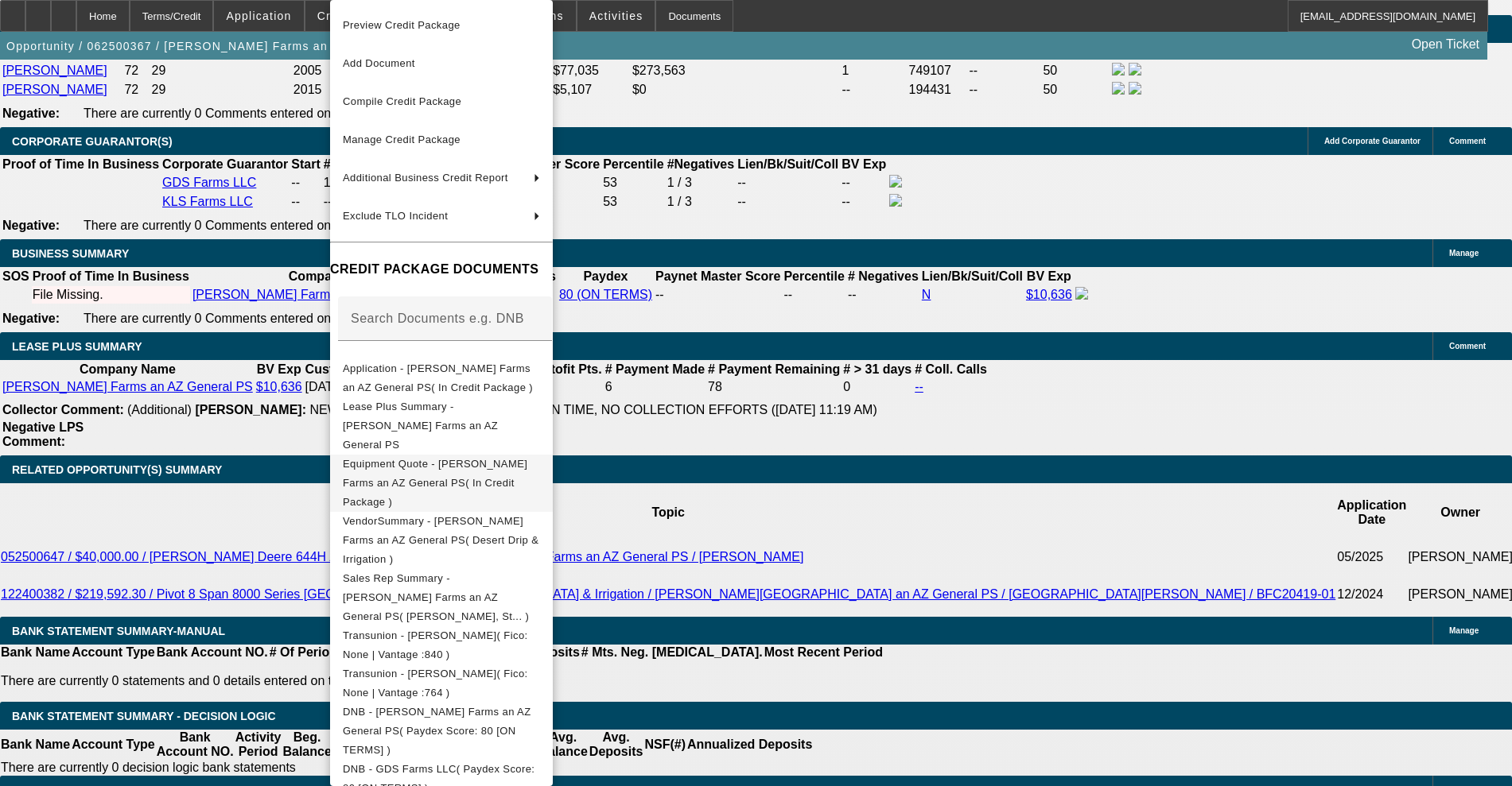
click at [471, 460] on button "Equipment Quote - Shelton Farms an AZ General PS( In Credit Package )" at bounding box center [441, 484] width 223 height 57
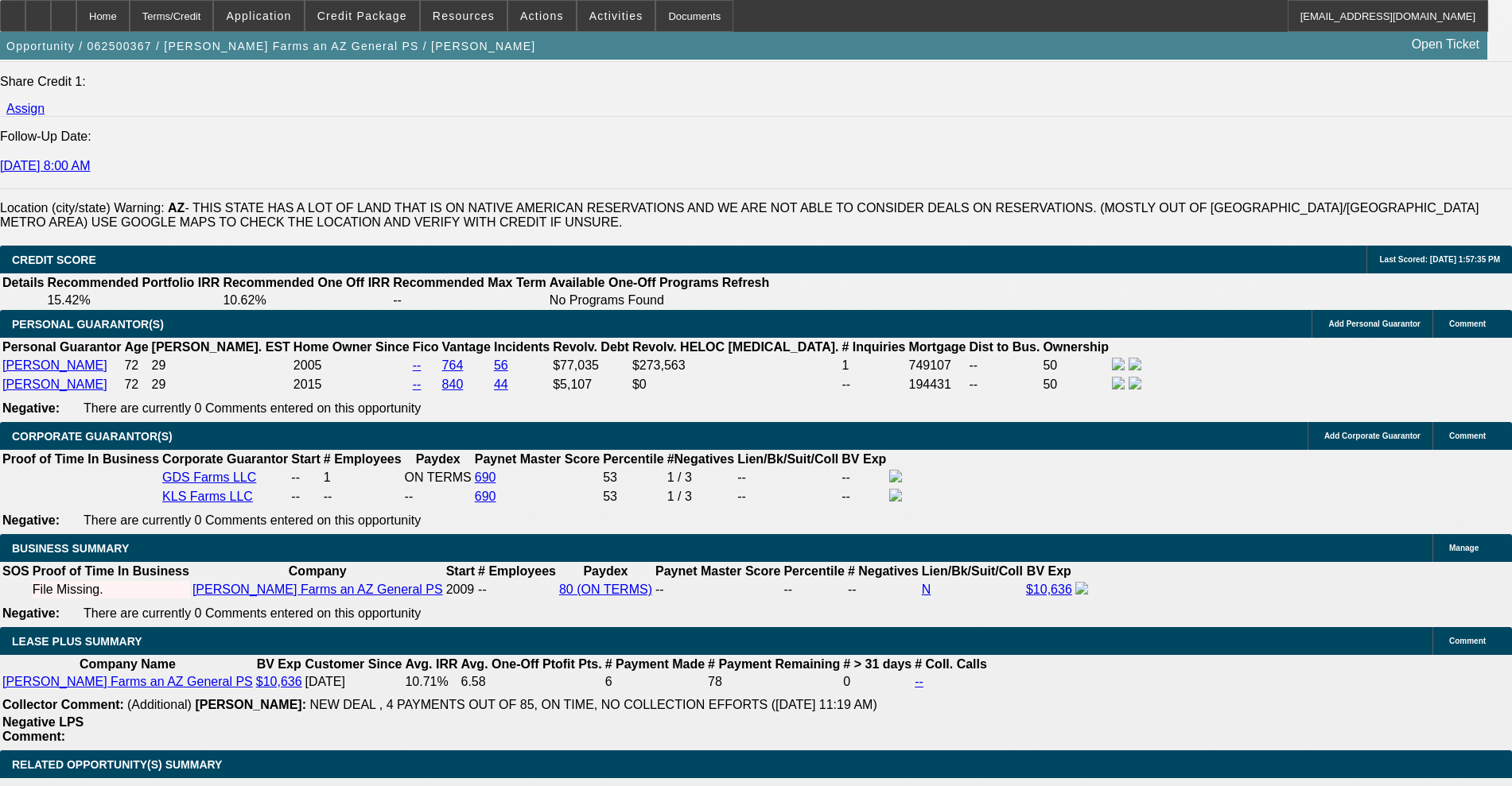
scroll to position [2187, 0]
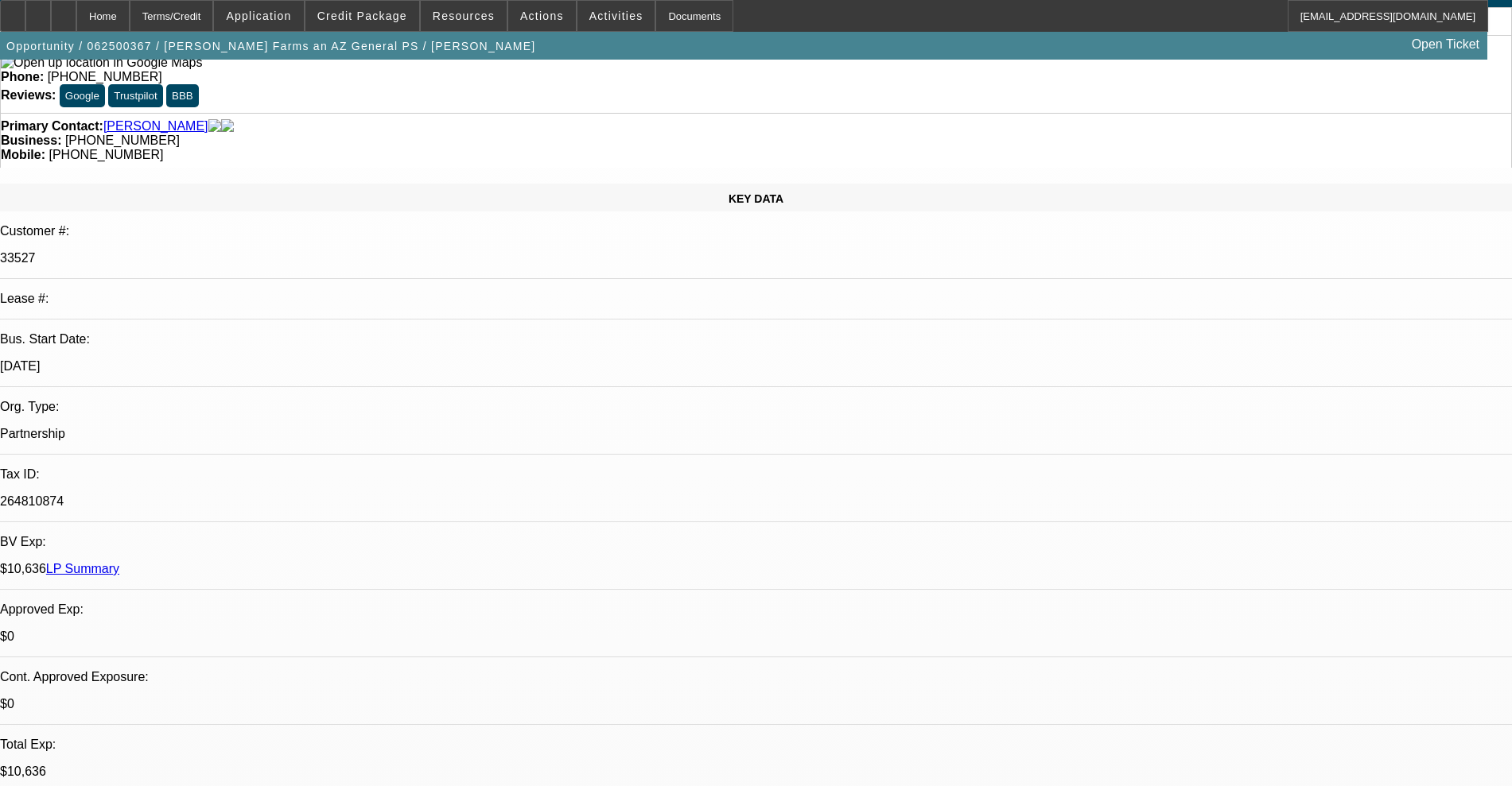
scroll to position [0, 0]
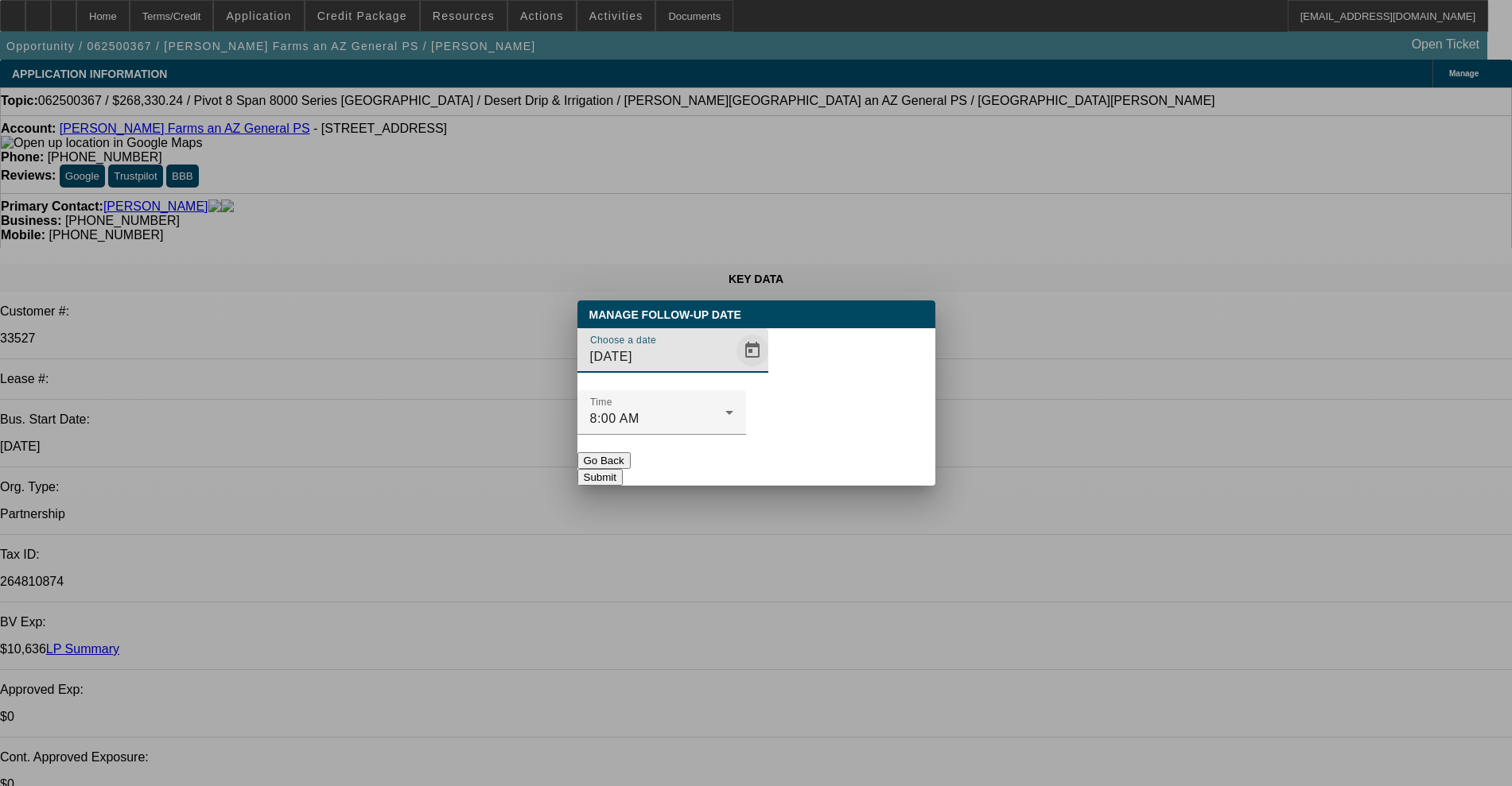
click at [738, 370] on span "Open calendar" at bounding box center [753, 351] width 38 height 38
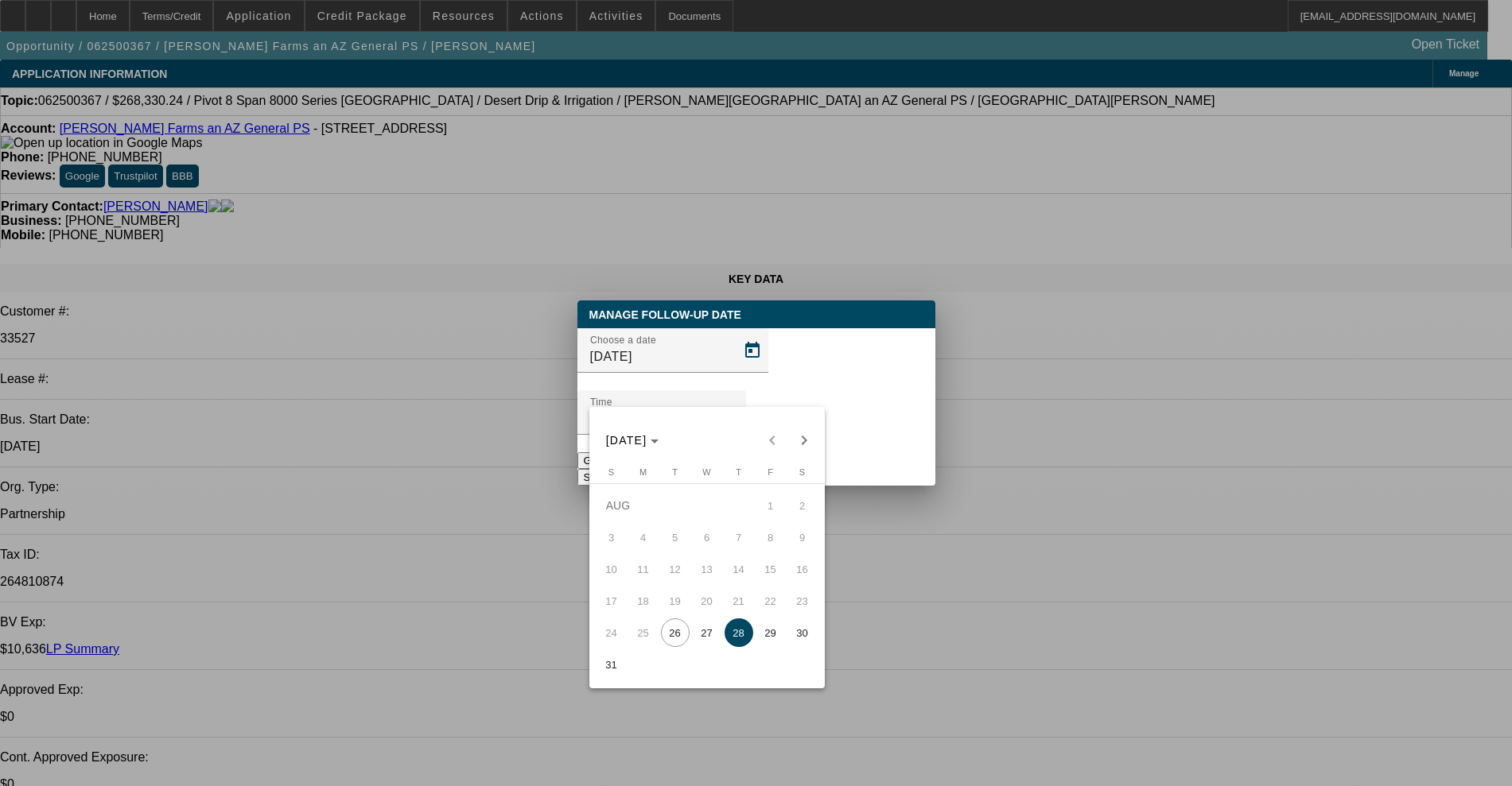
click at [691, 634] on button "27" at bounding box center [707, 632] width 32 height 32
type input "8/27/2025"
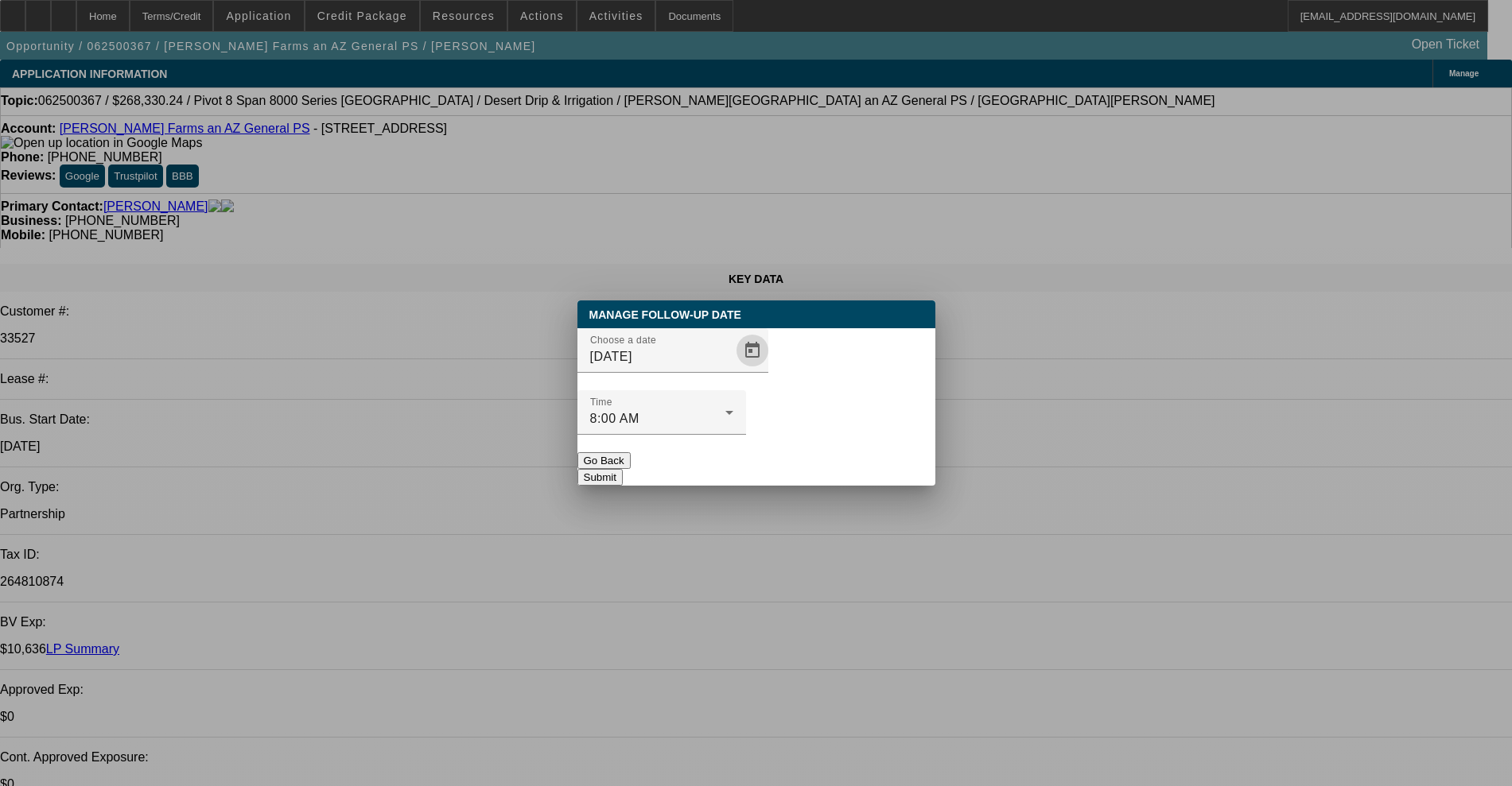
click at [783, 452] on div "Manage Follow-Up Date Choose a date 8/27/2025 Time 8:00 AM Go Back Submit" at bounding box center [756, 393] width 358 height 186
click at [623, 469] on button "Submit" at bounding box center [600, 477] width 45 height 16
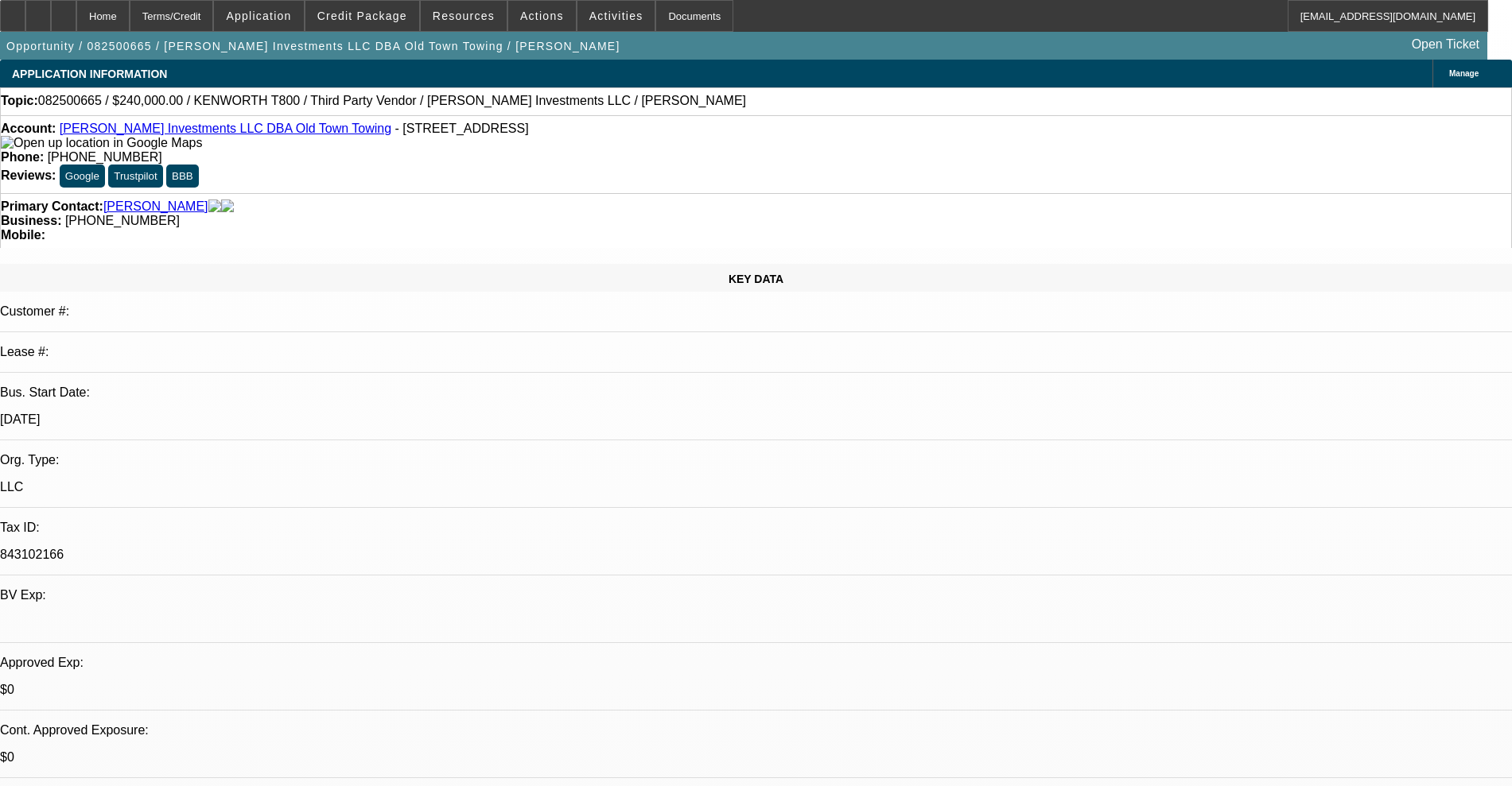
select select "0"
select select "2"
select select "0.1"
select select "4"
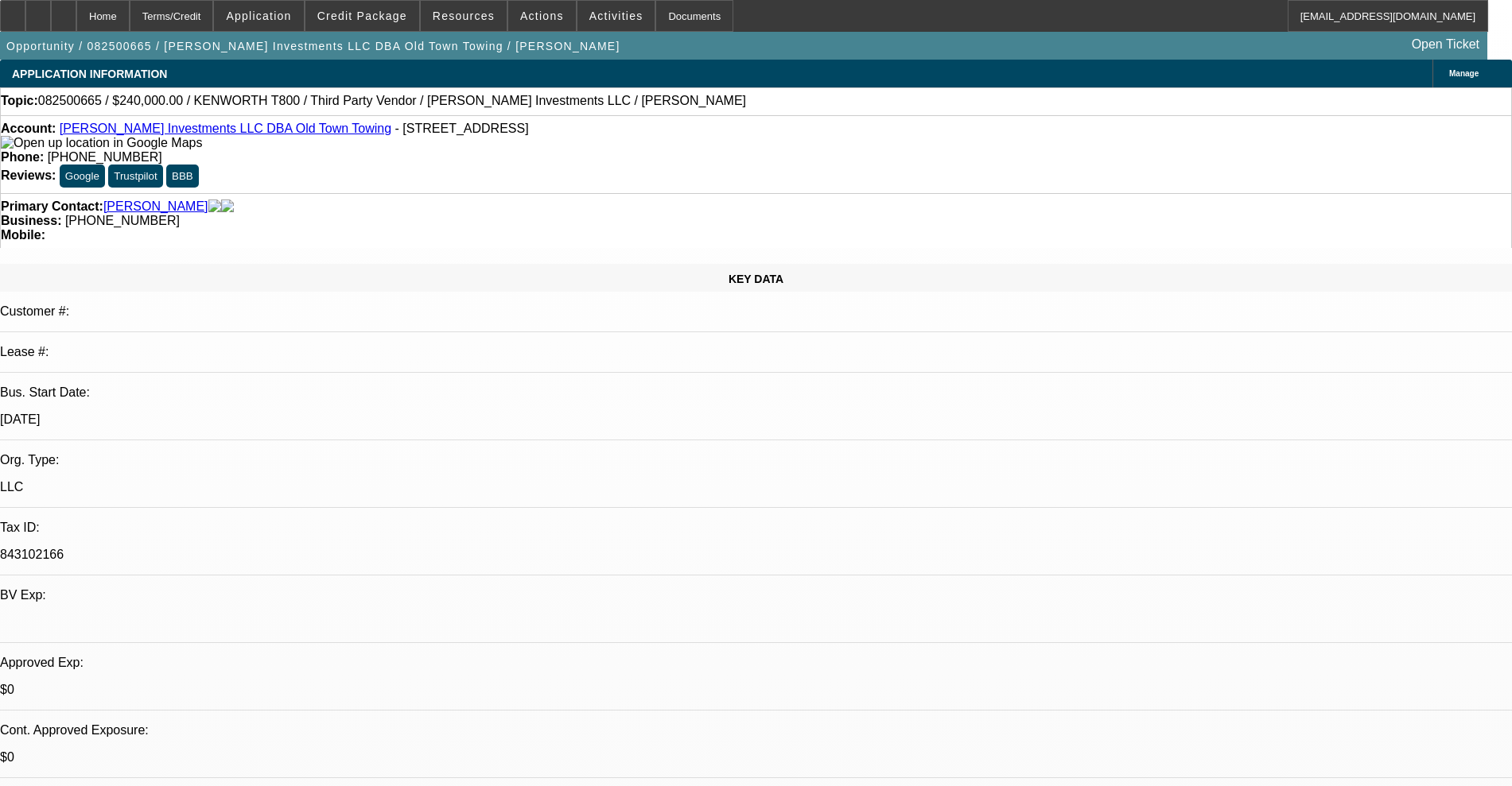
select select "0"
select select "2"
select select "0.1"
select select "4"
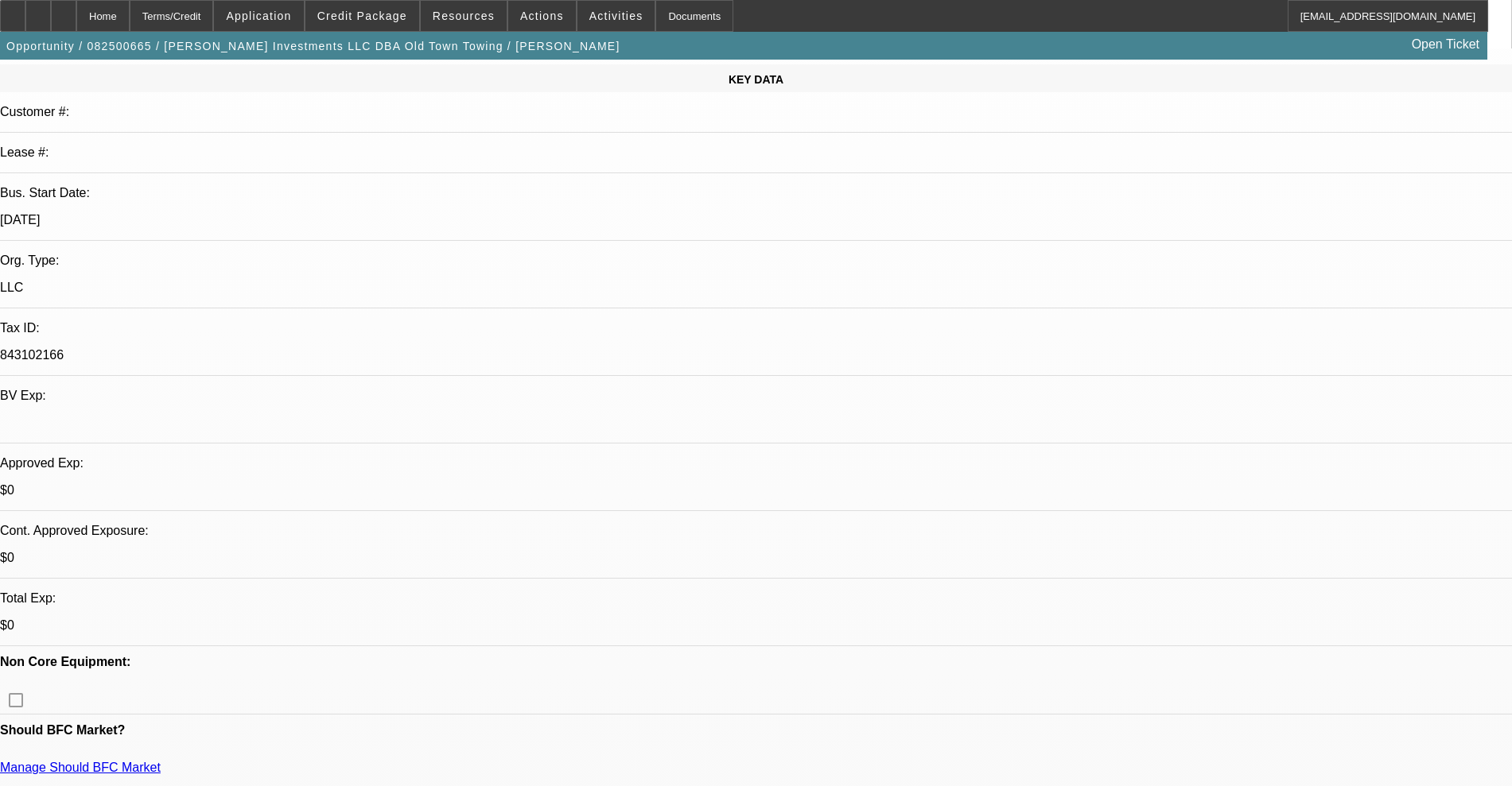
scroll to position [199, 0]
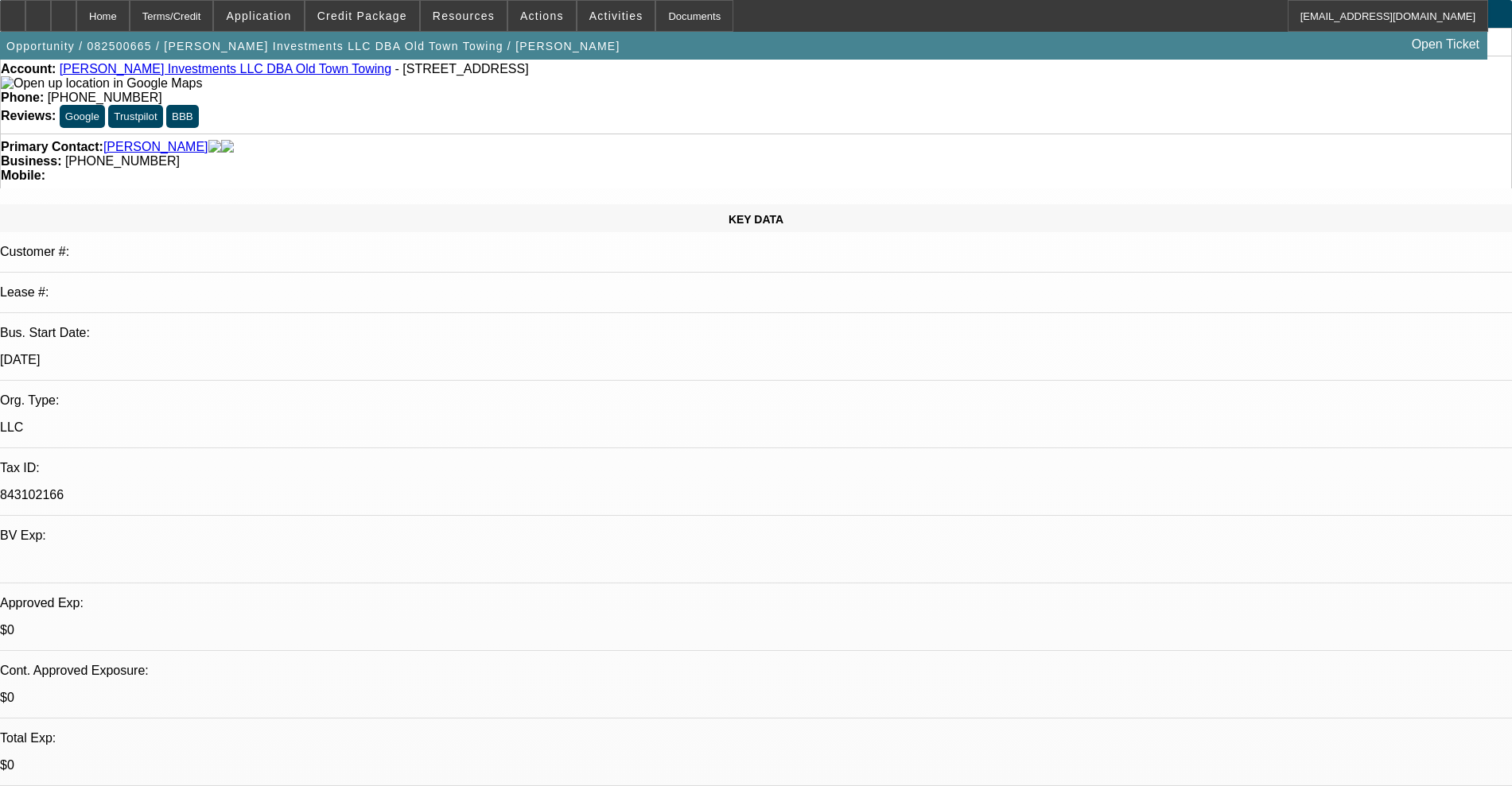
scroll to position [0, 0]
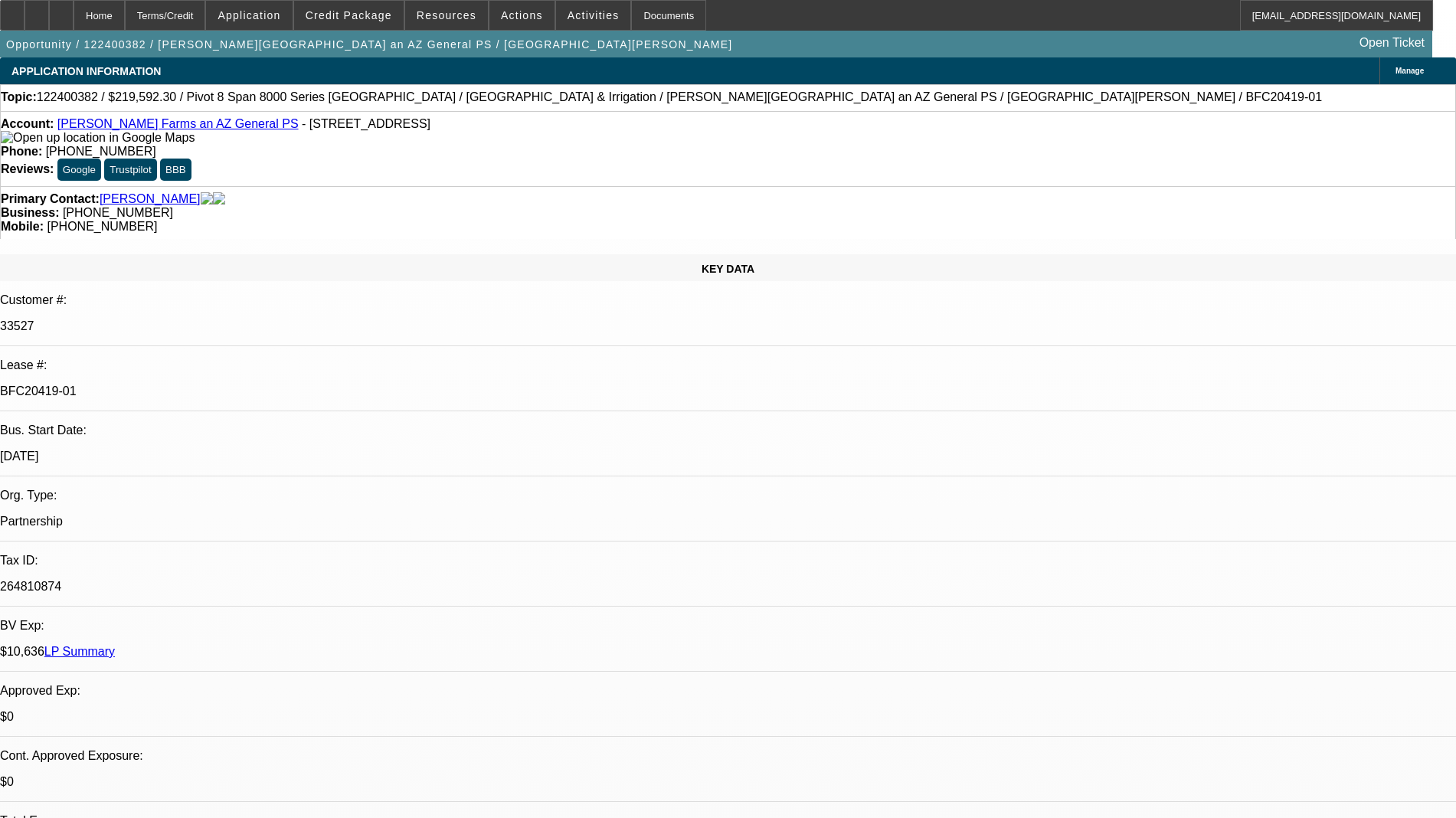
select select "0"
select select "2"
select select "0.1"
select select "4"
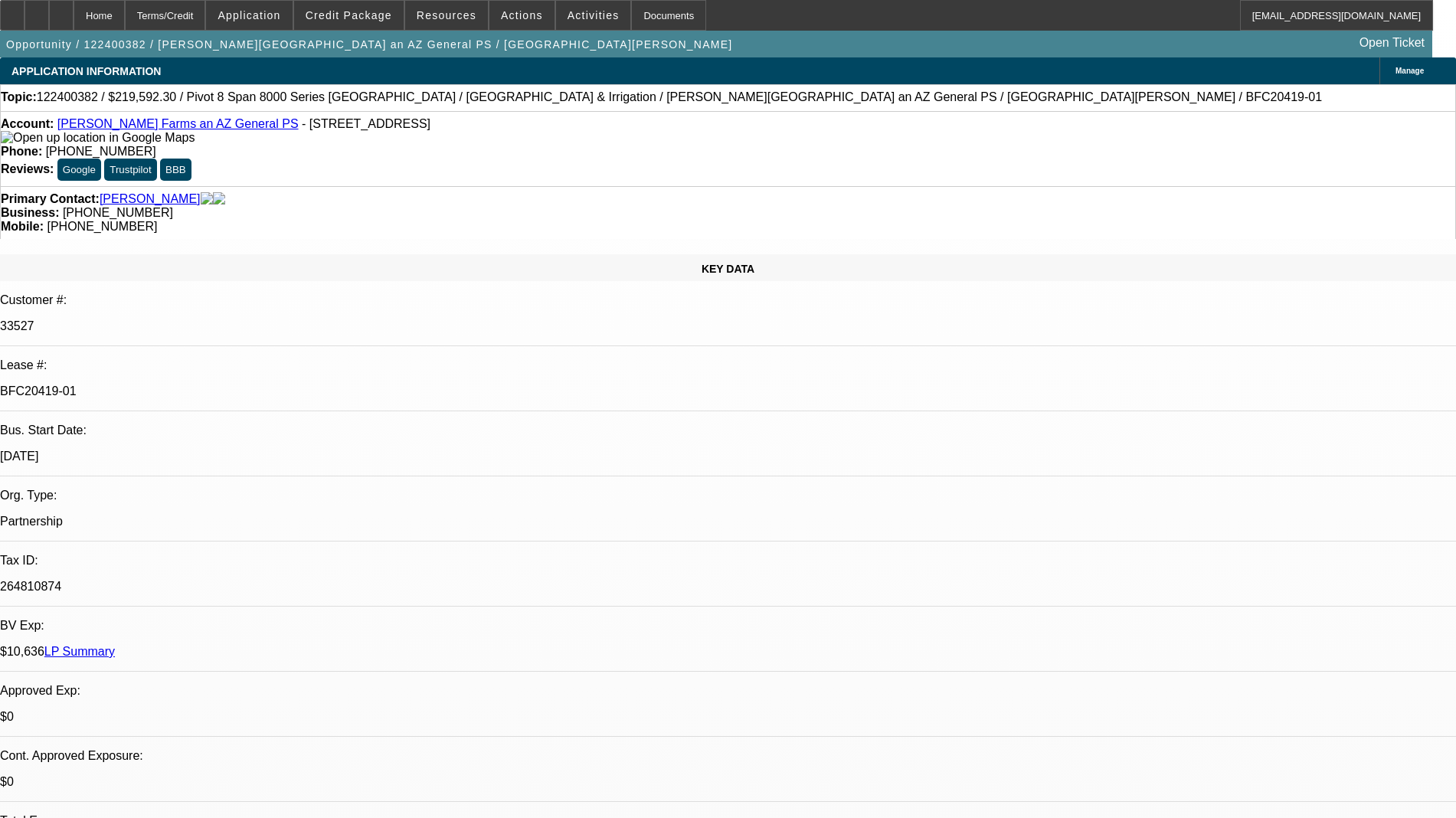
select select "0"
select select "2"
select select "0.1"
select select "4"
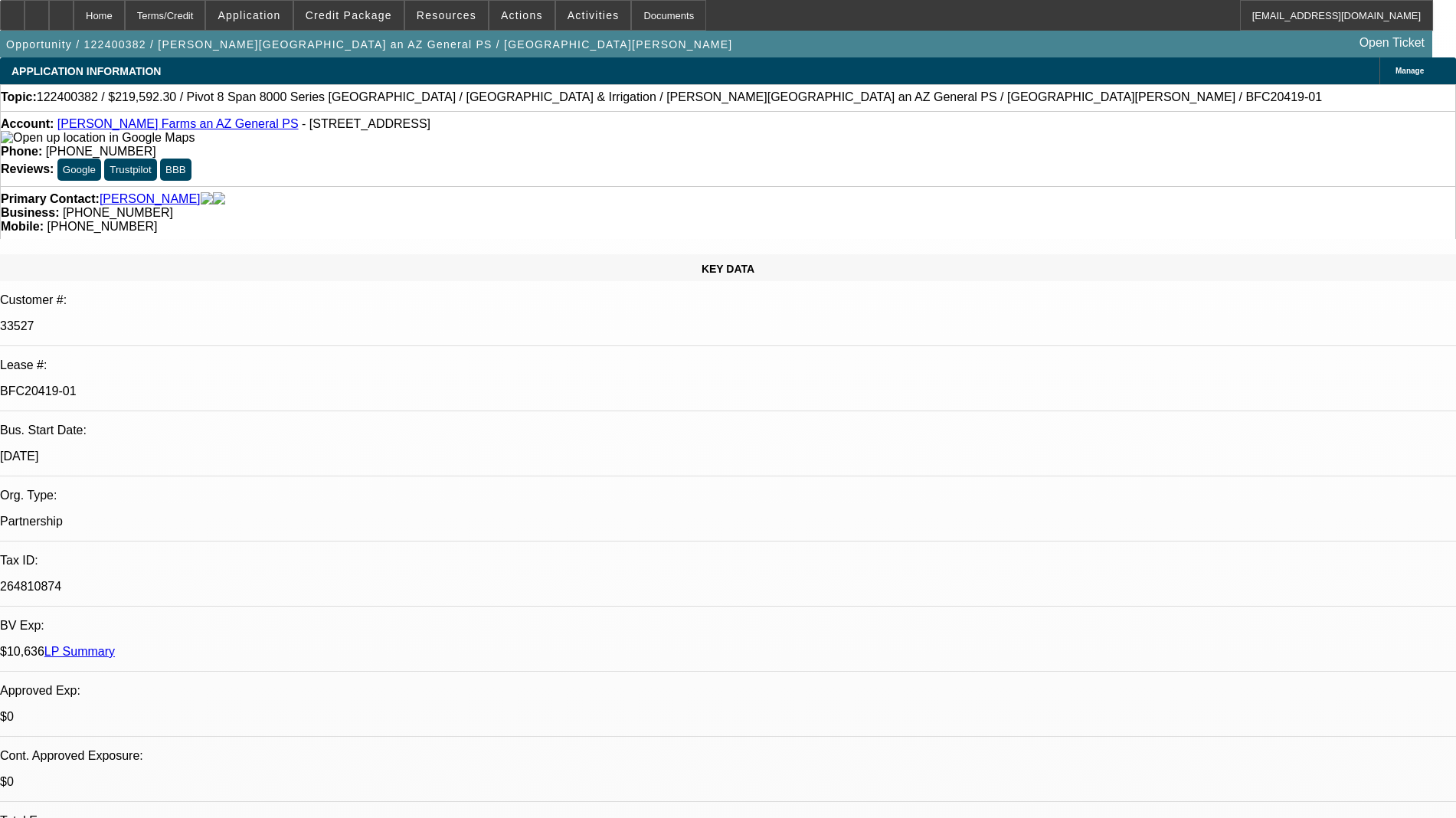
select select "0"
select select "2"
select select "0.1"
select select "4"
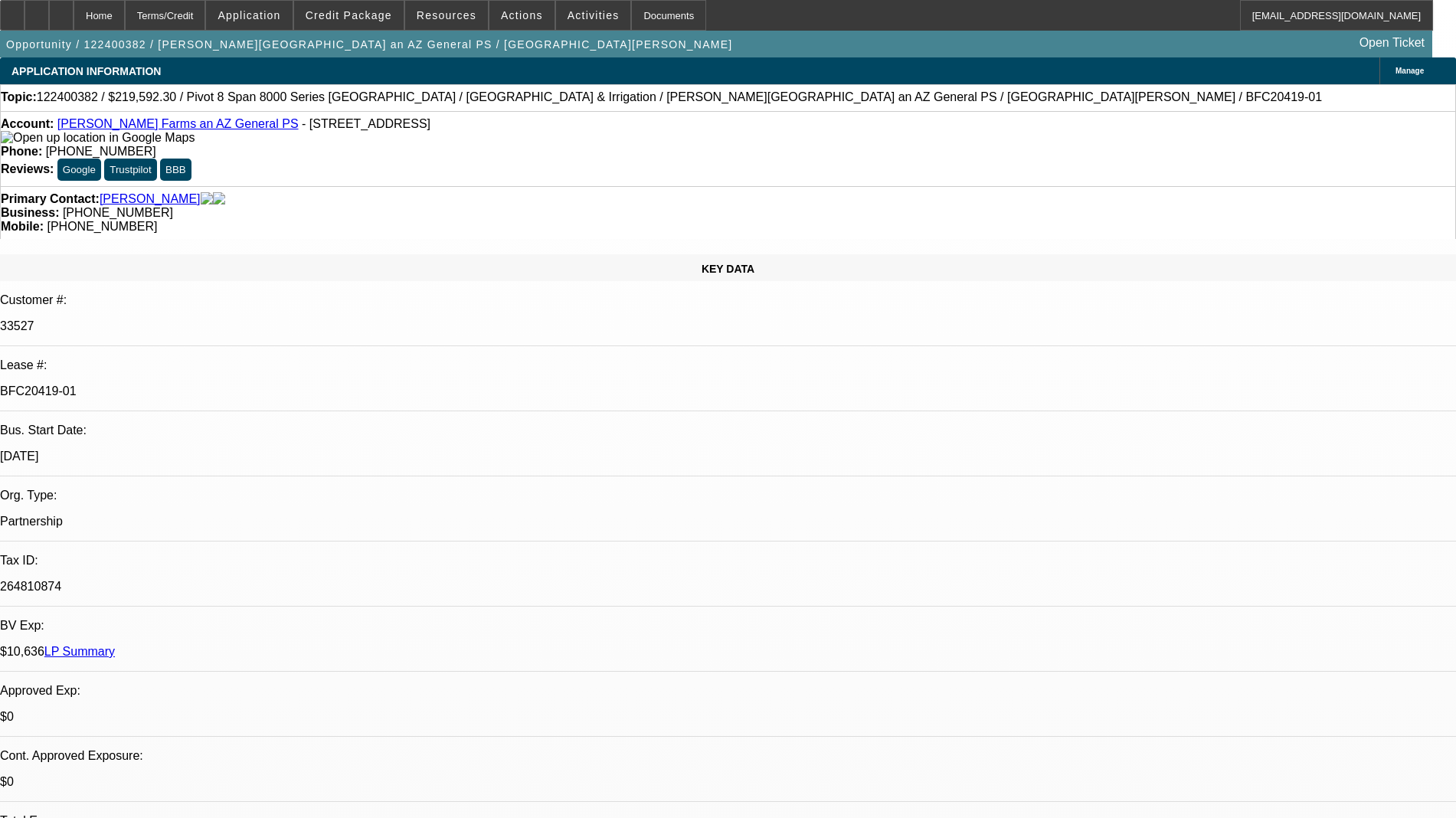
select select "0"
select select "2"
select select "0.1"
select select "4"
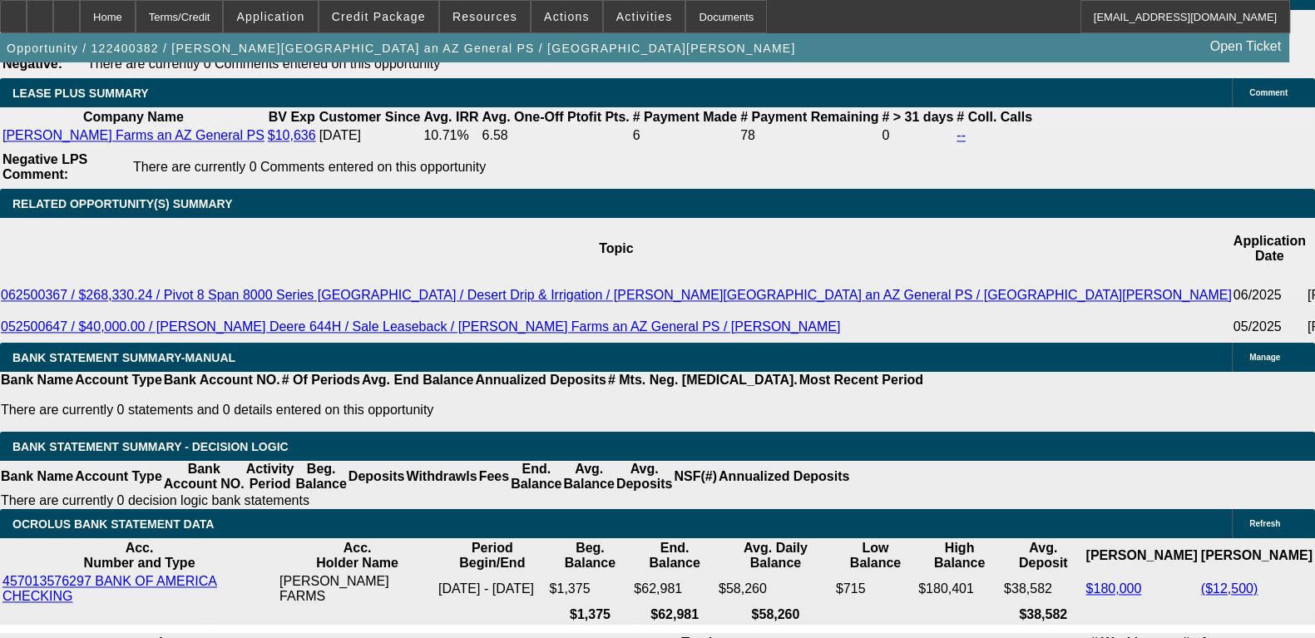
scroll to position [1247, 0]
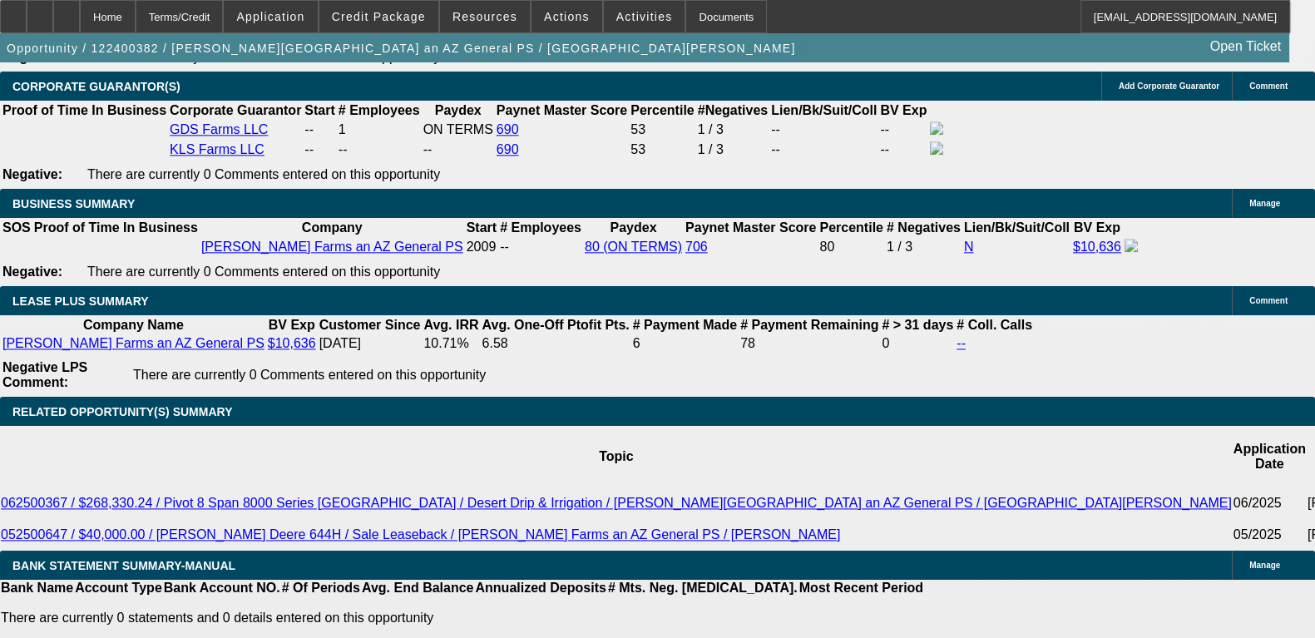
scroll to position [3118, 0]
drag, startPoint x: 1138, startPoint y: 512, endPoint x: 1094, endPoint y: 514, distance: 44.9
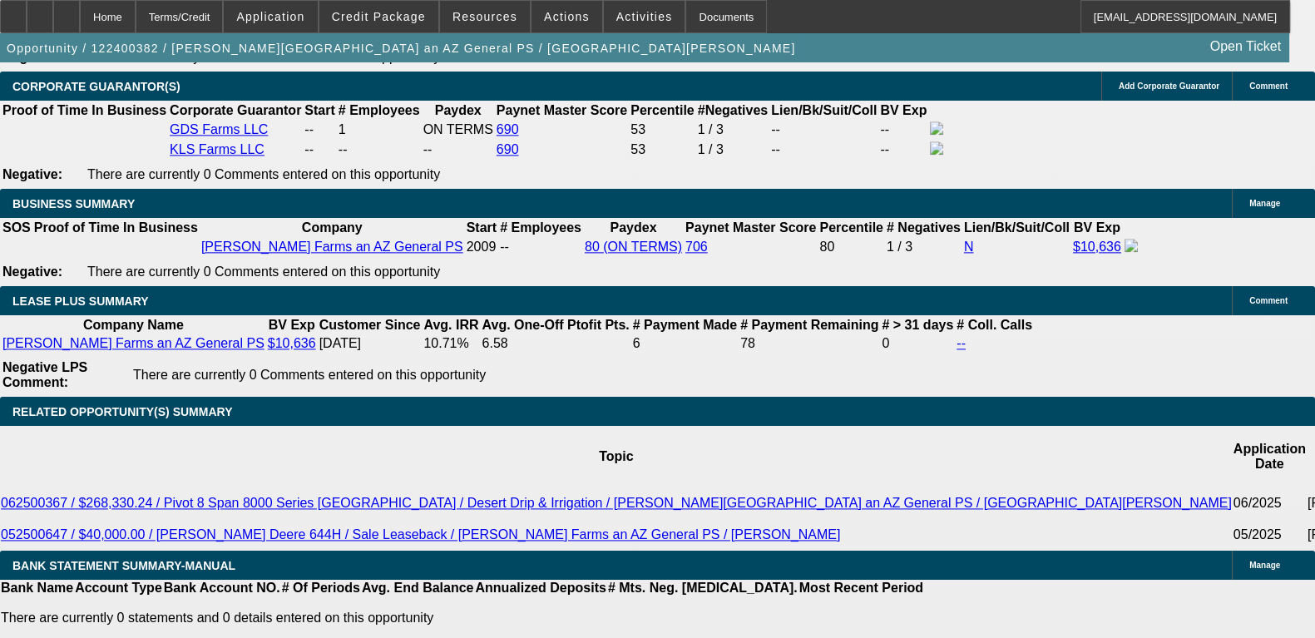
copy div "CPLTD""
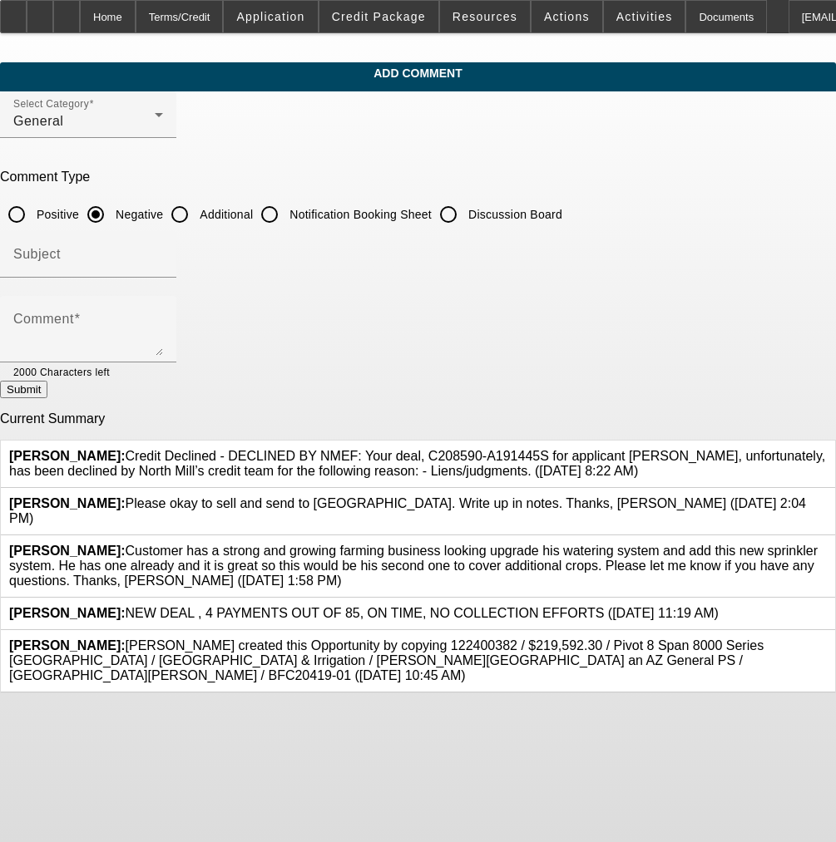
click at [188, 555] on span "[PERSON_NAME]: Customer has a strong and growing farming business looking upgra…" at bounding box center [413, 566] width 808 height 44
drag, startPoint x: 191, startPoint y: 555, endPoint x: 179, endPoint y: 552, distance: 12.9
click at [179, 552] on span "[PERSON_NAME]: Customer has a strong and growing farming business looking upgra…" at bounding box center [413, 566] width 808 height 44
click at [189, 558] on span "[PERSON_NAME]: Customer has a strong and growing farming business looking upgra…" at bounding box center [413, 566] width 808 height 44
drag, startPoint x: 189, startPoint y: 558, endPoint x: 164, endPoint y: 526, distance: 40.9
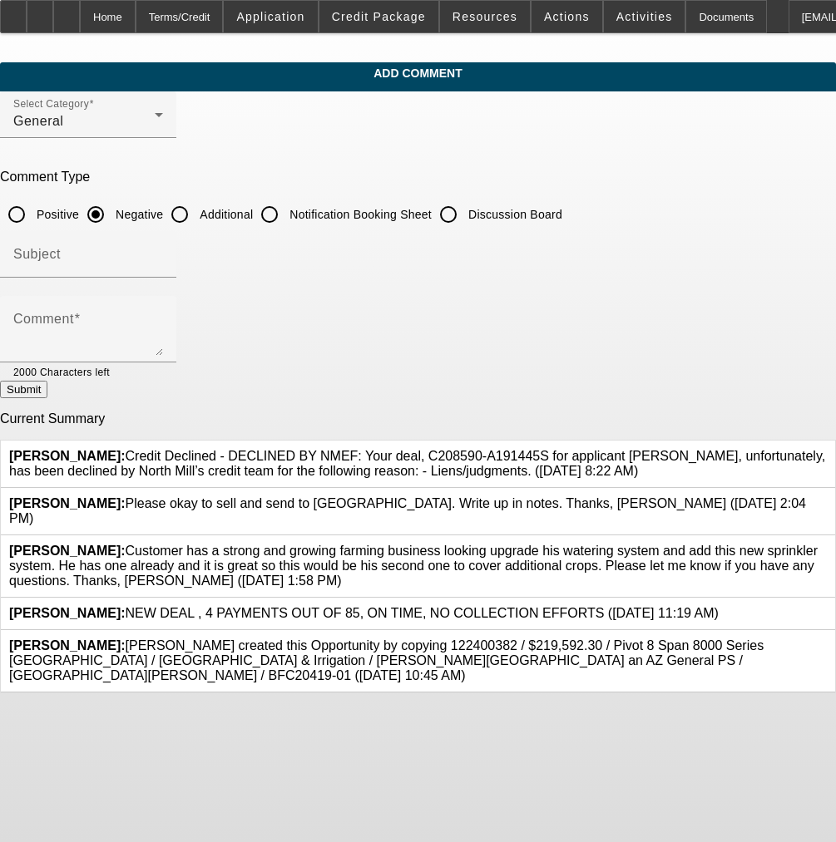
click at [164, 544] on span "[PERSON_NAME]: Customer has a strong and growing farming business looking upgra…" at bounding box center [413, 566] width 808 height 44
click at [827, 544] on icon at bounding box center [827, 544] width 0 height 0
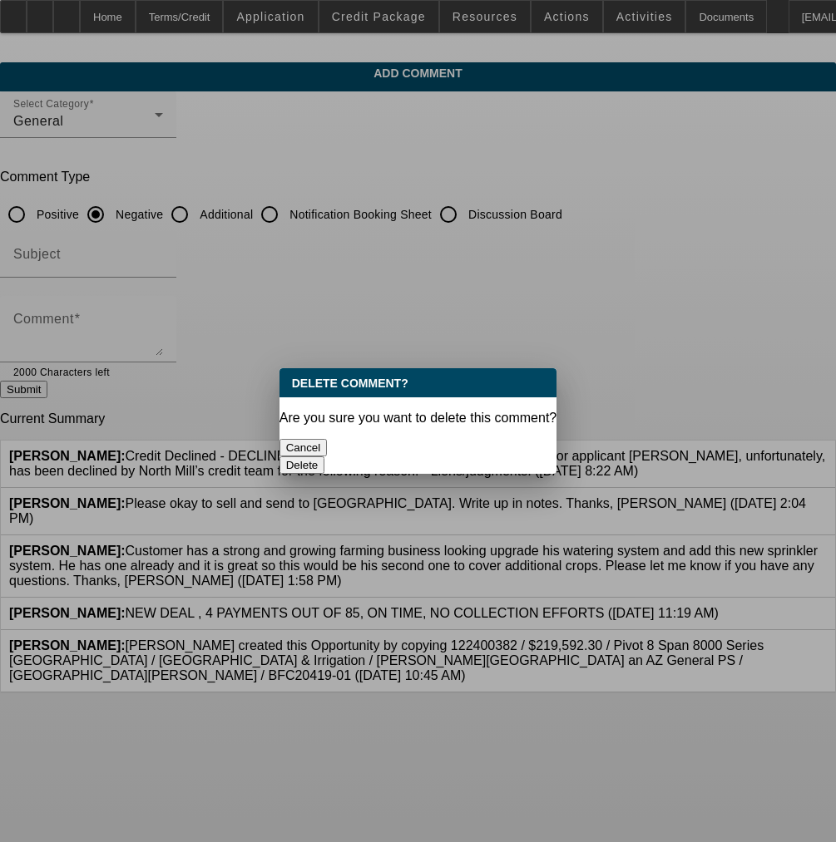
click at [325, 457] on button "Delete" at bounding box center [302, 465] width 46 height 17
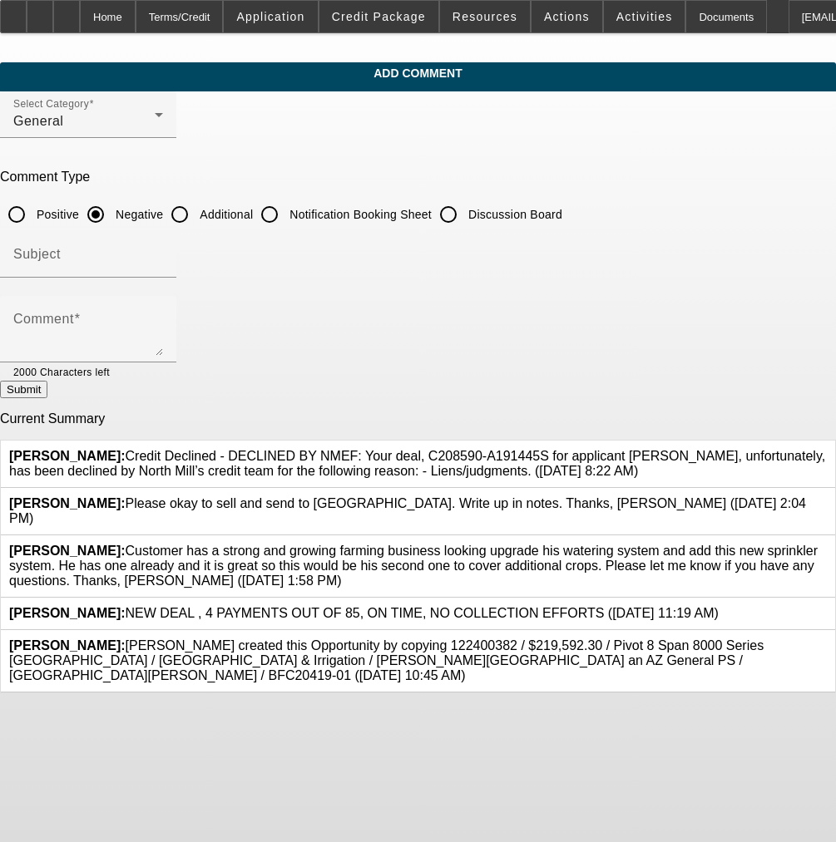
click at [827, 544] on icon at bounding box center [827, 544] width 0 height 0
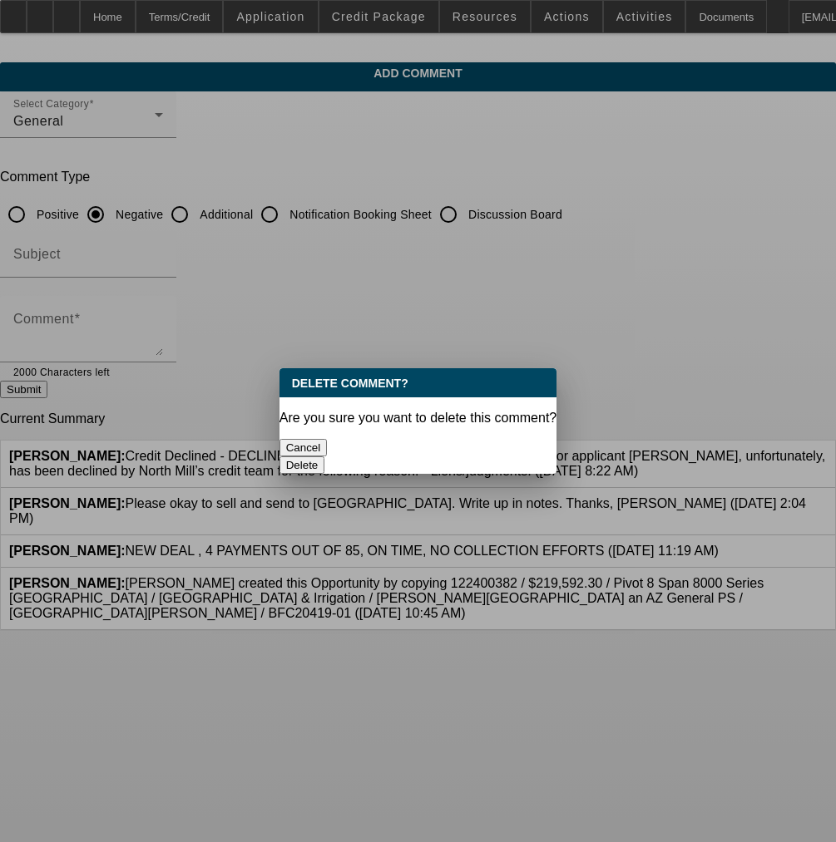
click at [328, 439] on button "Cancel" at bounding box center [303, 447] width 48 height 17
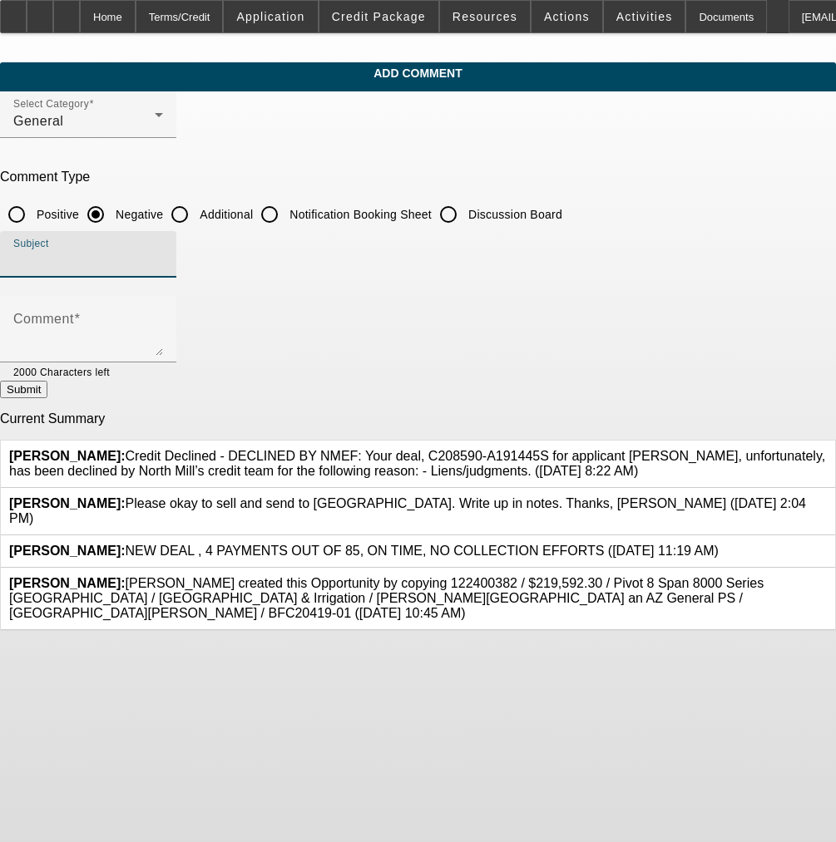
click at [163, 252] on input "Subject" at bounding box center [88, 261] width 150 height 20
click at [196, 211] on input "Additional" at bounding box center [179, 214] width 33 height 33
radio input "true"
click at [163, 251] on input "Subject" at bounding box center [88, 261] width 150 height 20
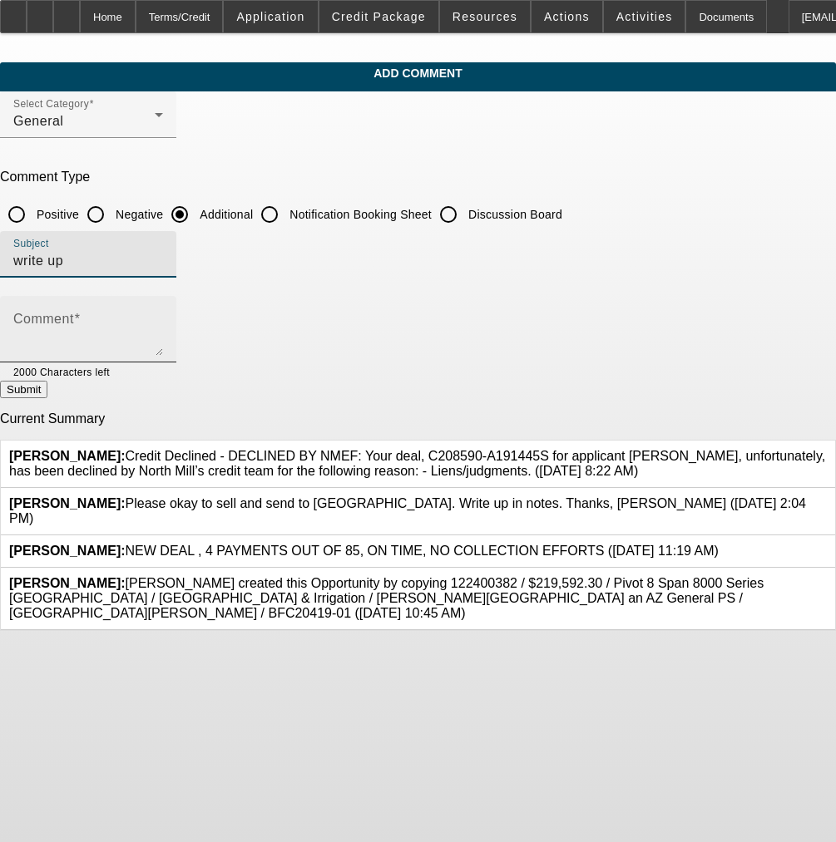
type input "write up"
click at [158, 304] on div "Comment" at bounding box center [88, 329] width 150 height 67
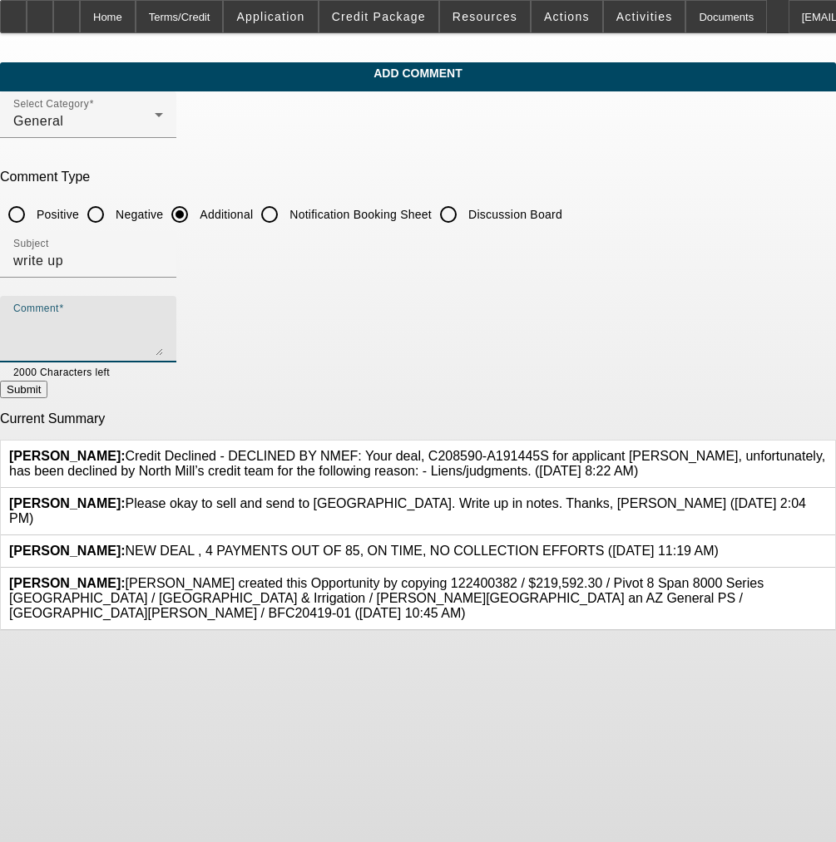
paste textarea "Customer has a strong and growing farming business looking upgrade his watering…"
click at [163, 340] on textarea "Customer has a strong and growing farming business looking upgrade his watering…" at bounding box center [88, 336] width 150 height 40
type textarea "Customer has a strong and growing farming business looking upgrade his watering…"
click at [47, 393] on button "Submit" at bounding box center [23, 389] width 47 height 17
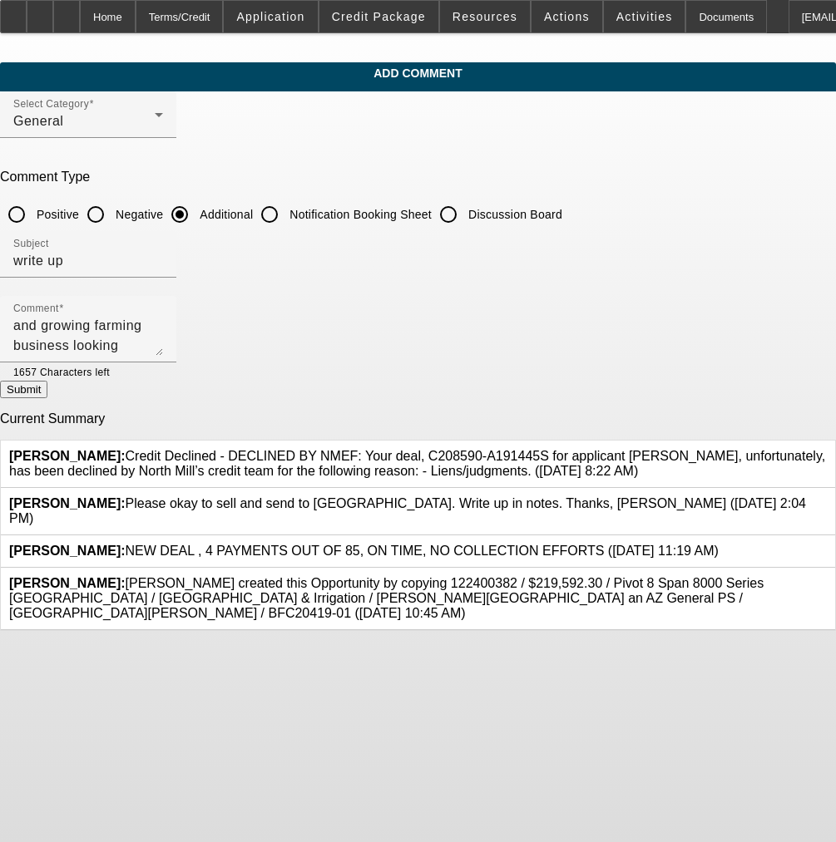
radio input "true"
